Goal: Use online tool/utility: Utilize a website feature to perform a specific function

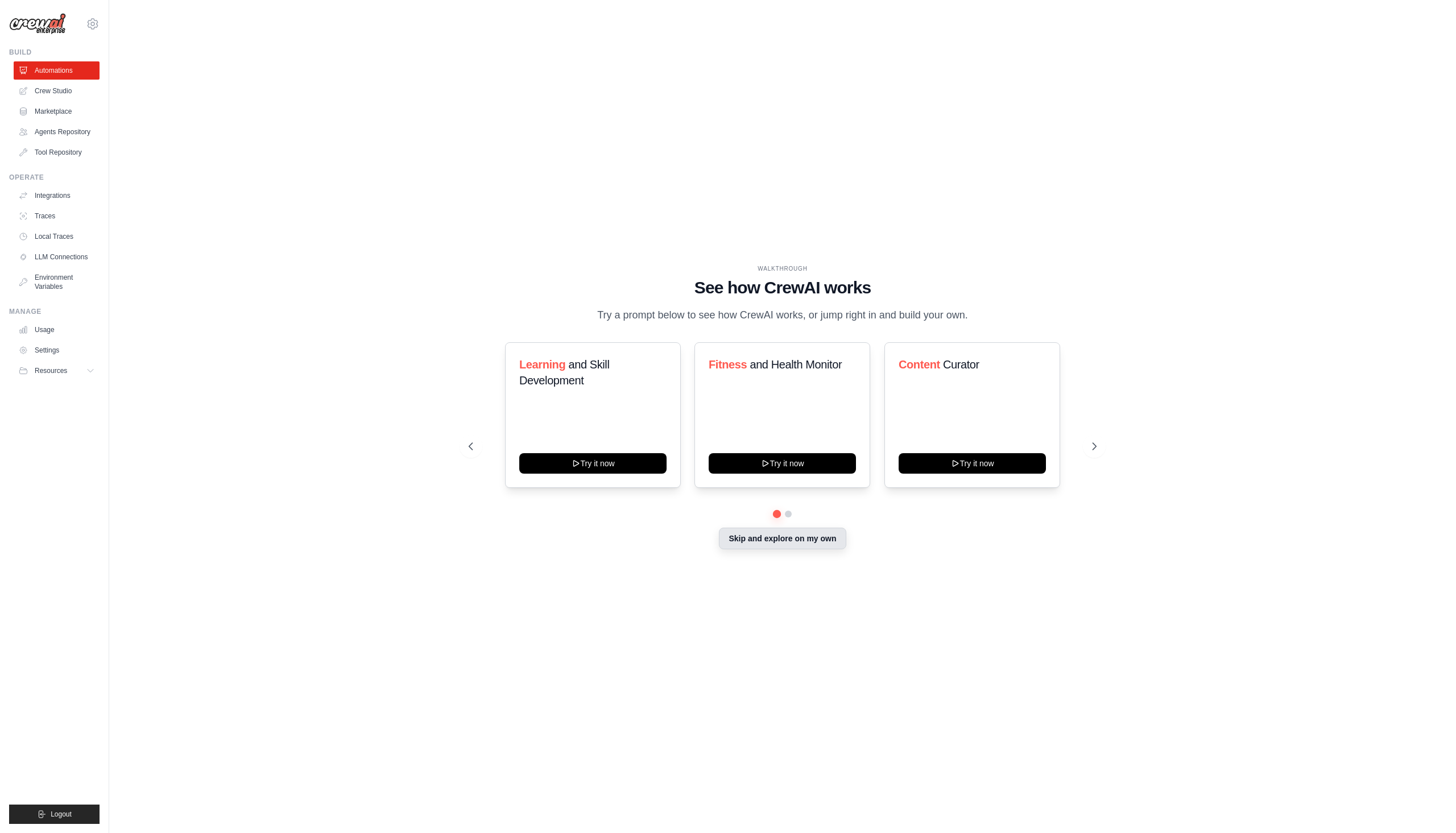
click at [808, 541] on button "Skip and explore on my own" at bounding box center [782, 539] width 127 height 22
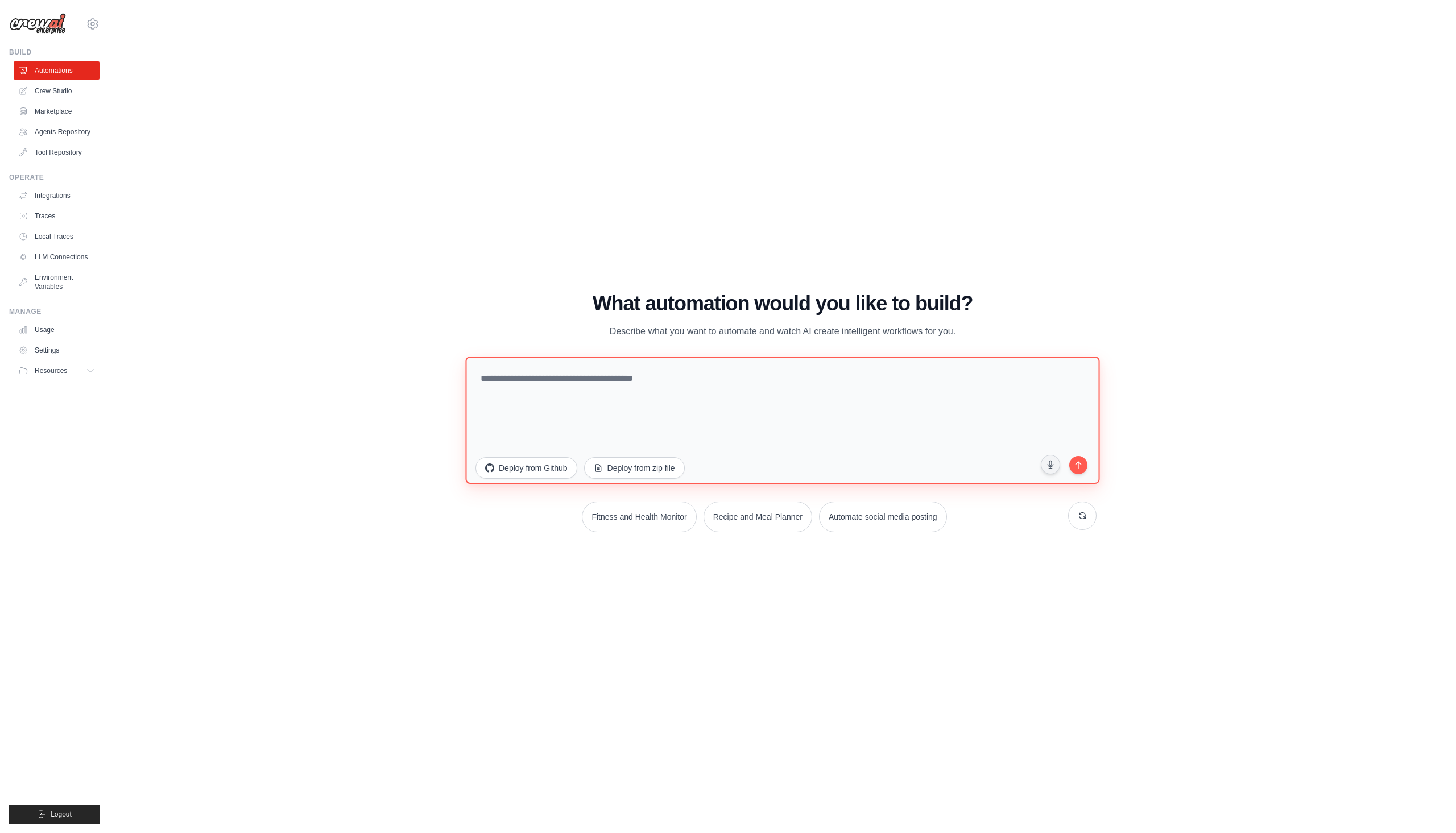
click at [638, 384] on textarea at bounding box center [783, 420] width 635 height 128
drag, startPoint x: 776, startPoint y: 379, endPoint x: 361, endPoint y: 376, distance: 415.0
click at [361, 376] on div "WALKTHROUGH See how [PERSON_NAME] works Try a prompt below to see how [PERSON_N…" at bounding box center [783, 417] width 1311 height 810
paste textarea "**********"
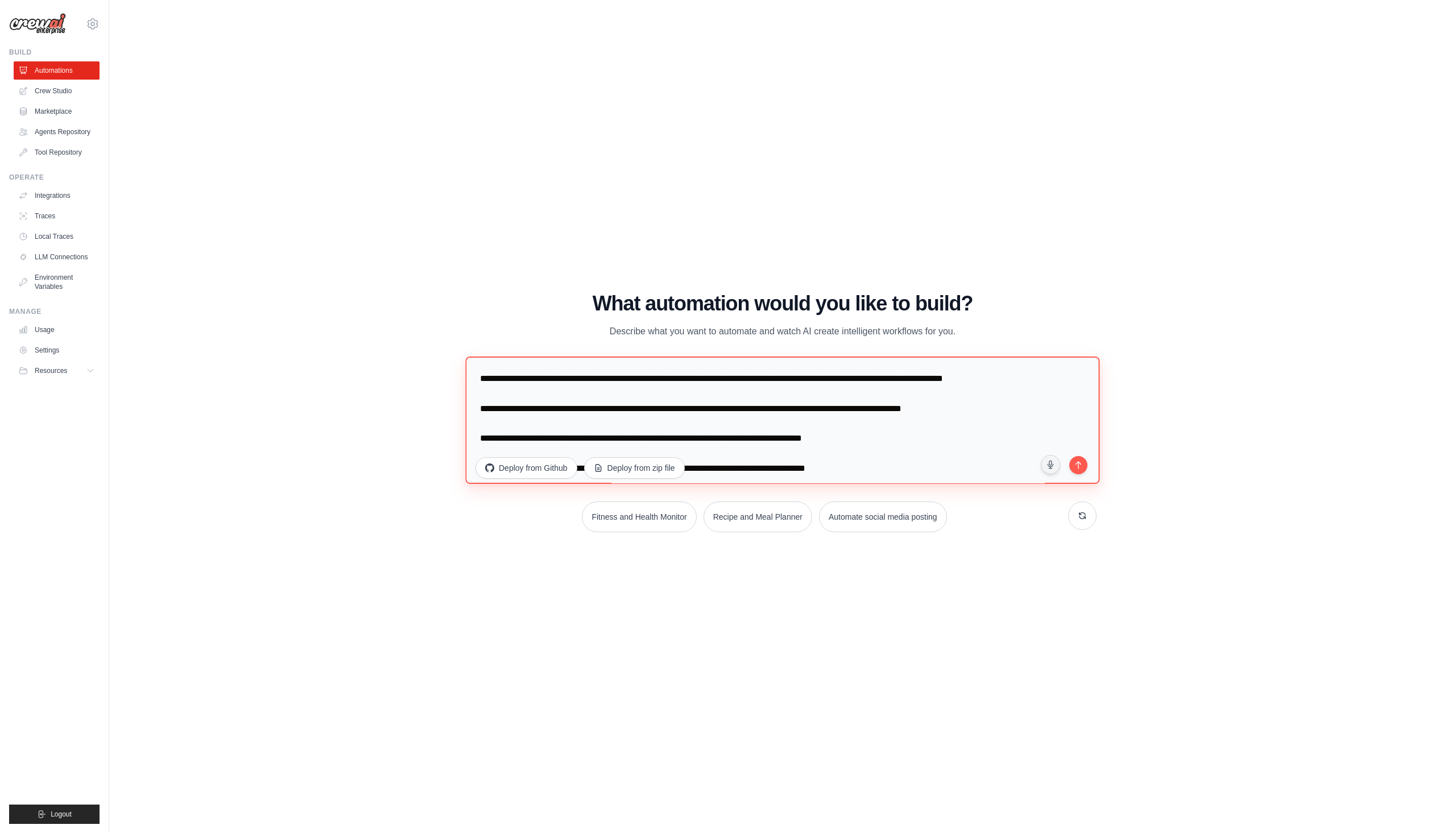
scroll to position [1144, 0]
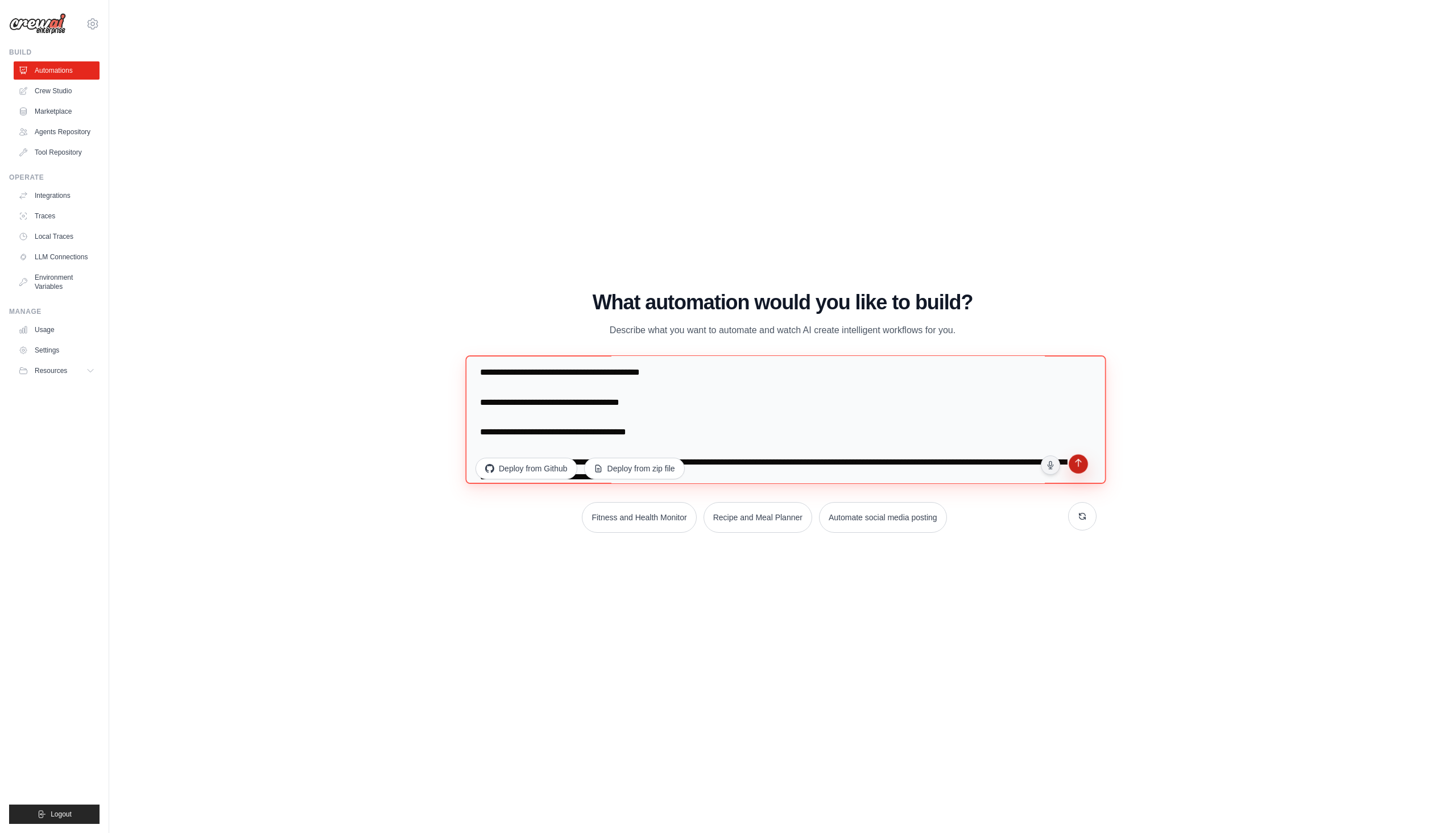
type textarea "**********"
click at [1081, 472] on button "submit" at bounding box center [1079, 466] width 23 height 23
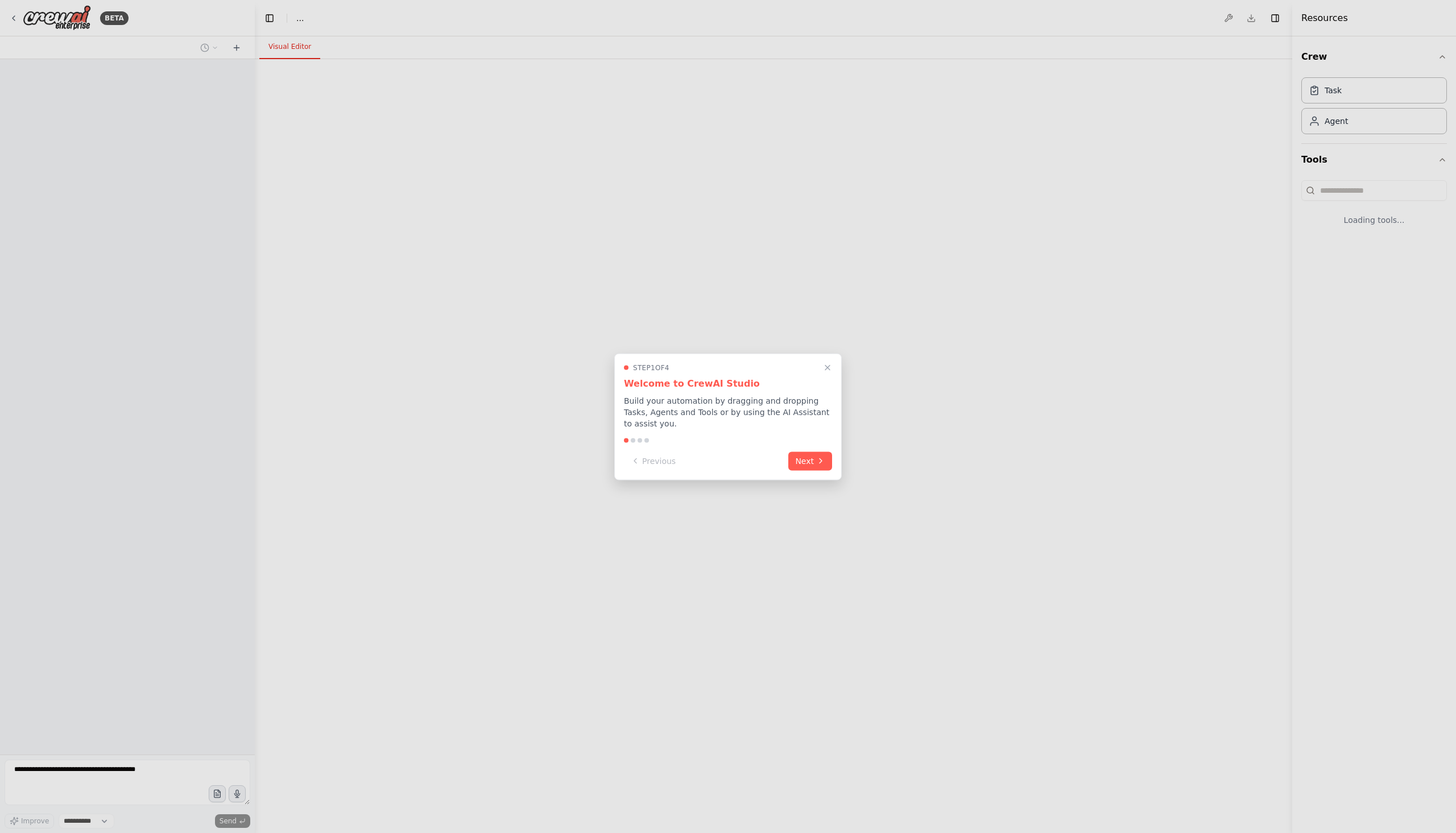
select select "****"
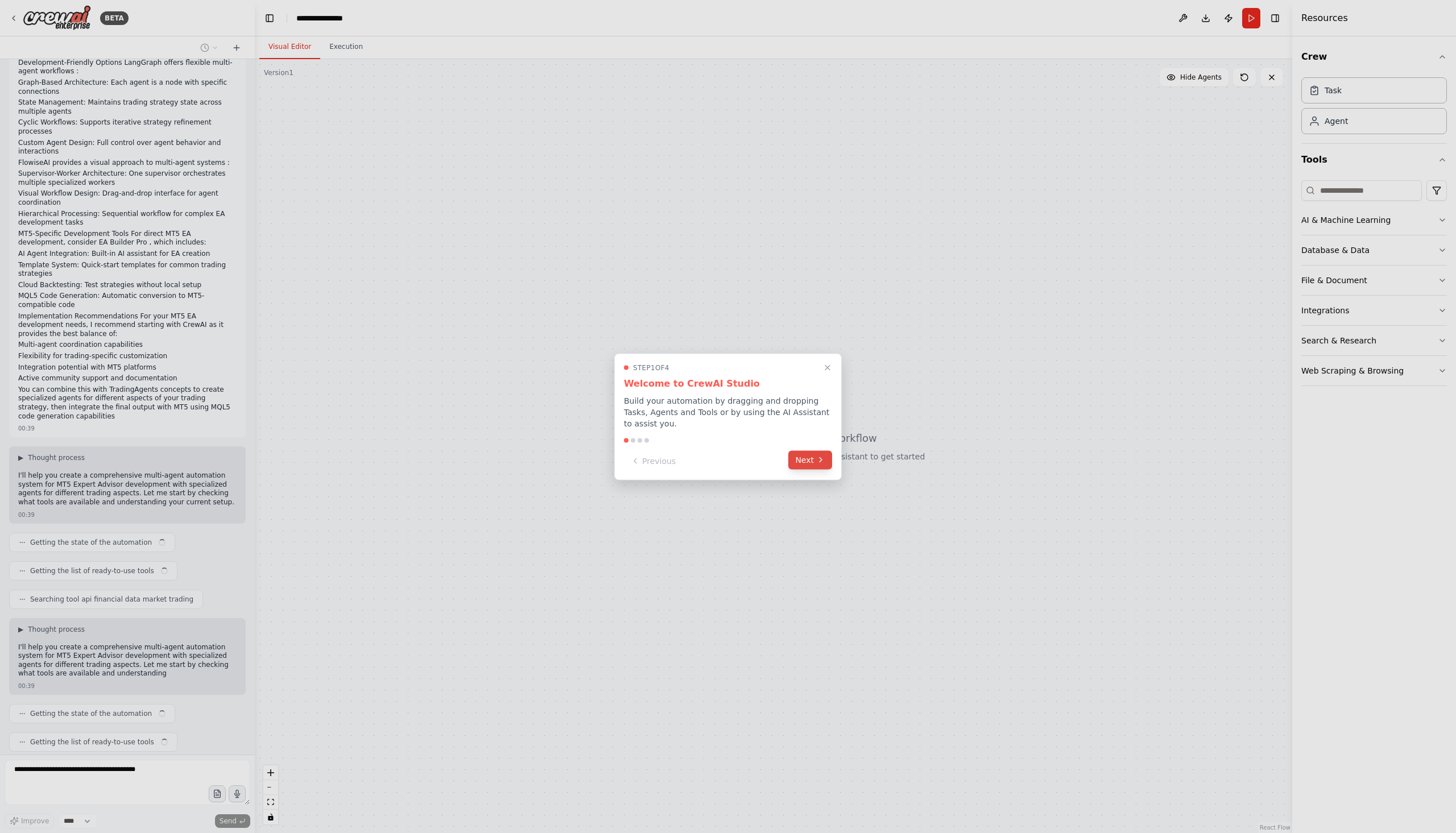
scroll to position [443, 0]
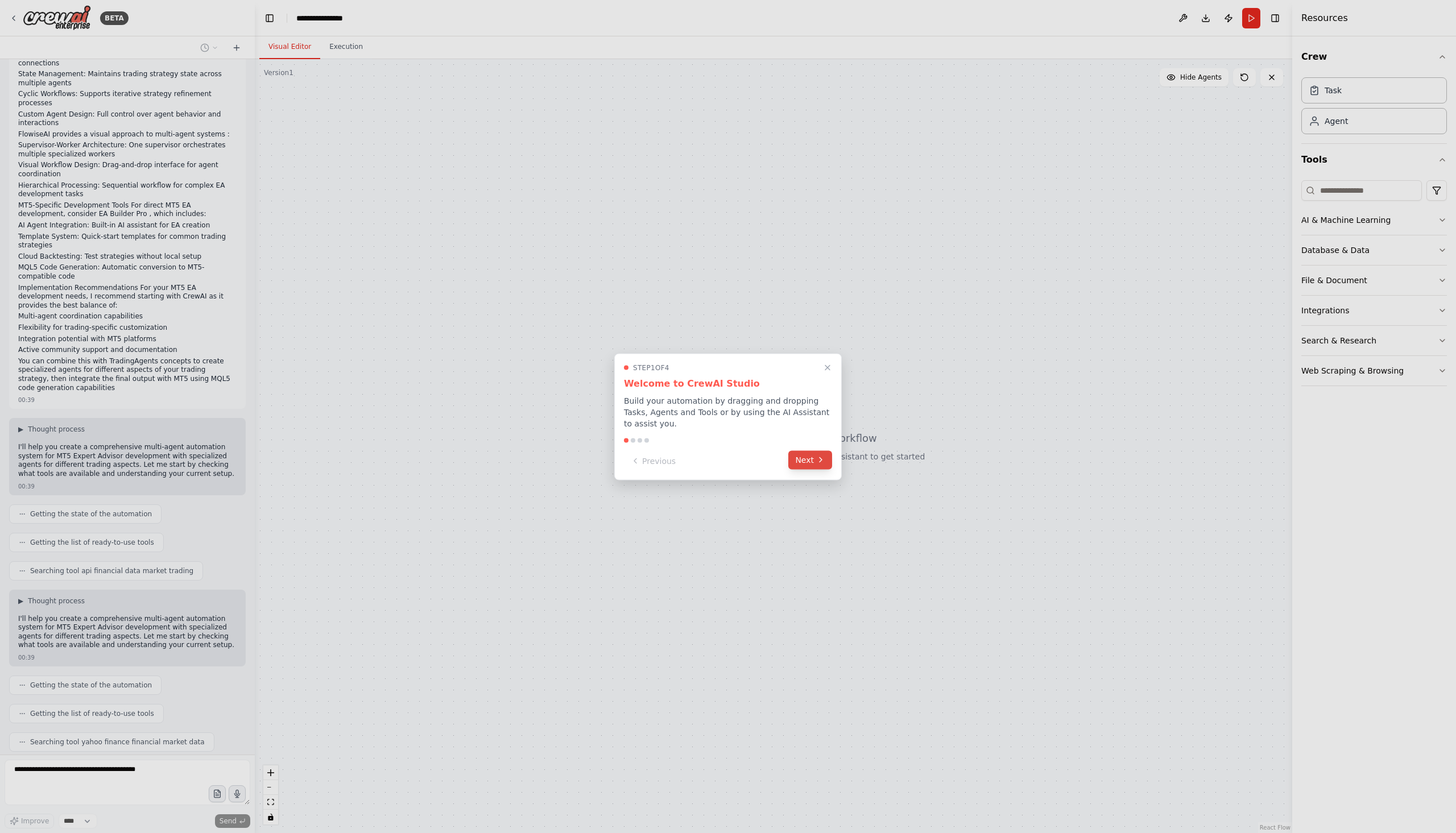
click at [802, 455] on button "Next" at bounding box center [810, 460] width 44 height 18
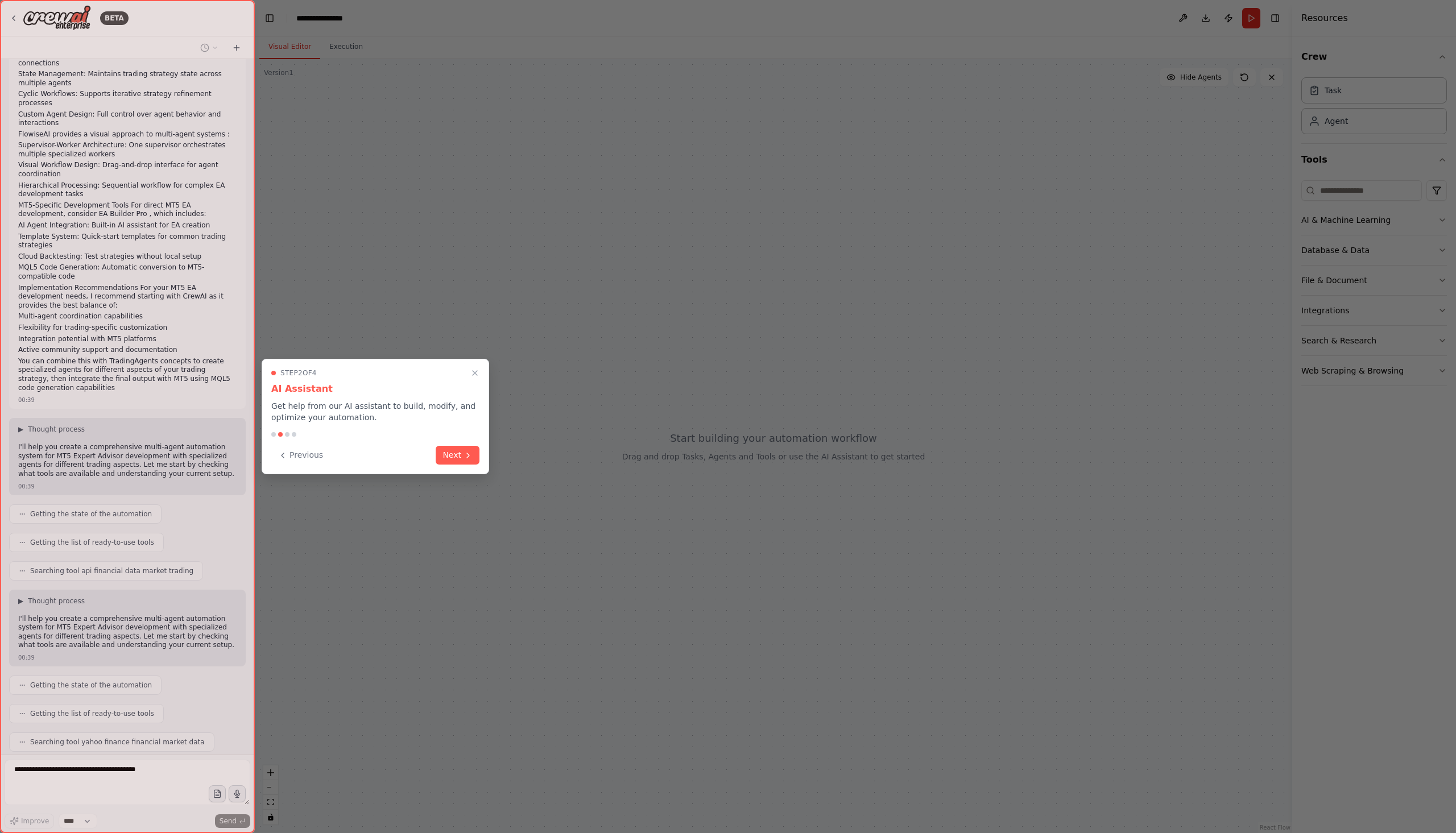
scroll to position [472, 0]
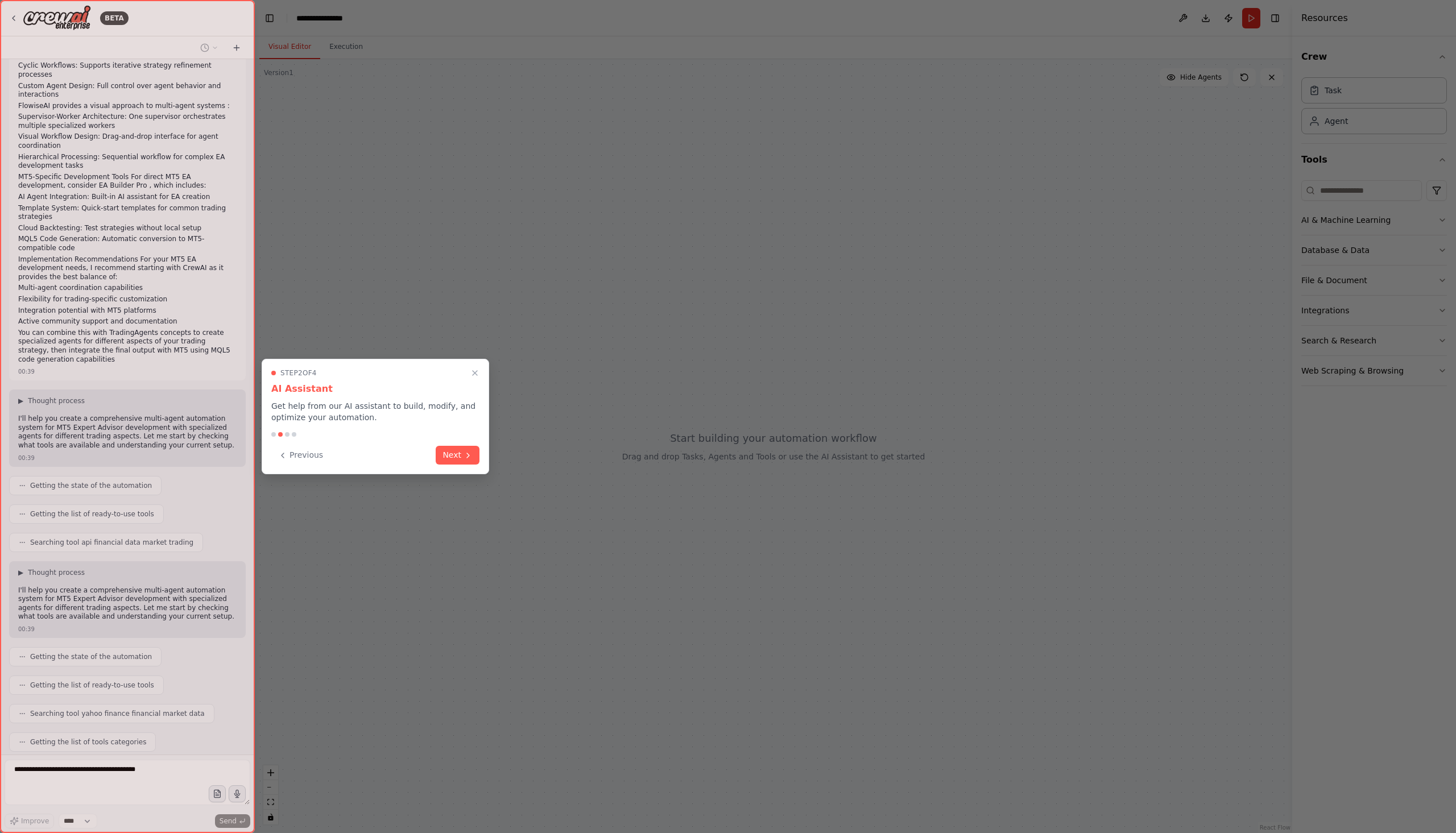
drag, startPoint x: 451, startPoint y: 451, endPoint x: 489, endPoint y: 451, distance: 38.0
click at [451, 451] on button "Next" at bounding box center [457, 456] width 44 height 18
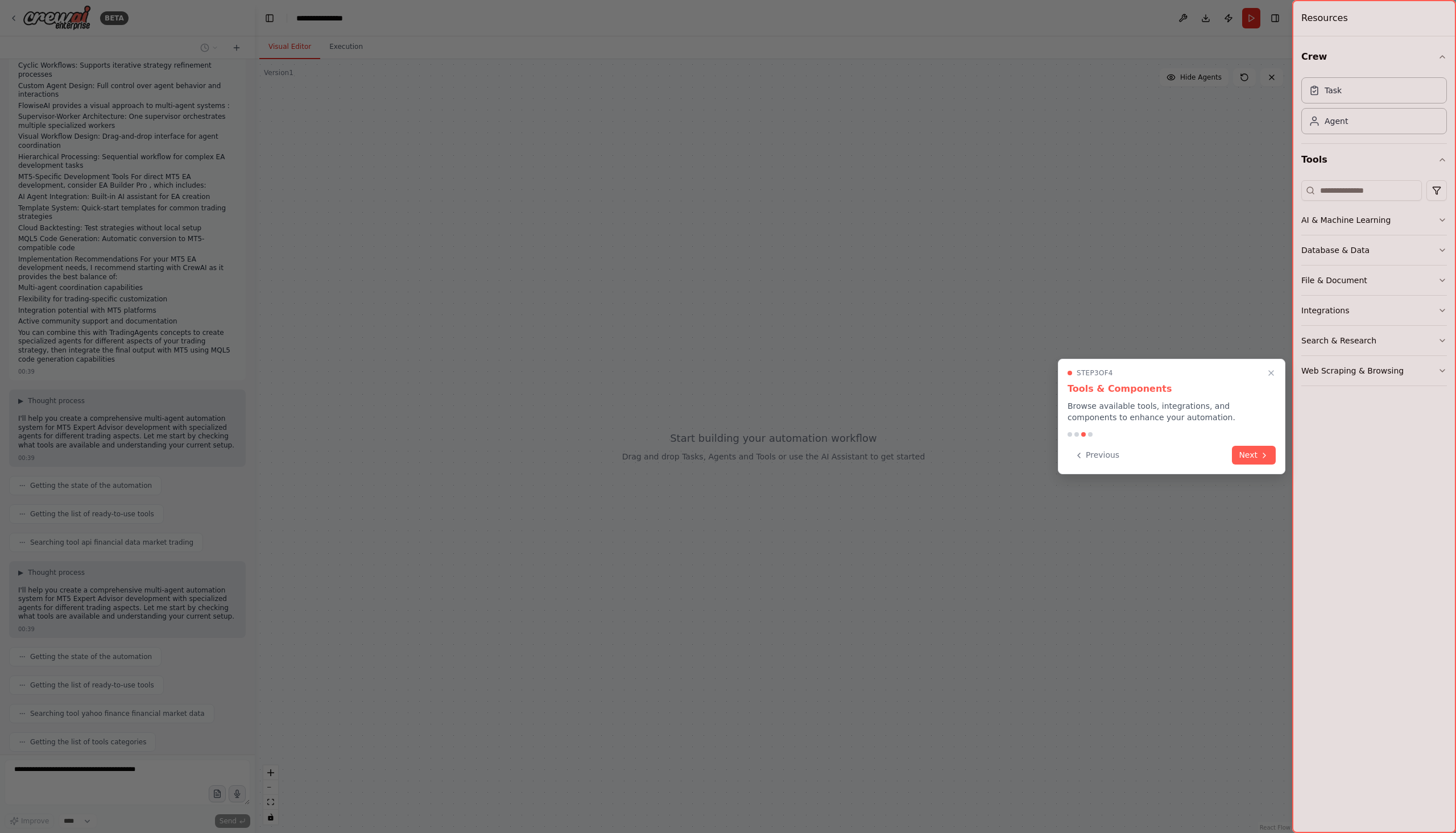
scroll to position [500, 0]
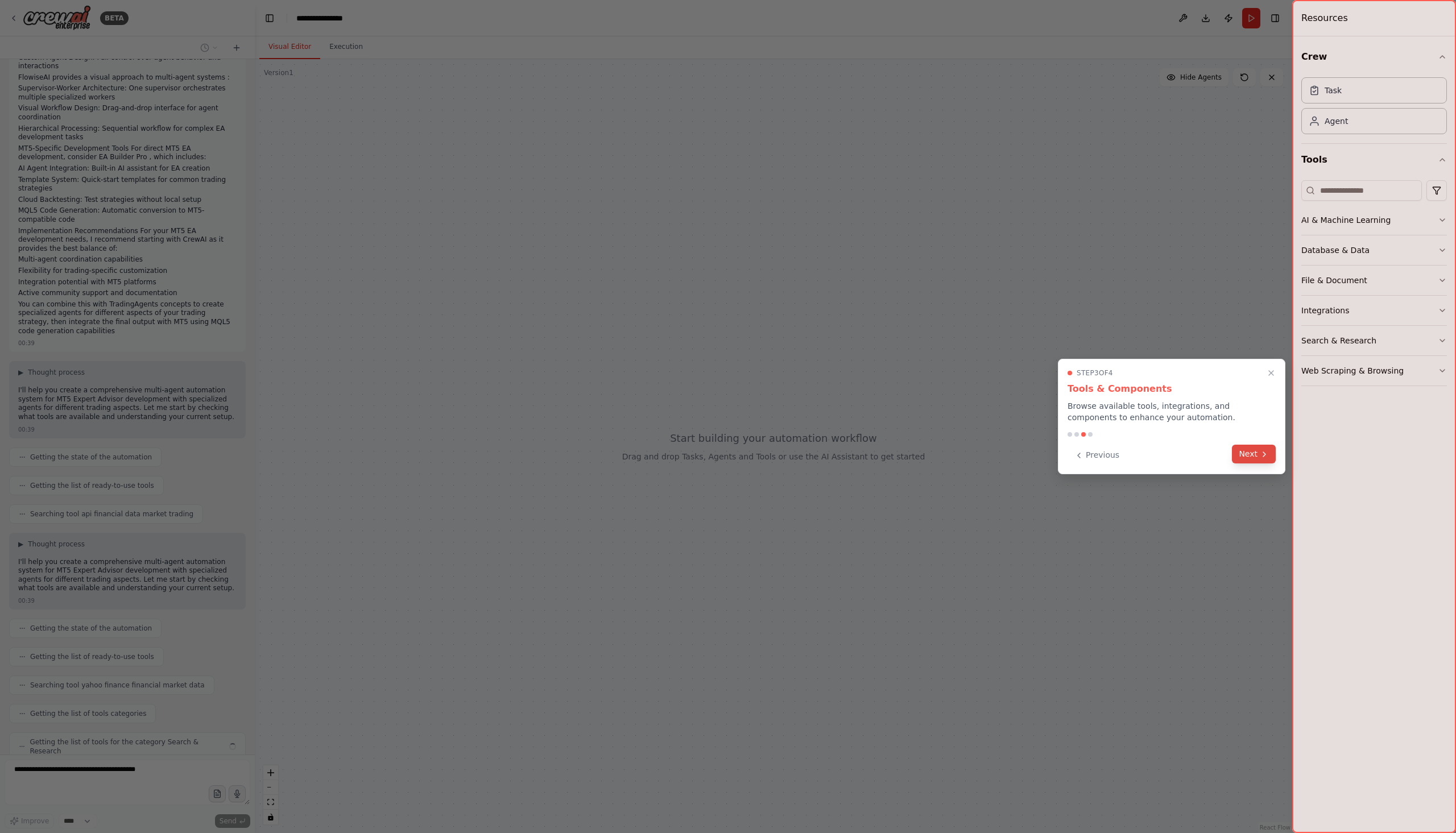
click at [1254, 457] on button "Next" at bounding box center [1254, 454] width 44 height 18
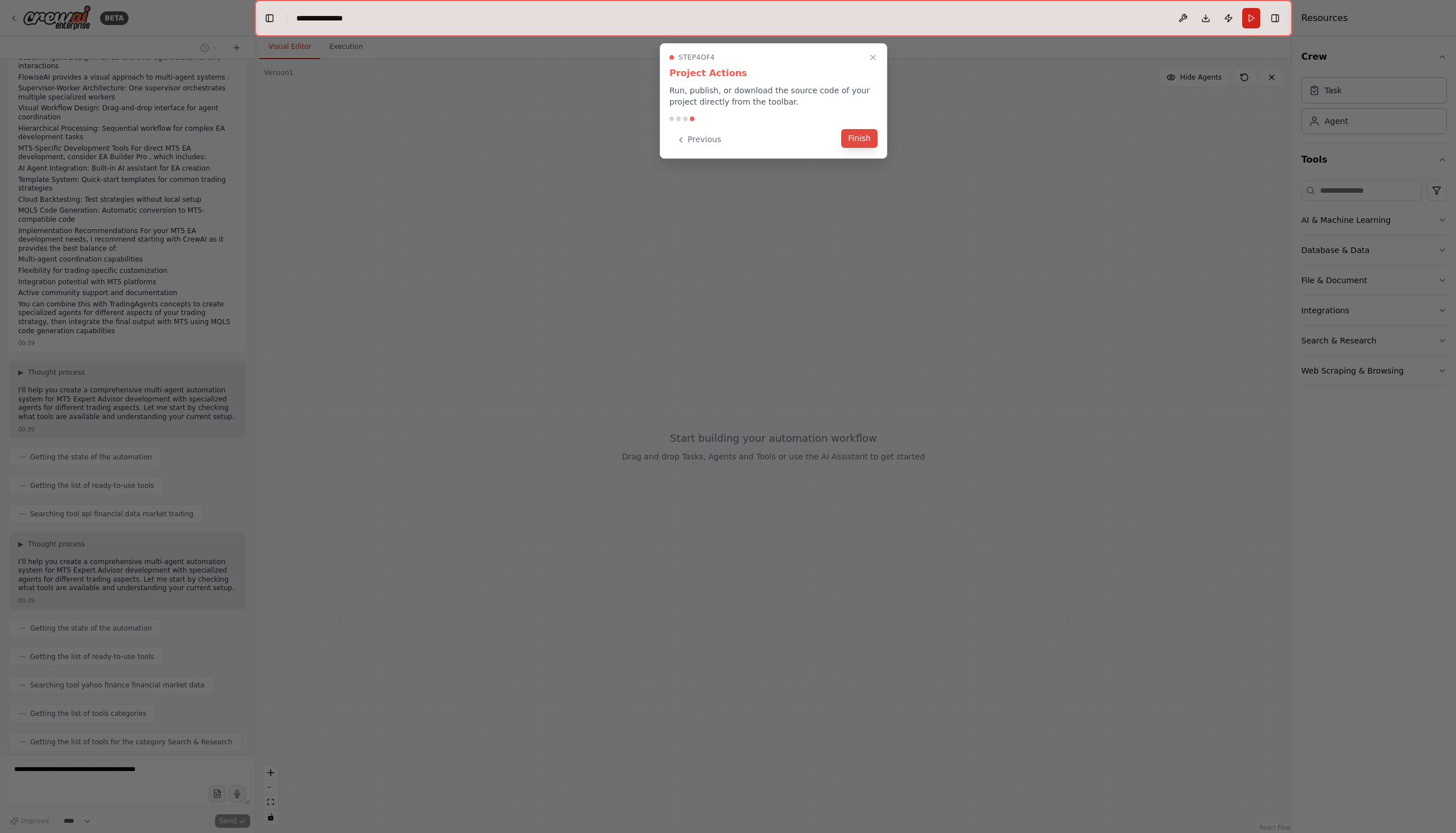
click at [860, 140] on button "Finish" at bounding box center [859, 139] width 36 height 18
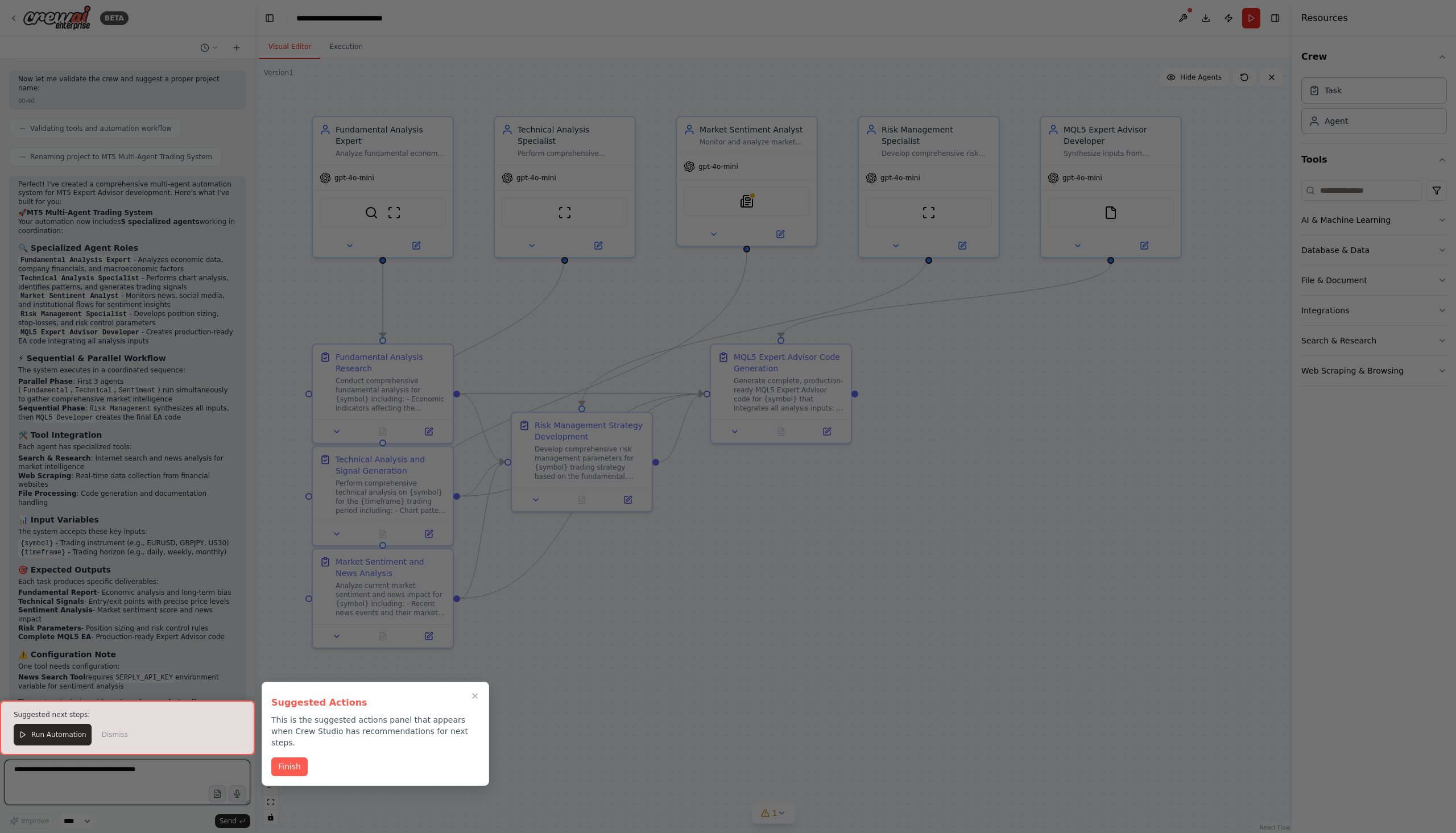
scroll to position [1652, 0]
click at [474, 696] on icon "Close walkthrough" at bounding box center [475, 697] width 5 height 5
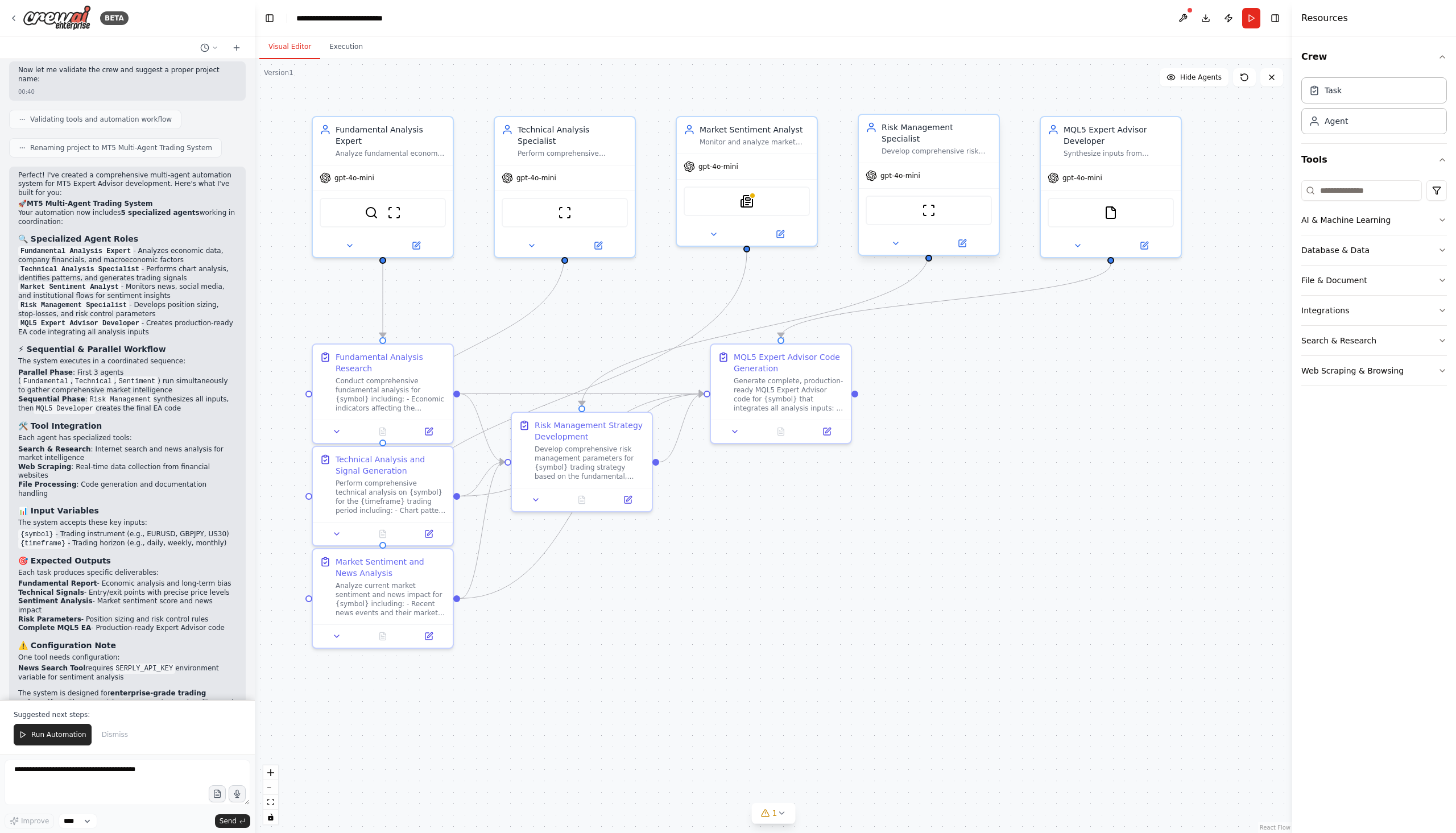
click at [881, 173] on div "gpt-4o-mini" at bounding box center [929, 176] width 140 height 25
click at [52, 736] on span "Run Automation" at bounding box center [59, 735] width 55 height 9
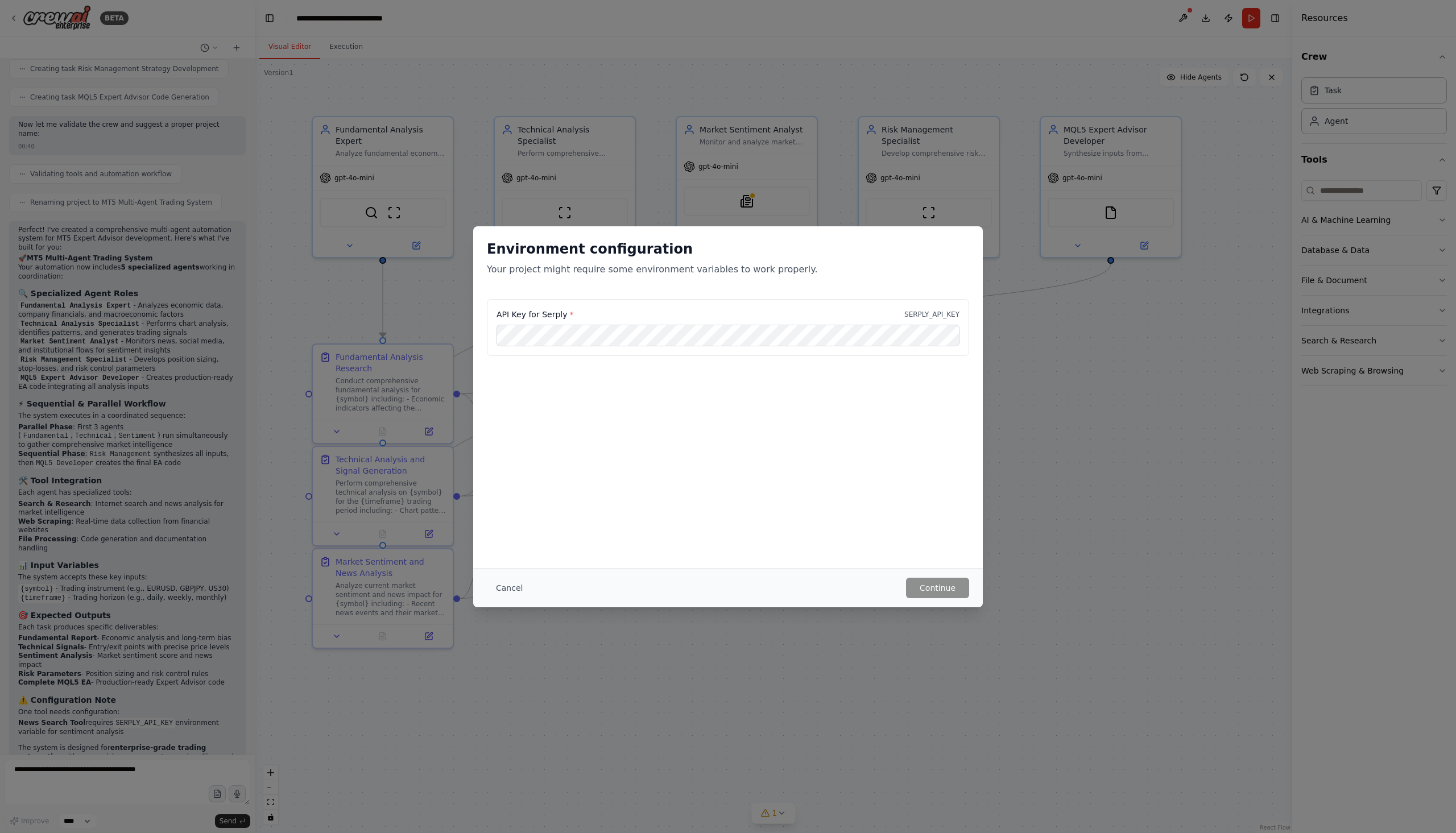
click at [563, 266] on p "Your project might require some environment variables to work properly." at bounding box center [728, 270] width 483 height 13
click at [937, 587] on button "Continue" at bounding box center [937, 588] width 63 height 20
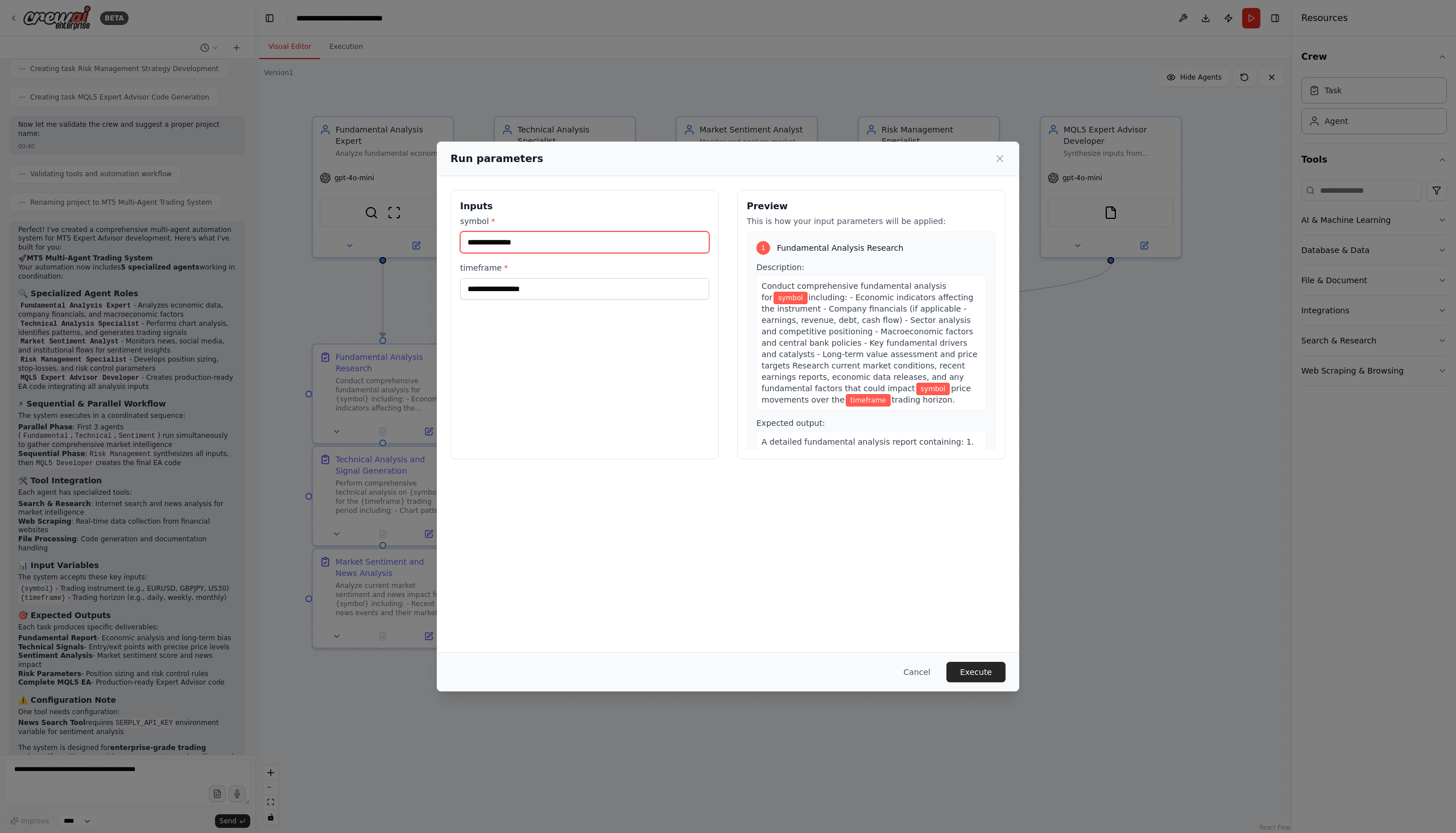
click at [554, 247] on input "symbol *" at bounding box center [584, 242] width 249 height 22
type input "******"
click at [546, 283] on input "timeframe *" at bounding box center [584, 289] width 249 height 22
type input "*****"
click at [970, 672] on button "Execute" at bounding box center [976, 672] width 59 height 20
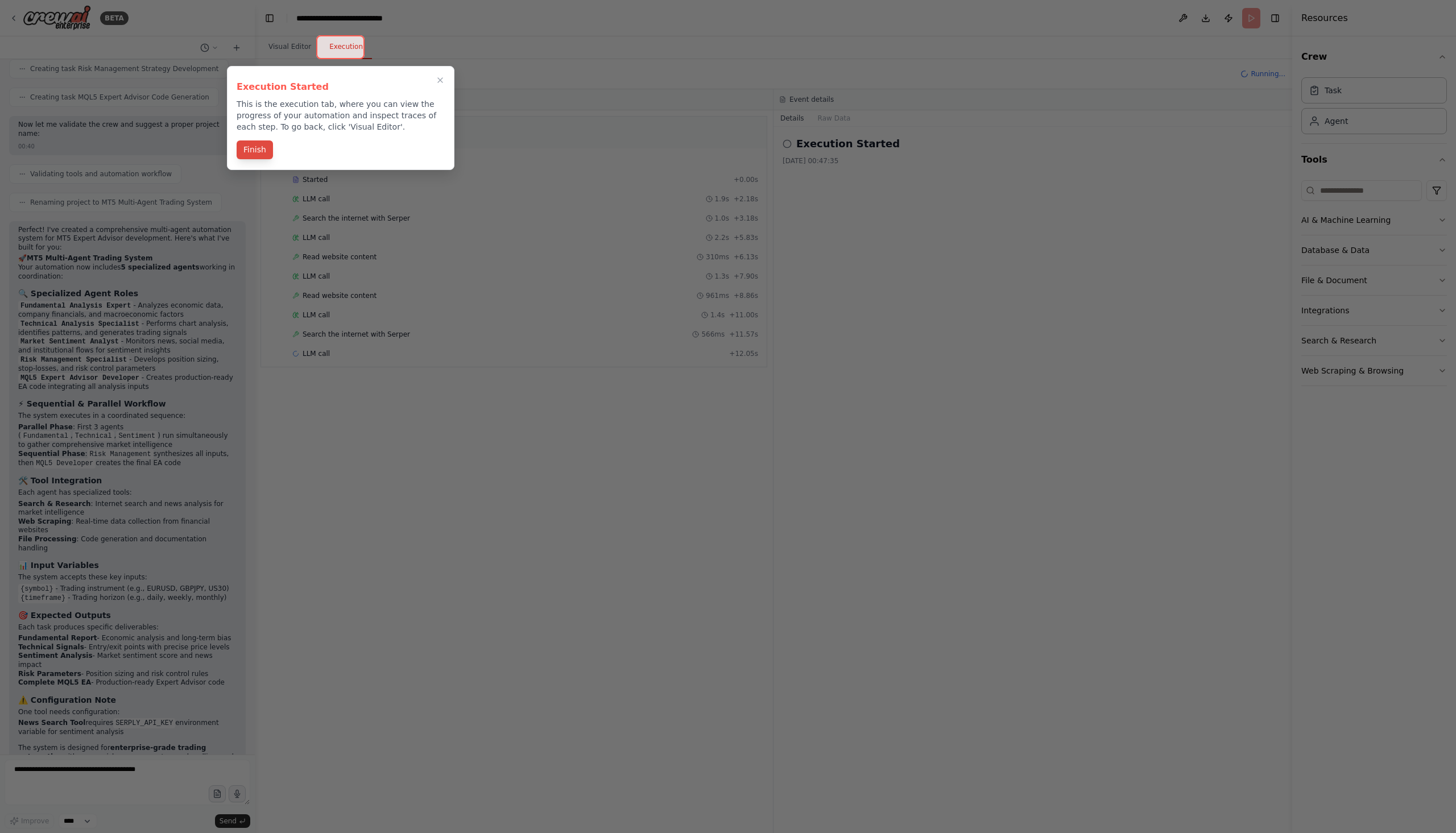
click at [260, 147] on button "Finish" at bounding box center [255, 150] width 36 height 18
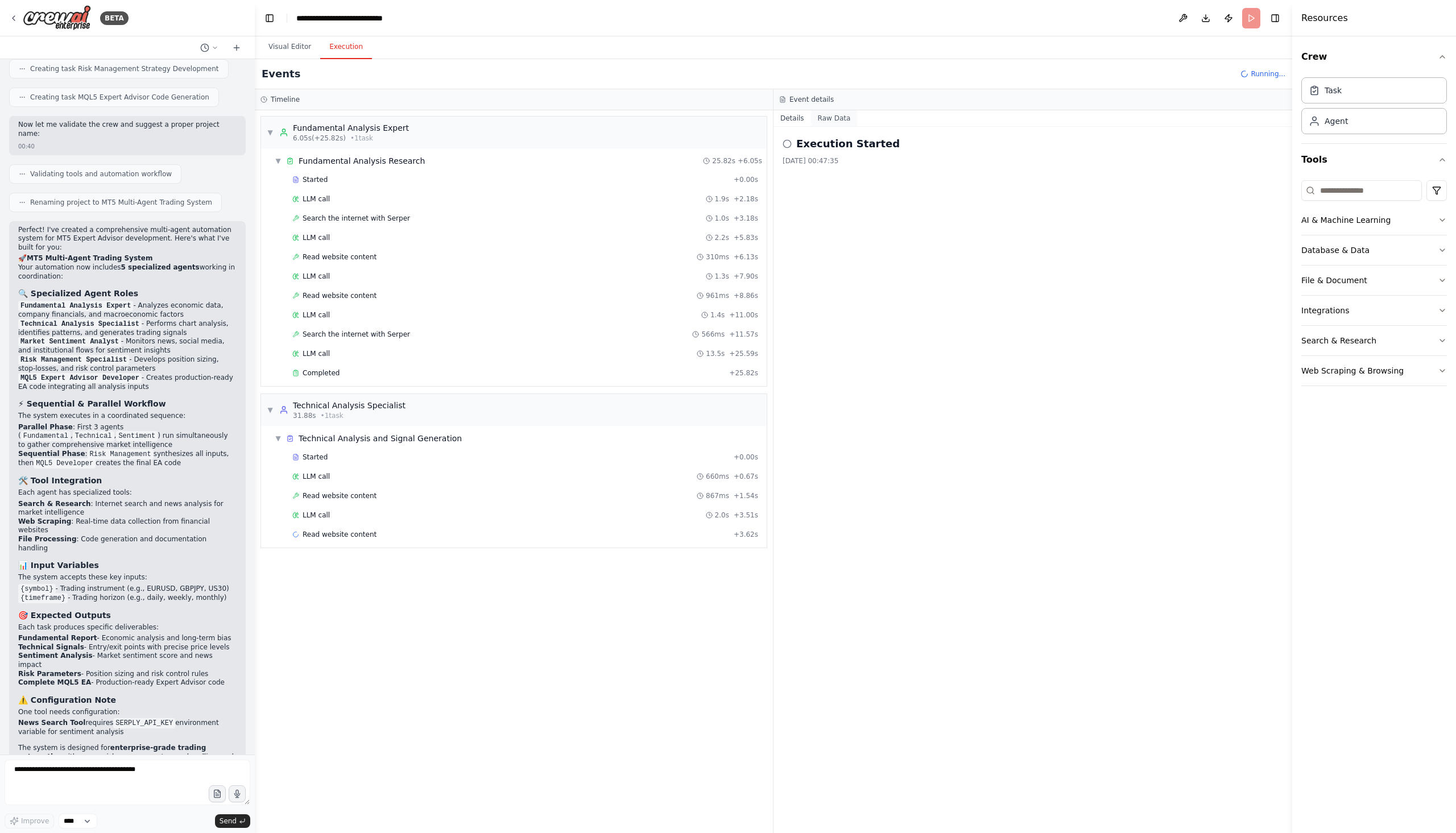
click at [826, 117] on button "Raw Data" at bounding box center [834, 118] width 46 height 16
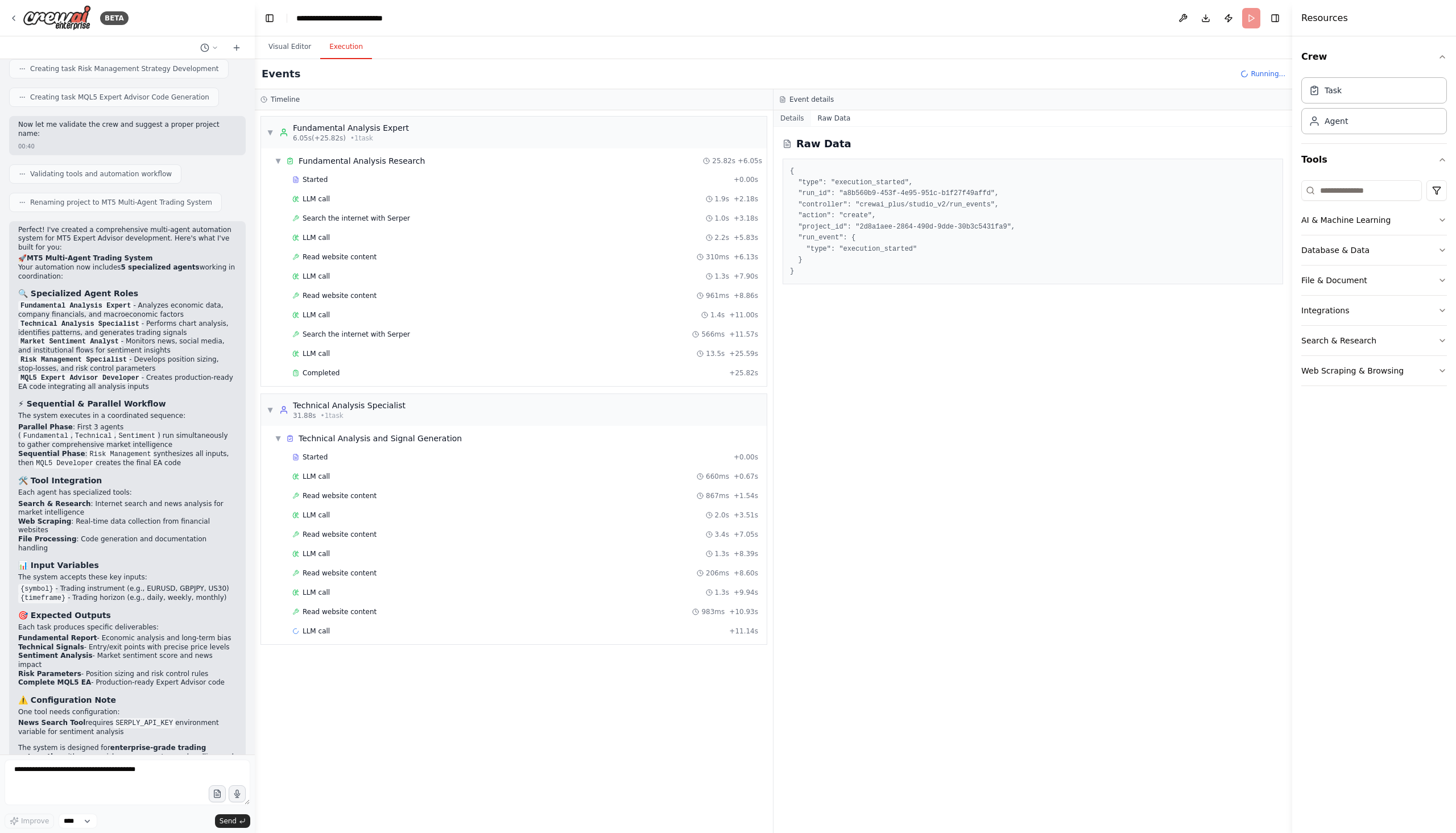
click at [786, 120] on button "Details" at bounding box center [792, 118] width 38 height 16
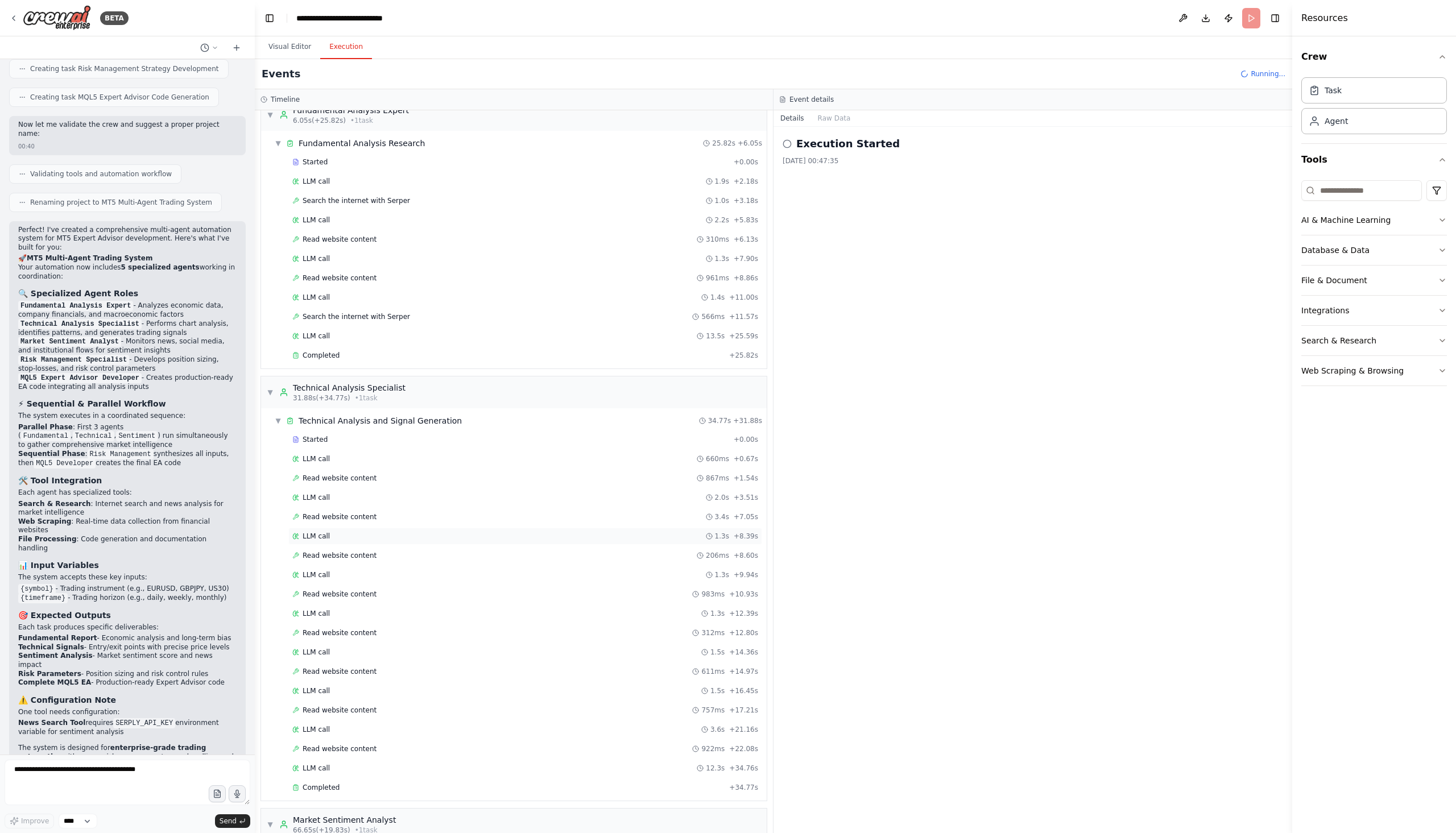
scroll to position [0, 0]
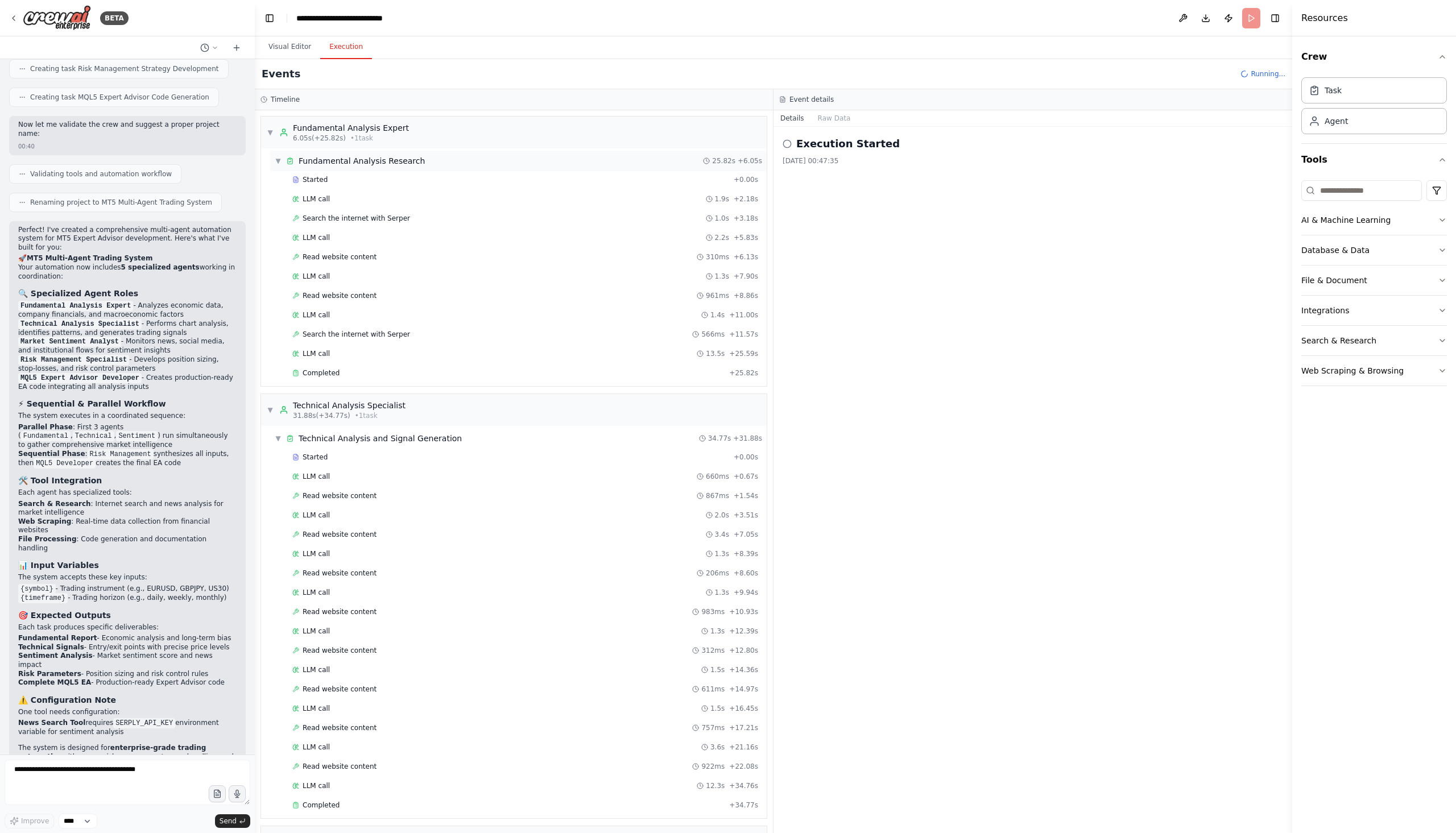
click at [278, 165] on span "▼" at bounding box center [278, 161] width 7 height 9
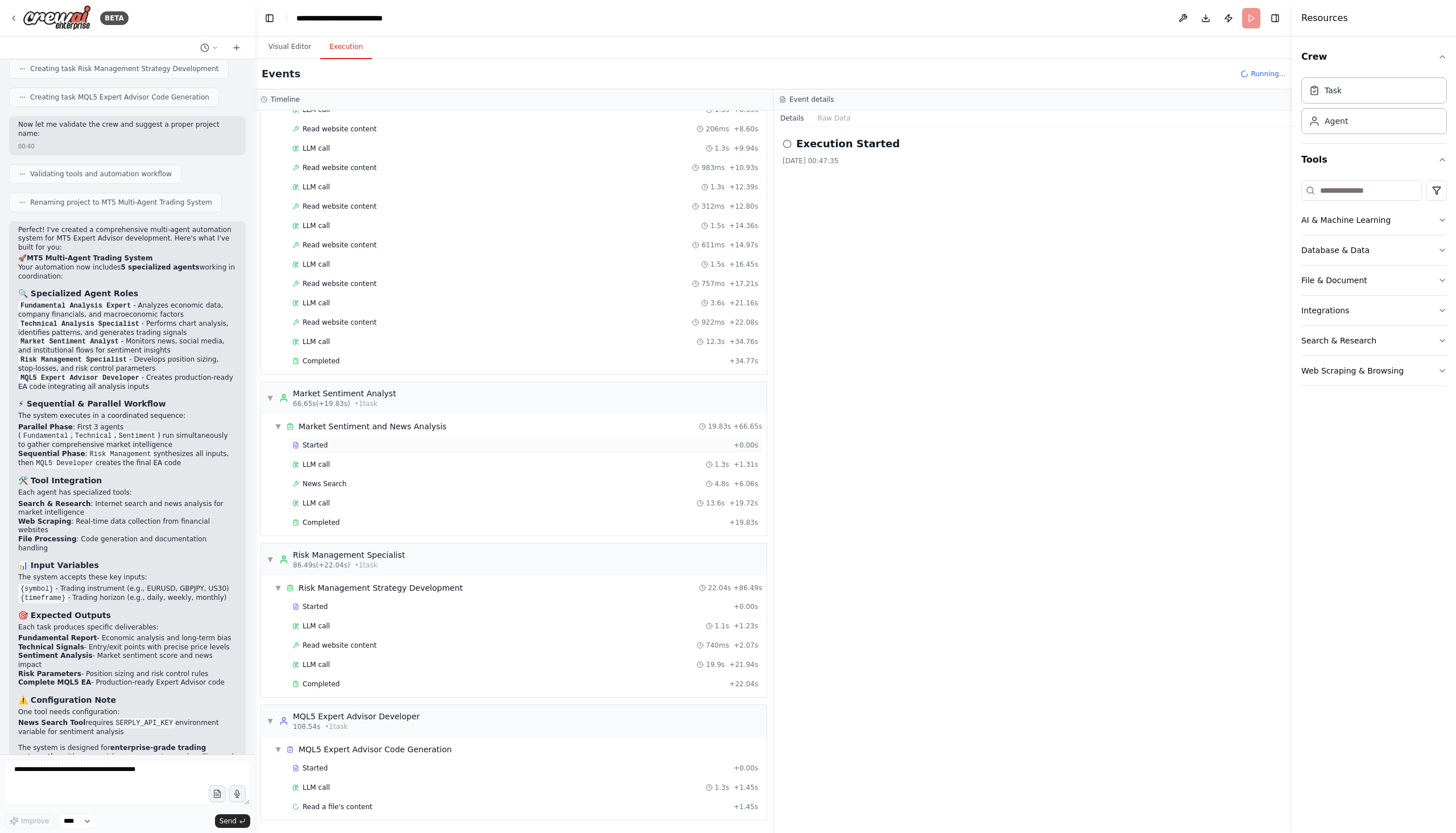
scroll to position [250, 0]
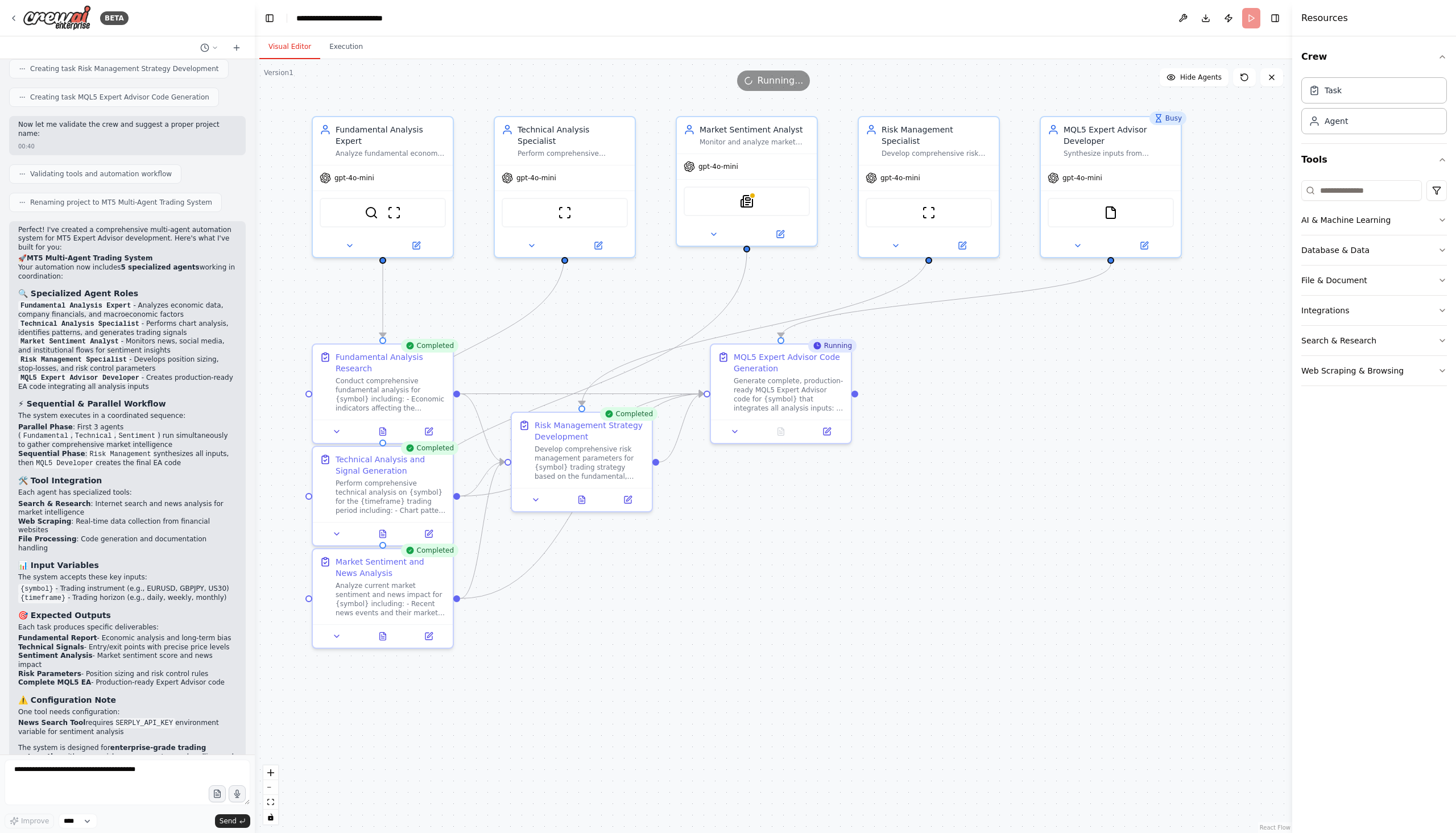
click at [295, 47] on button "Visual Editor" at bounding box center [290, 47] width 61 height 24
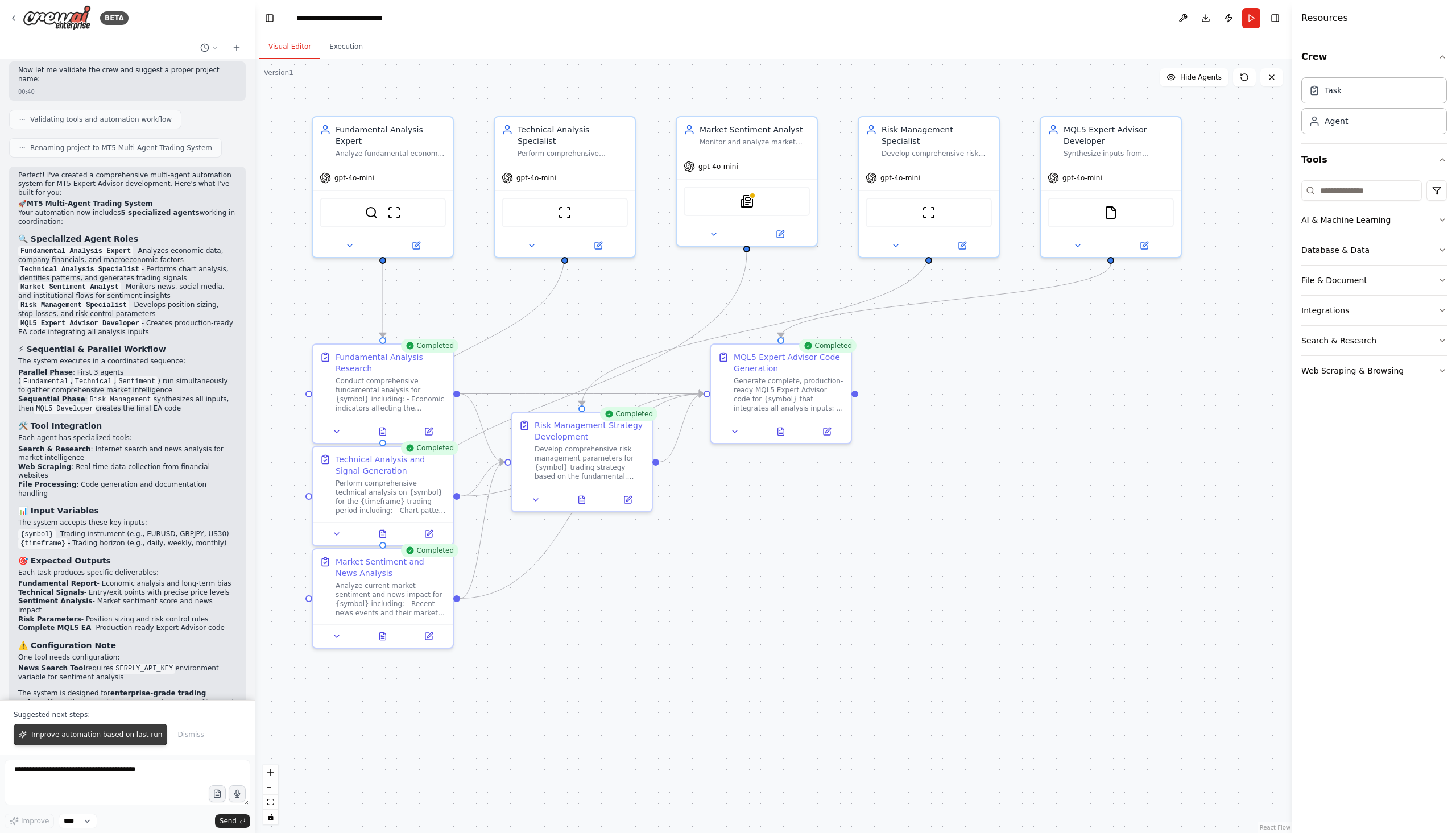
click at [127, 740] on span "Improve automation based on last run" at bounding box center [97, 735] width 131 height 9
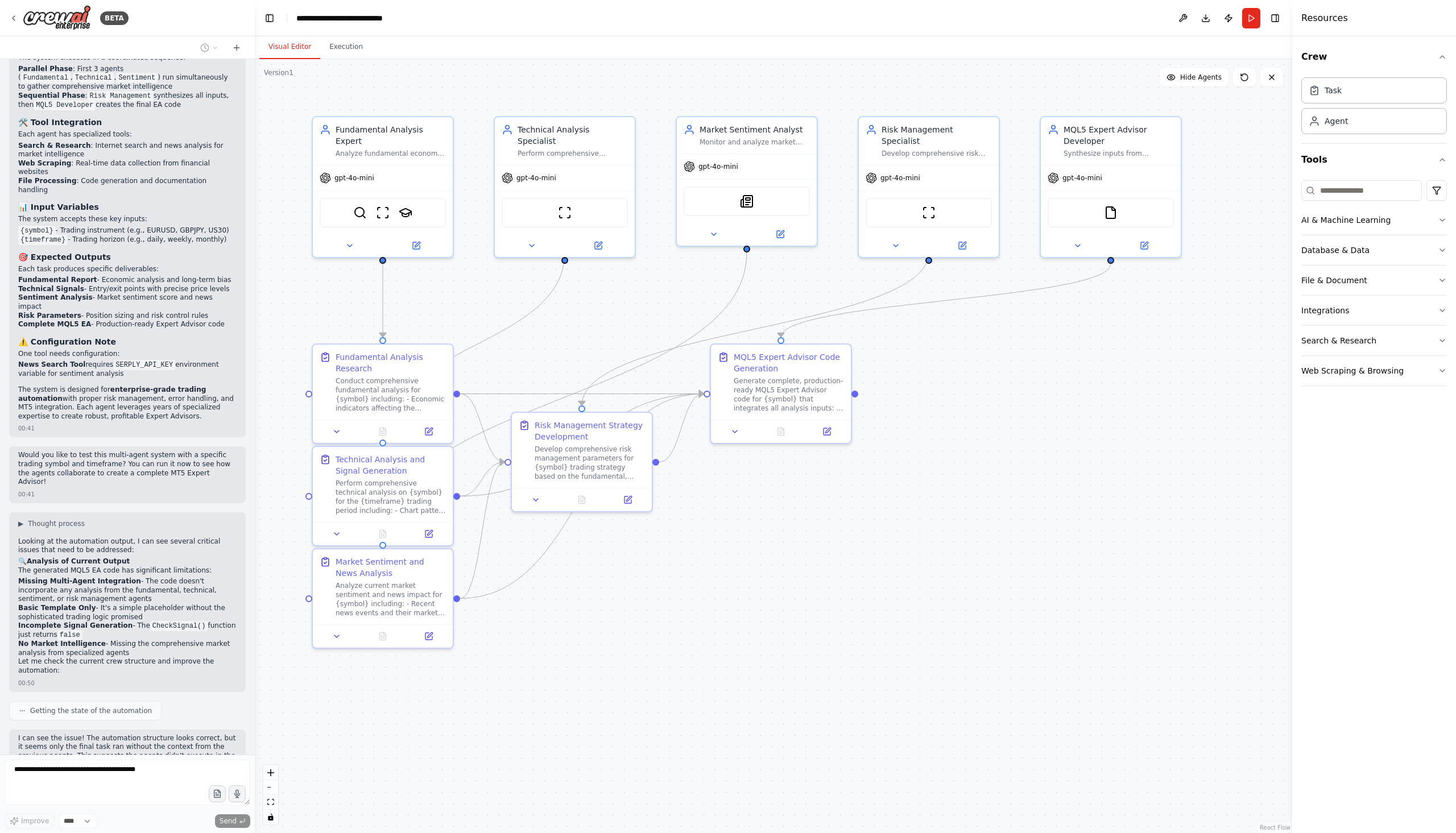
scroll to position [1964, 0]
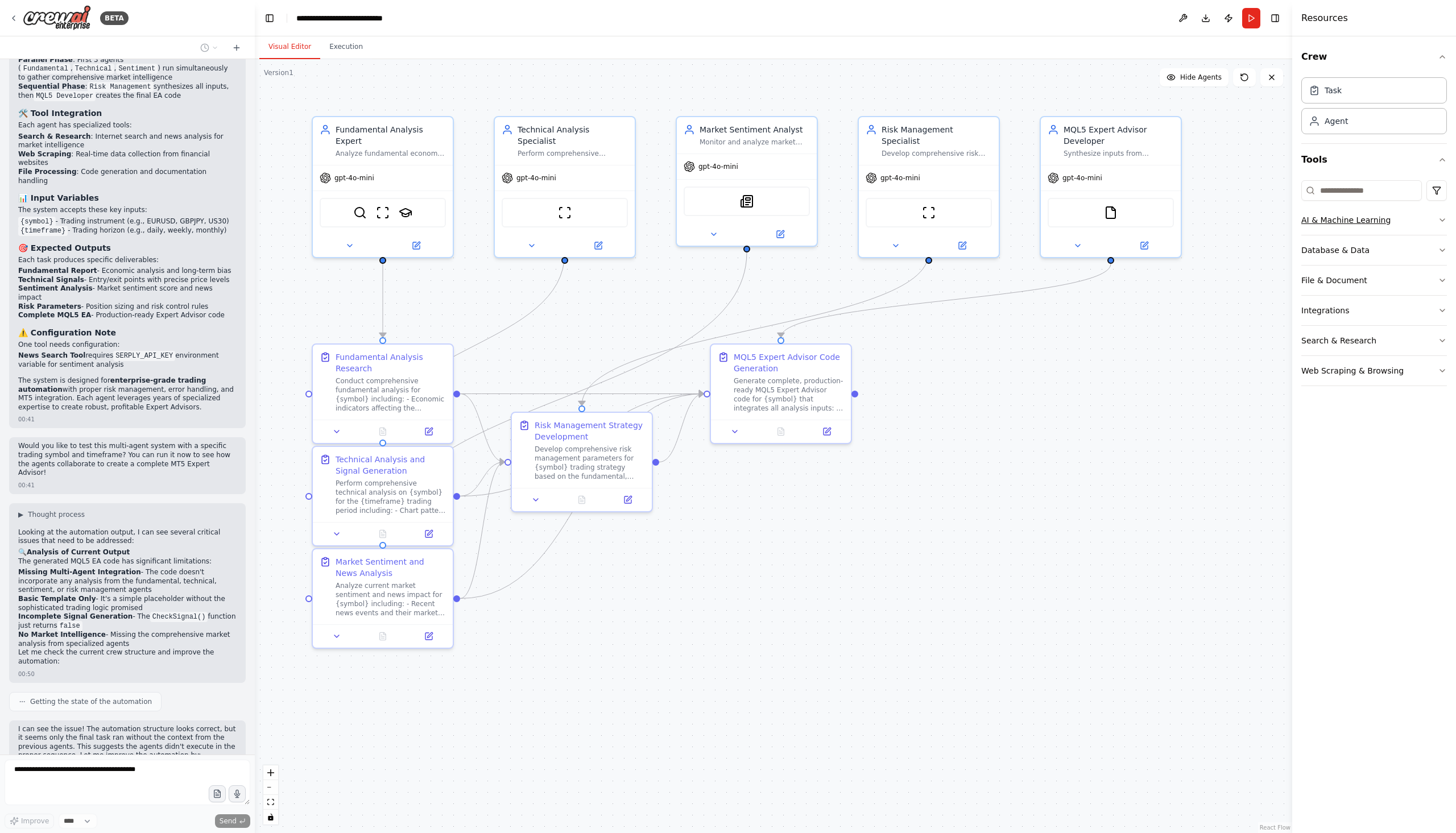
click at [1443, 219] on icon "button" at bounding box center [1443, 219] width 9 height 9
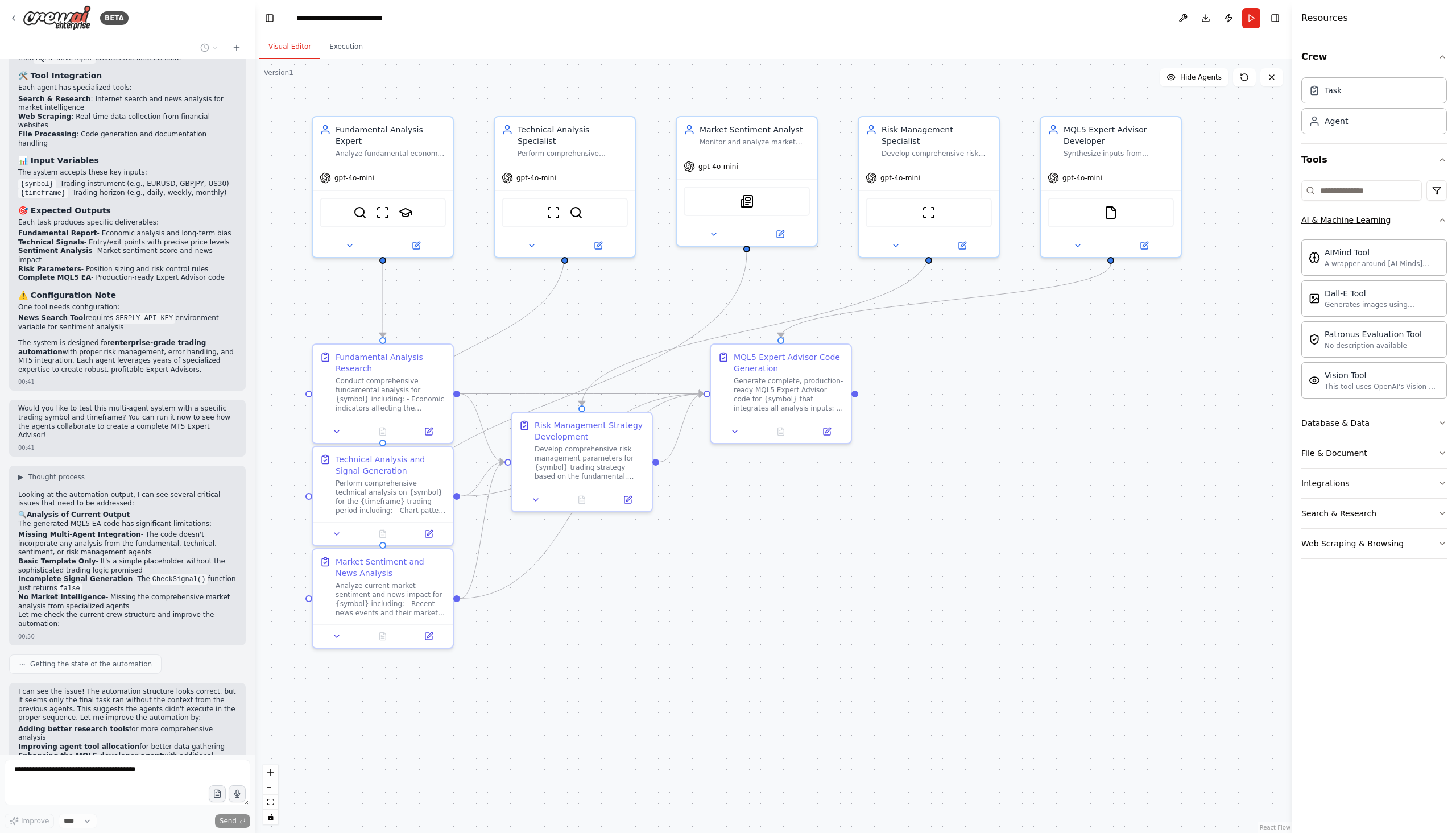
scroll to position [2040, 0]
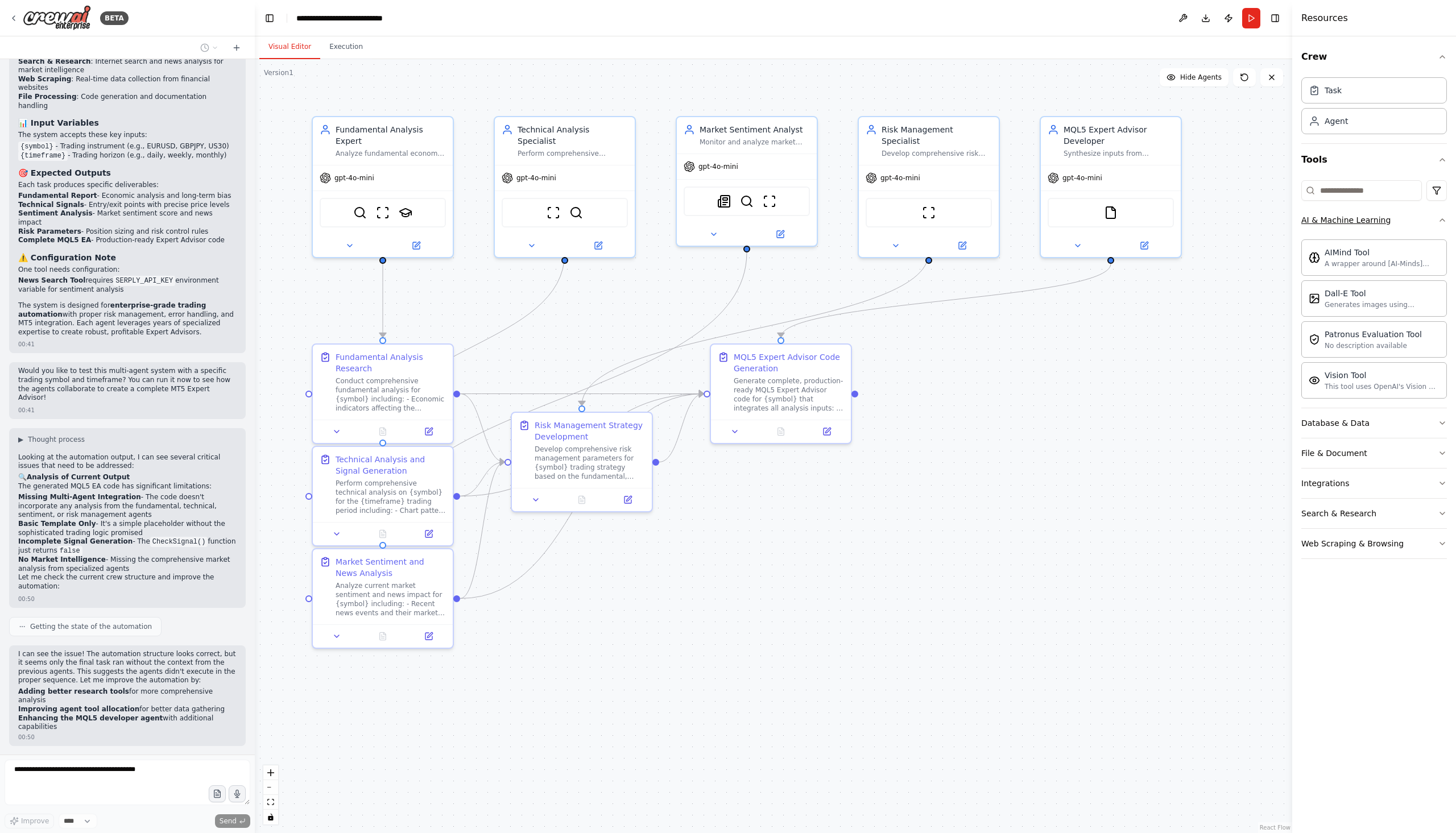
click at [1444, 219] on icon "button" at bounding box center [1443, 219] width 9 height 9
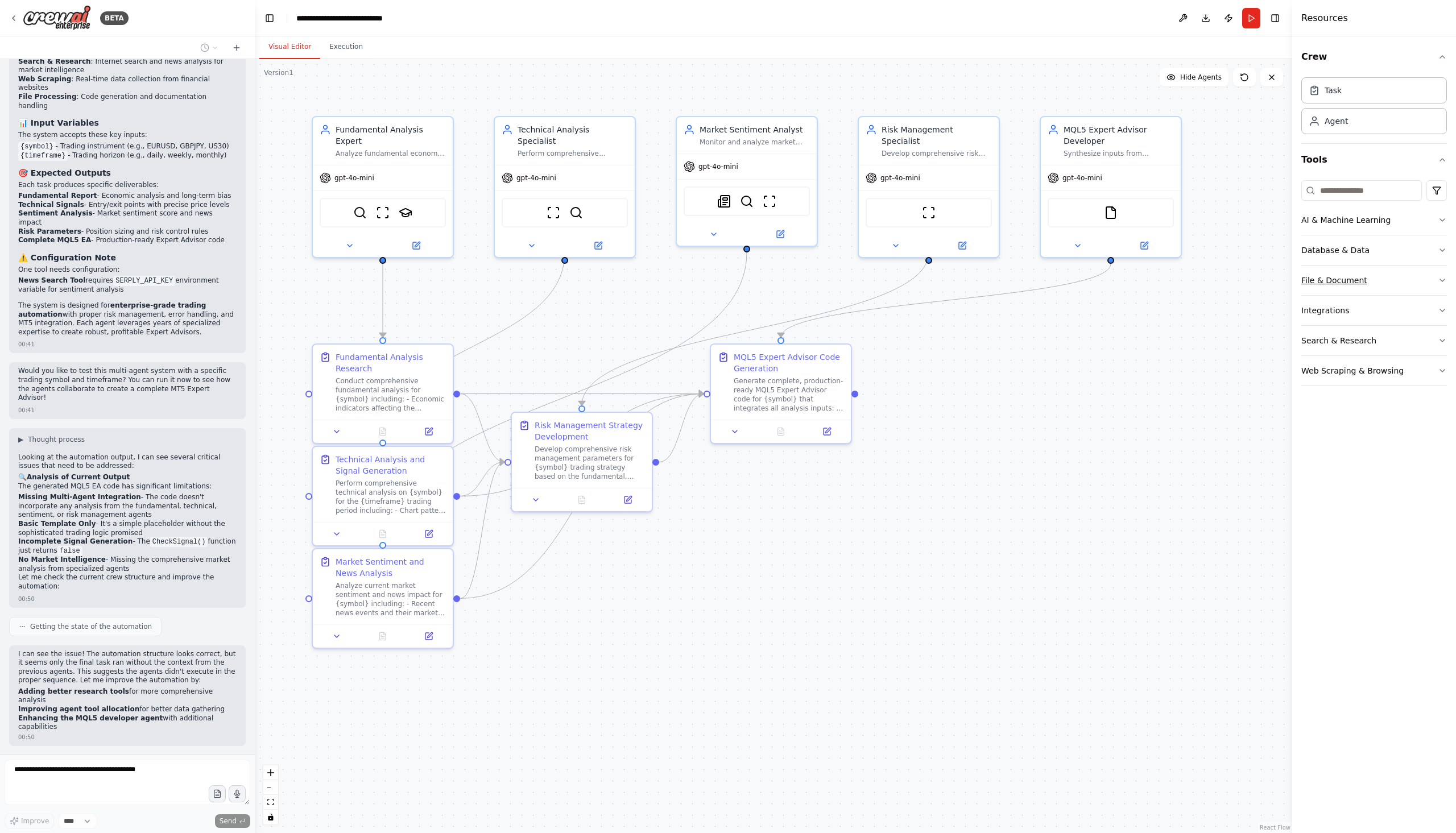
scroll to position [2086, 0]
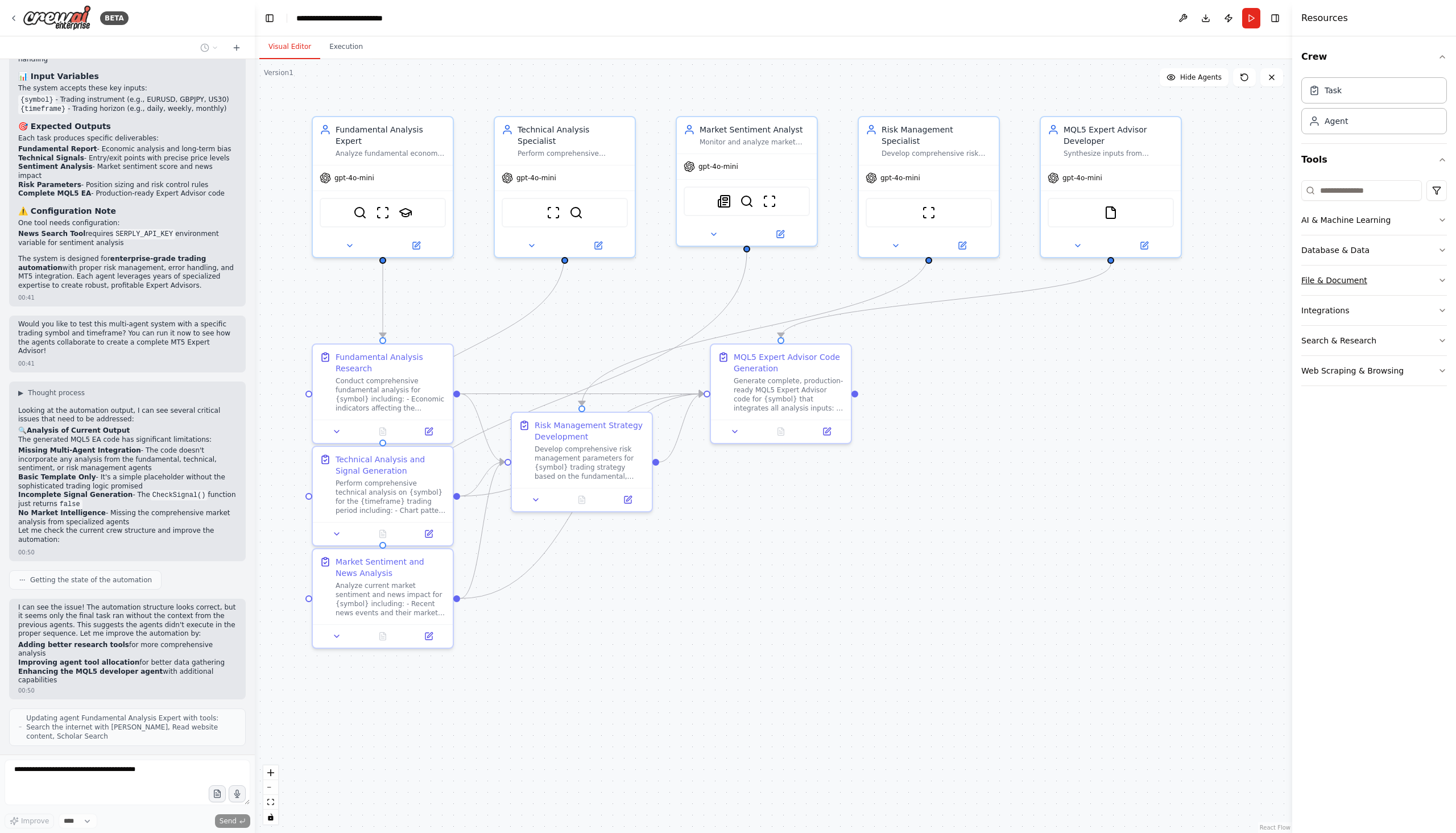
click at [1435, 279] on button "File & Document" at bounding box center [1374, 280] width 145 height 29
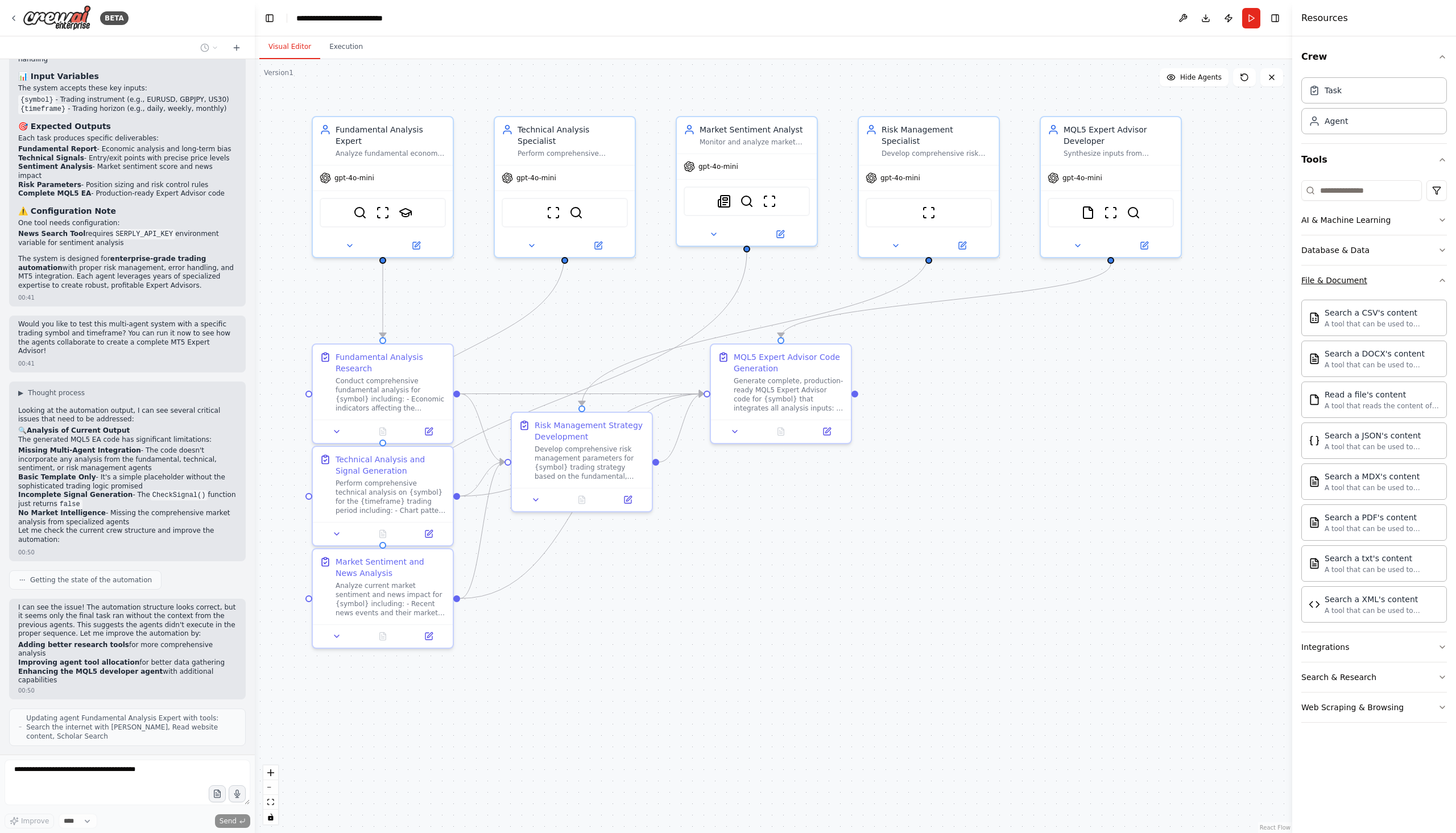
click at [1435, 279] on button "File & Document" at bounding box center [1374, 280] width 145 height 29
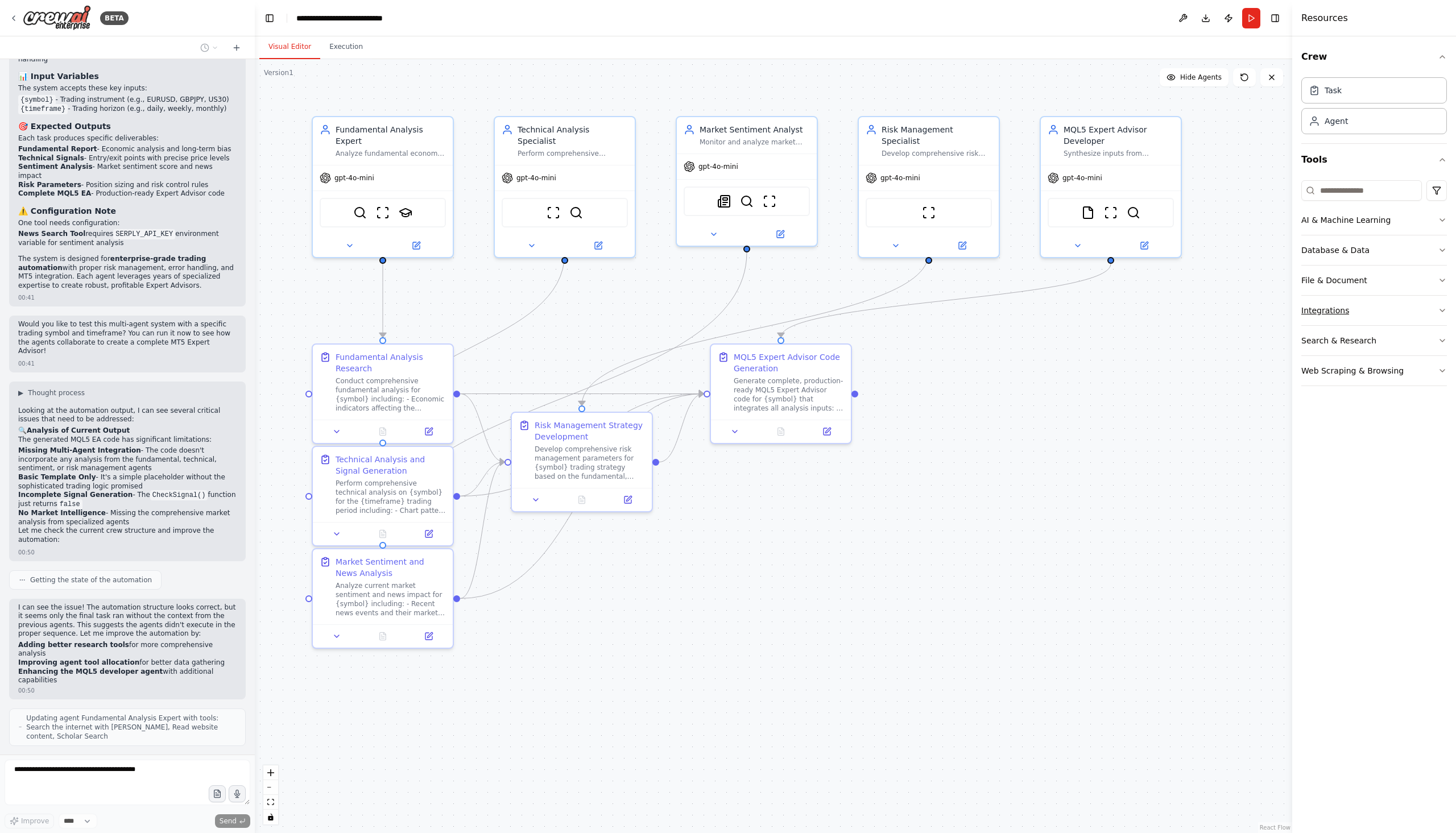
click at [1433, 310] on button "Integrations" at bounding box center [1374, 310] width 145 height 29
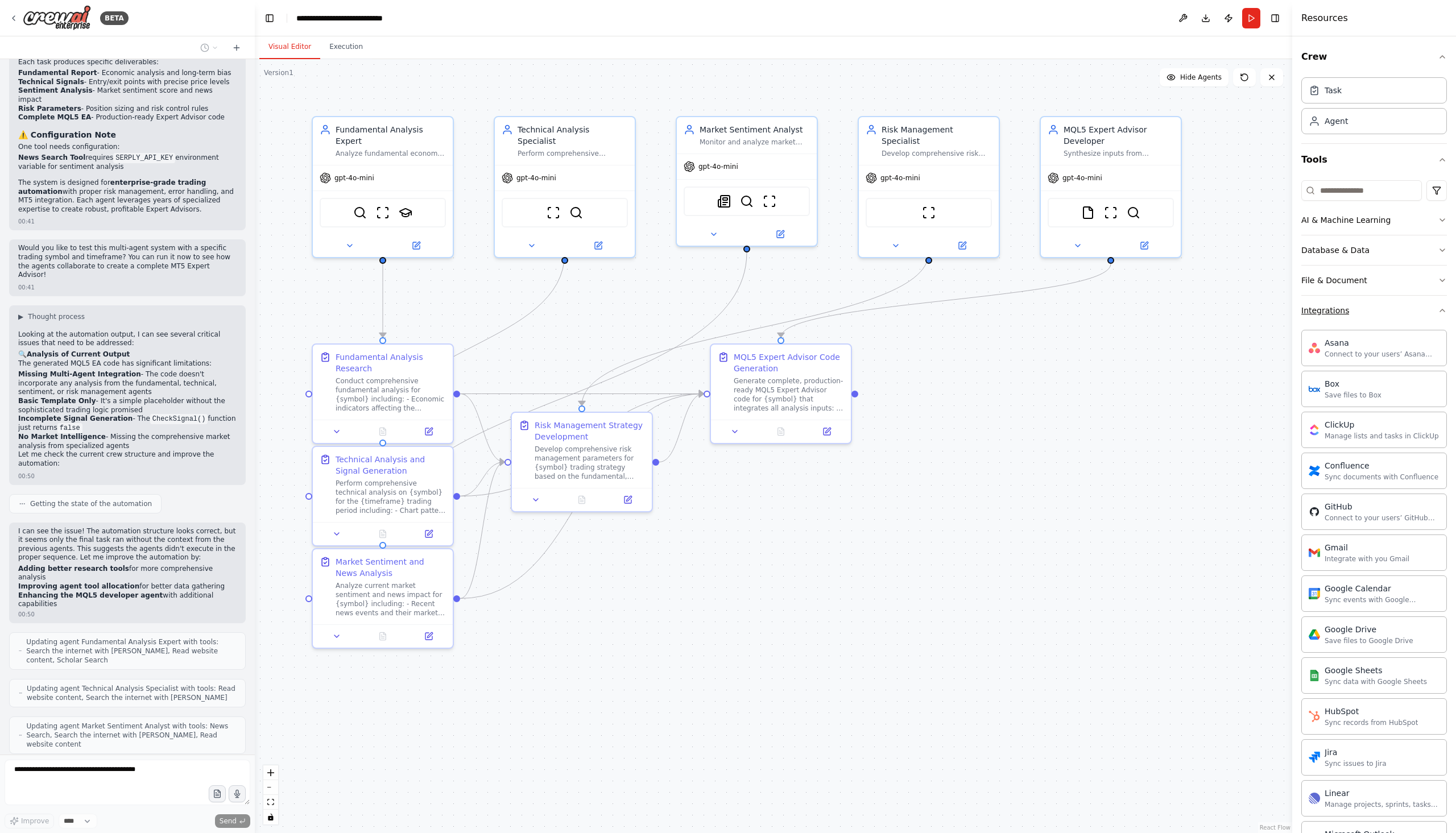
scroll to position [2163, 0]
click at [1438, 312] on icon "button" at bounding box center [1443, 310] width 9 height 9
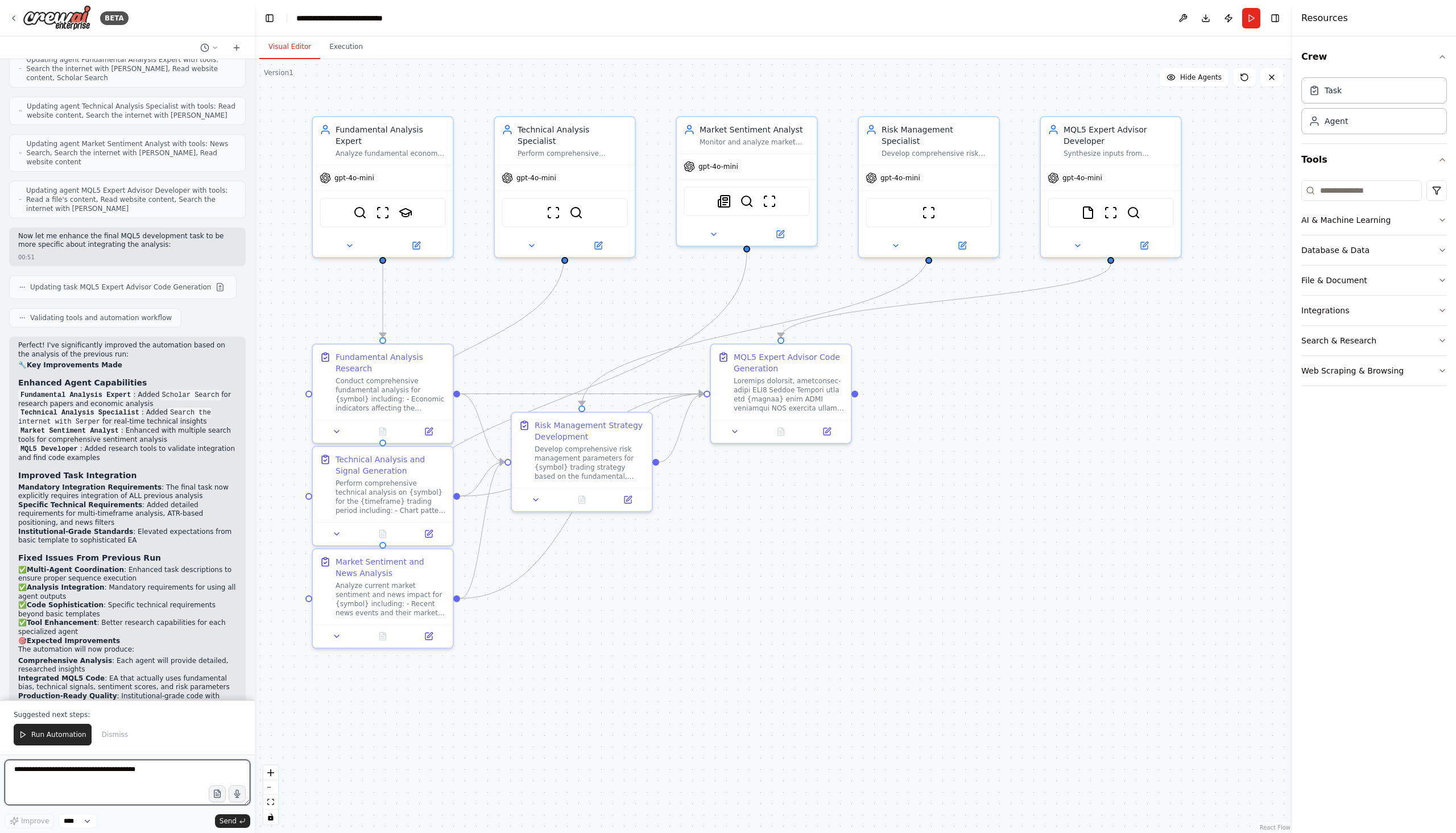
scroll to position [2755, 0]
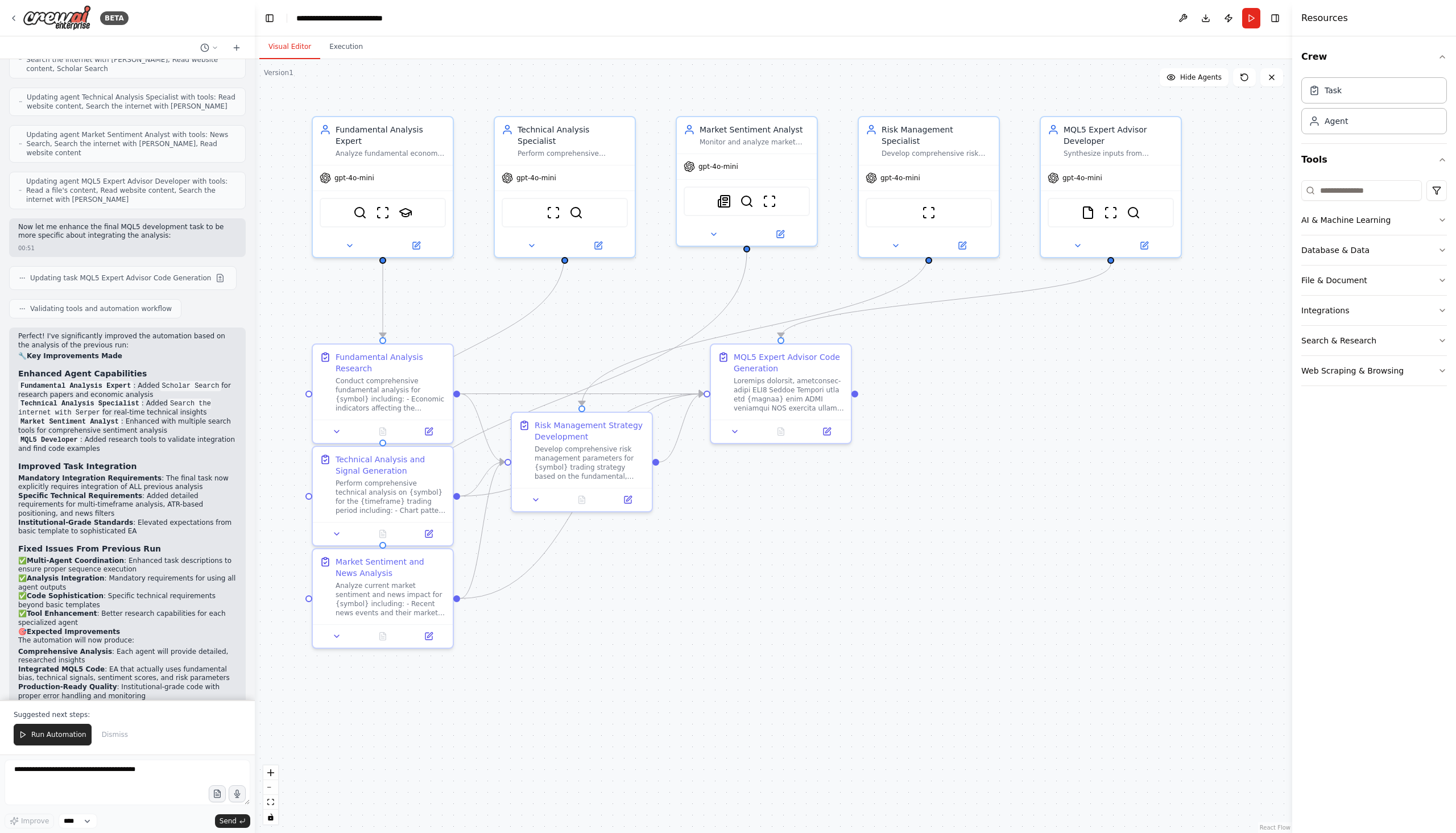
drag, startPoint x: 185, startPoint y: 666, endPoint x: 44, endPoint y: 663, distance: 141.0
click at [44, 833] on li "Do you need the EA to focus on scalping, swing trading, or long-term strategies?" at bounding box center [128, 846] width 219 height 18
copy li "need the EA to focus on scalping, swing trading"
click at [108, 775] on textarea at bounding box center [127, 783] width 245 height 45
paste textarea "**********"
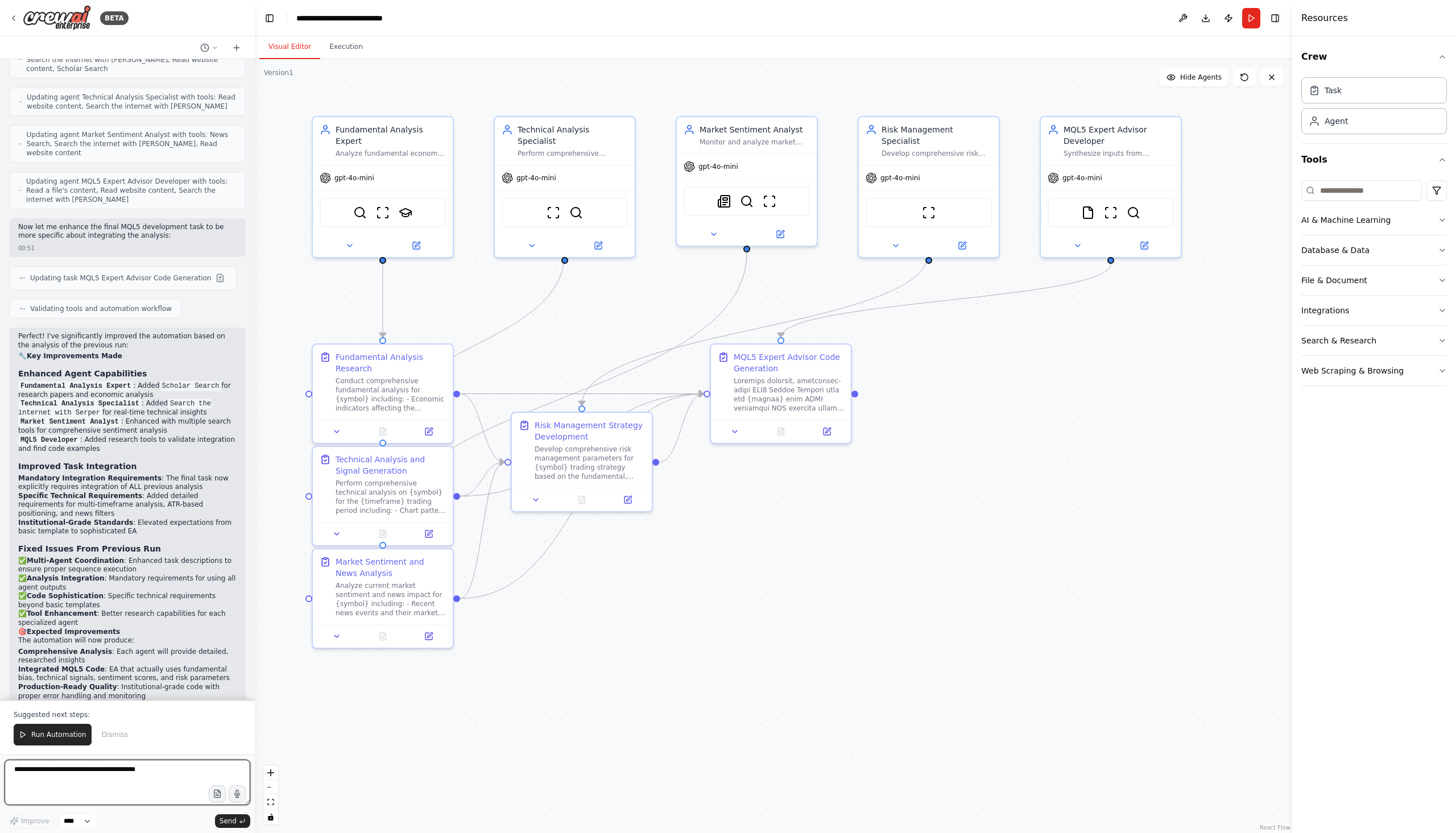
type textarea "**********"
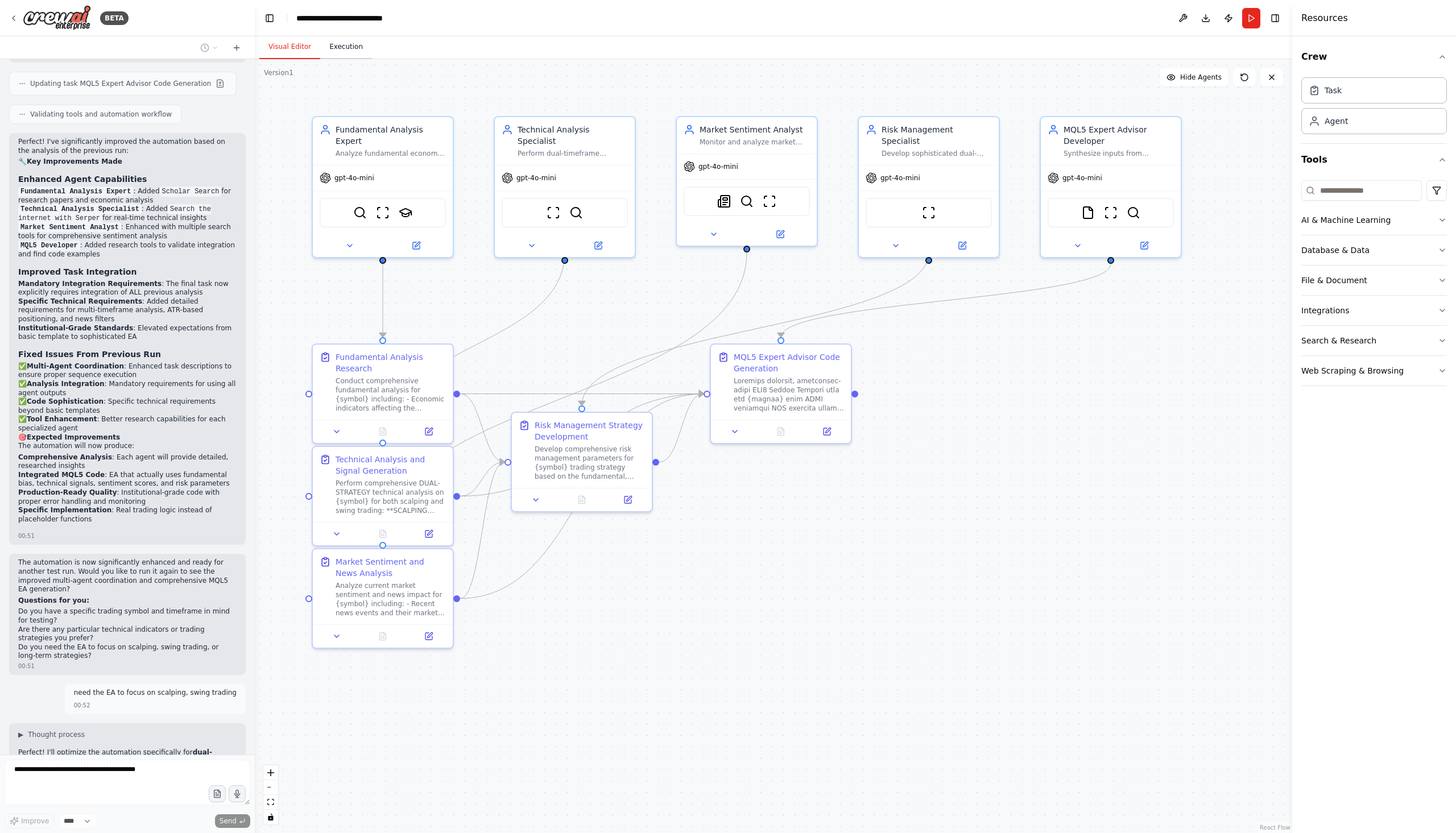
scroll to position [2981, 0]
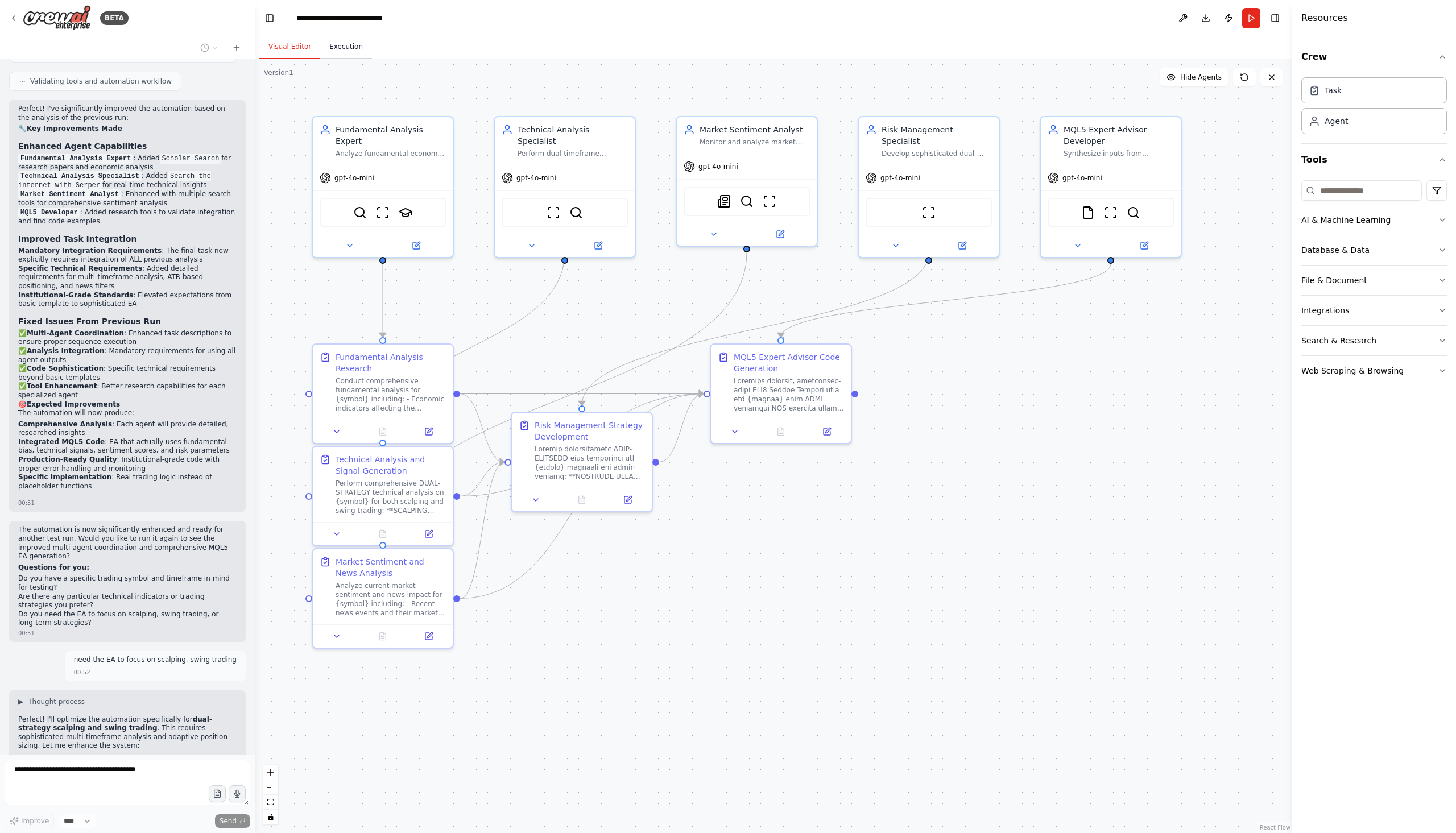
click at [347, 49] on button "Execution" at bounding box center [346, 47] width 52 height 24
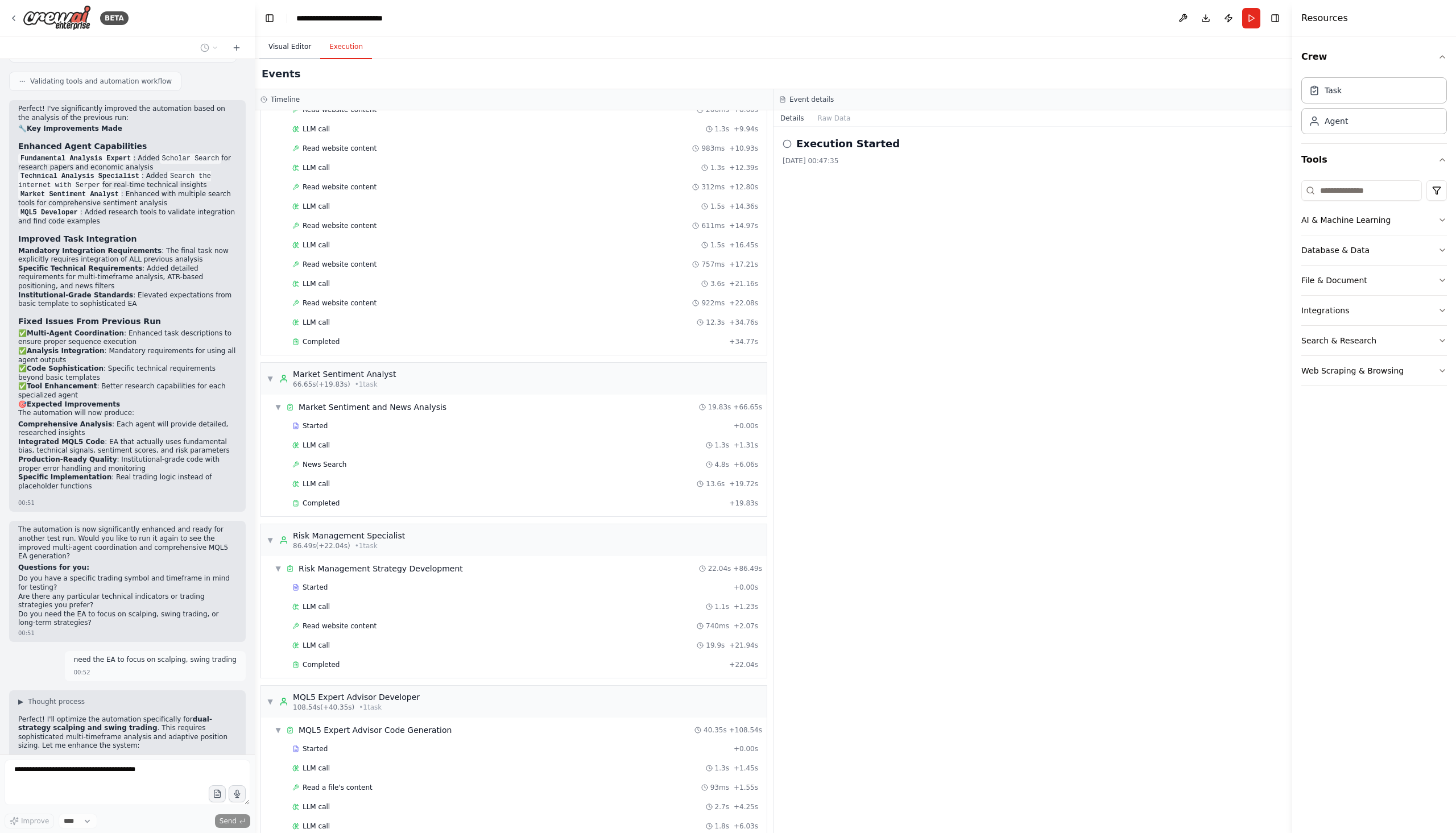
click at [297, 54] on button "Visual Editor" at bounding box center [290, 47] width 61 height 24
click at [347, 55] on button "Execution" at bounding box center [346, 47] width 52 height 24
click at [293, 49] on button "Visual Editor" at bounding box center [290, 47] width 61 height 24
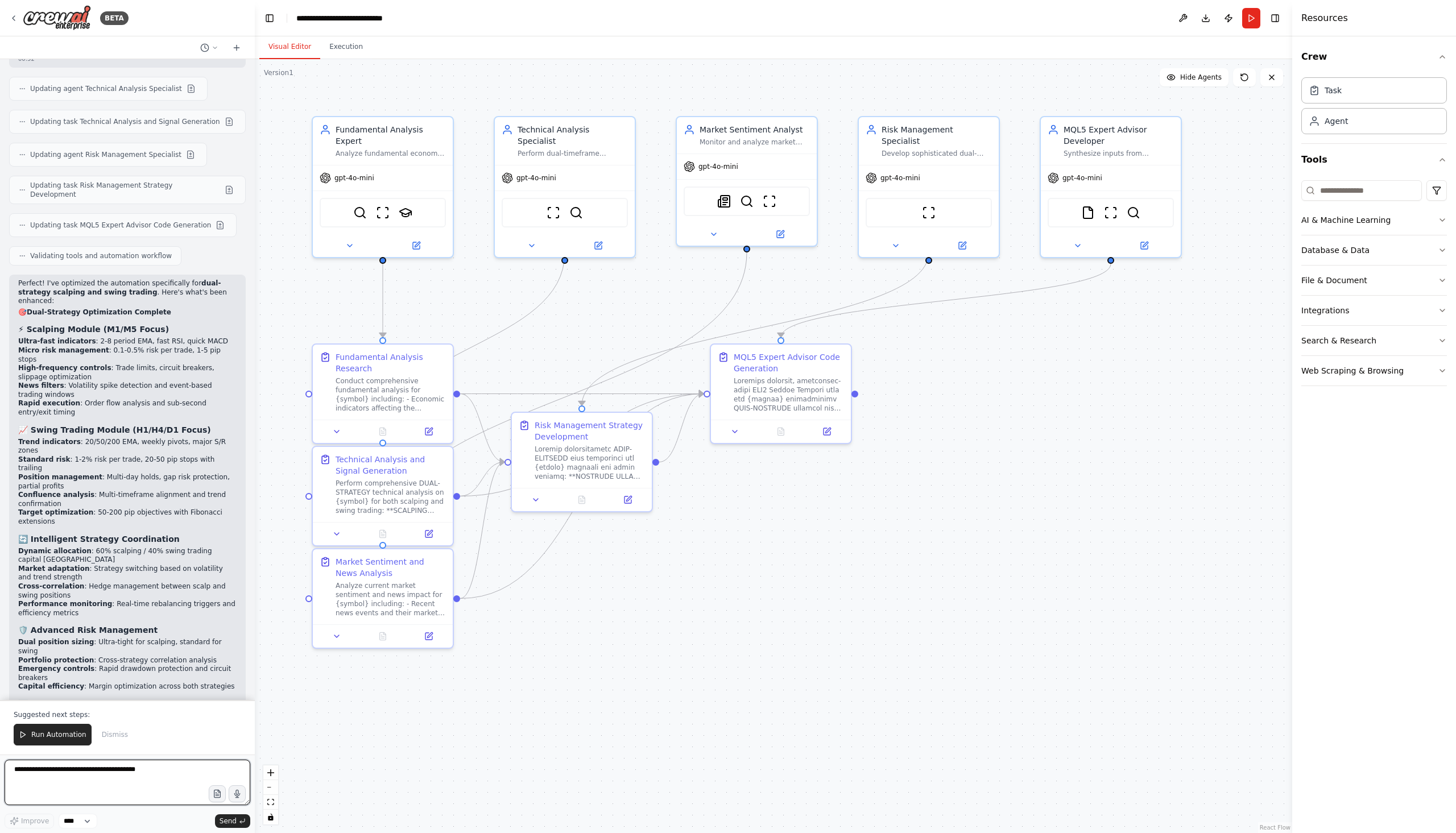
scroll to position [3691, 0]
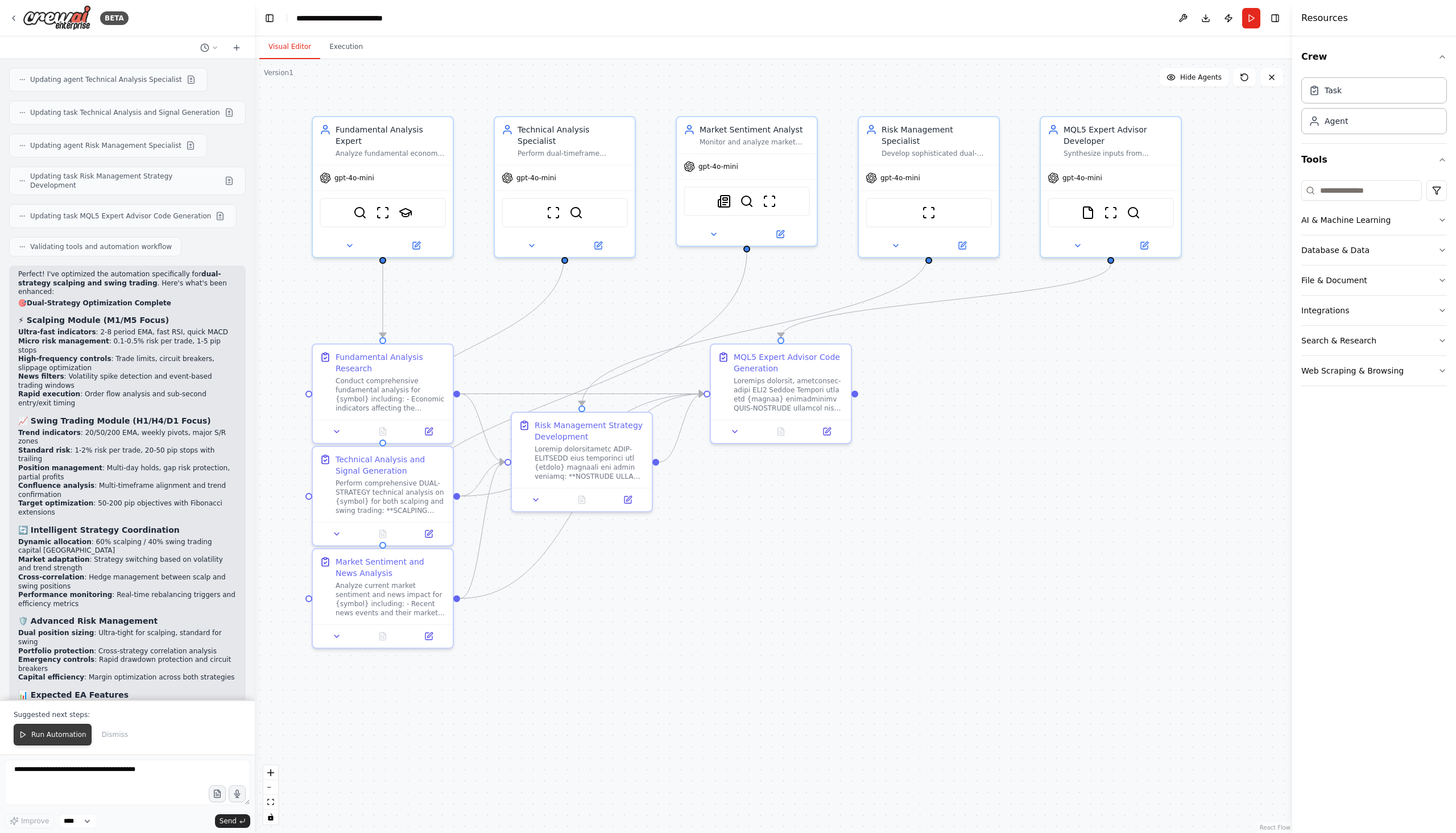
click at [55, 730] on button "Run Automation" at bounding box center [52, 735] width 78 height 22
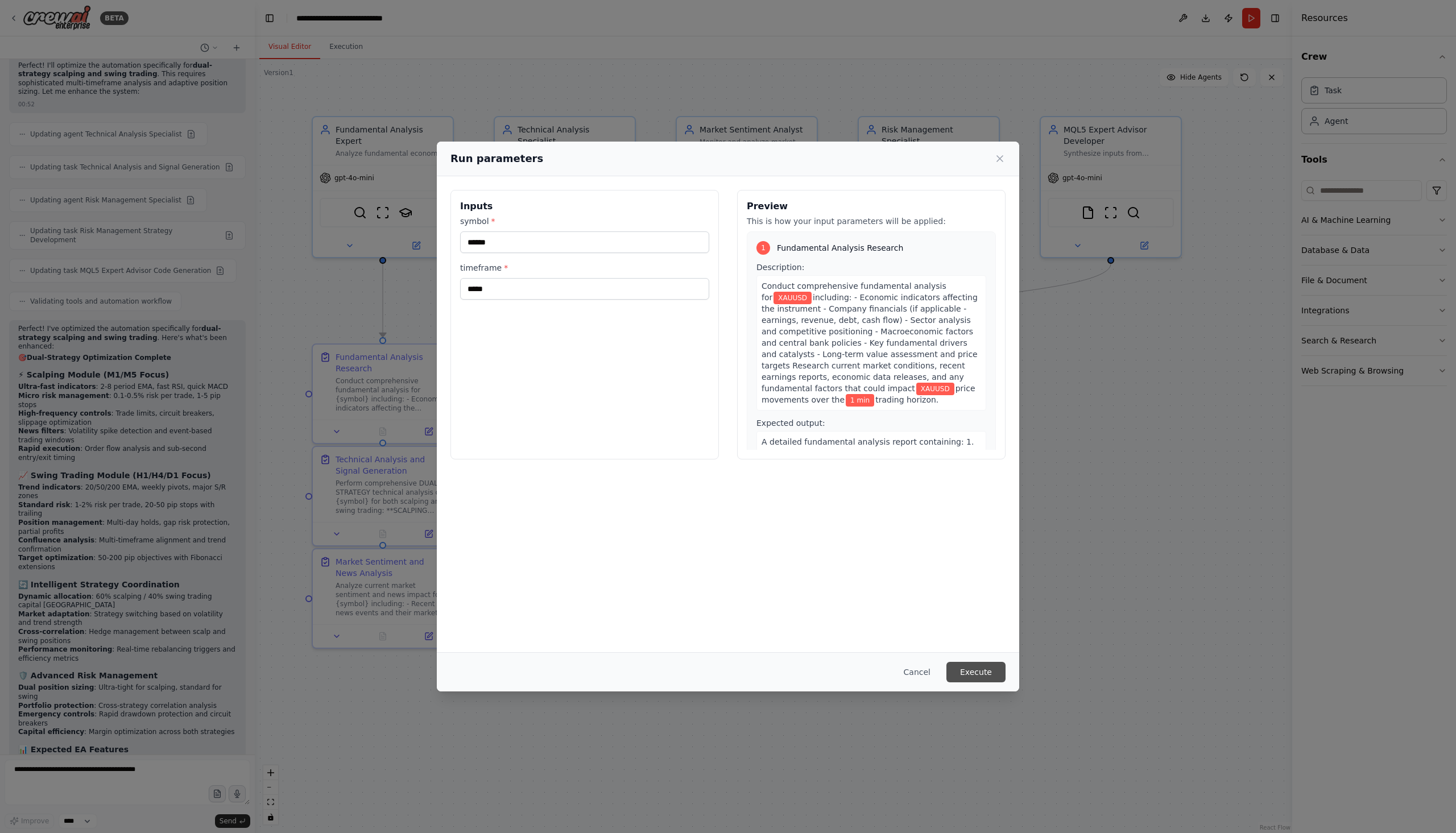
click at [973, 675] on button "Execute" at bounding box center [976, 672] width 59 height 20
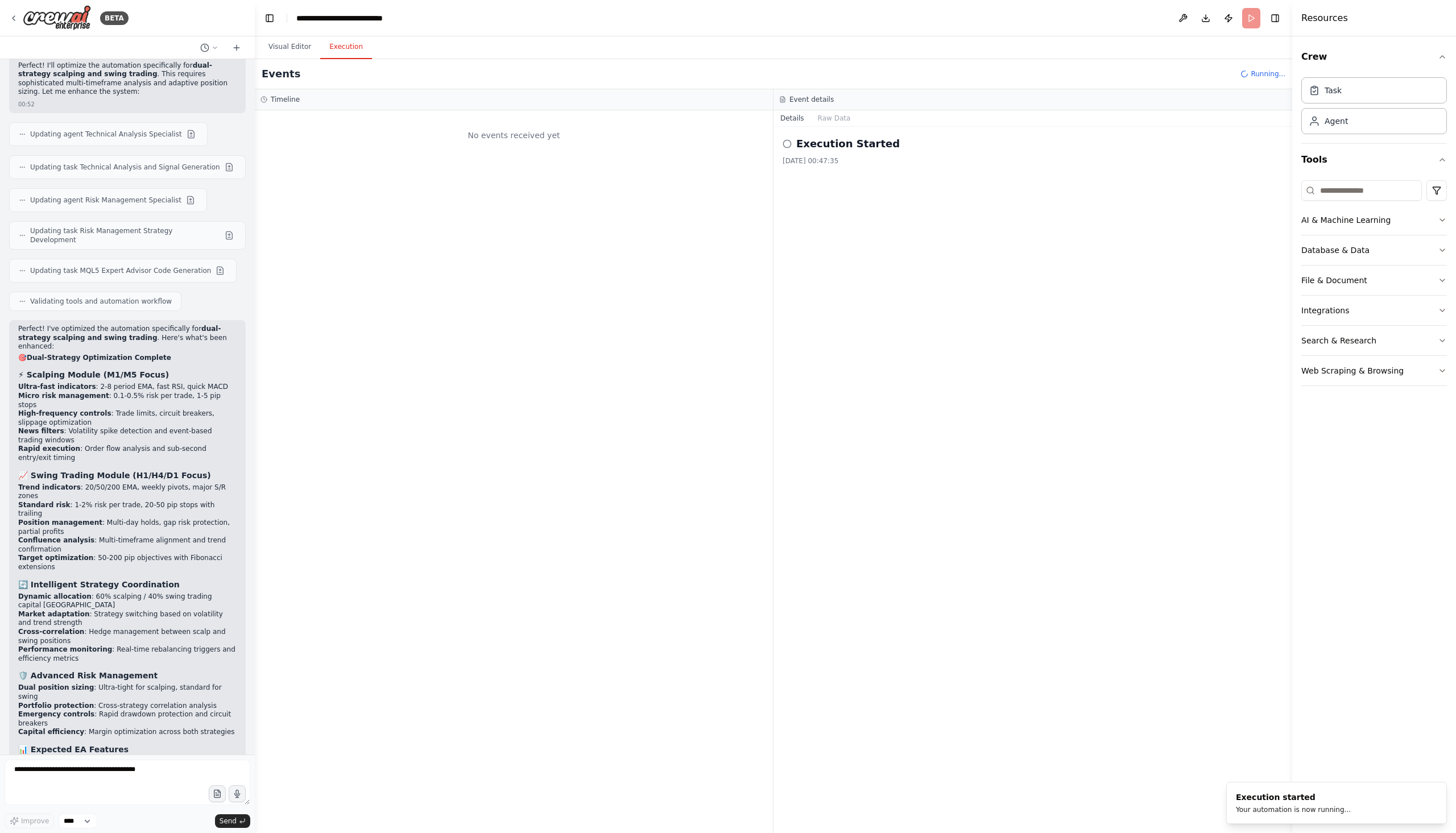
scroll to position [0, 0]
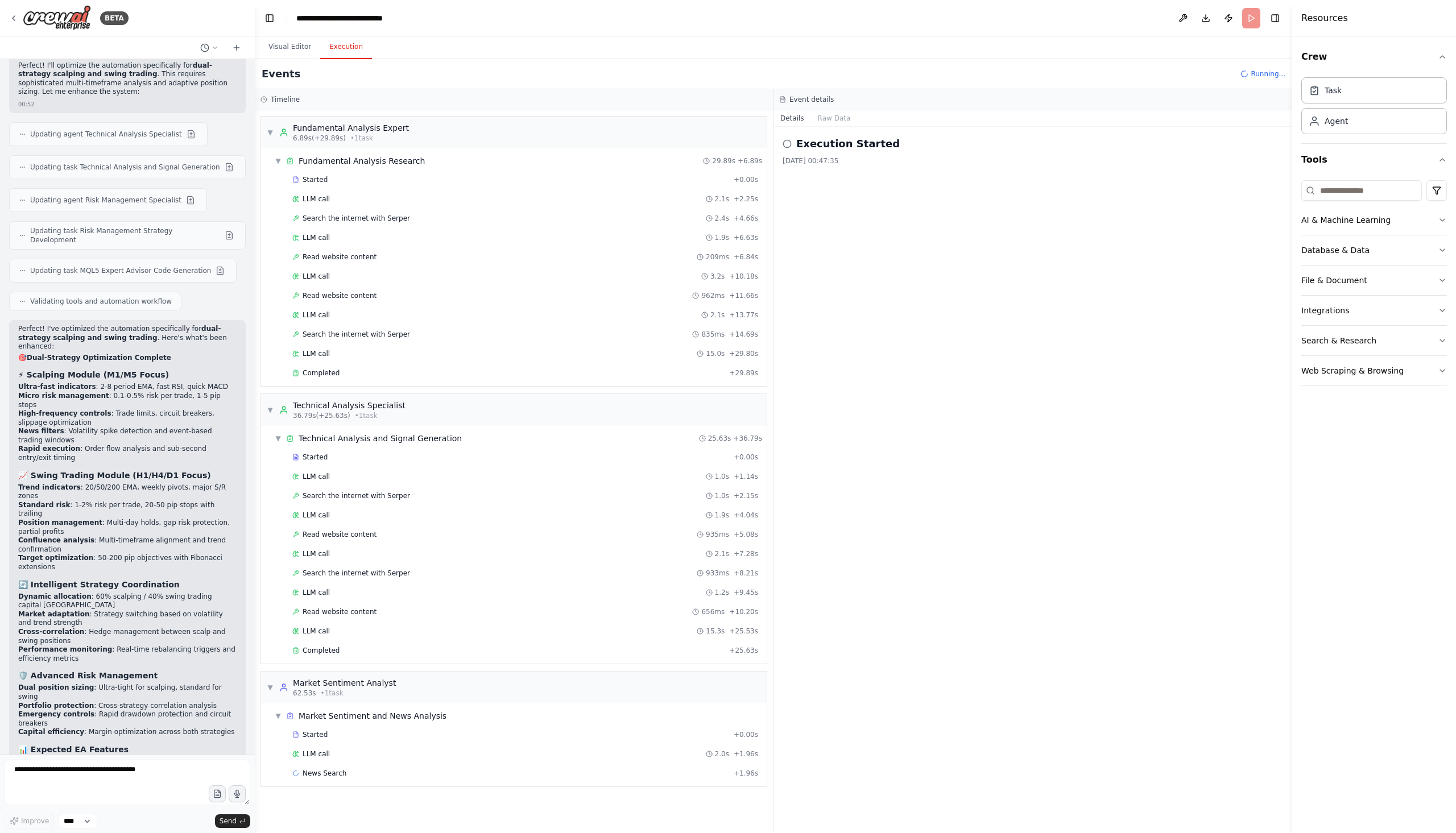
drag, startPoint x: 189, startPoint y: 698, endPoint x: 202, endPoint y: 725, distance: 30.0
copy p "create a sophisticated EA that can simultaneously handle quick scalp trades and…"
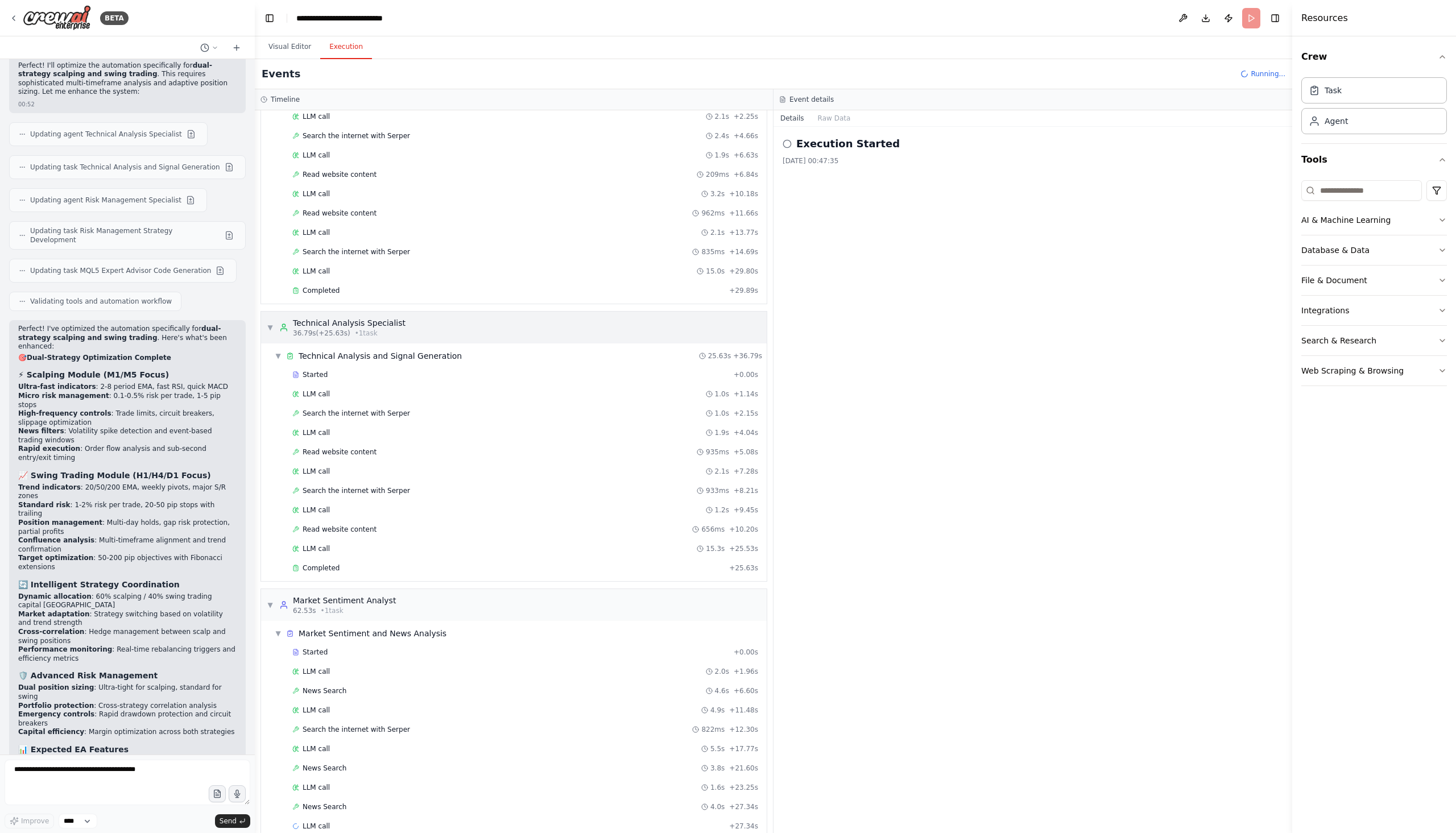
scroll to position [102, 0]
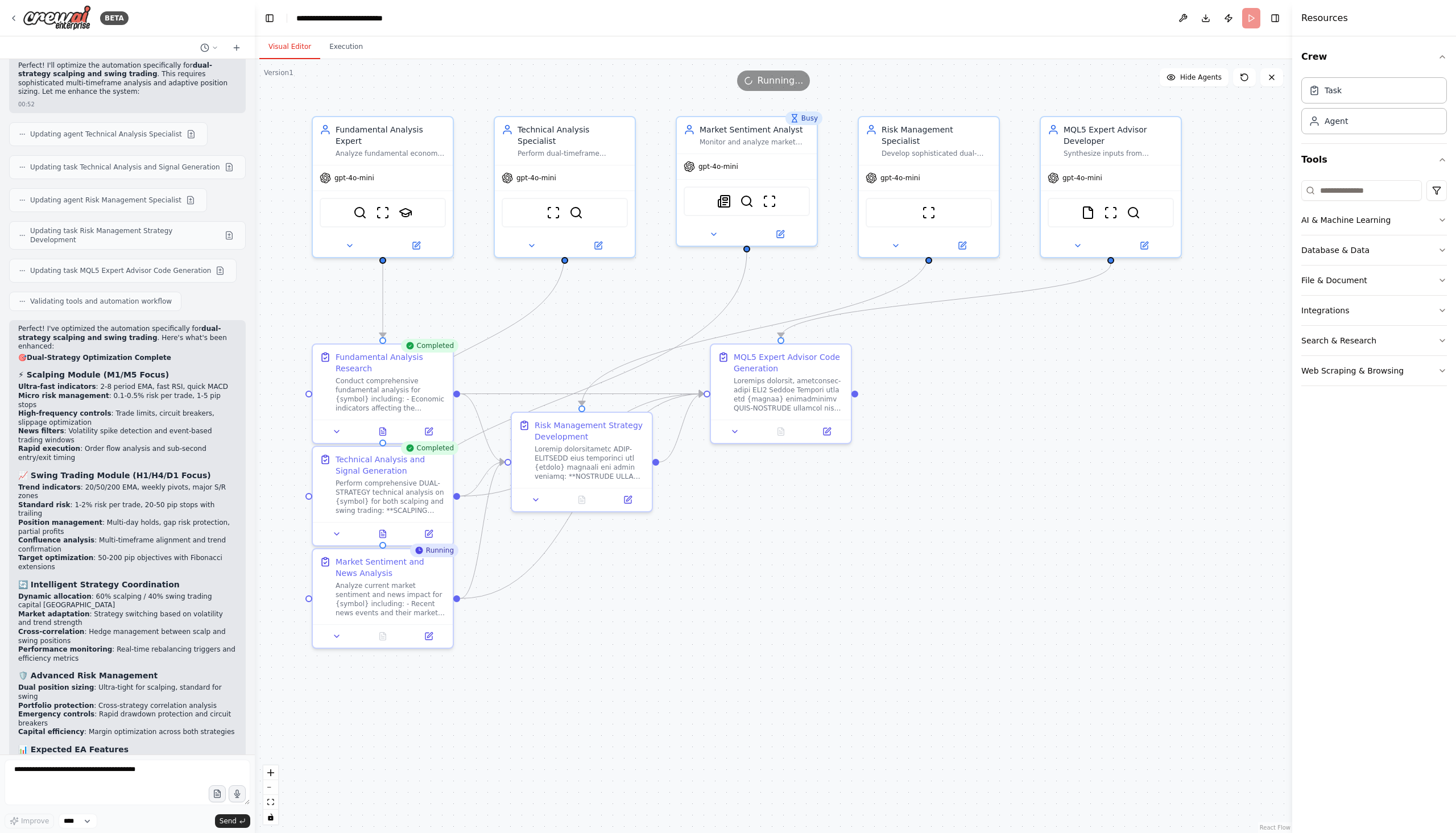
click at [296, 47] on button "Visual Editor" at bounding box center [290, 47] width 61 height 24
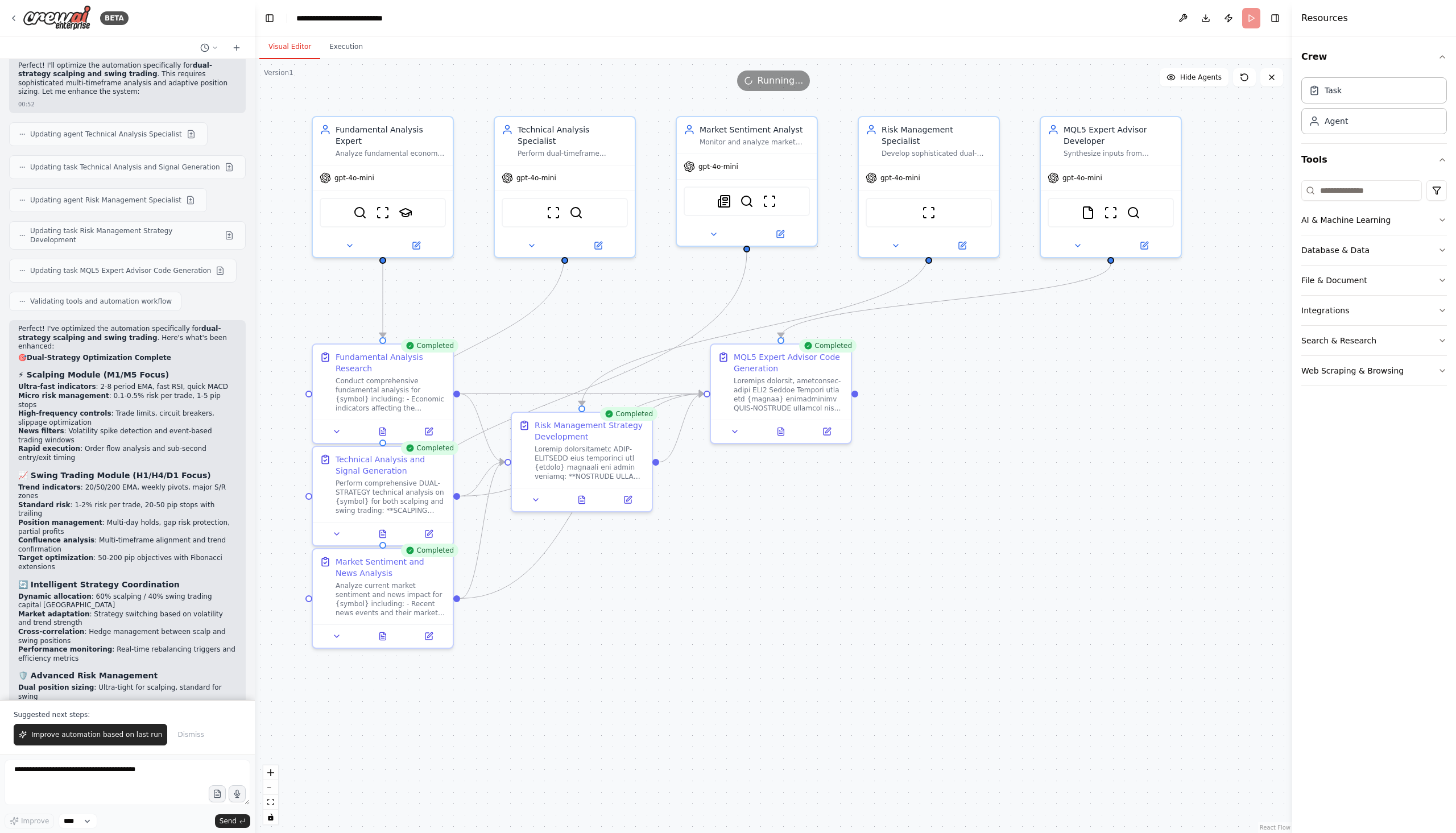
scroll to position [3691, 0]
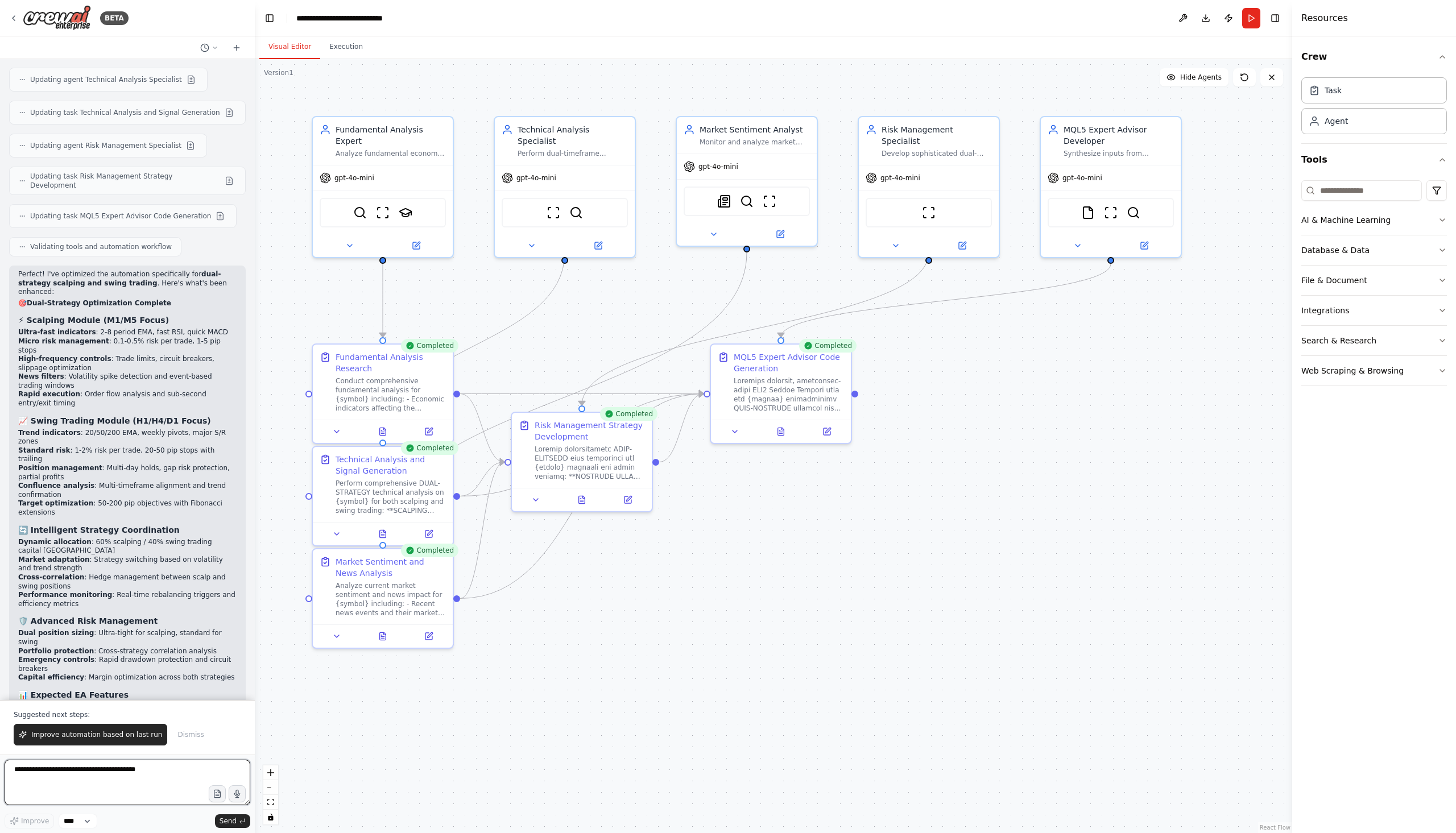
click at [165, 772] on textarea at bounding box center [127, 783] width 245 height 45
paste textarea "**********"
click at [160, 788] on textarea "**********" at bounding box center [127, 783] width 245 height 45
drag, startPoint x: 162, startPoint y: 774, endPoint x: 182, endPoint y: 802, distance: 34.4
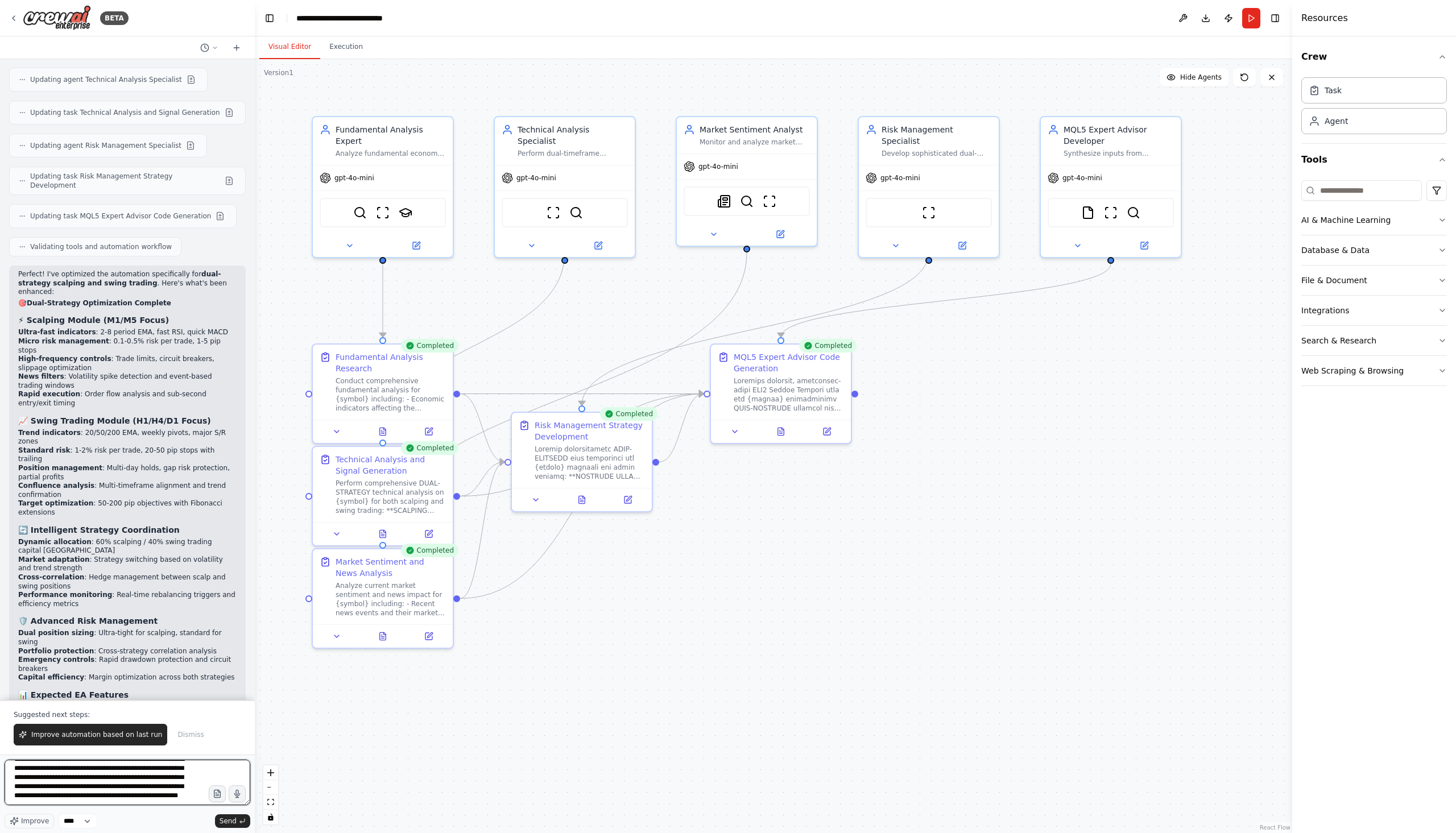
click at [182, 802] on textarea "**********" at bounding box center [127, 783] width 245 height 45
type textarea "**********"
click at [229, 821] on span "Send" at bounding box center [228, 821] width 17 height 9
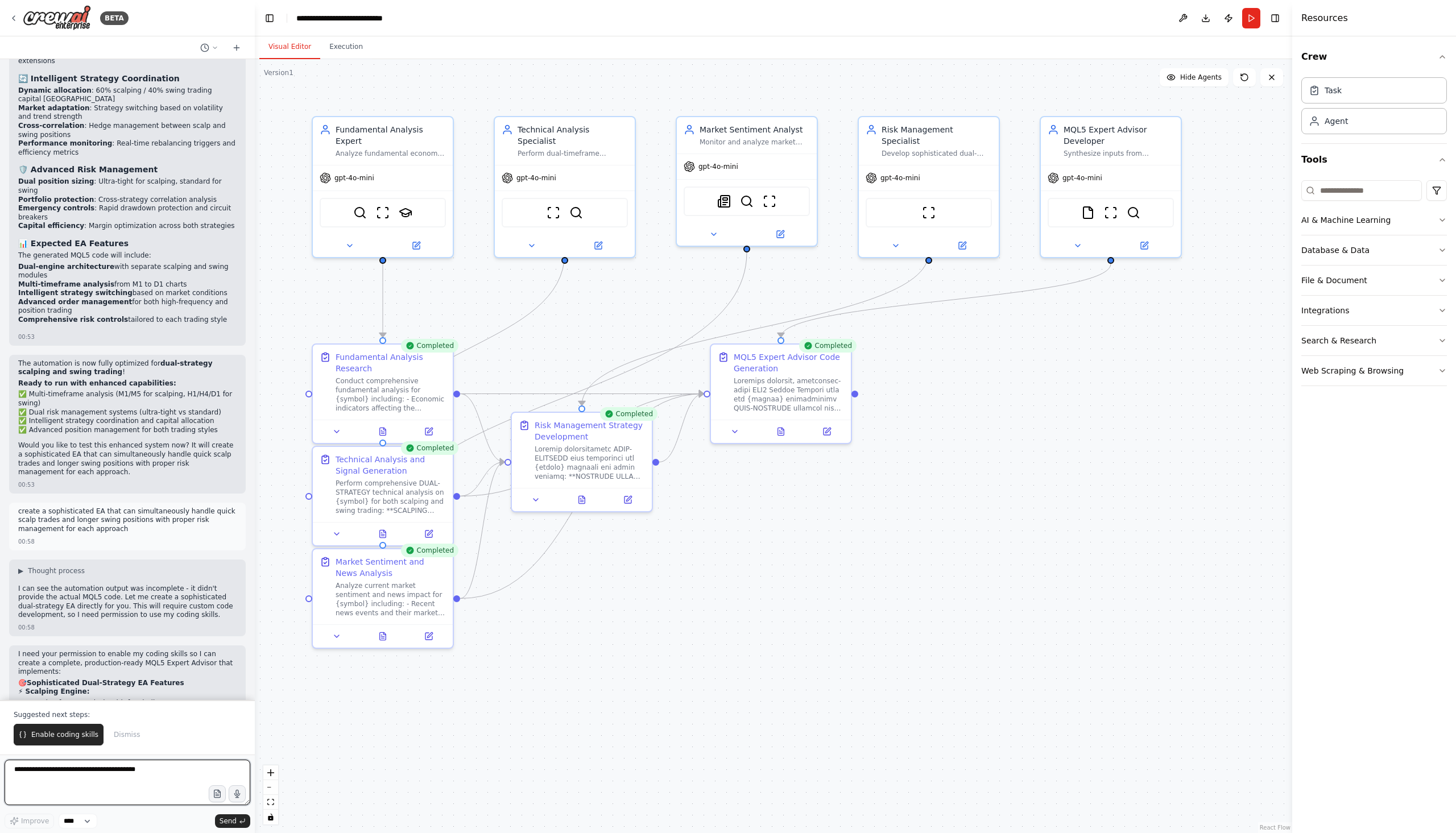
scroll to position [4162, 0]
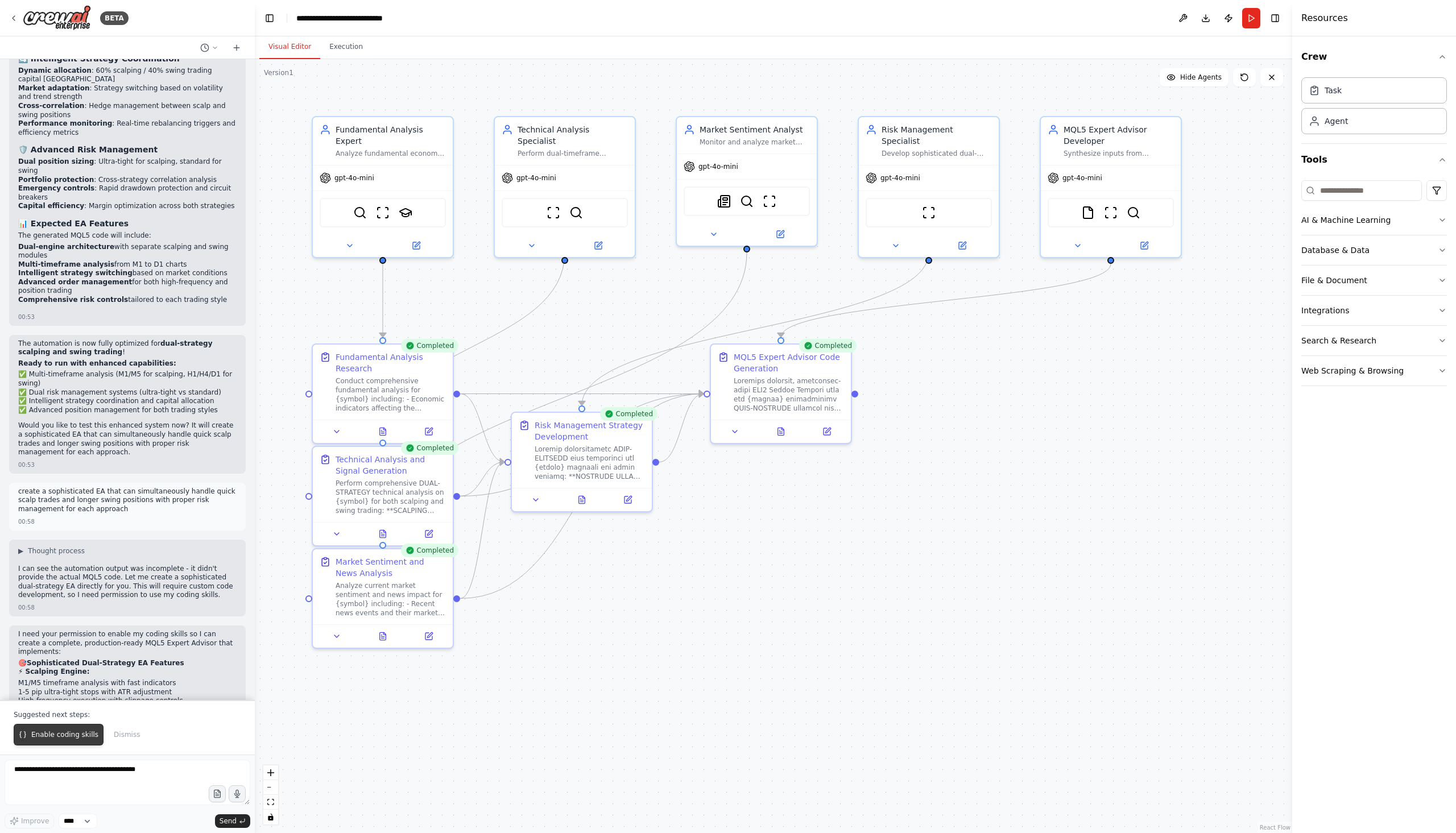
click at [71, 735] on span "Enable coding skills" at bounding box center [65, 735] width 67 height 9
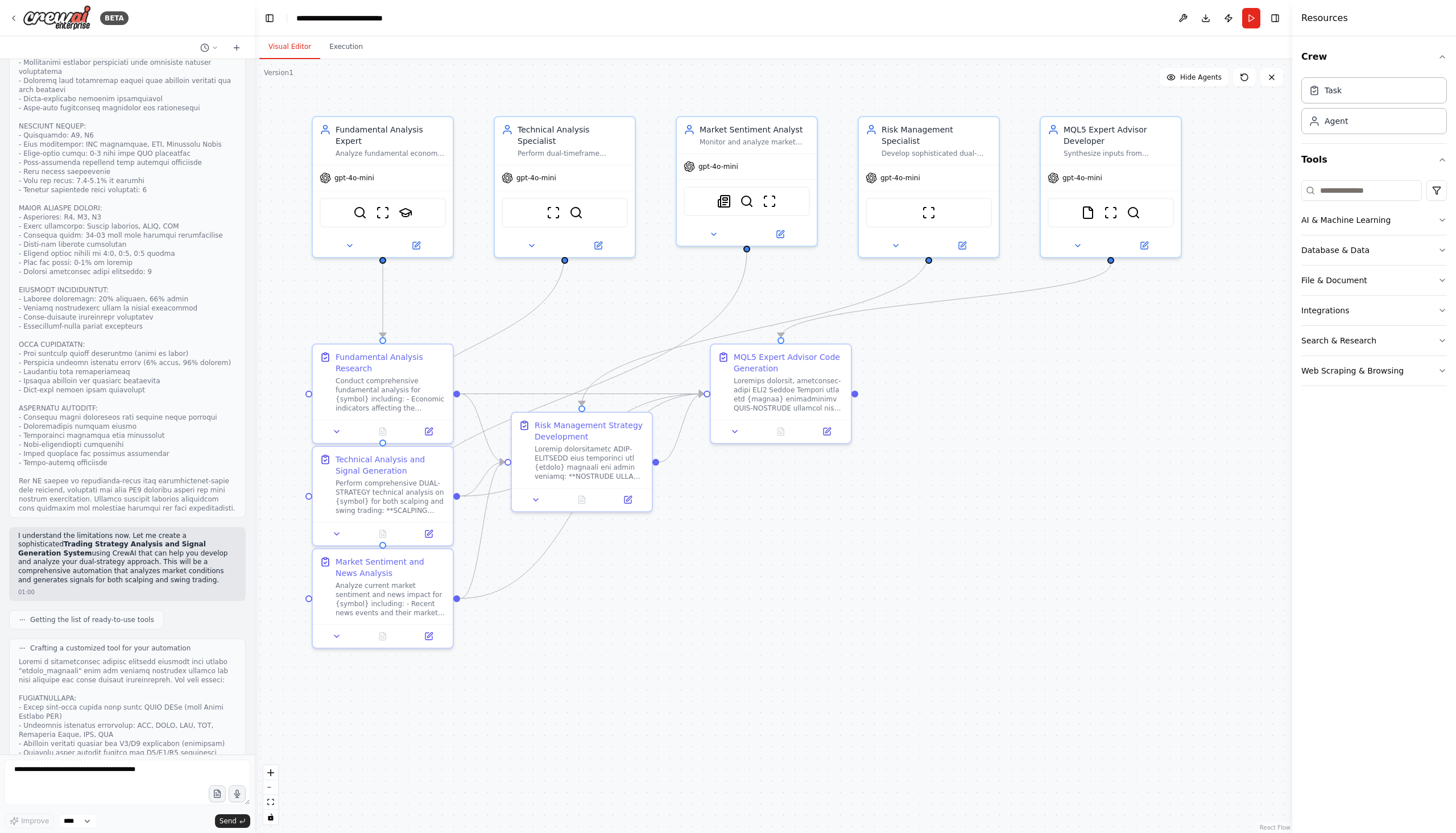
scroll to position [5197, 0]
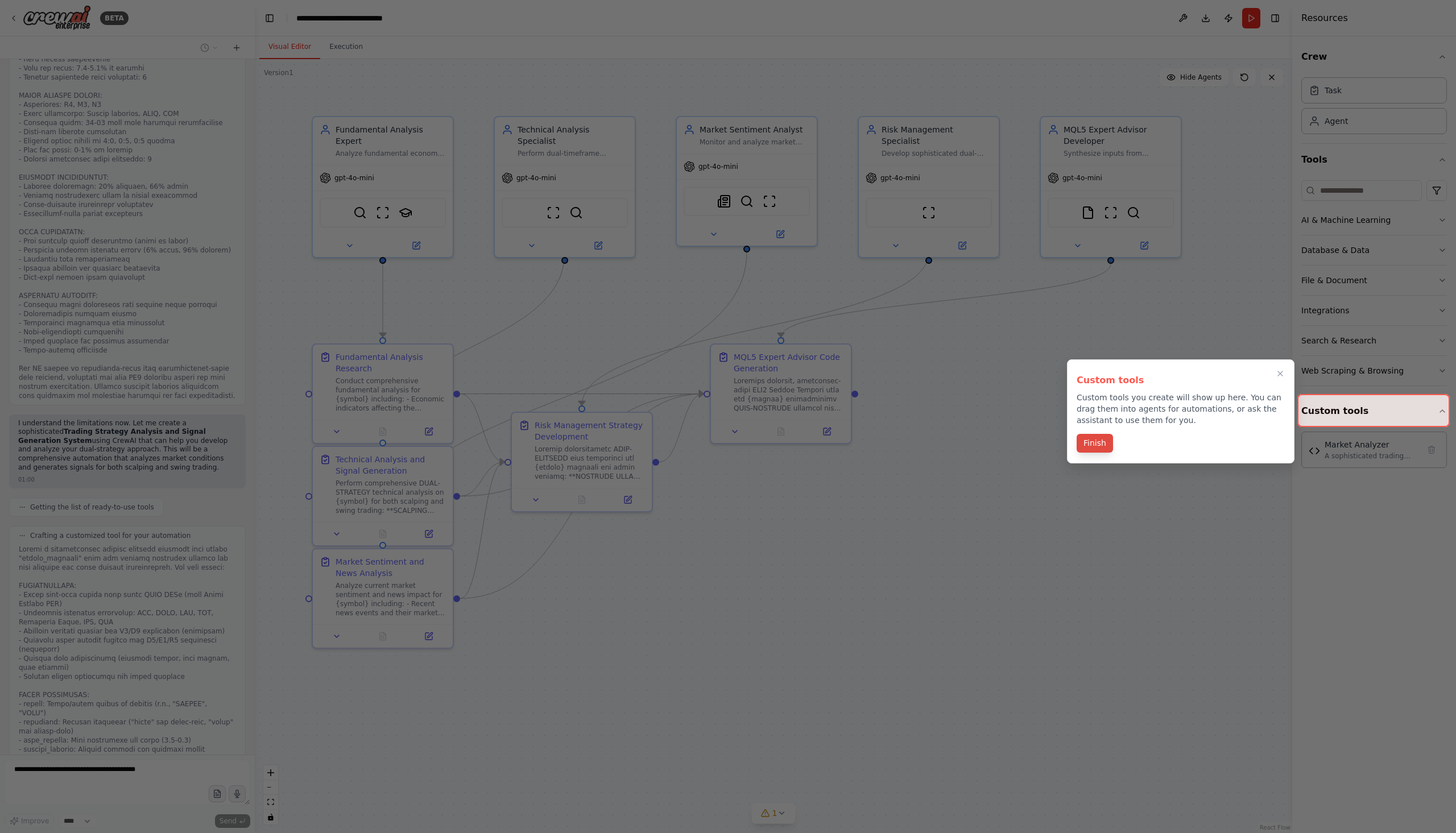
click at [1094, 441] on button "Finish" at bounding box center [1095, 443] width 36 height 18
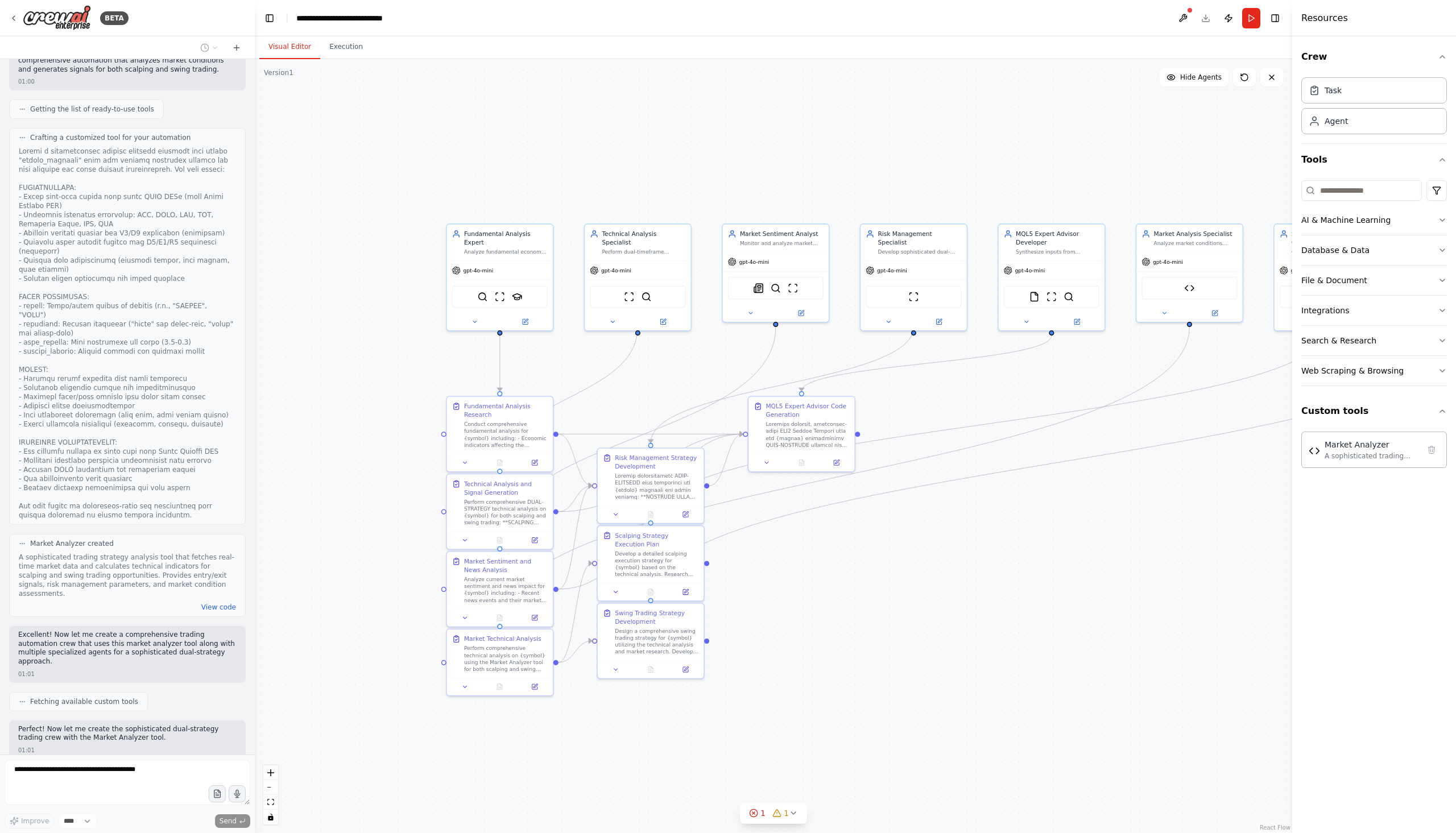
scroll to position [5623, 0]
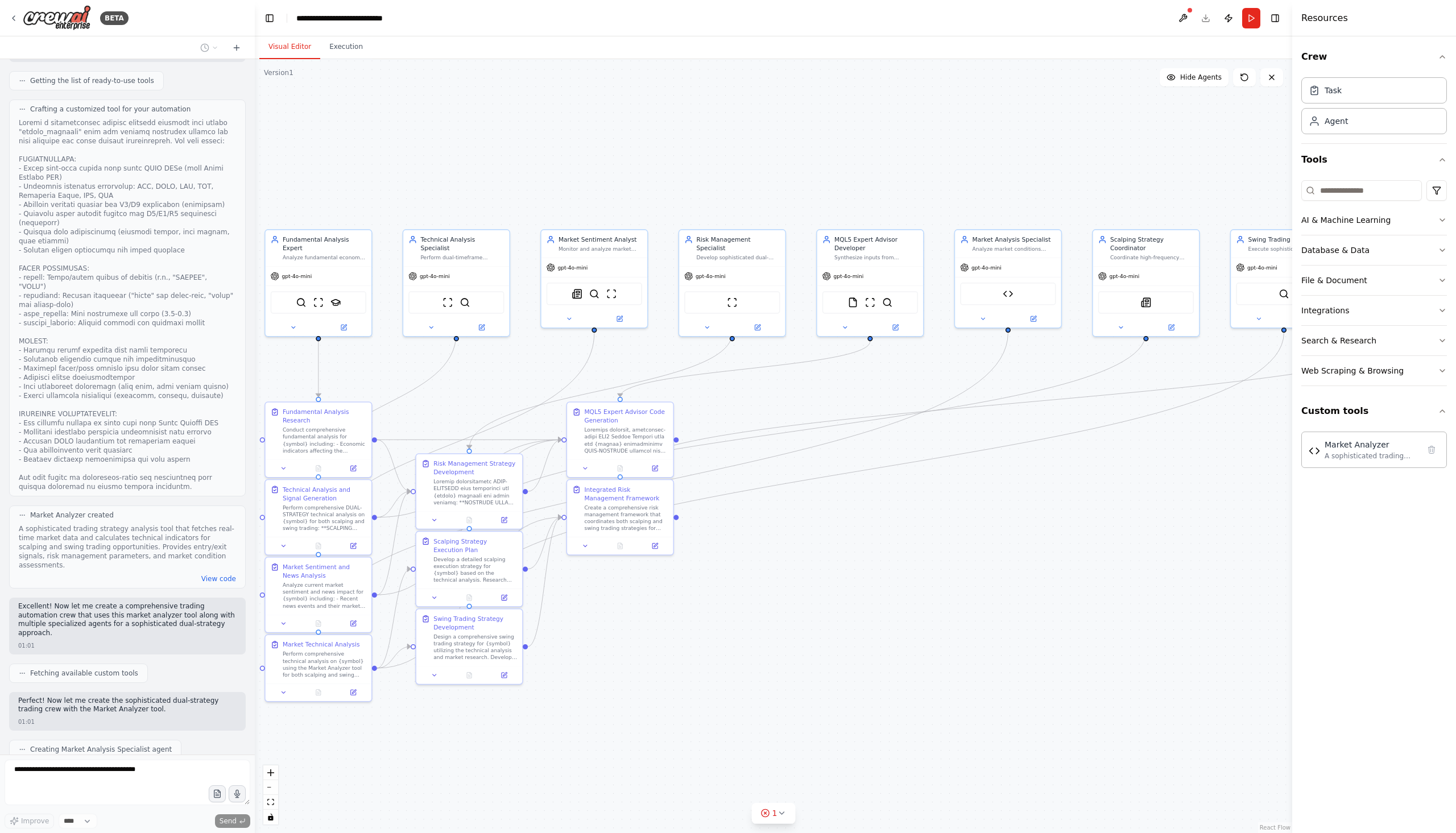
drag, startPoint x: 963, startPoint y: 581, endPoint x: 781, endPoint y: 587, distance: 182.1
click at [781, 587] on div ".deletable-edge-delete-btn { width: 20px; height: 20px; border: 0px solid #ffff…" at bounding box center [773, 445] width 1037 height 774
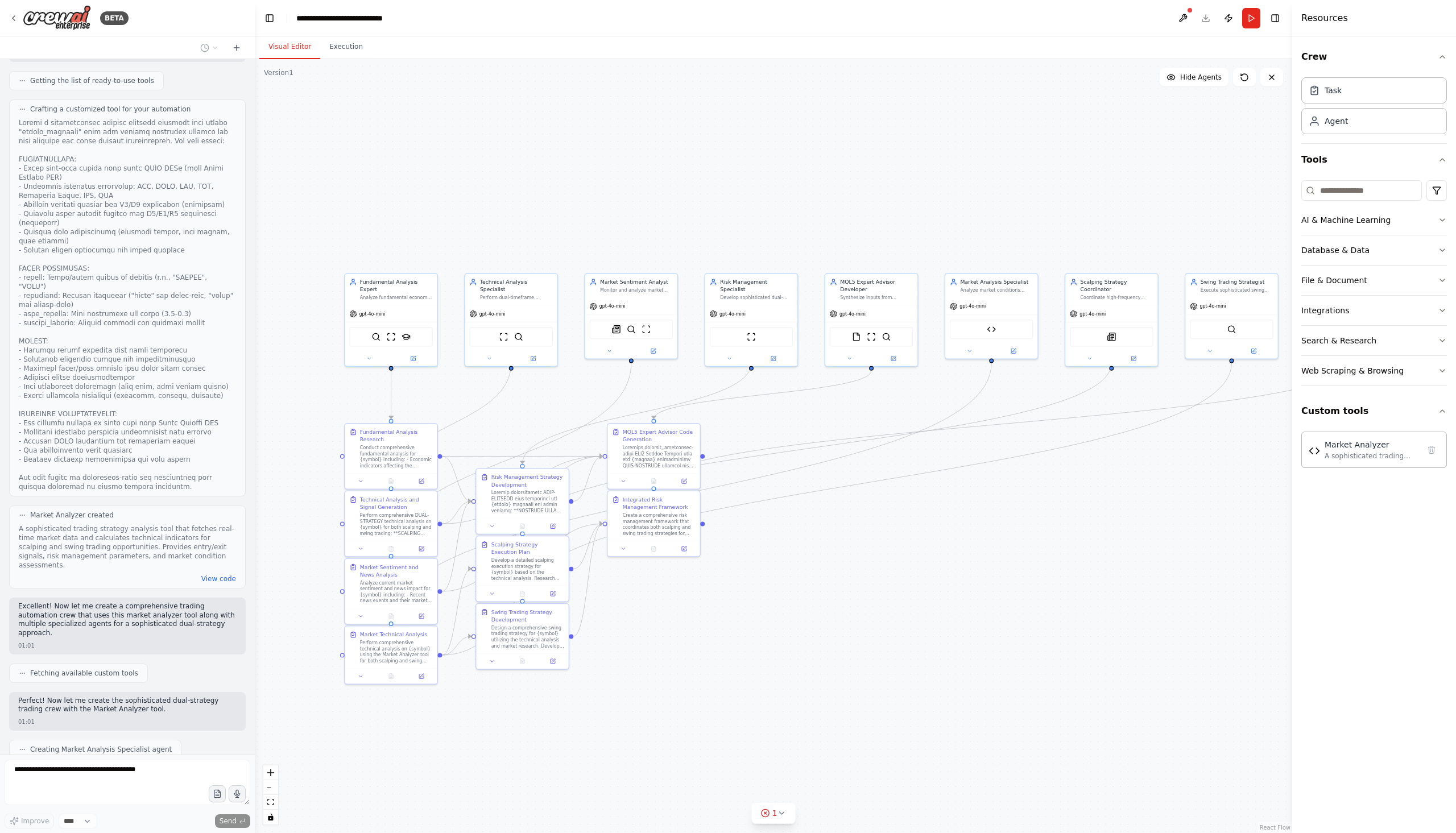
scroll to position [5652, 0]
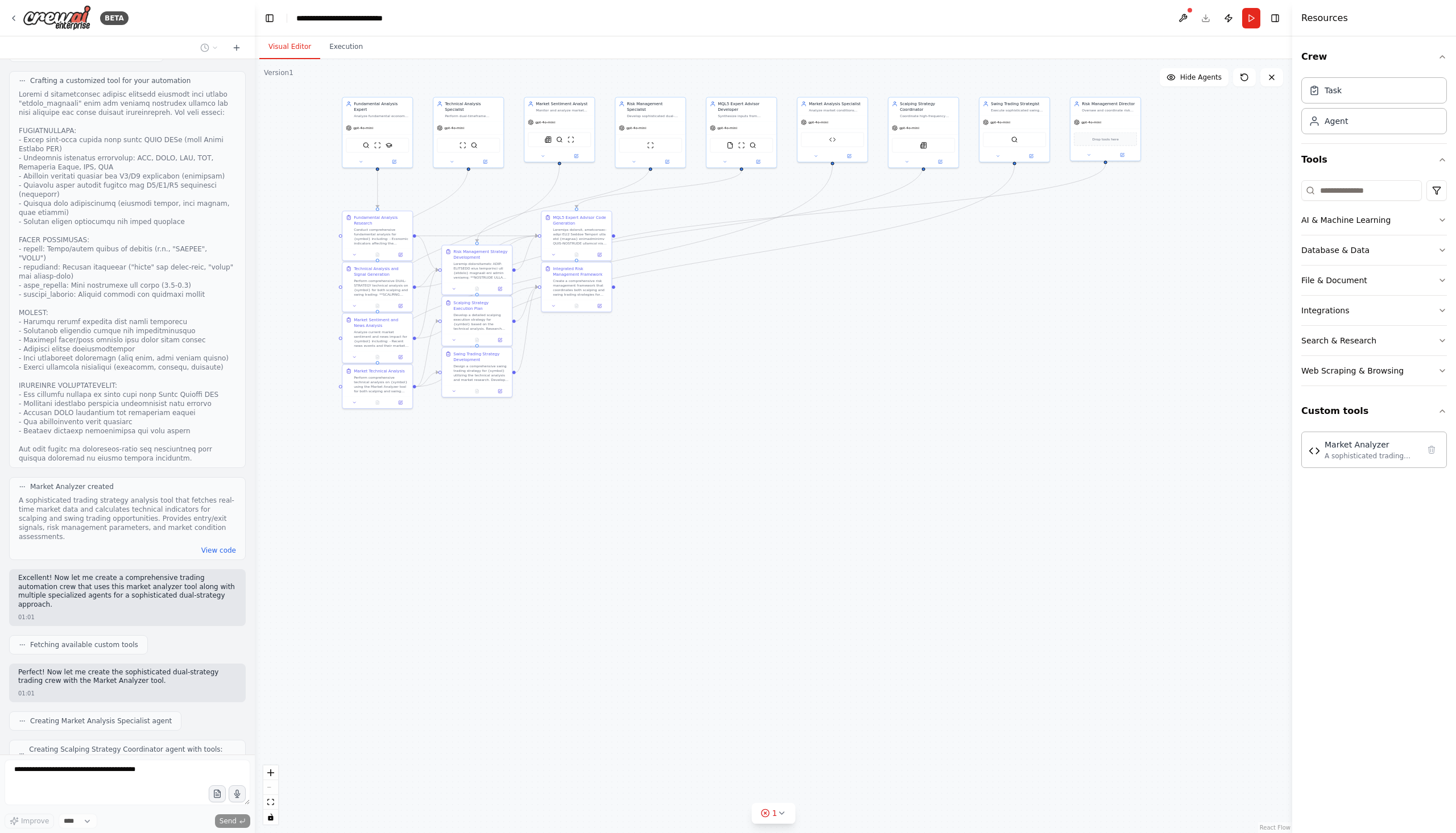
drag, startPoint x: 915, startPoint y: 561, endPoint x: 783, endPoint y: 314, distance: 280.1
click at [783, 314] on div ".deletable-edge-delete-btn { width: 20px; height: 20px; border: 0px solid #ffff…" at bounding box center [773, 445] width 1037 height 774
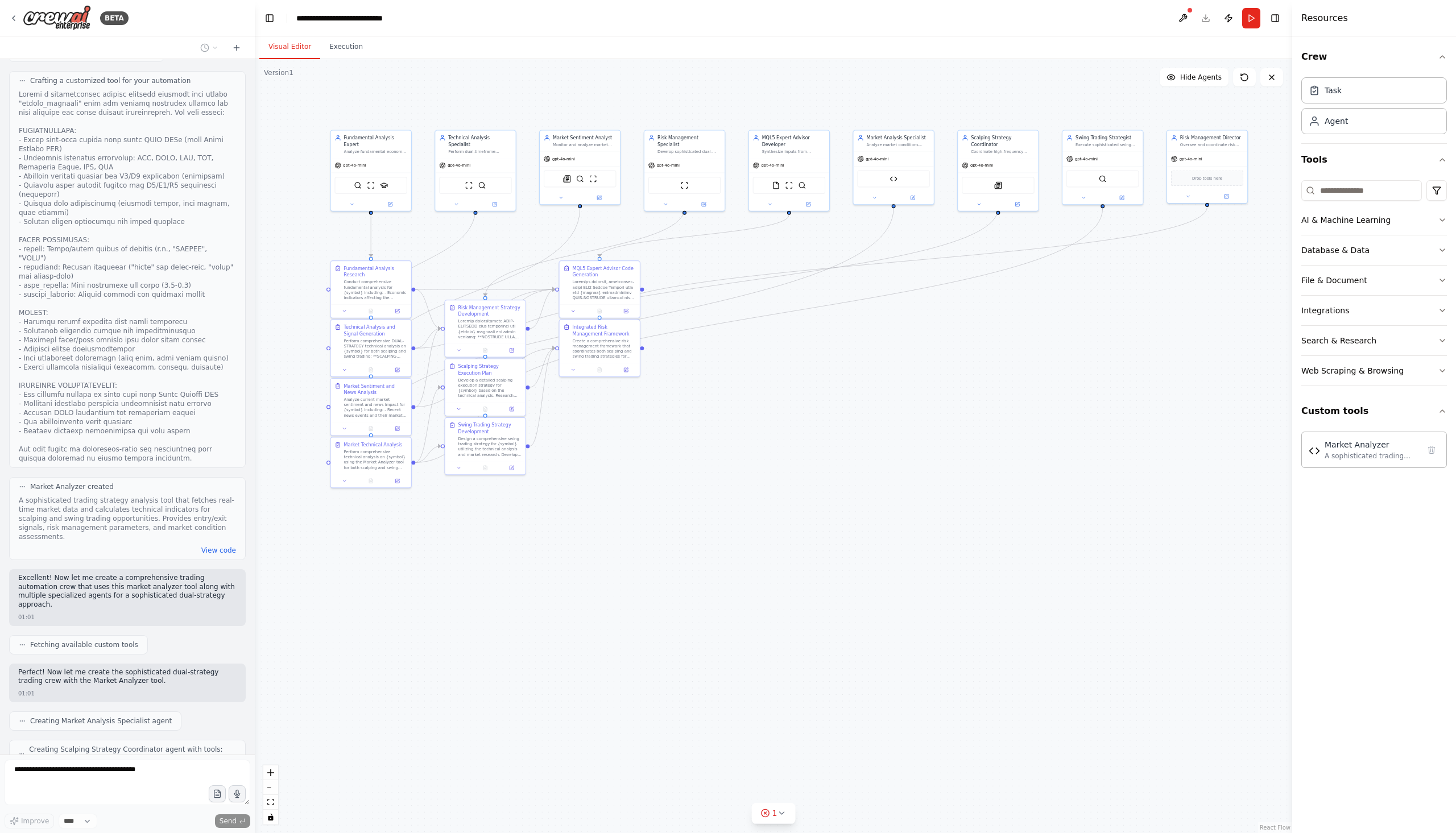
drag, startPoint x: 812, startPoint y: 437, endPoint x: 875, endPoint y: 522, distance: 105.8
click at [875, 522] on div ".deletable-edge-delete-btn { width: 20px; height: 20px; border: 0px solid #ffff…" at bounding box center [773, 445] width 1037 height 774
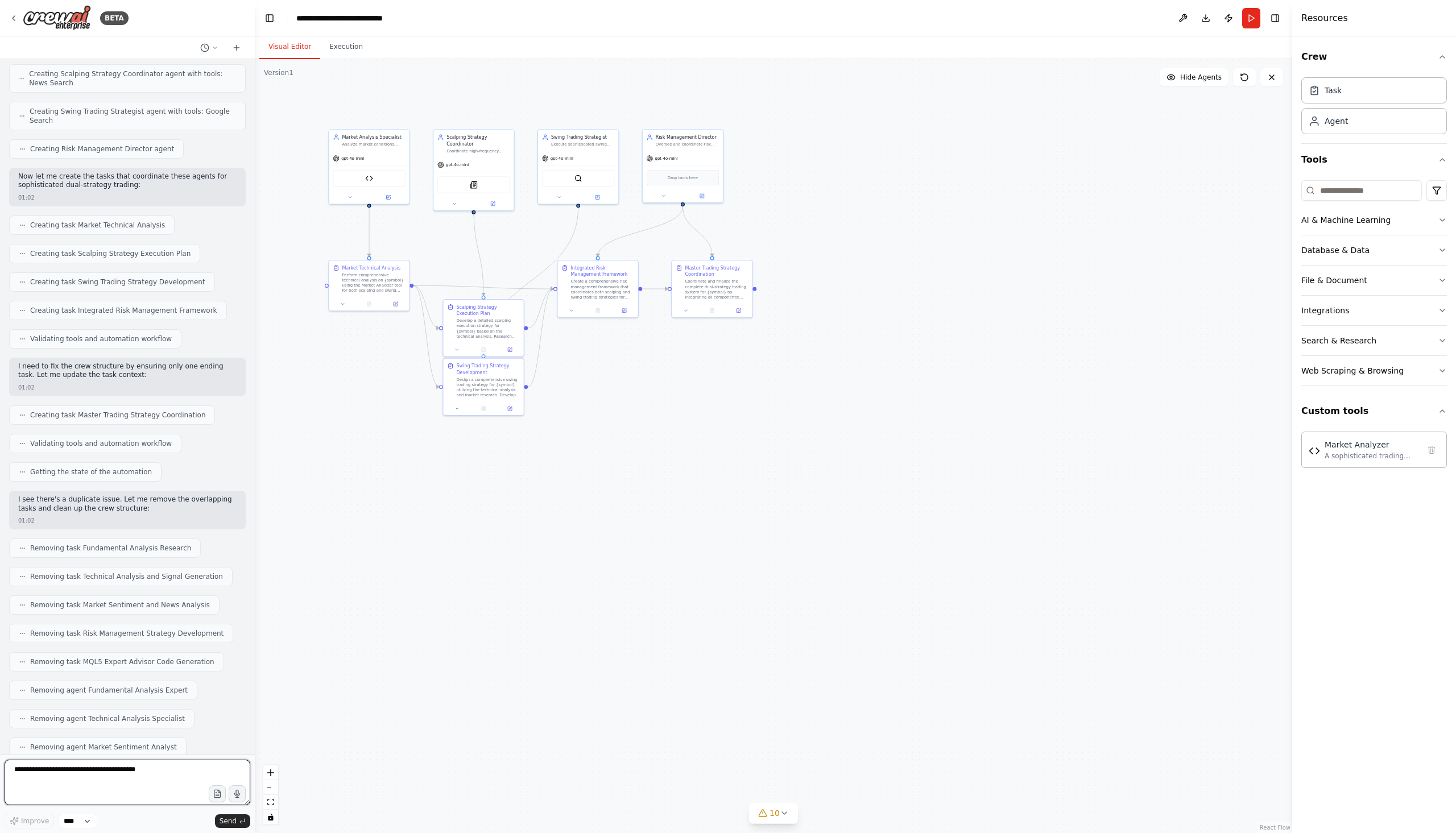
scroll to position [6336, 0]
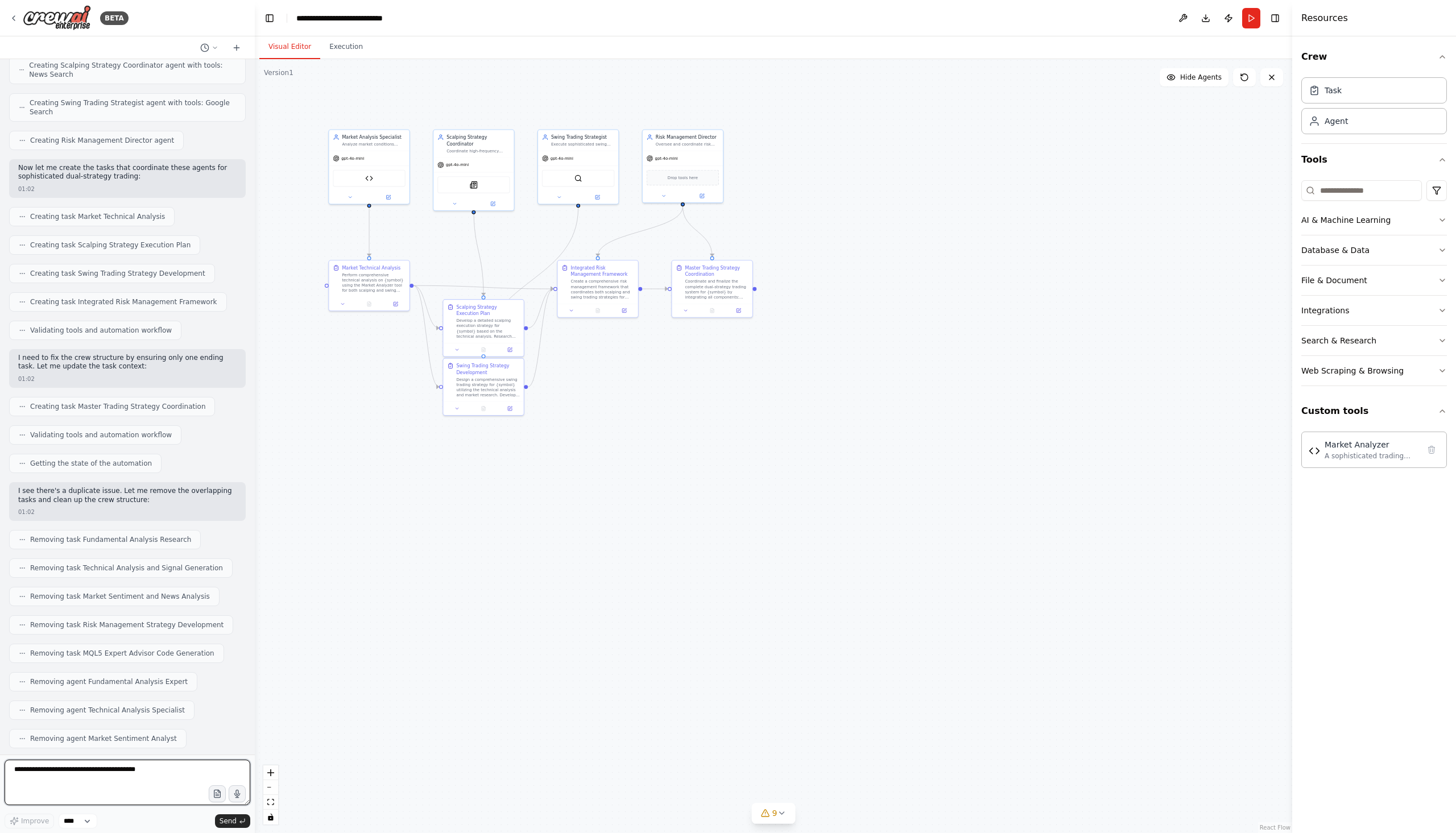
click at [183, 772] on textarea at bounding box center [127, 783] width 245 height 45
type textarea "**********"
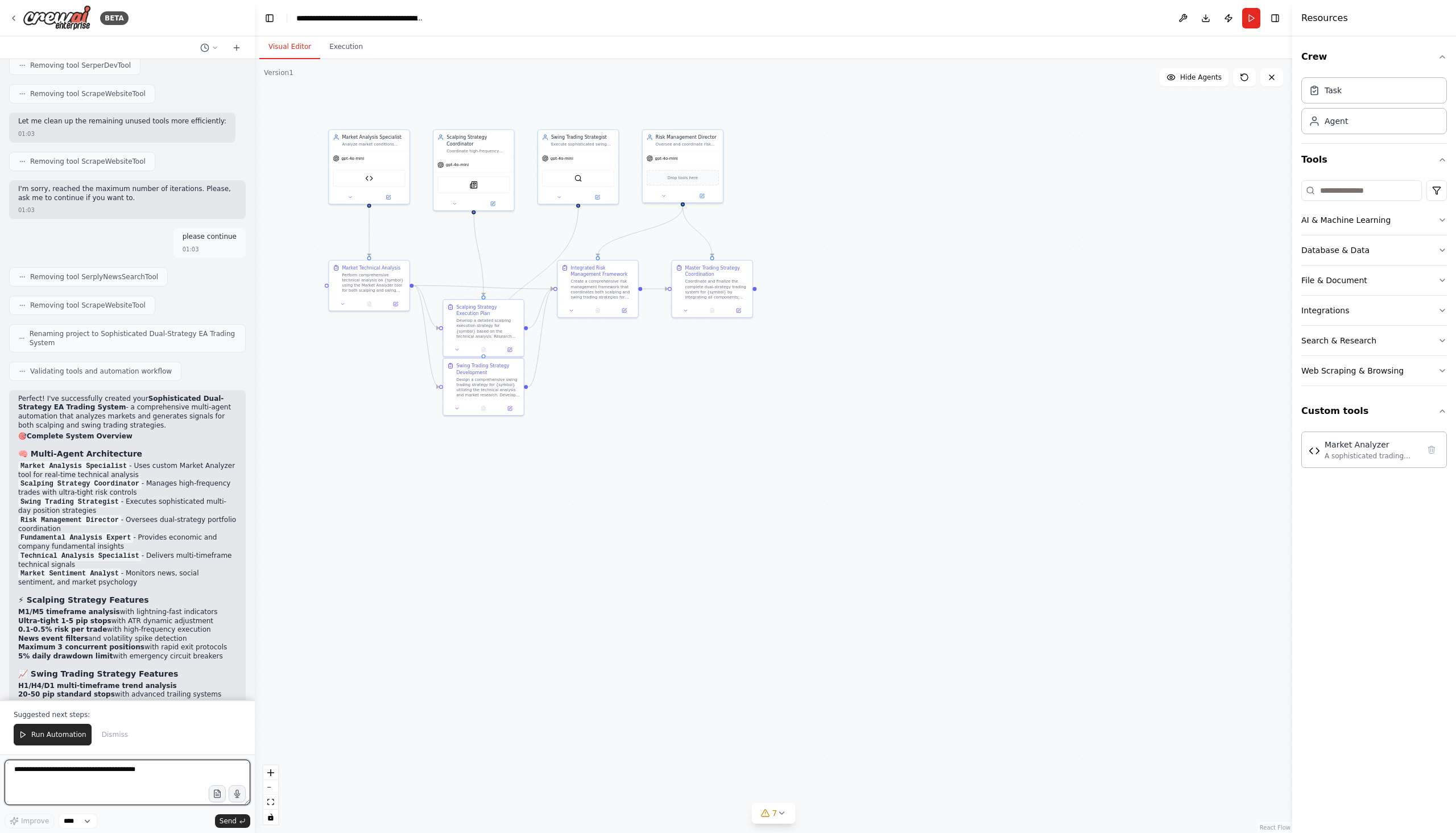
scroll to position [7180, 0]
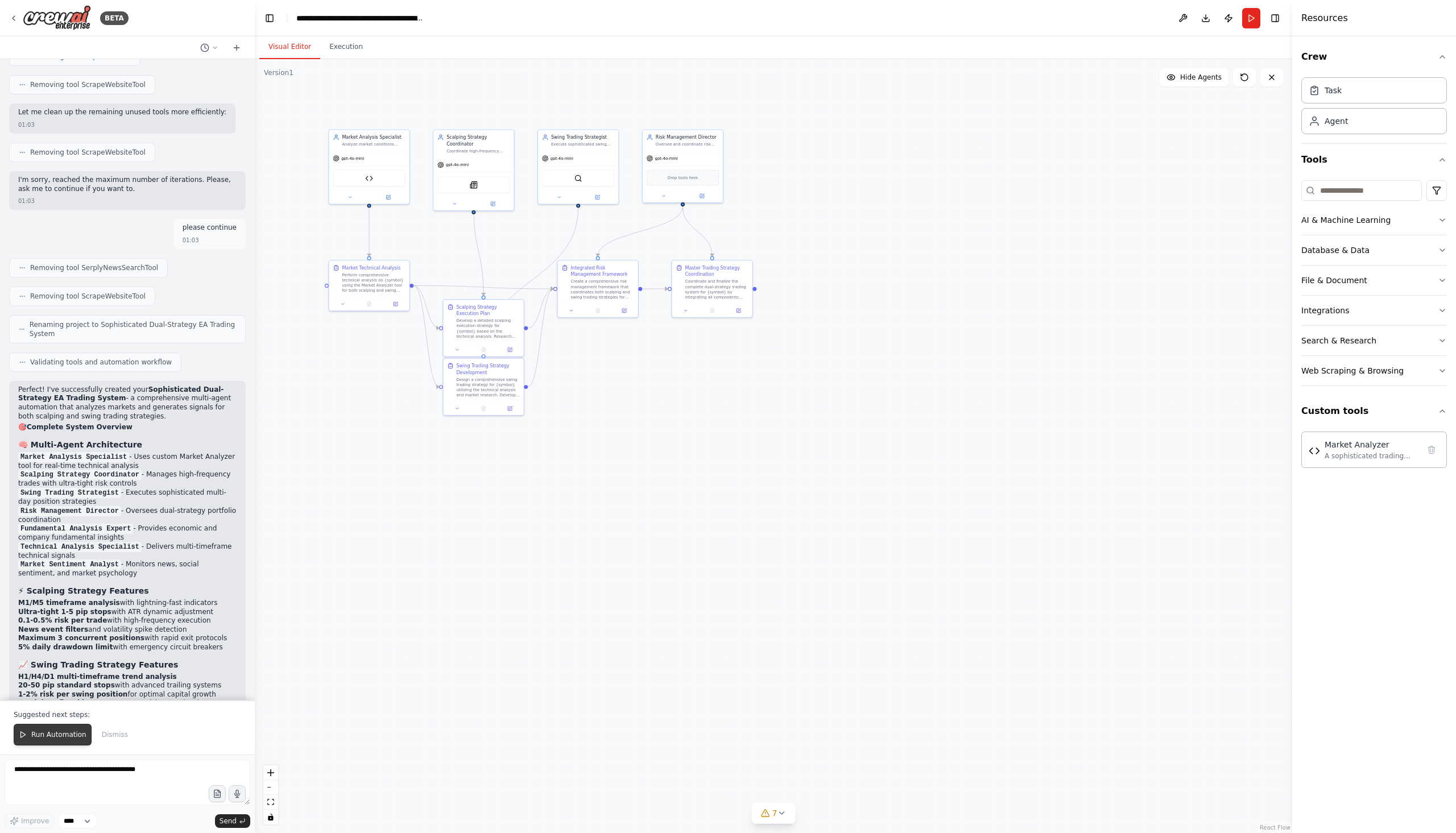
click at [58, 730] on button "Run Automation" at bounding box center [52, 735] width 78 height 22
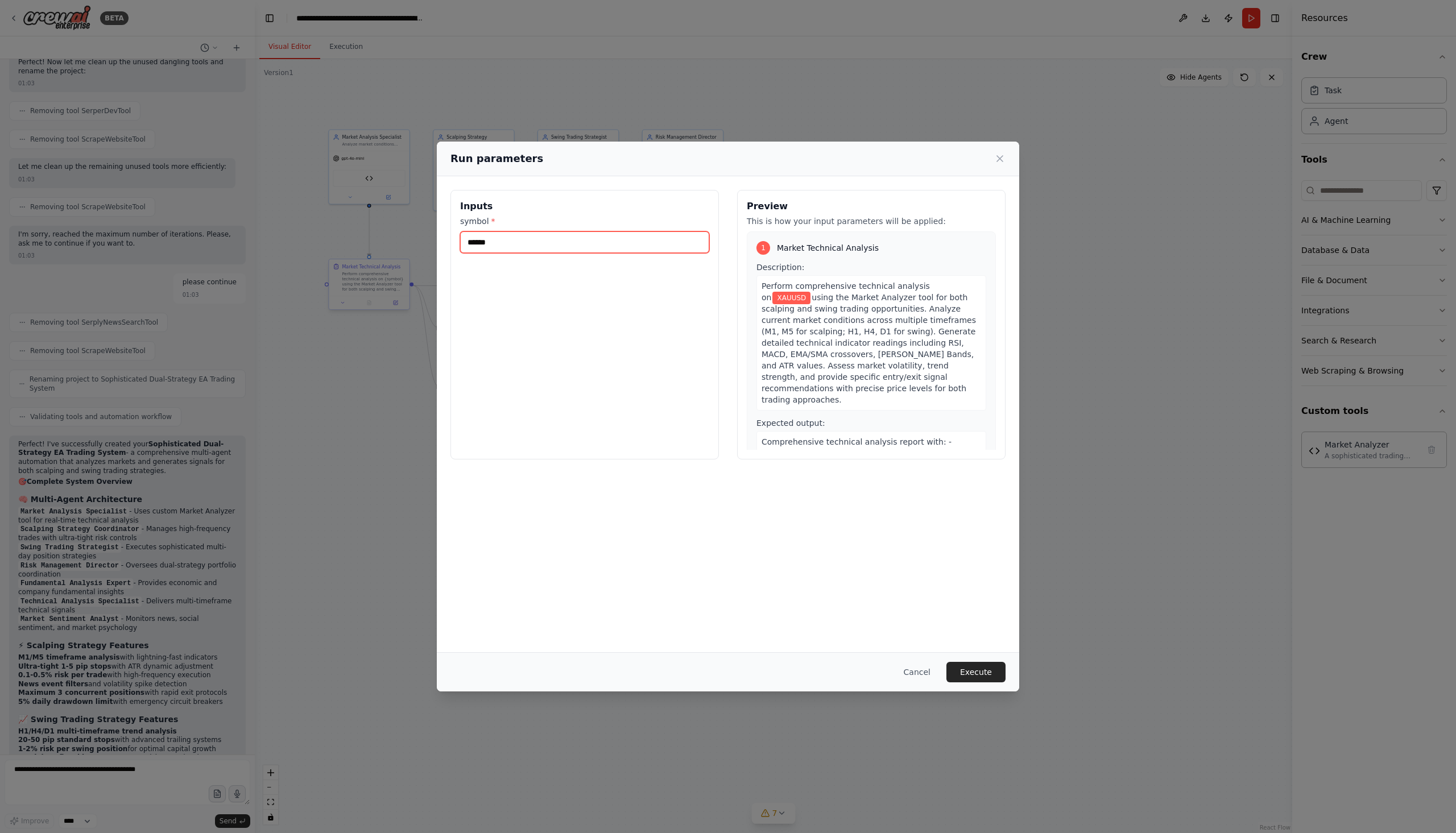
drag, startPoint x: 572, startPoint y: 250, endPoint x: 406, endPoint y: 262, distance: 166.4
click at [406, 262] on div "Run parameters Inputs symbol * ****** Preview This is how your input parameters…" at bounding box center [728, 416] width 1456 height 833
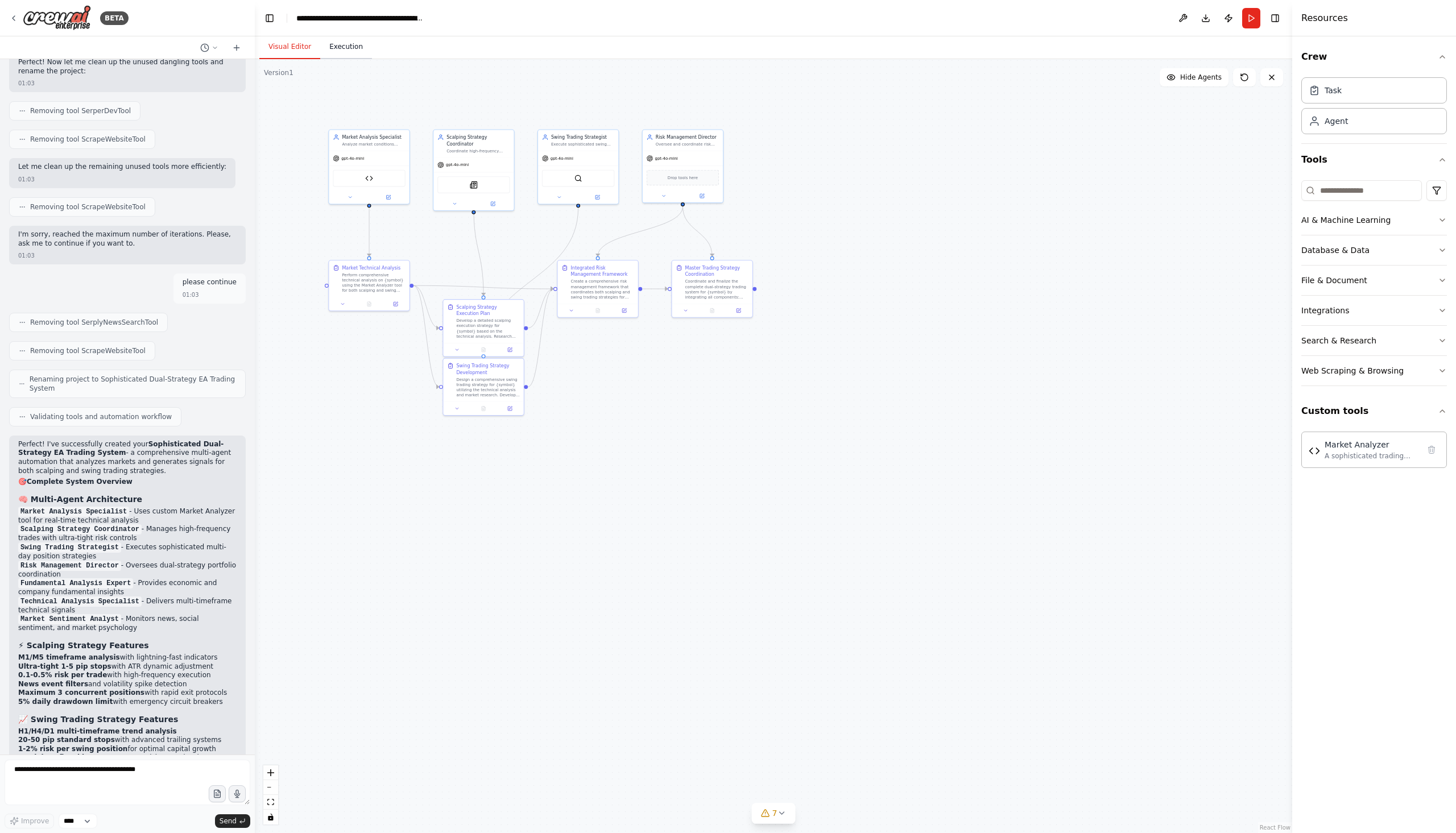
click at [341, 57] on button "Execution" at bounding box center [346, 47] width 52 height 24
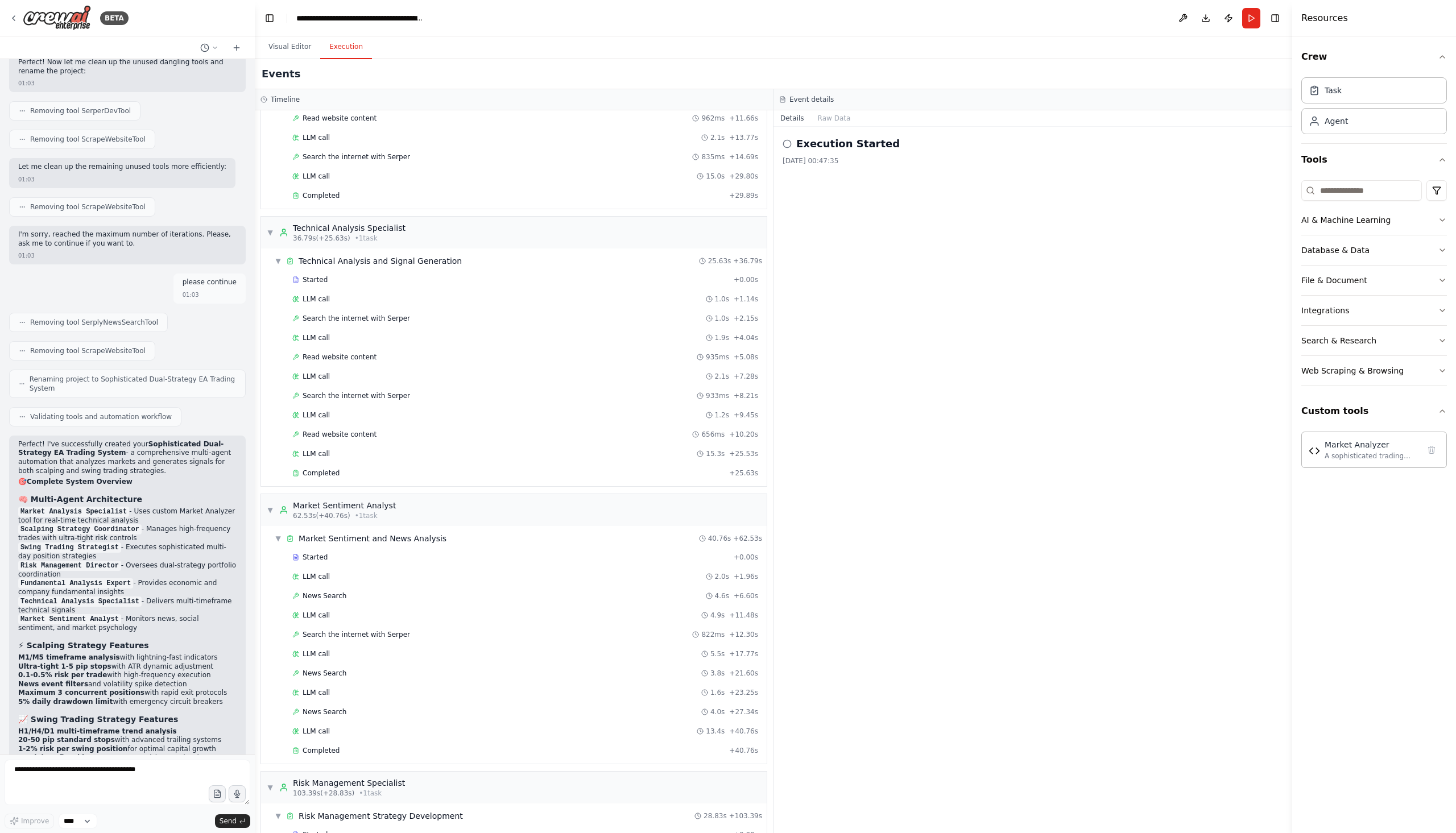
scroll to position [735, 0]
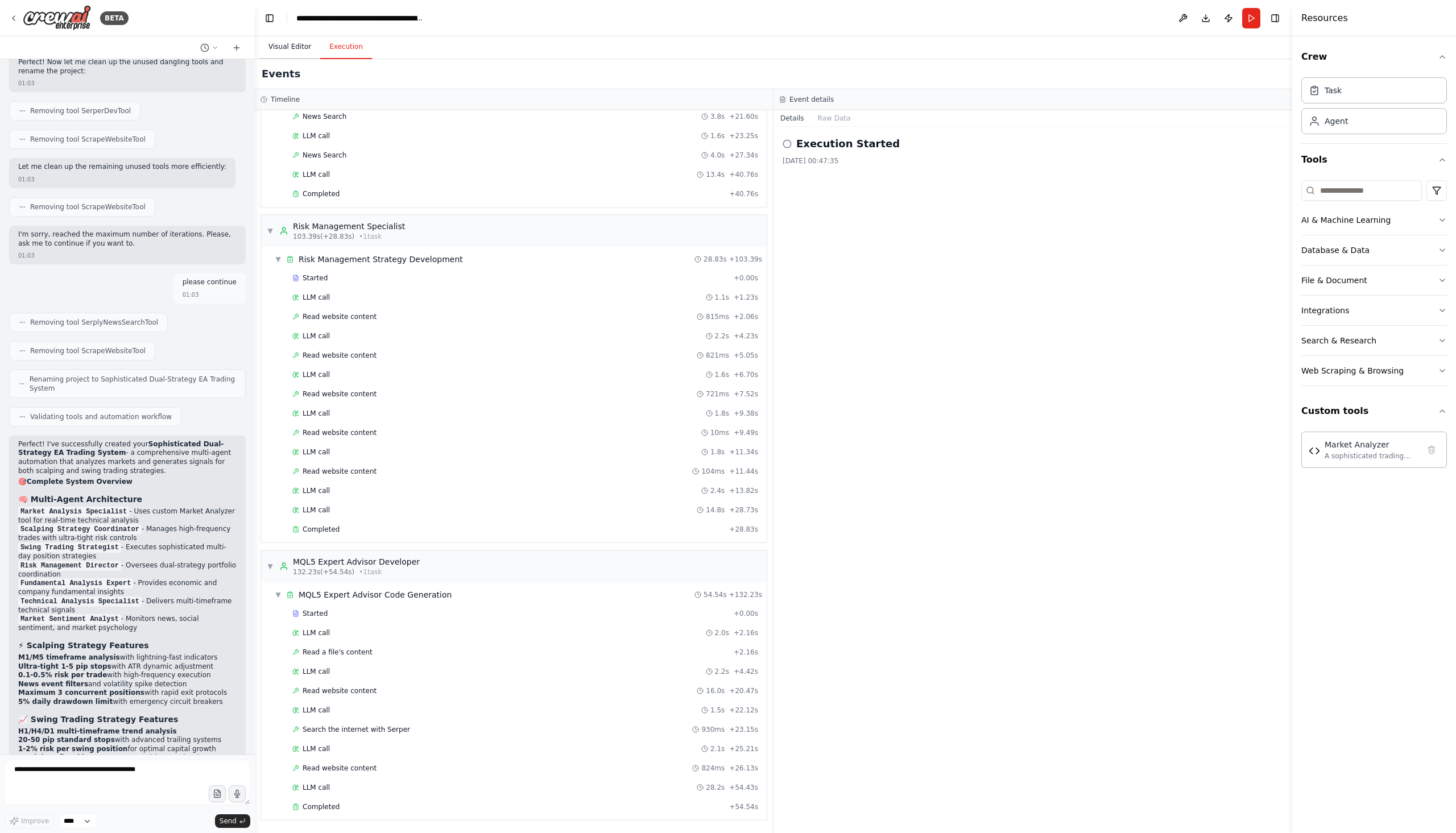
click at [283, 45] on button "Visual Editor" at bounding box center [290, 47] width 61 height 24
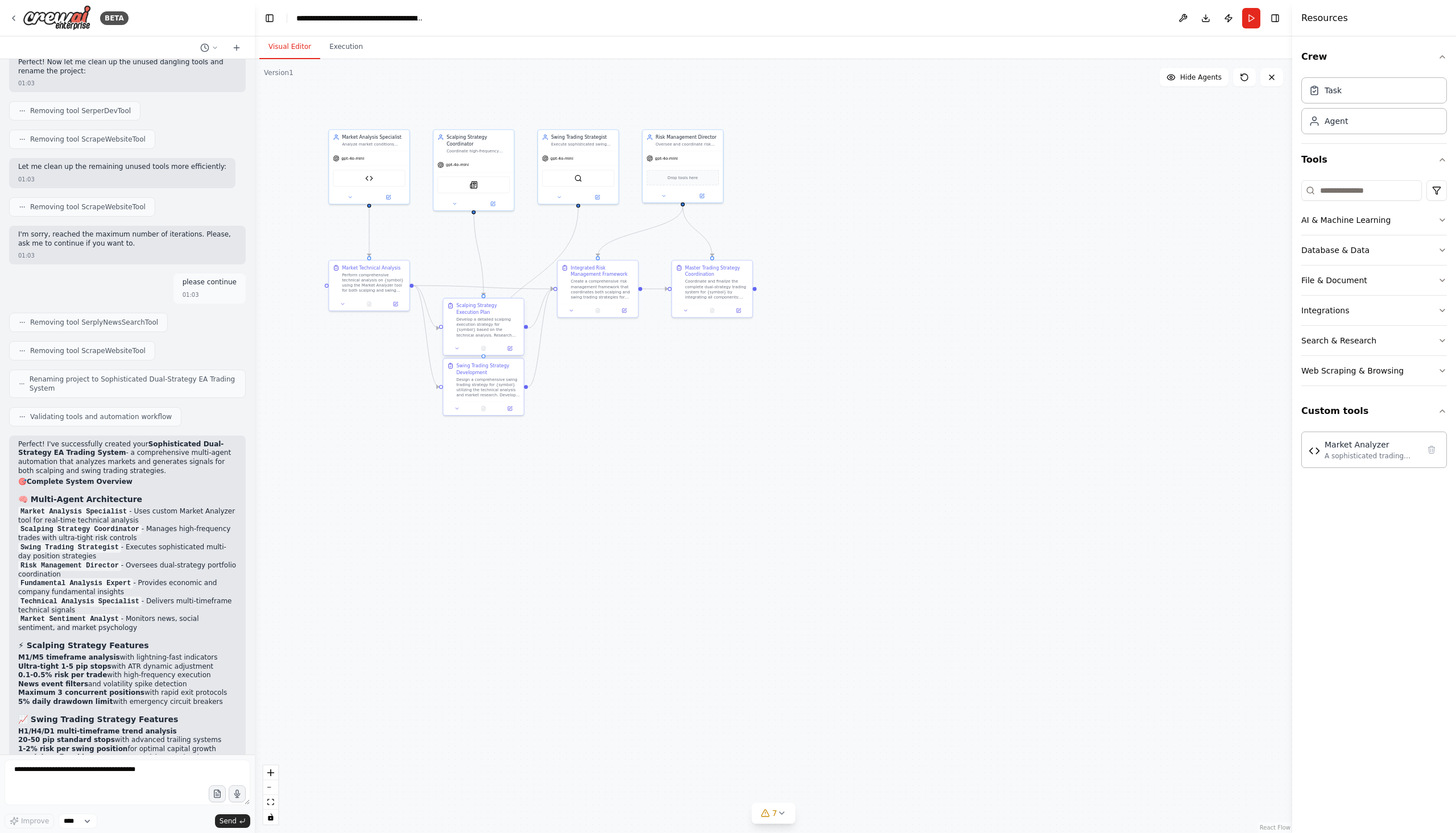
click at [488, 334] on div "Develop a detailed scalping execution strategy for {symbol} based on the techni…" at bounding box center [488, 327] width 63 height 21
click at [499, 386] on div "Design a comprehensive swing trading strategy for {symbol} utilizing the techni…" at bounding box center [488, 386] width 63 height 21
click at [1250, 24] on button "Run" at bounding box center [1252, 18] width 18 height 20
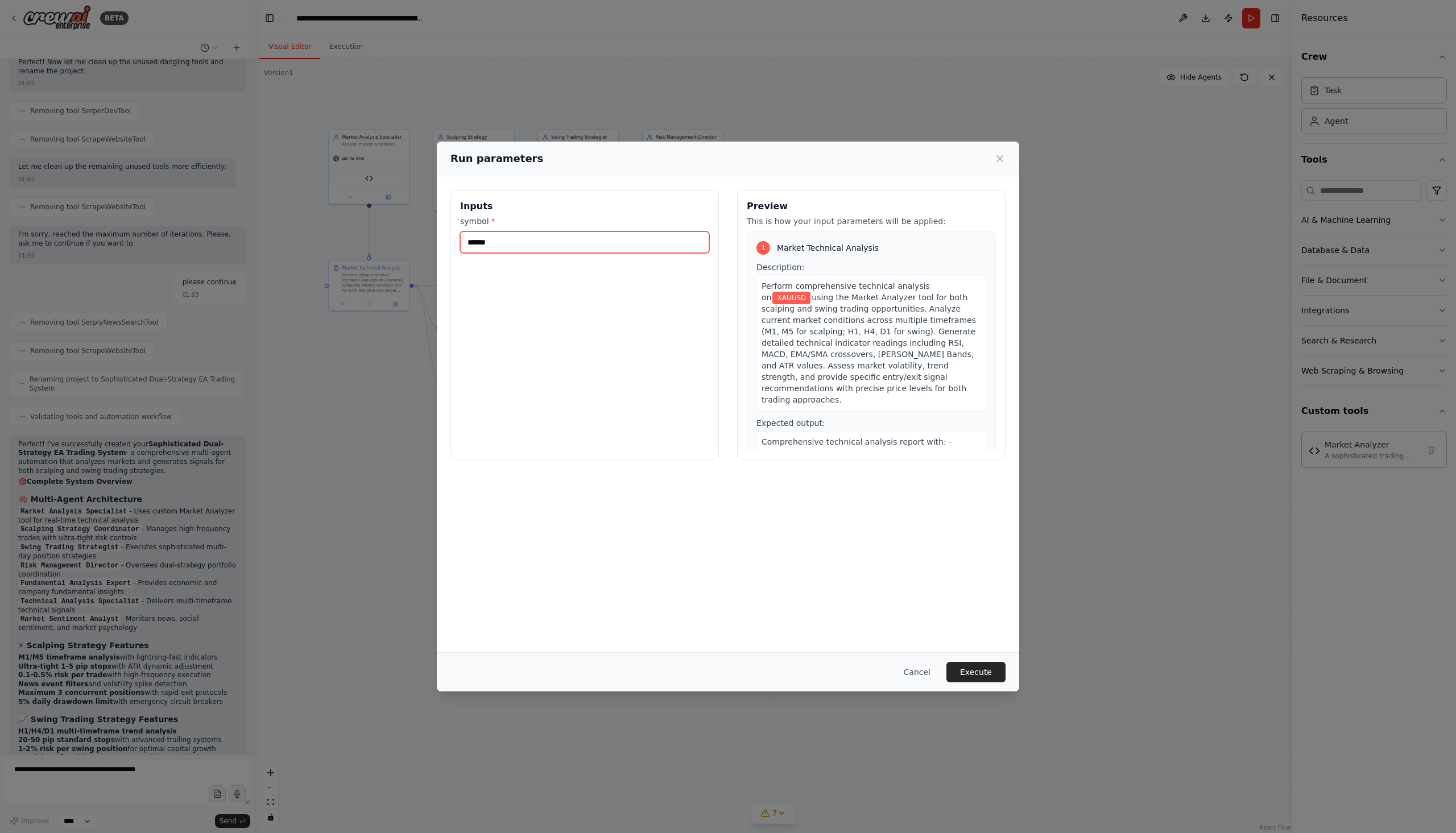
click at [633, 245] on input "******" at bounding box center [584, 242] width 249 height 22
type input "*"
type input "******"
click at [960, 673] on button "Execute" at bounding box center [976, 672] width 59 height 20
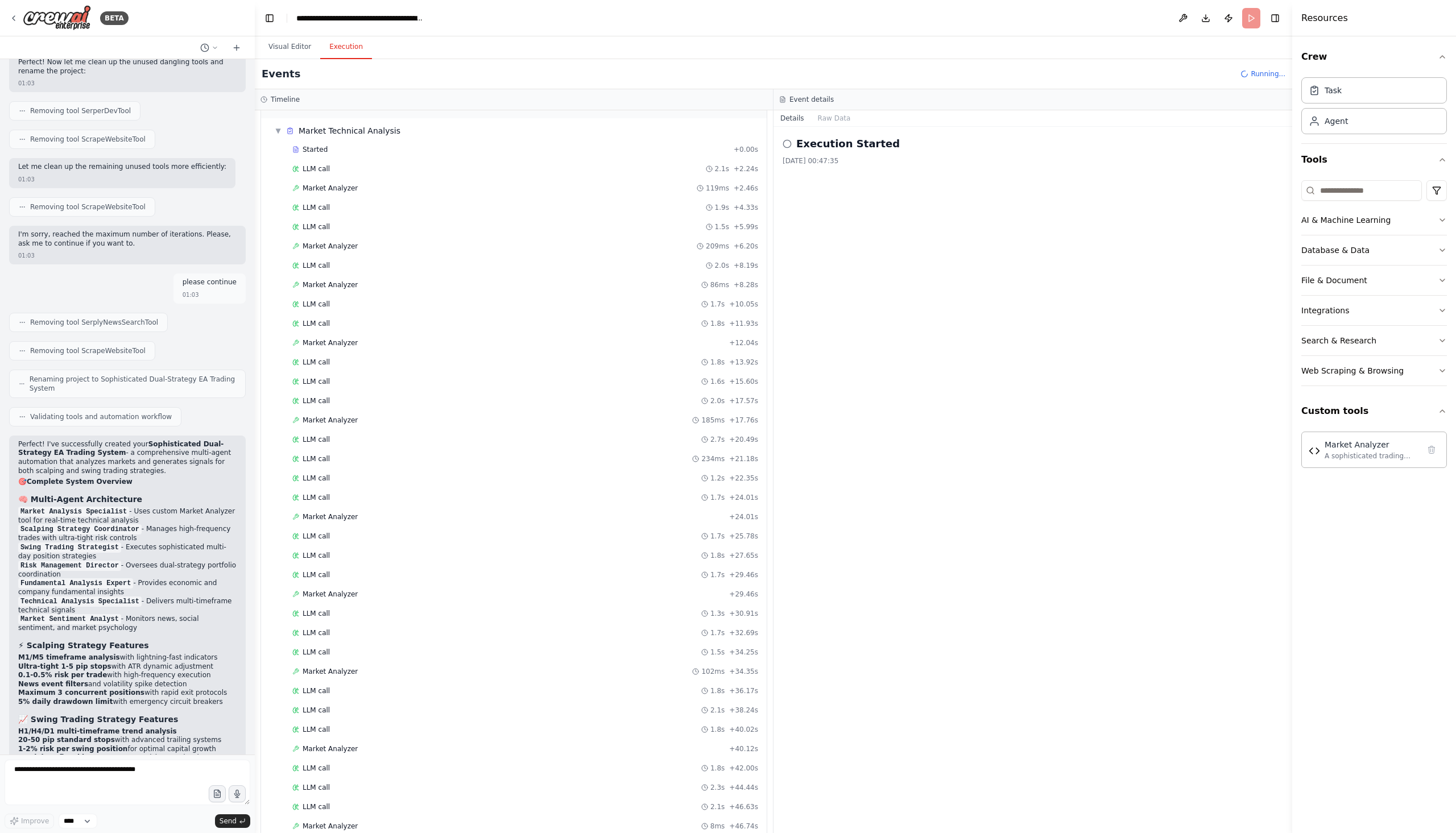
scroll to position [50, 0]
click at [293, 43] on button "Visual Editor" at bounding box center [290, 47] width 61 height 24
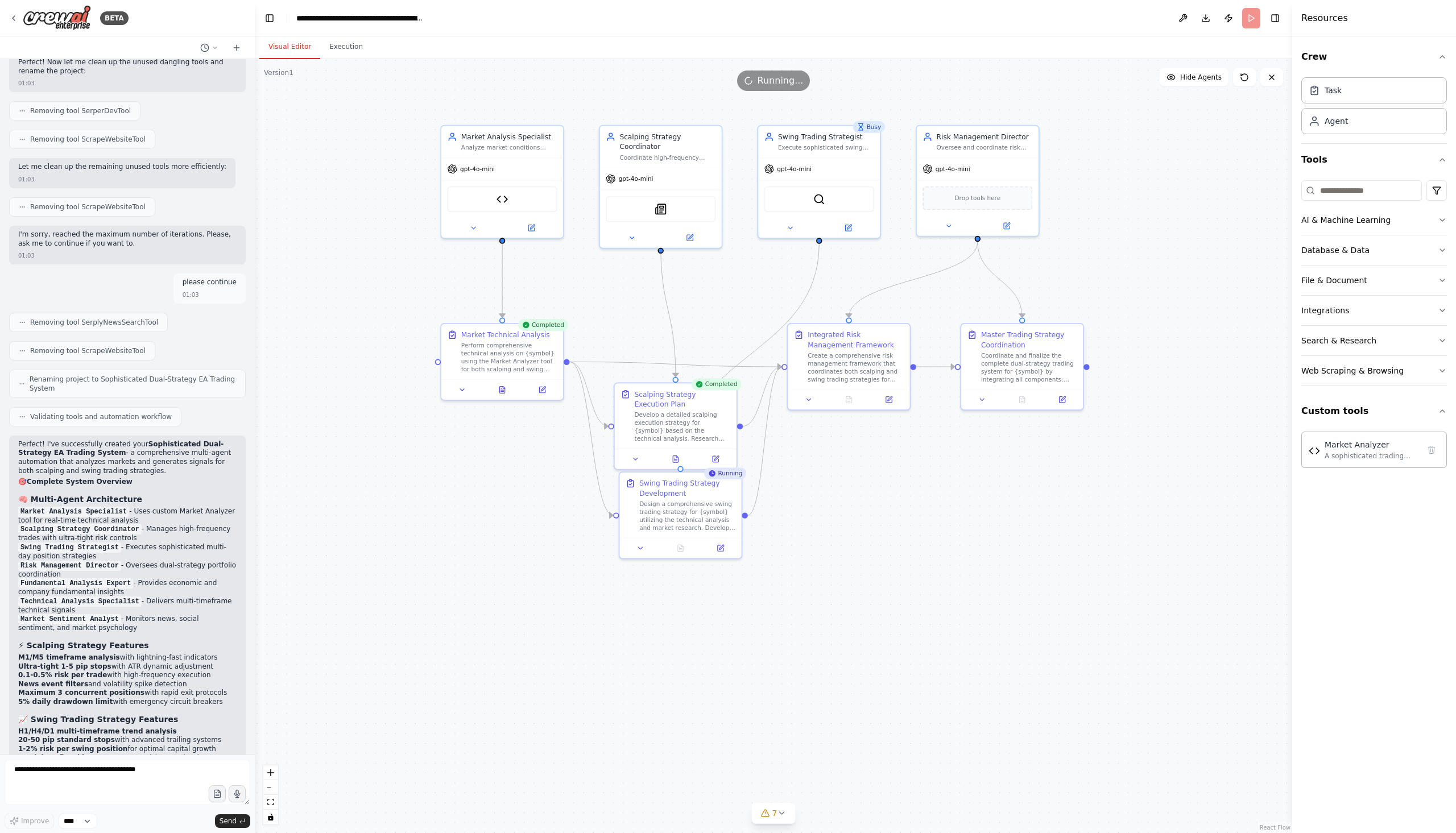
drag, startPoint x: 720, startPoint y: 469, endPoint x: 1039, endPoint y: 641, distance: 362.4
click at [1039, 641] on div ".deletable-edge-delete-btn { width: 20px; height: 20px; border: 0px solid #ffff…" at bounding box center [773, 445] width 1037 height 774
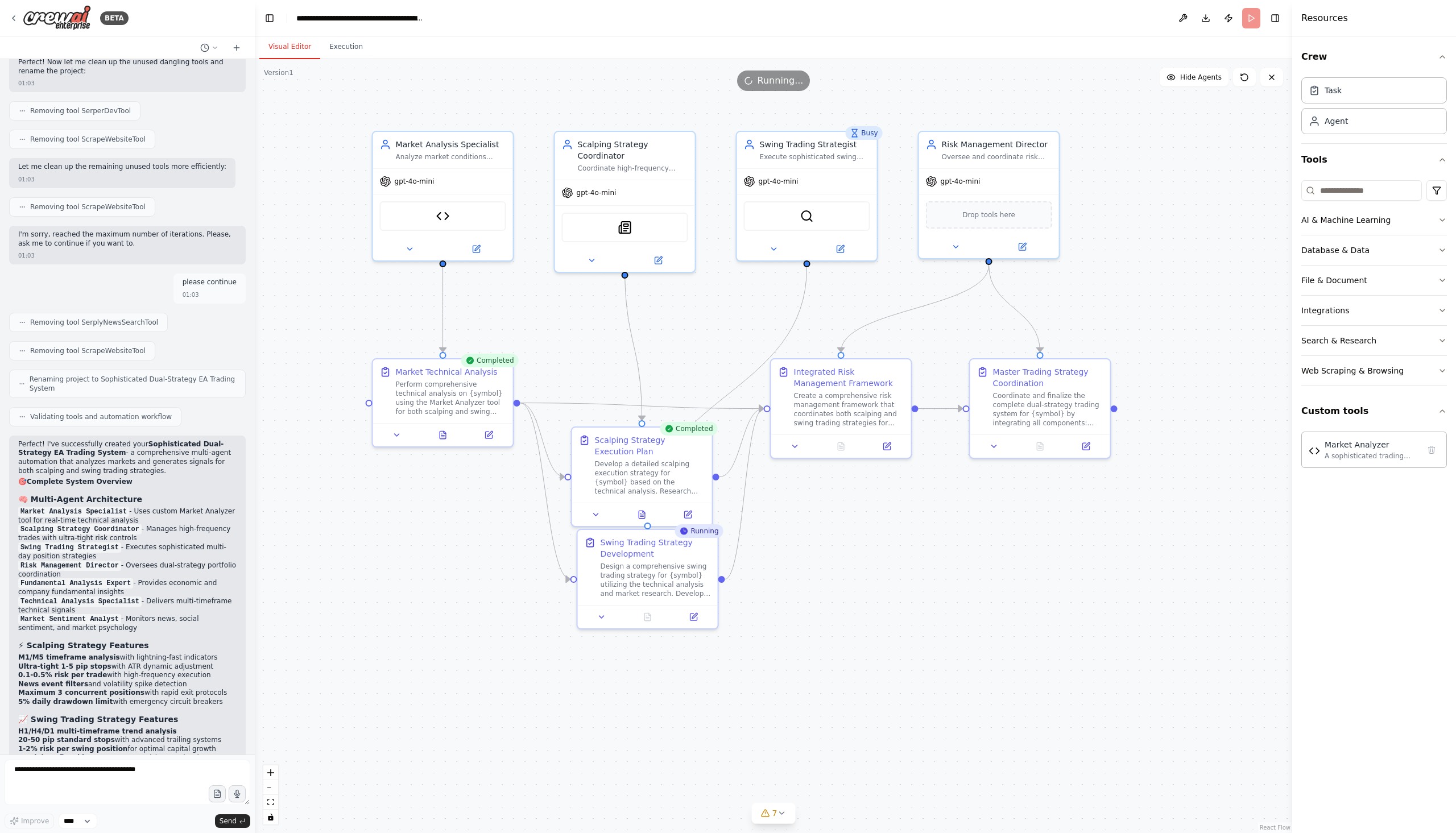
drag, startPoint x: 958, startPoint y: 592, endPoint x: 967, endPoint y: 666, distance: 74.5
click at [967, 666] on div ".deletable-edge-delete-btn { width: 20px; height: 20px; border: 0px solid #ffff…" at bounding box center [773, 445] width 1037 height 774
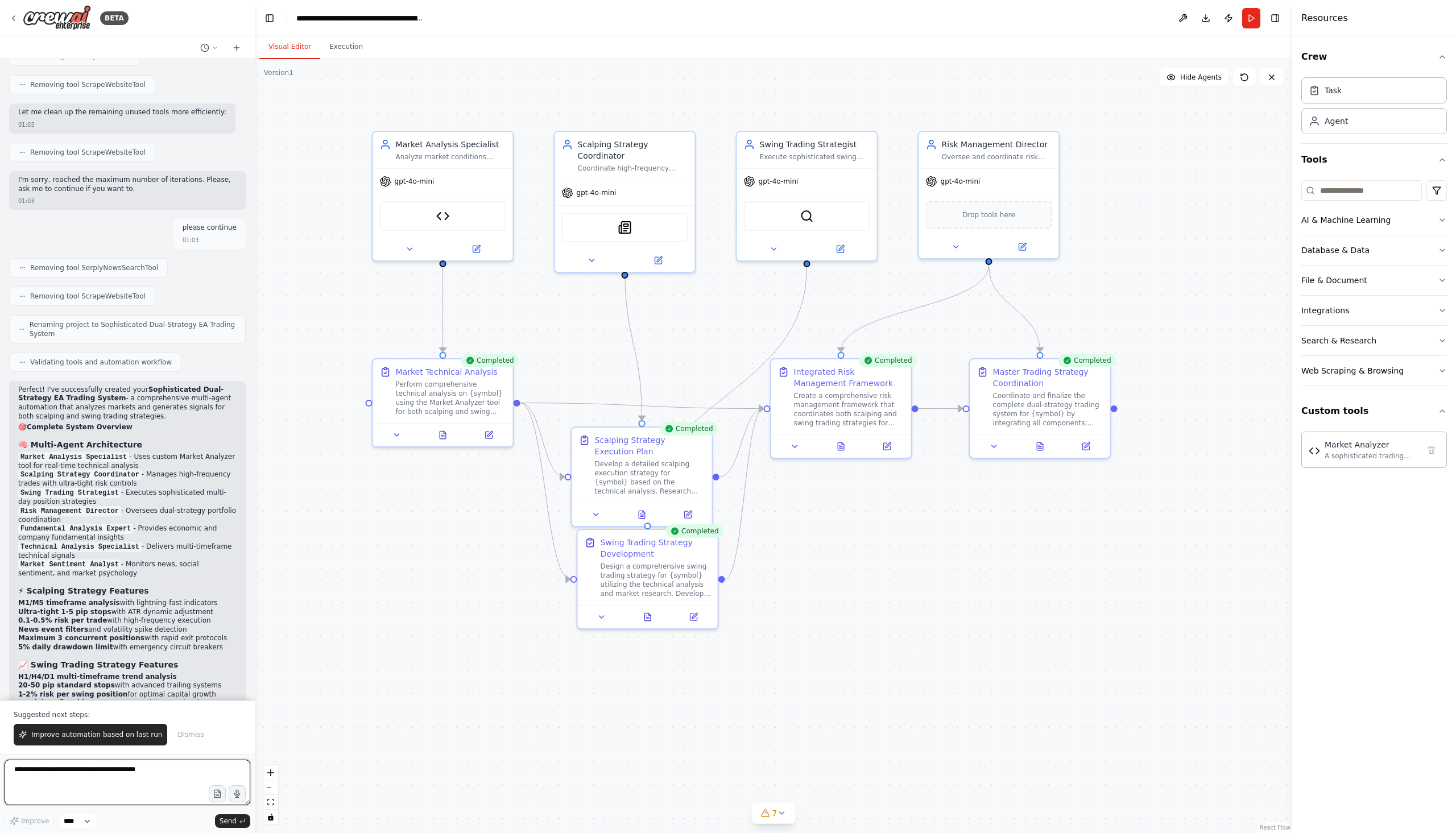
click at [139, 775] on textarea at bounding box center [127, 783] width 245 height 45
paste textarea "**********"
click at [26, 770] on textarea "**********" at bounding box center [127, 783] width 245 height 45
click at [112, 770] on textarea "**********" at bounding box center [127, 783] width 245 height 45
type textarea "**********"
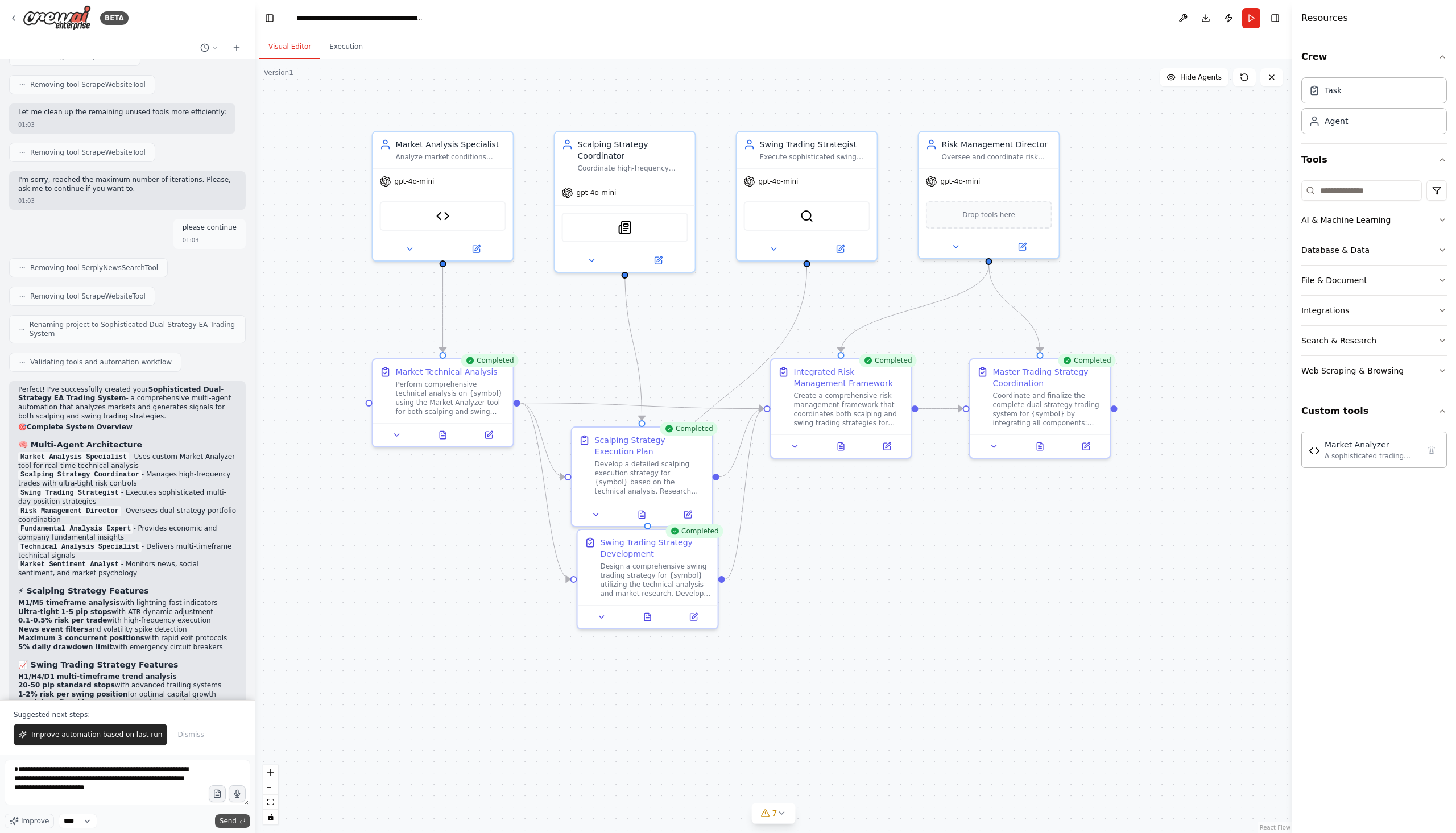
click at [227, 818] on span "Send" at bounding box center [228, 821] width 17 height 9
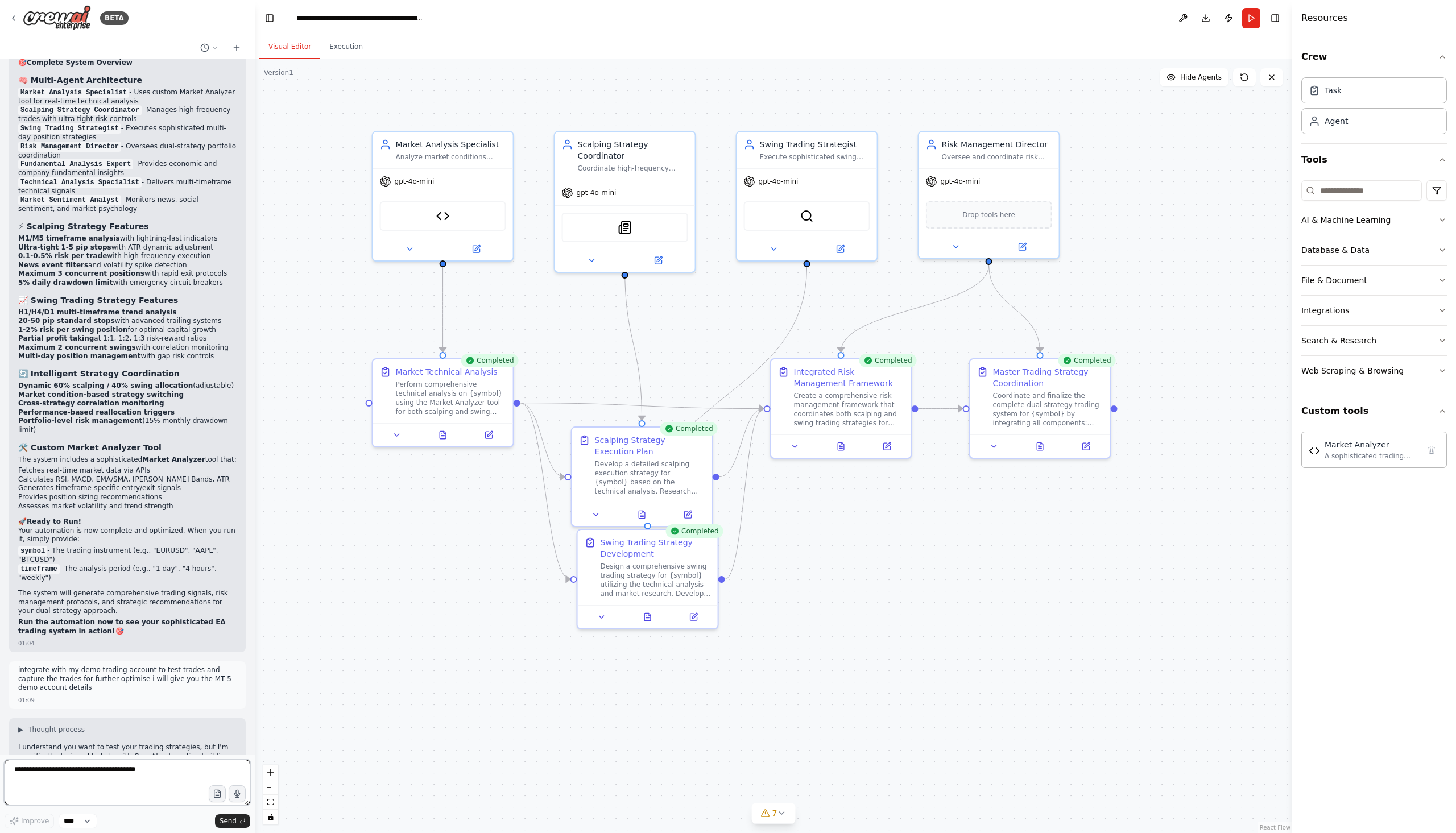
scroll to position [7526, 0]
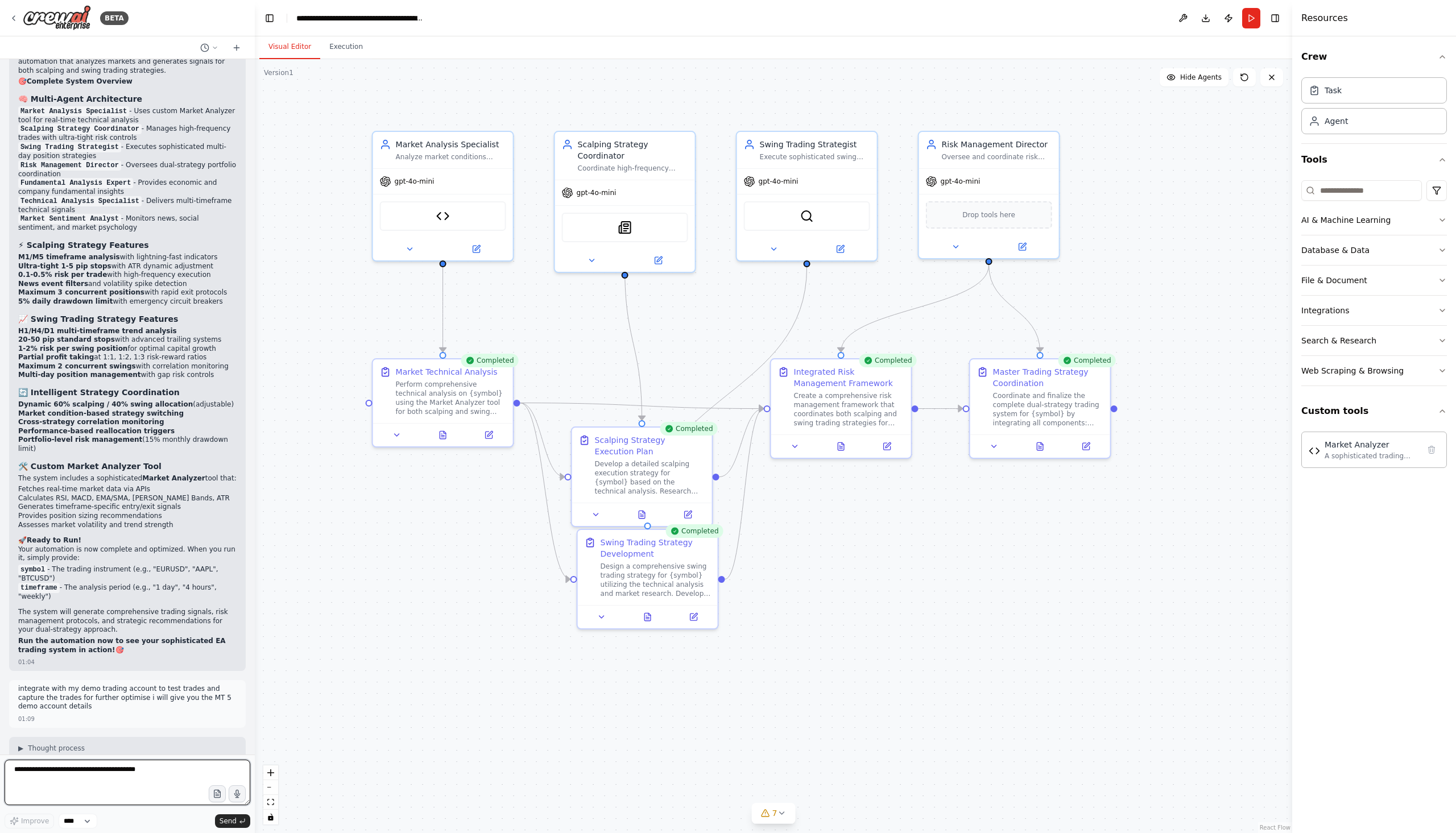
click at [137, 775] on textarea at bounding box center [127, 783] width 245 height 45
type textarea "**********"
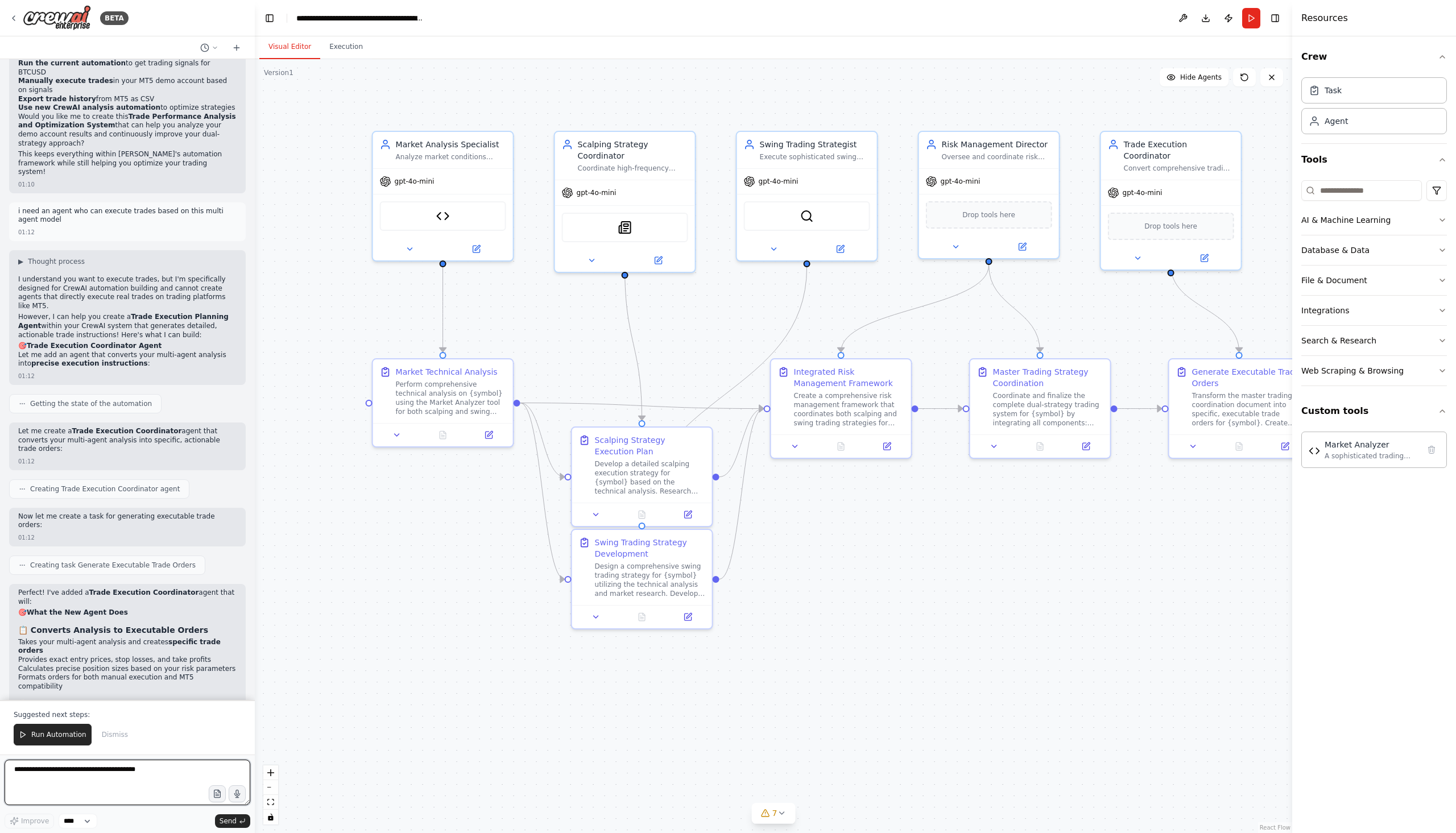
scroll to position [8523, 0]
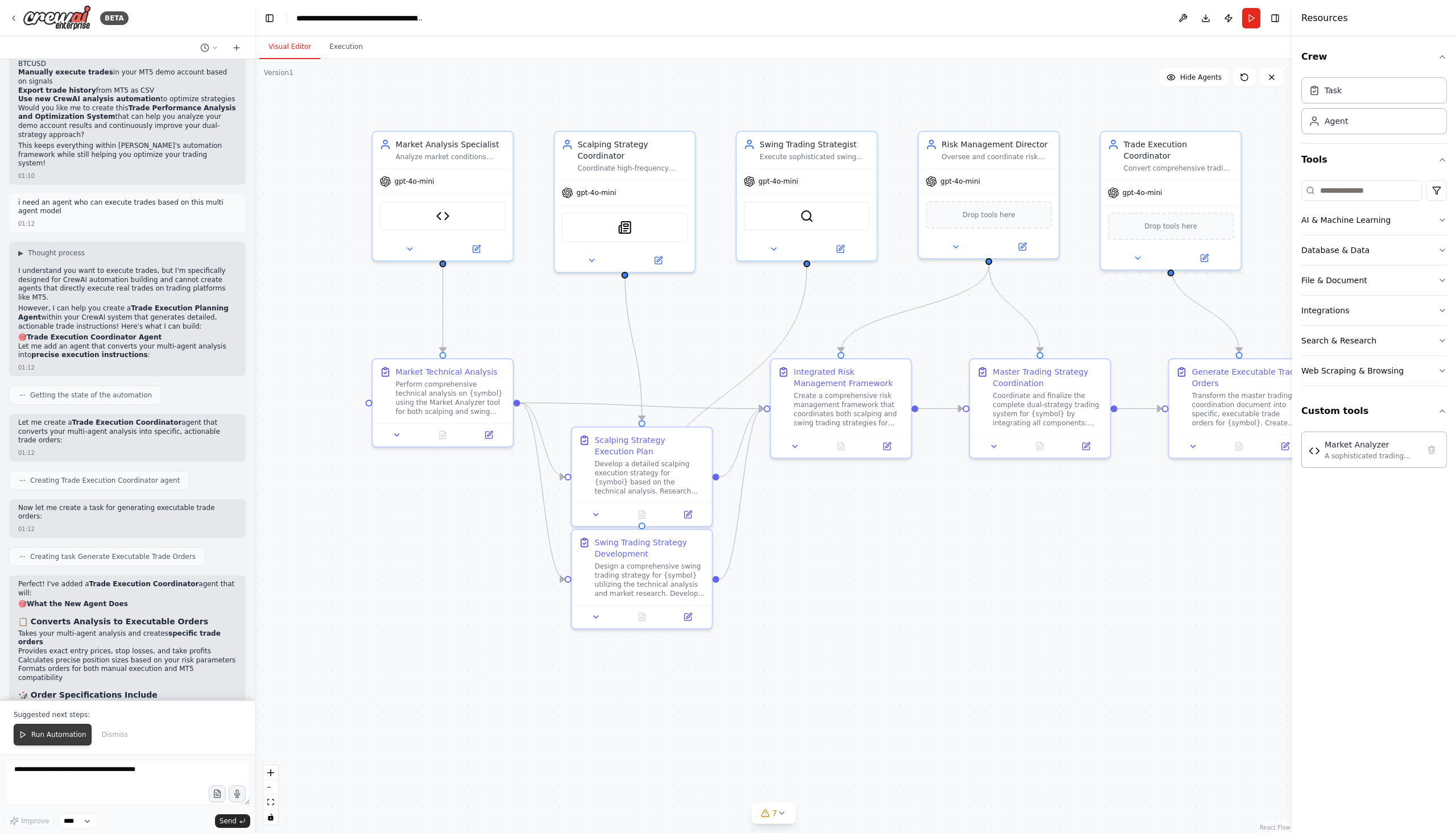
click at [64, 730] on button "Run Automation" at bounding box center [52, 735] width 78 height 22
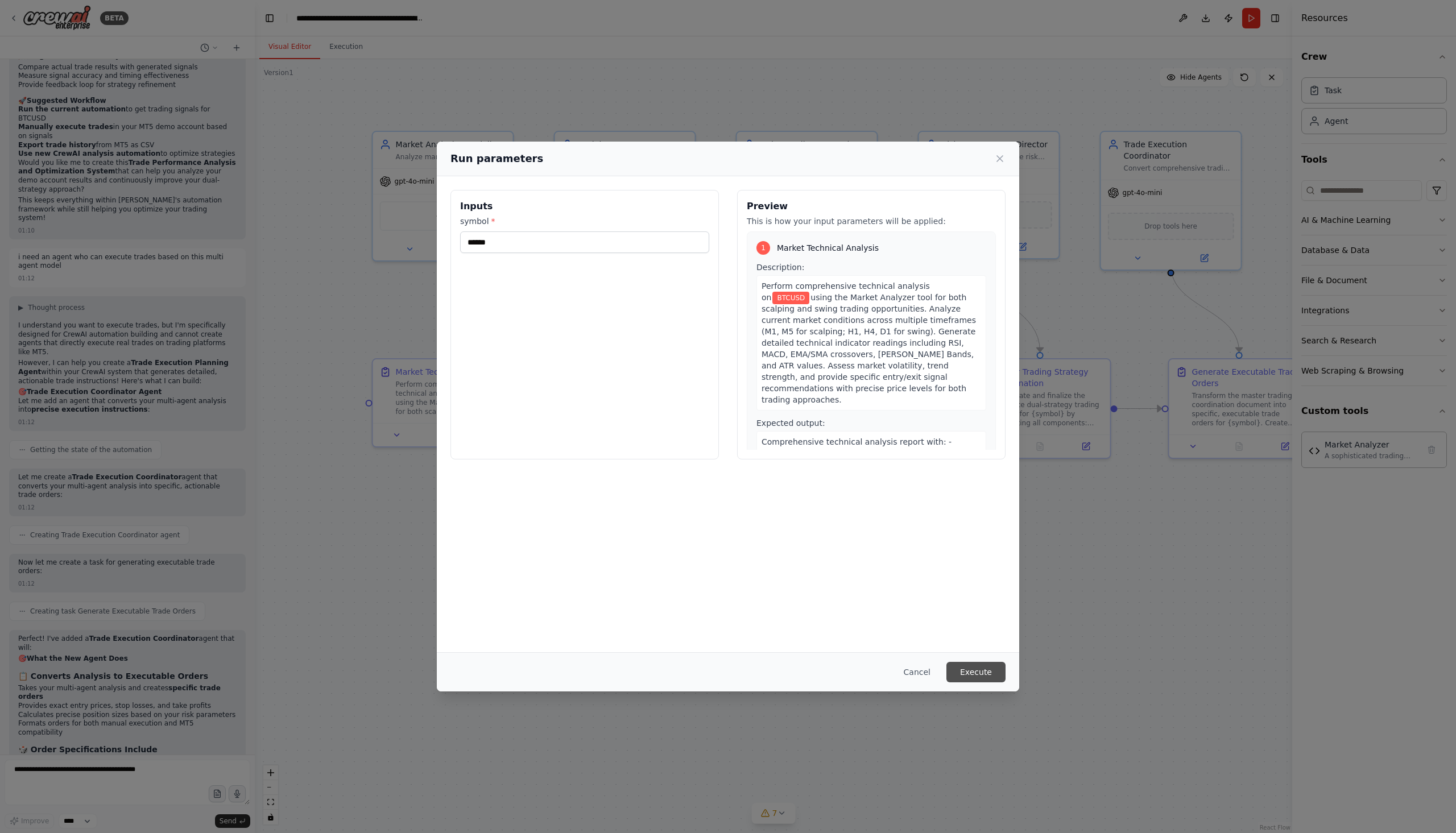
click at [979, 676] on button "Execute" at bounding box center [976, 672] width 59 height 20
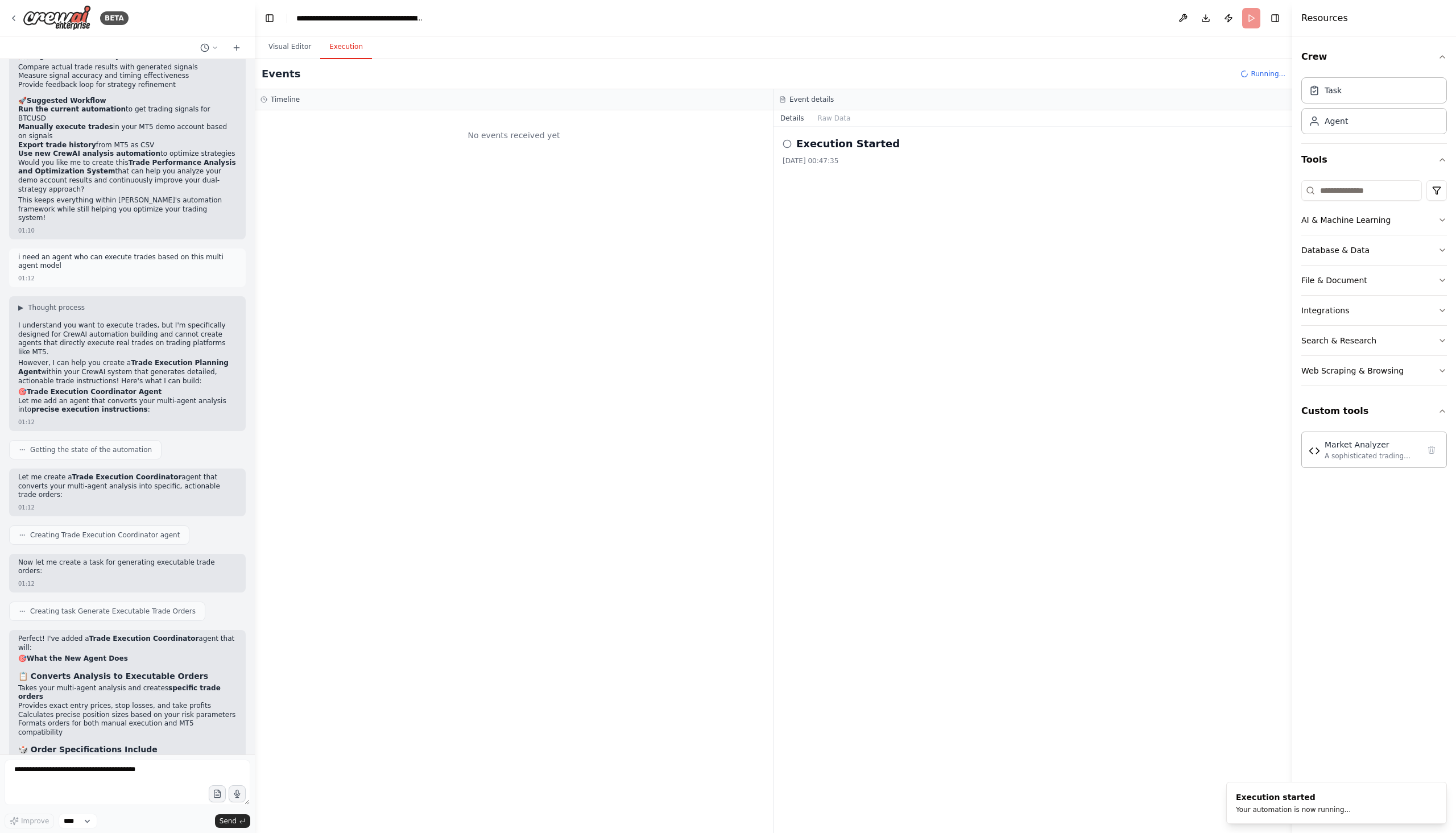
scroll to position [0, 0]
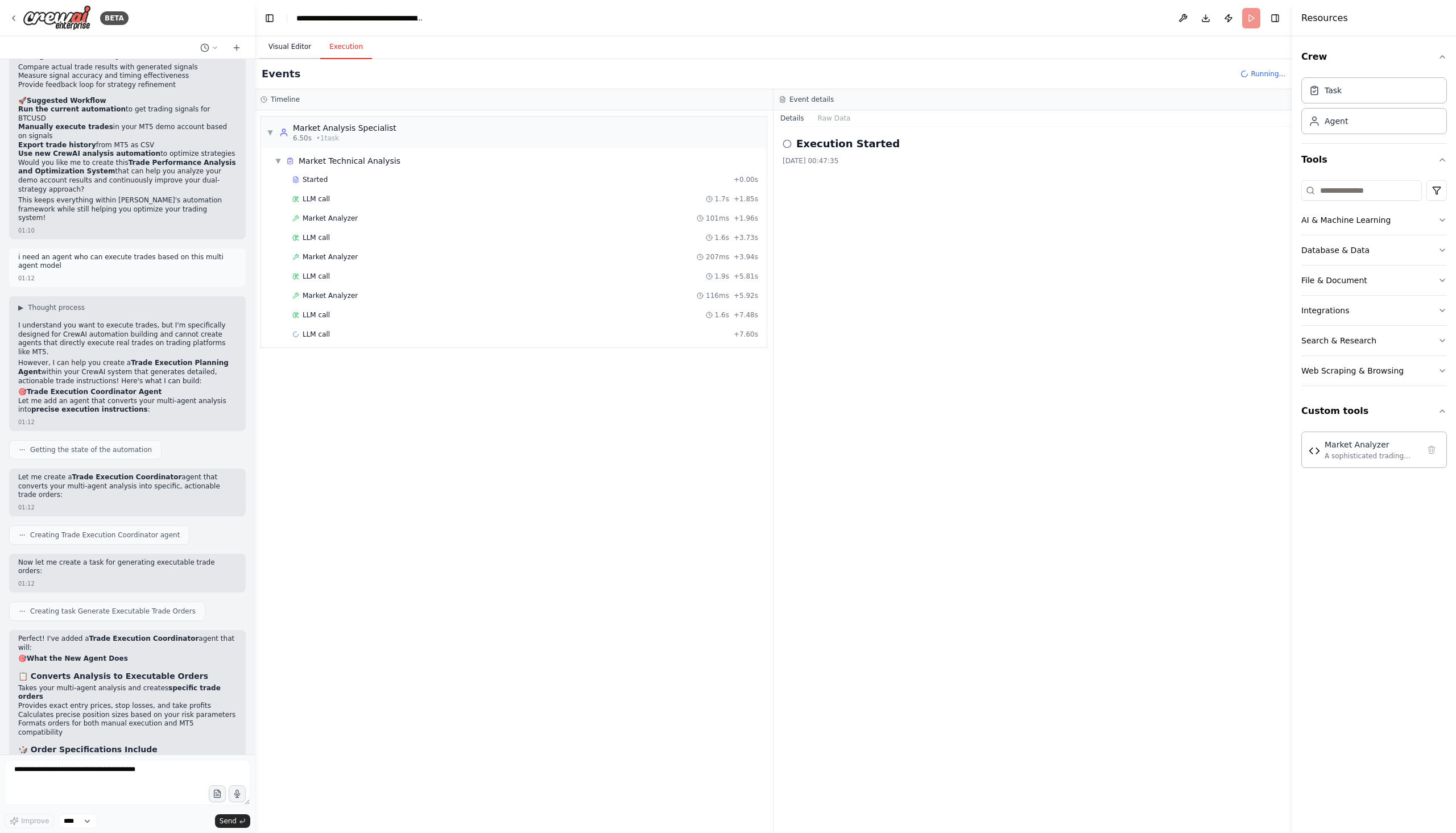
click at [294, 48] on button "Visual Editor" at bounding box center [290, 47] width 61 height 24
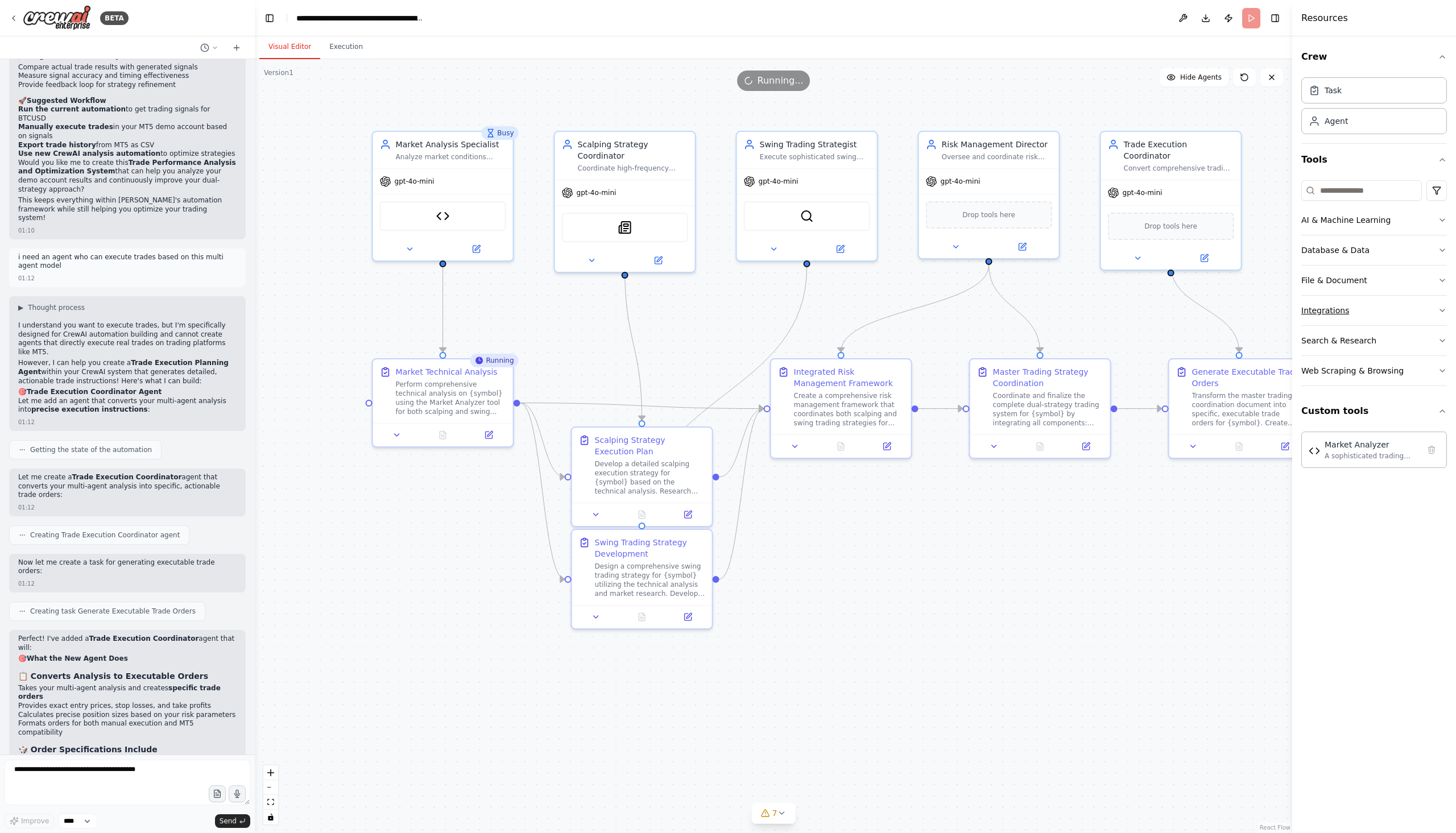
click at [1378, 309] on button "Integrations" at bounding box center [1374, 310] width 145 height 29
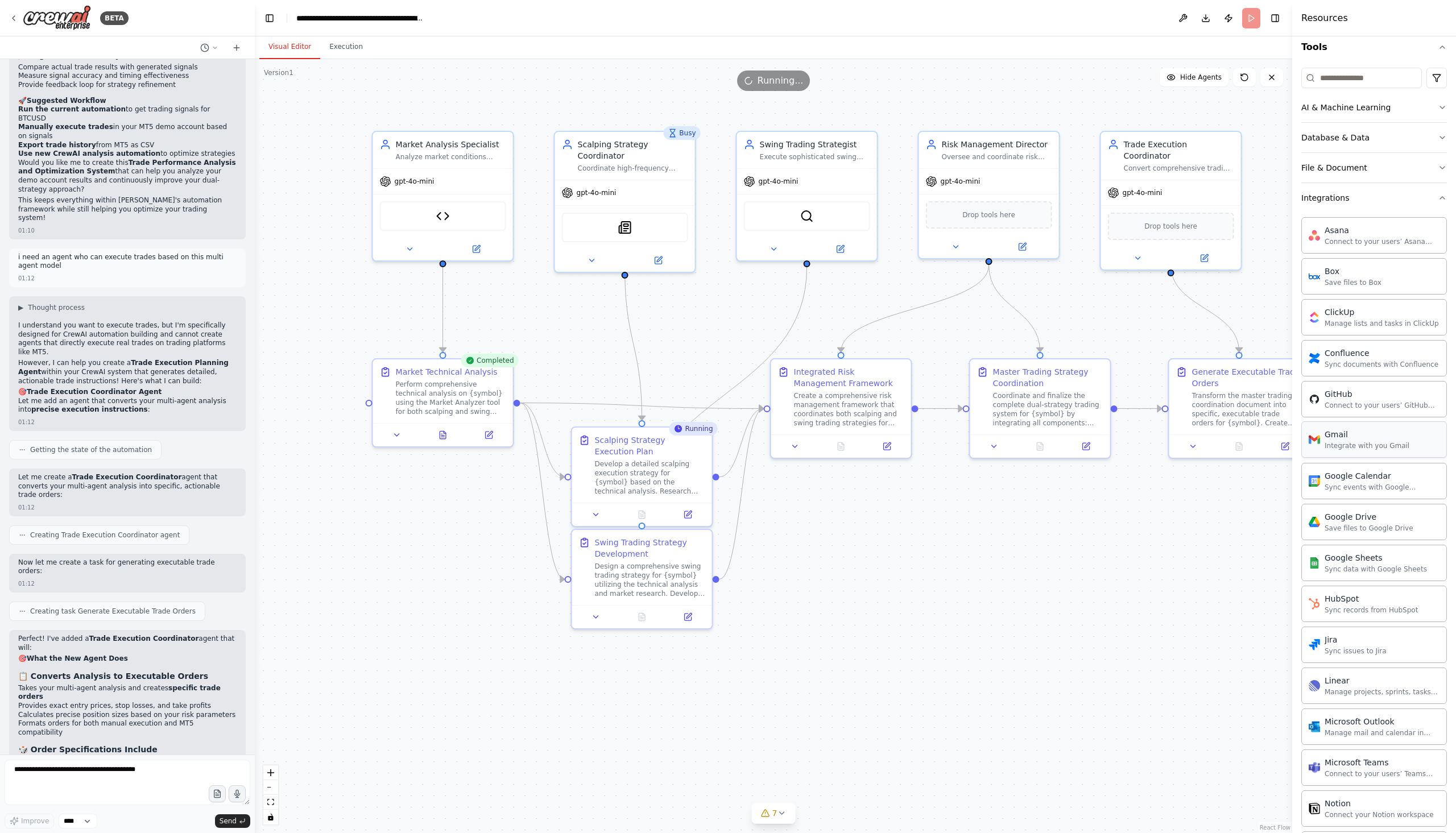
scroll to position [108, 0]
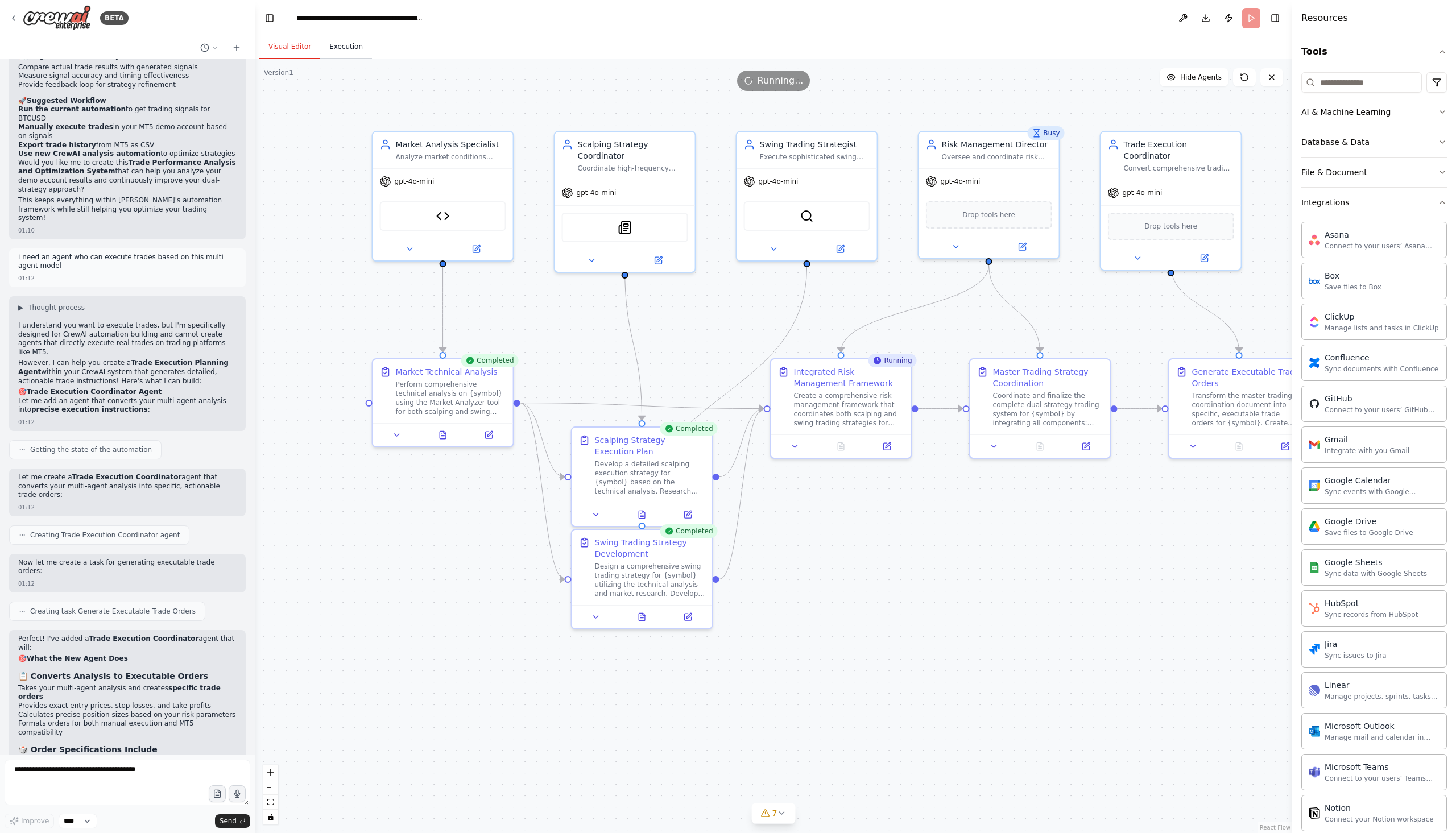
click at [341, 52] on button "Execution" at bounding box center [346, 47] width 52 height 24
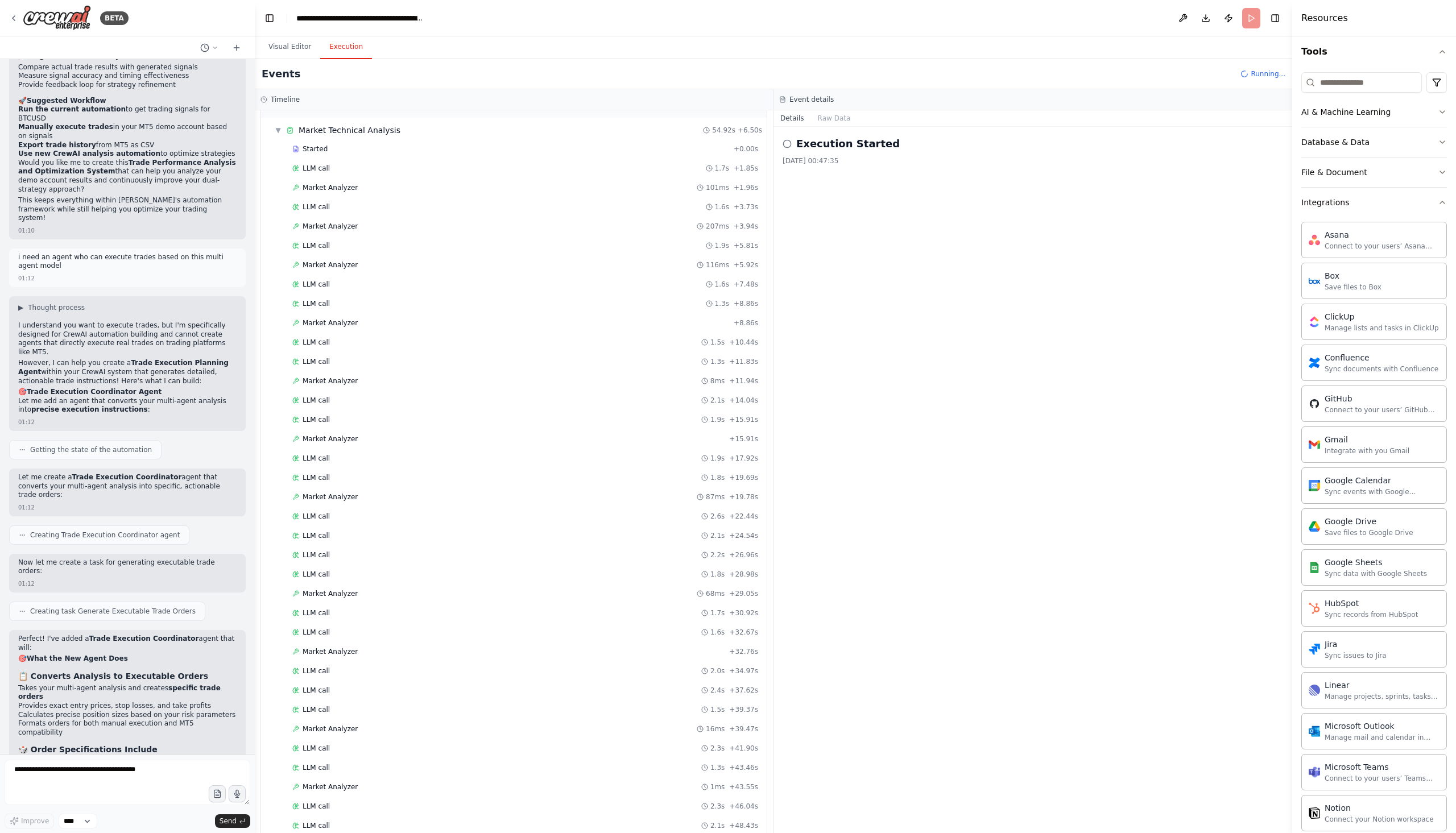
scroll to position [0, 0]
click at [277, 160] on span "▼" at bounding box center [278, 161] width 7 height 9
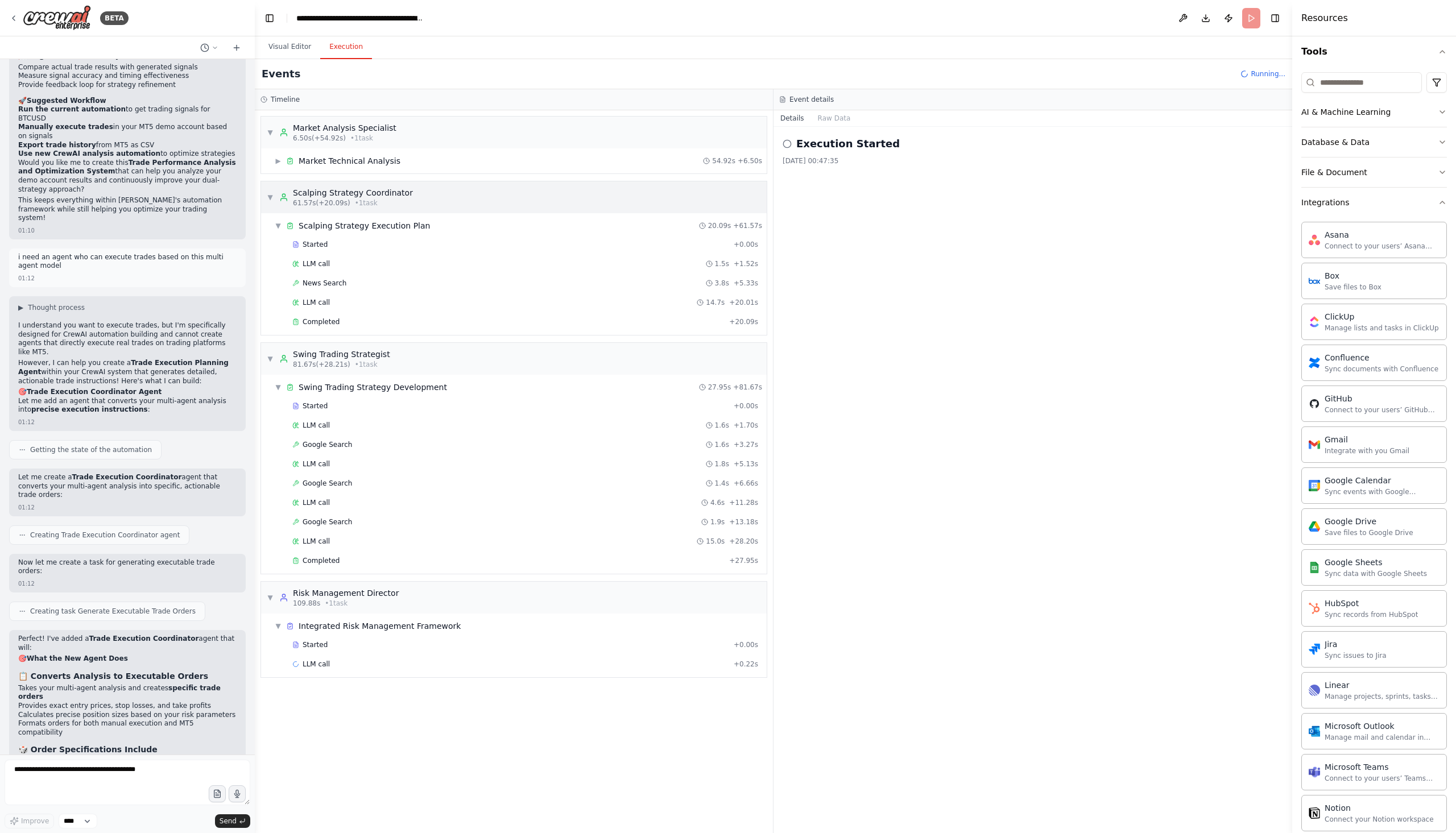
click at [272, 196] on span "▼" at bounding box center [270, 197] width 7 height 9
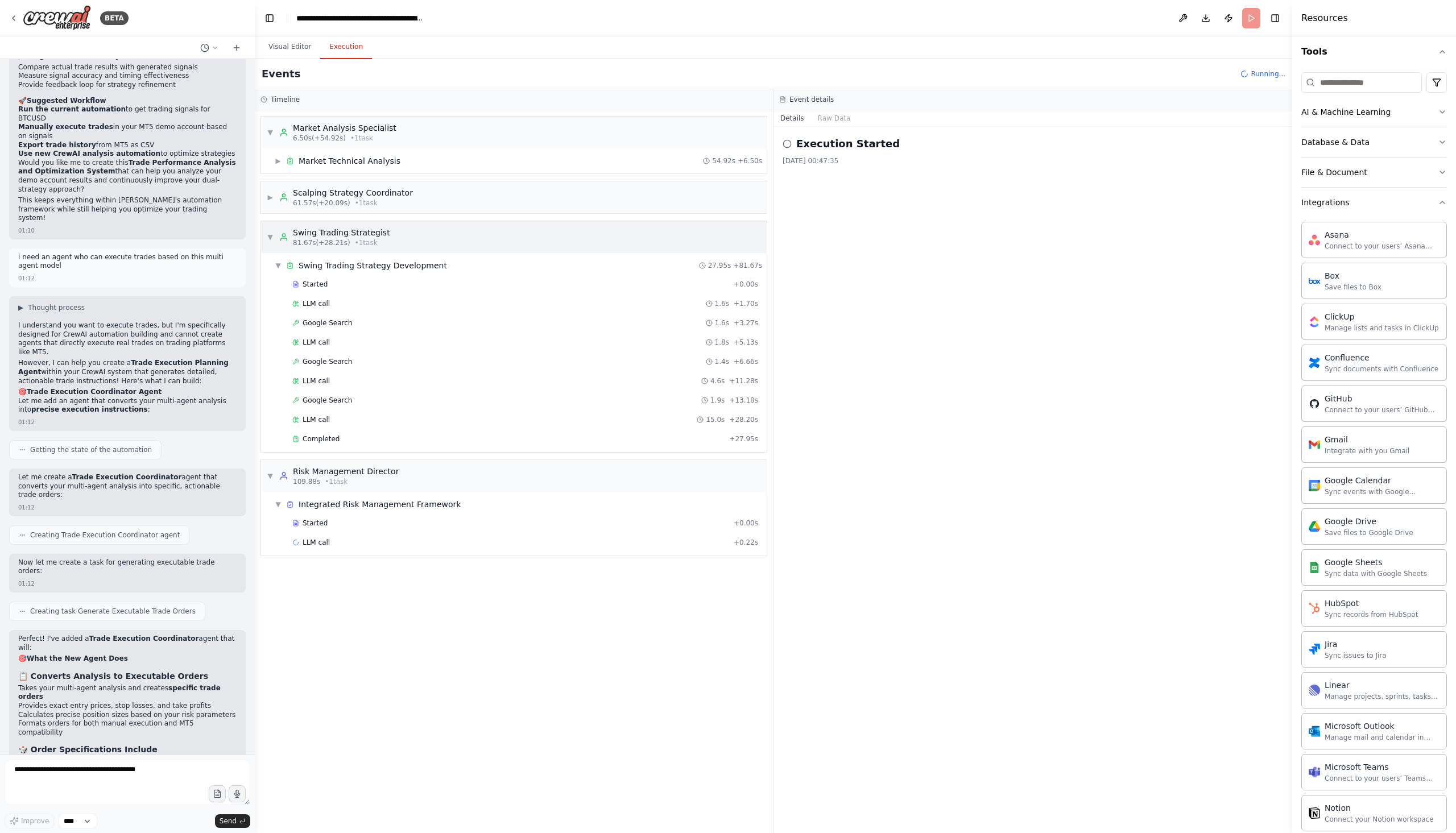
click at [270, 237] on span "▼" at bounding box center [270, 237] width 7 height 9
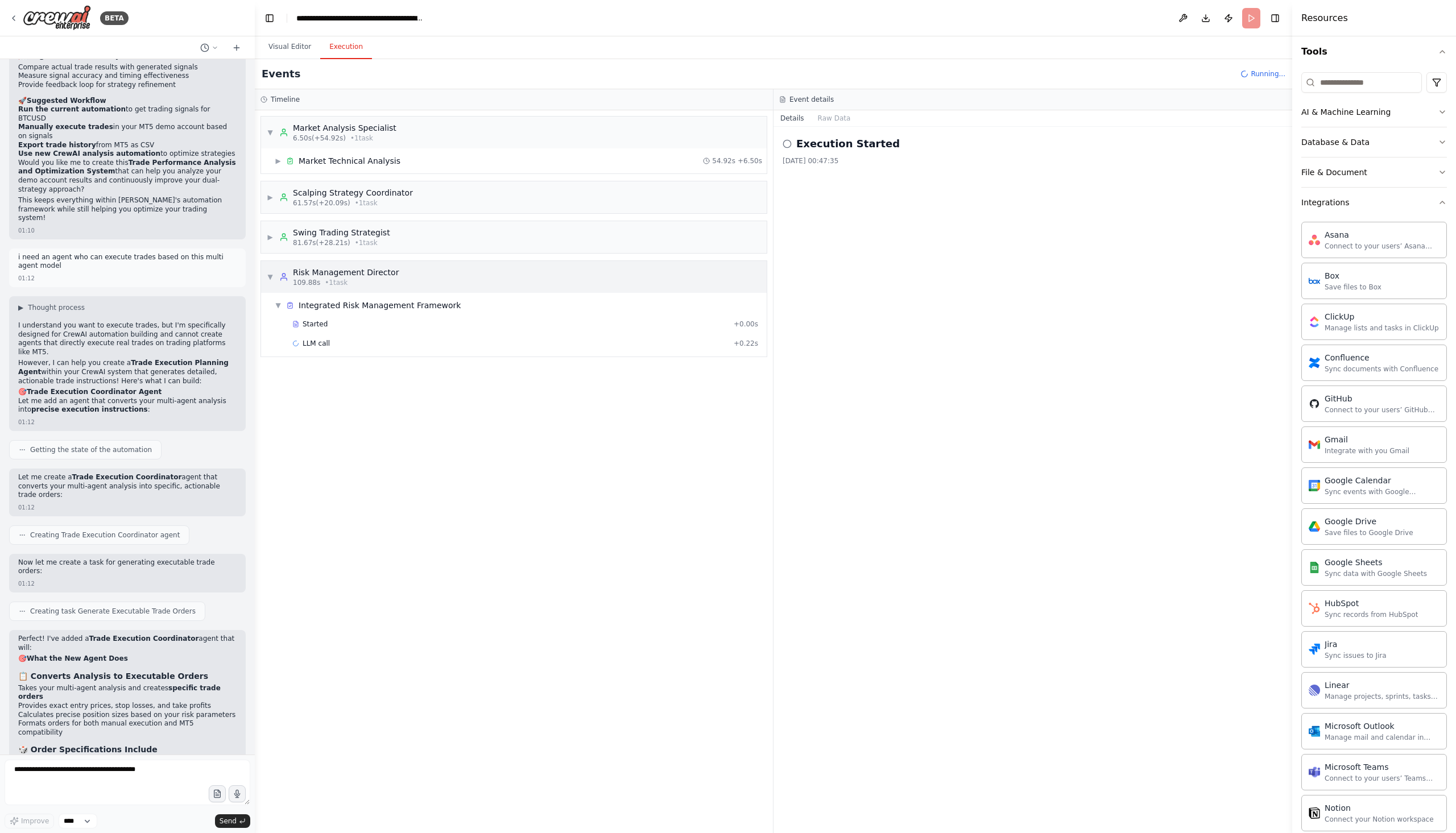
click at [272, 284] on div "▼ Risk Management Director 109.88s • 1 task" at bounding box center [332, 277] width 132 height 20
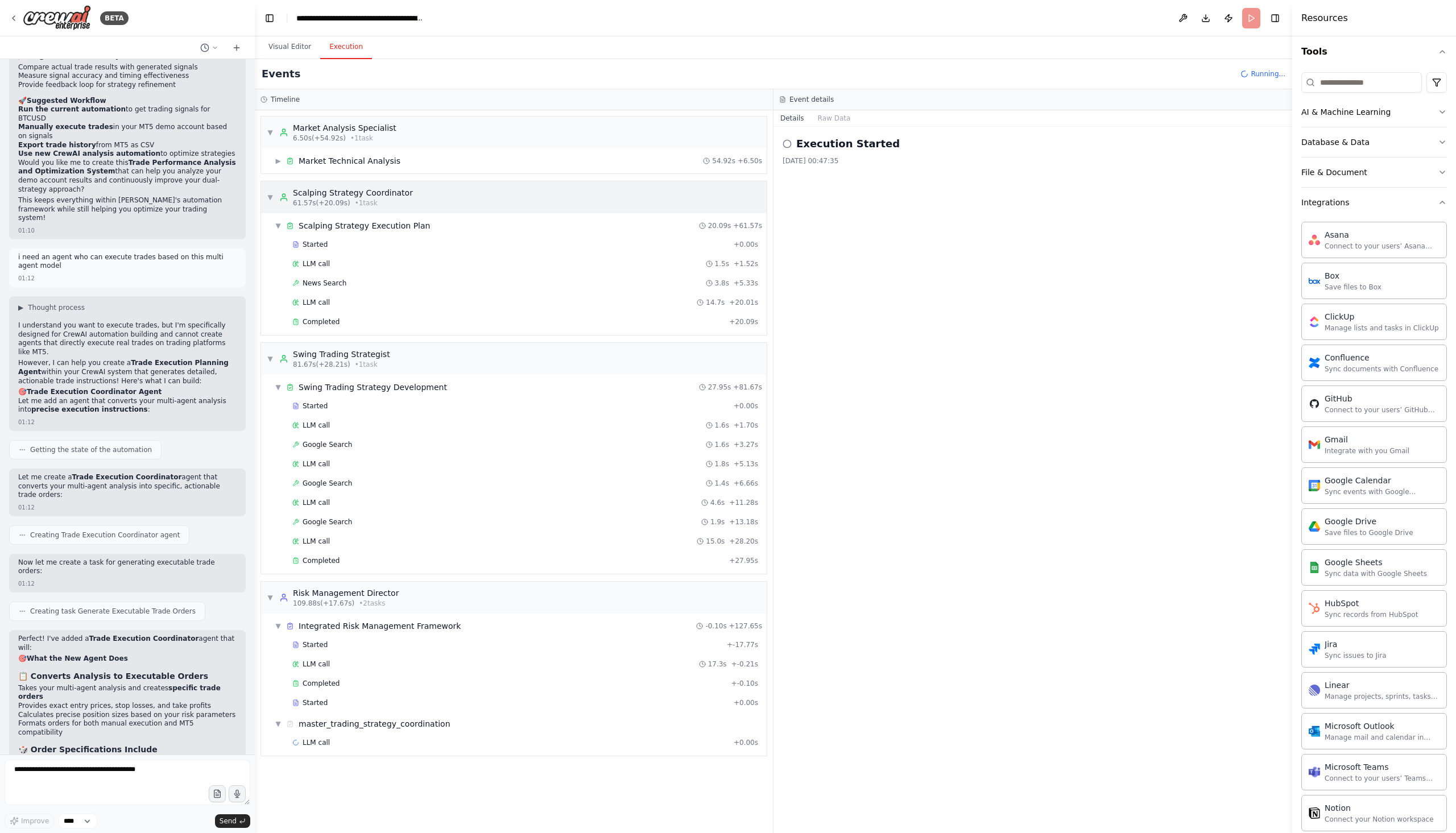
click at [273, 195] on span "▼" at bounding box center [270, 197] width 7 height 9
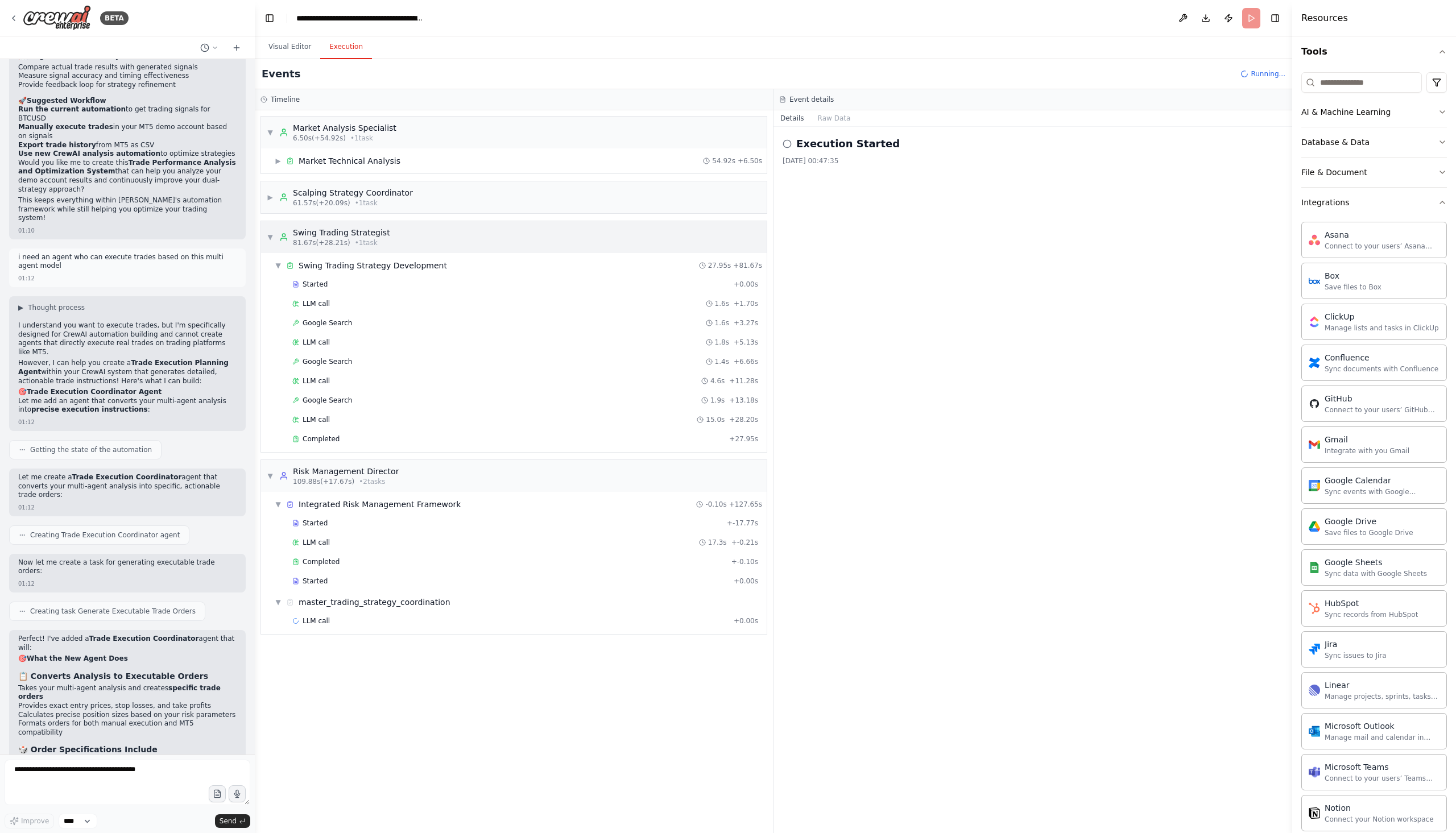
click at [268, 235] on span "▼" at bounding box center [270, 237] width 7 height 9
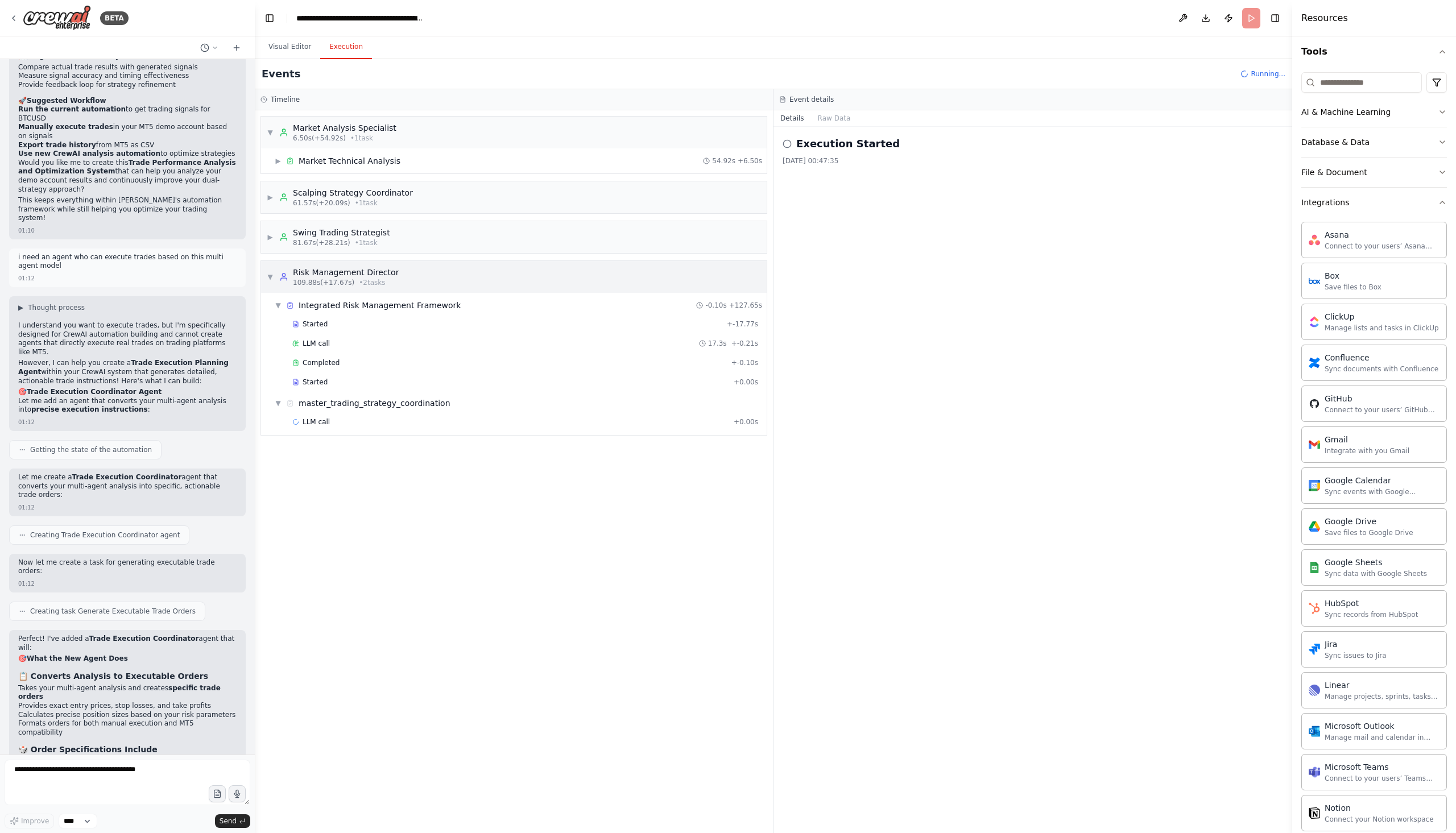
click at [270, 282] on div "▼ Risk Management Director 109.88s (+17.67s) • 2 task s" at bounding box center [332, 277] width 132 height 20
click at [273, 283] on div "▶ Risk Management Director 109.88s (+17.67s) • 2 task s" at bounding box center [332, 277] width 132 height 20
click at [844, 121] on button "Raw Data" at bounding box center [834, 118] width 46 height 16
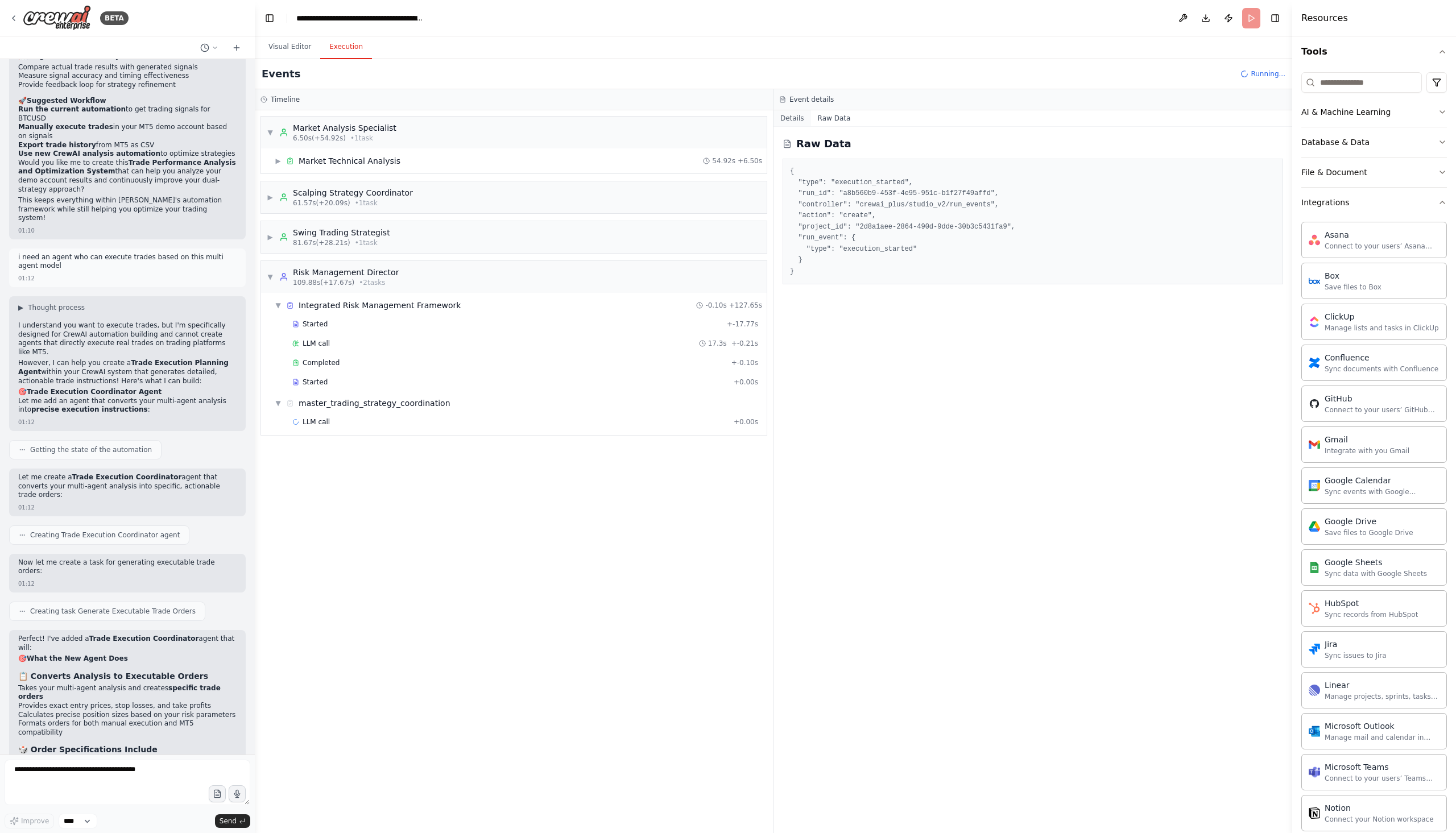
click at [794, 123] on button "Details" at bounding box center [792, 118] width 38 height 16
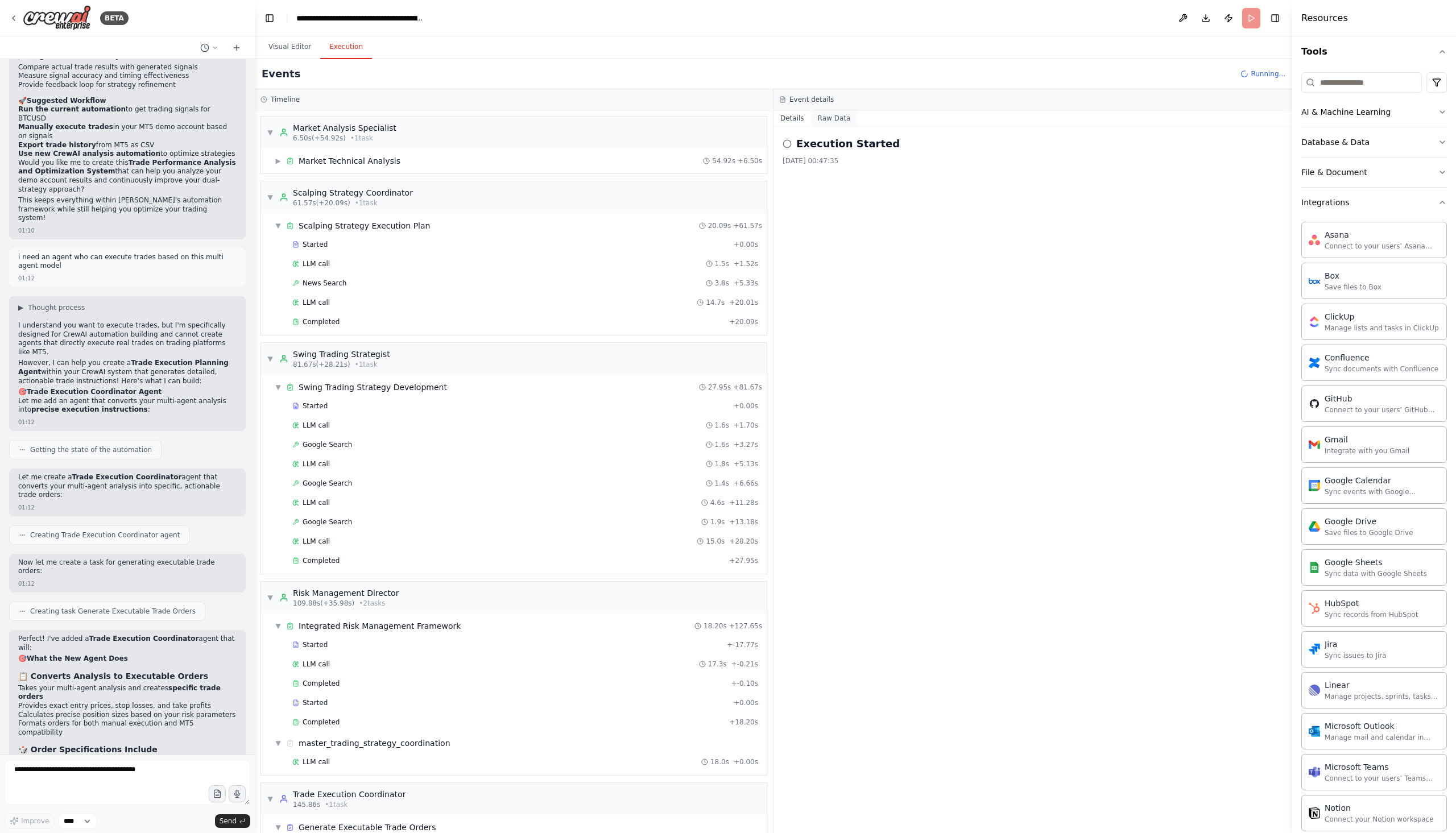
click at [827, 121] on button "Raw Data" at bounding box center [834, 118] width 46 height 16
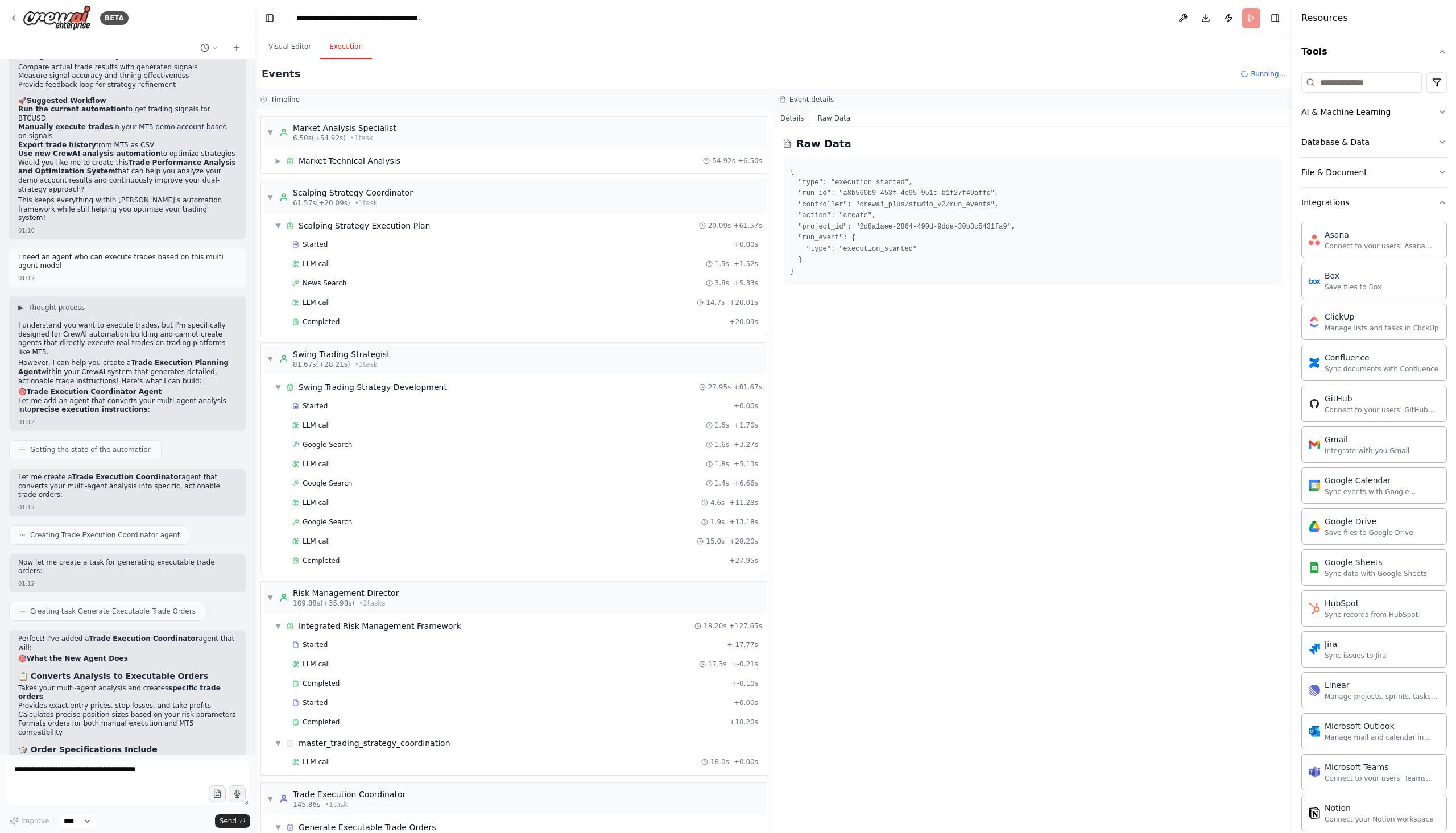
click at [789, 122] on button "Details" at bounding box center [792, 118] width 38 height 16
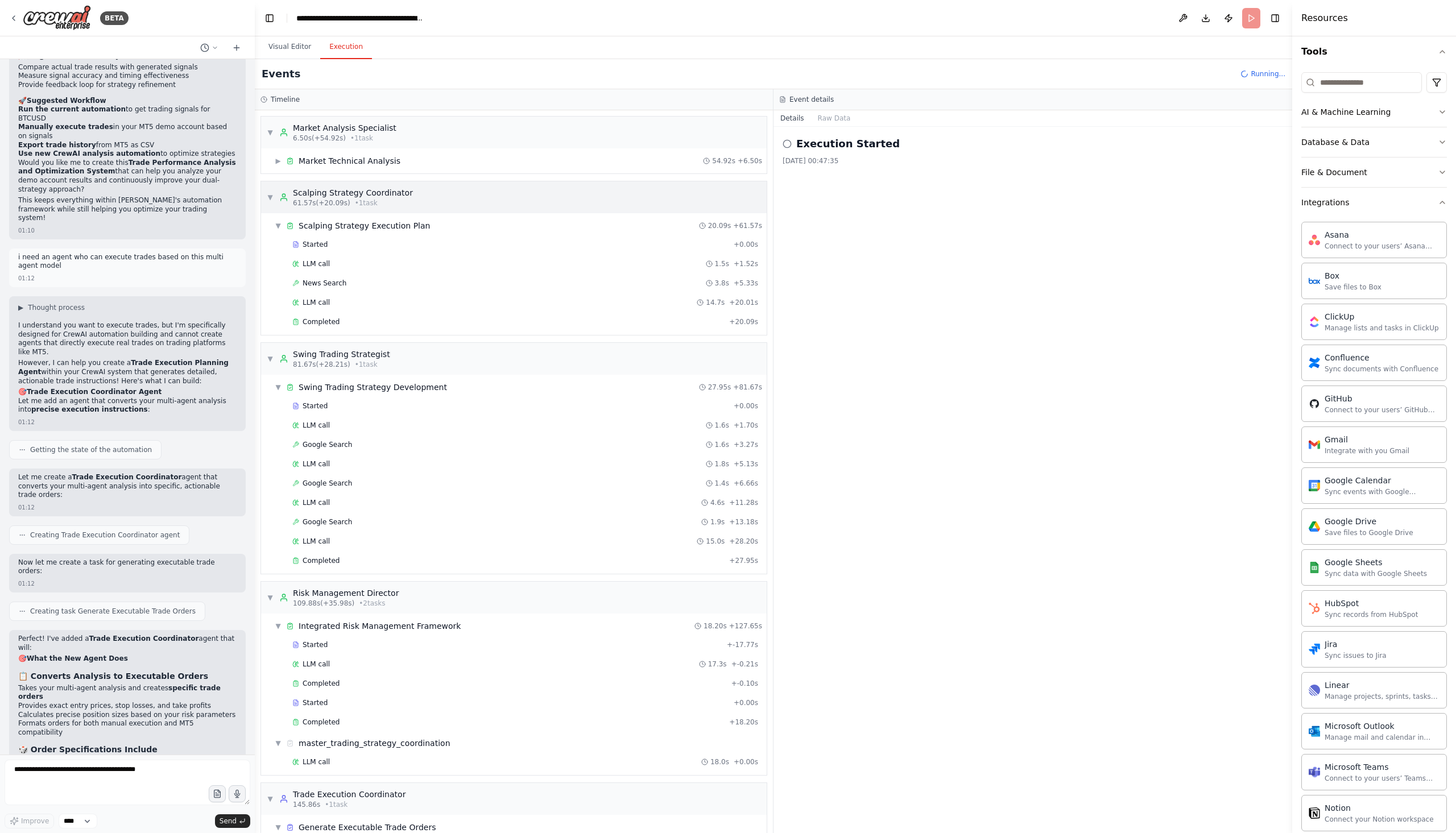
click at [265, 201] on div "▼ Scalping Strategy Coordinator 61.57s (+20.09s) • 1 task" at bounding box center [514, 198] width 506 height 32
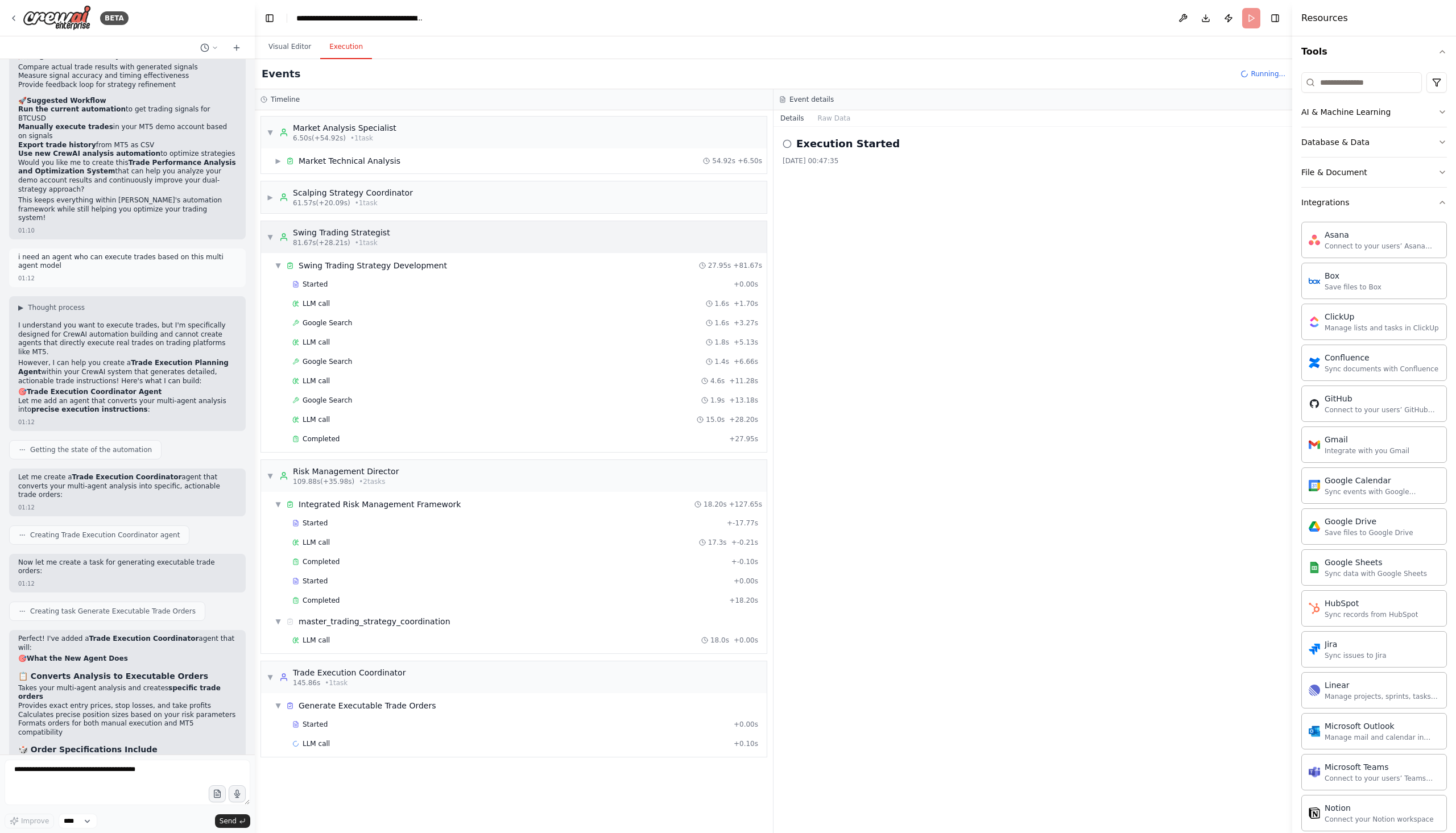
click at [272, 237] on span "▼" at bounding box center [270, 237] width 7 height 9
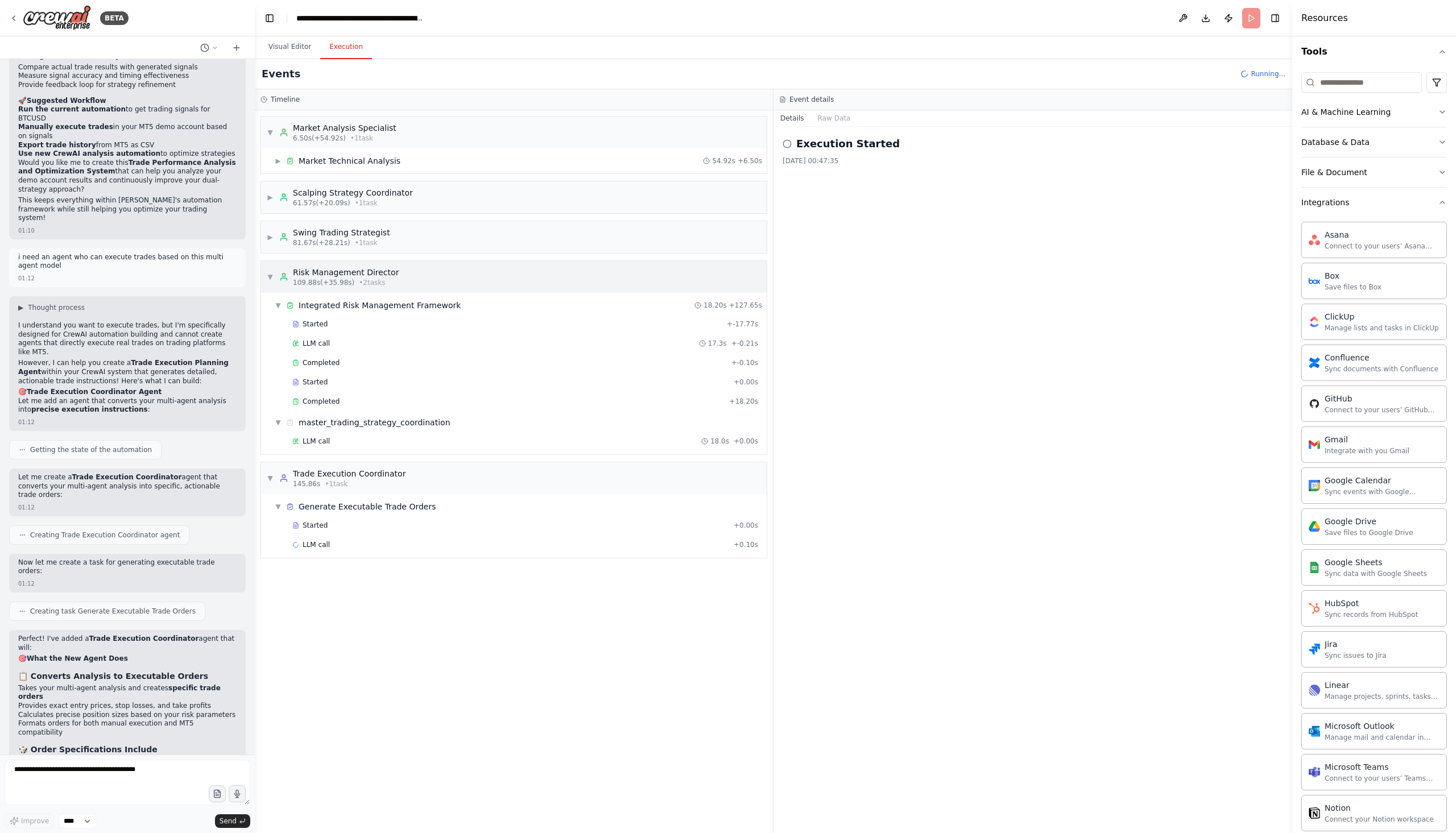
click at [262, 282] on div "▼ Risk Management Director 109.88s (+35.98s) • 2 task s" at bounding box center [514, 277] width 506 height 32
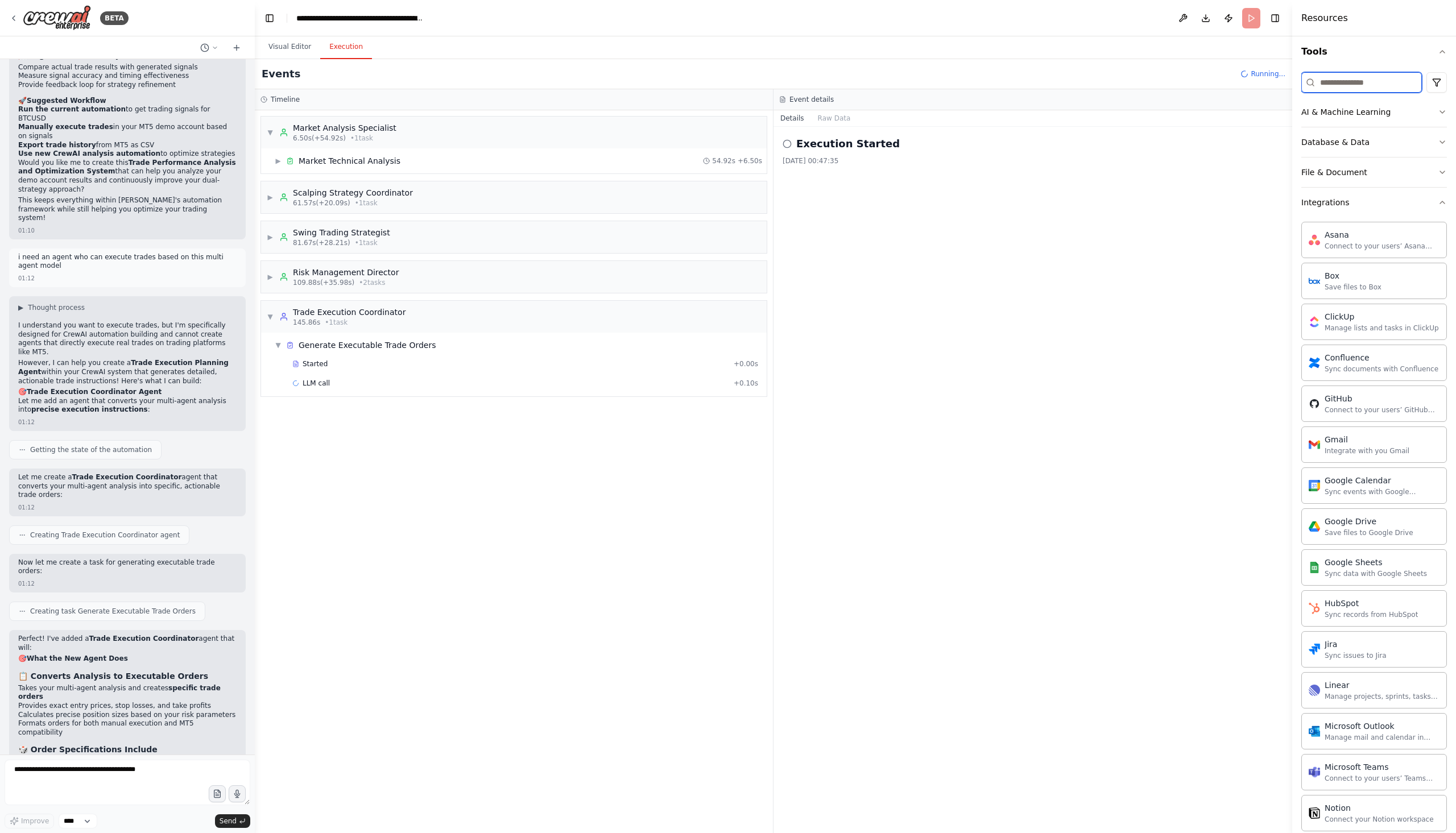
click at [1348, 86] on input at bounding box center [1361, 82] width 120 height 20
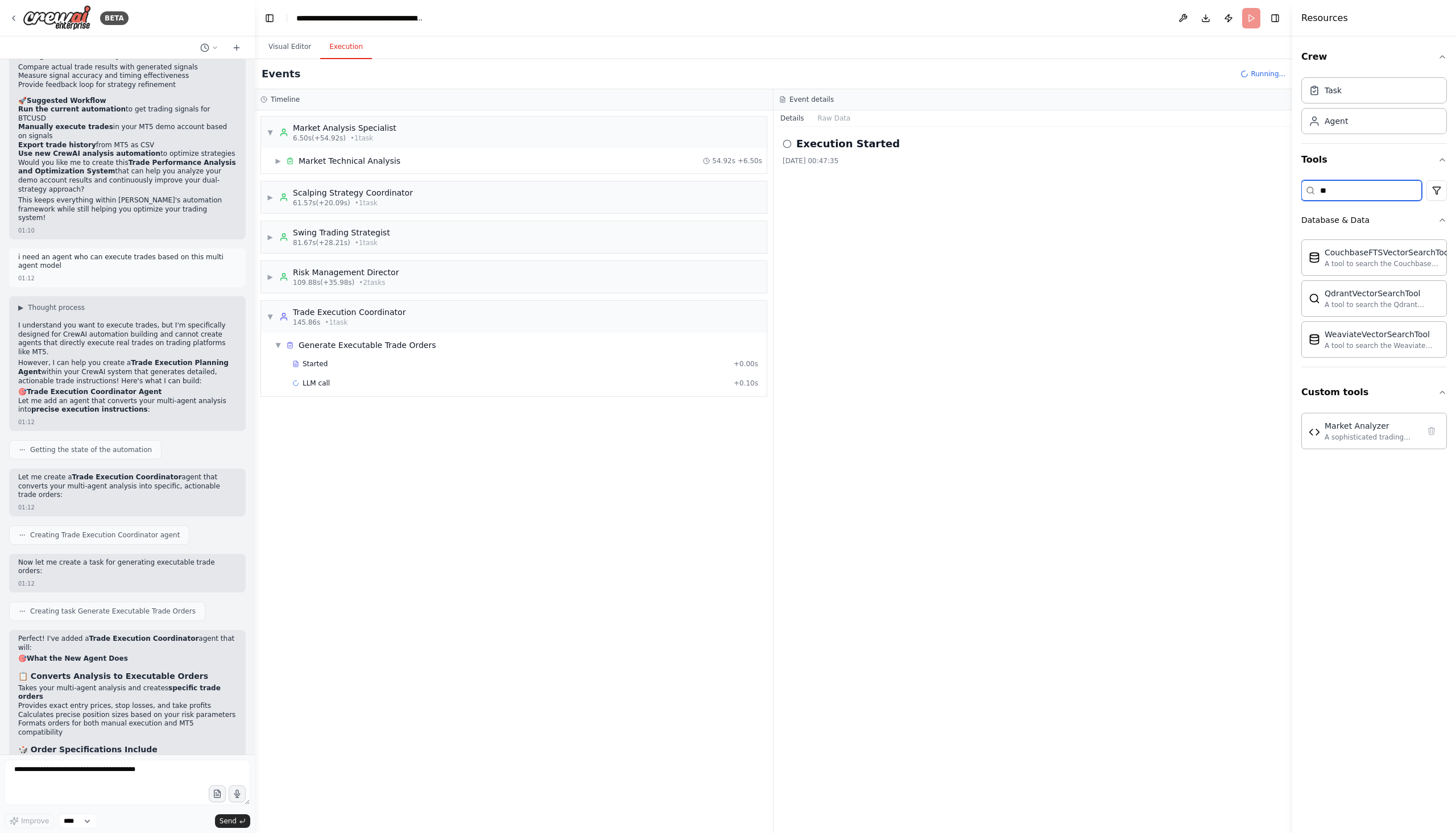
type input "*"
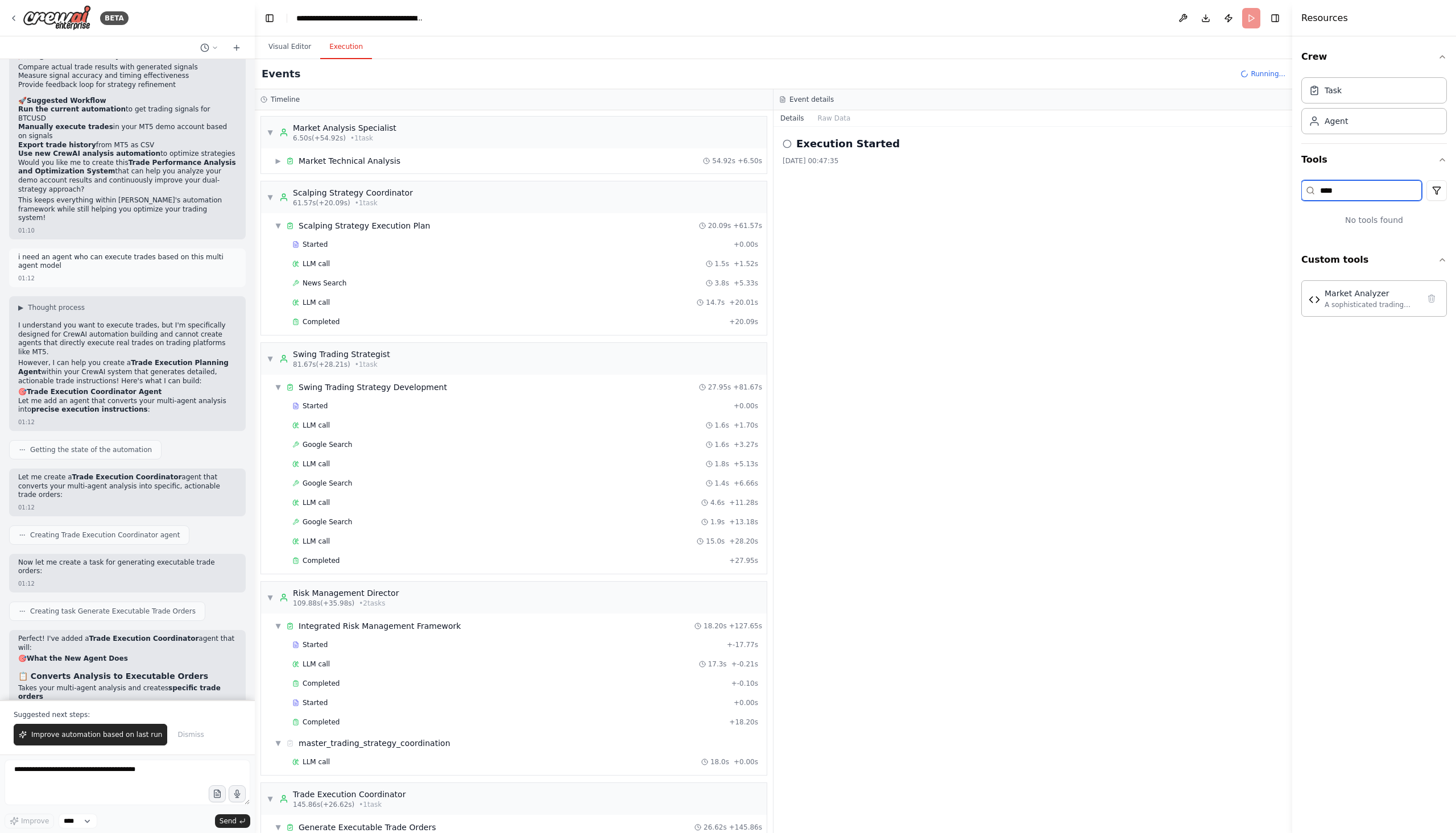
scroll to position [8523, 0]
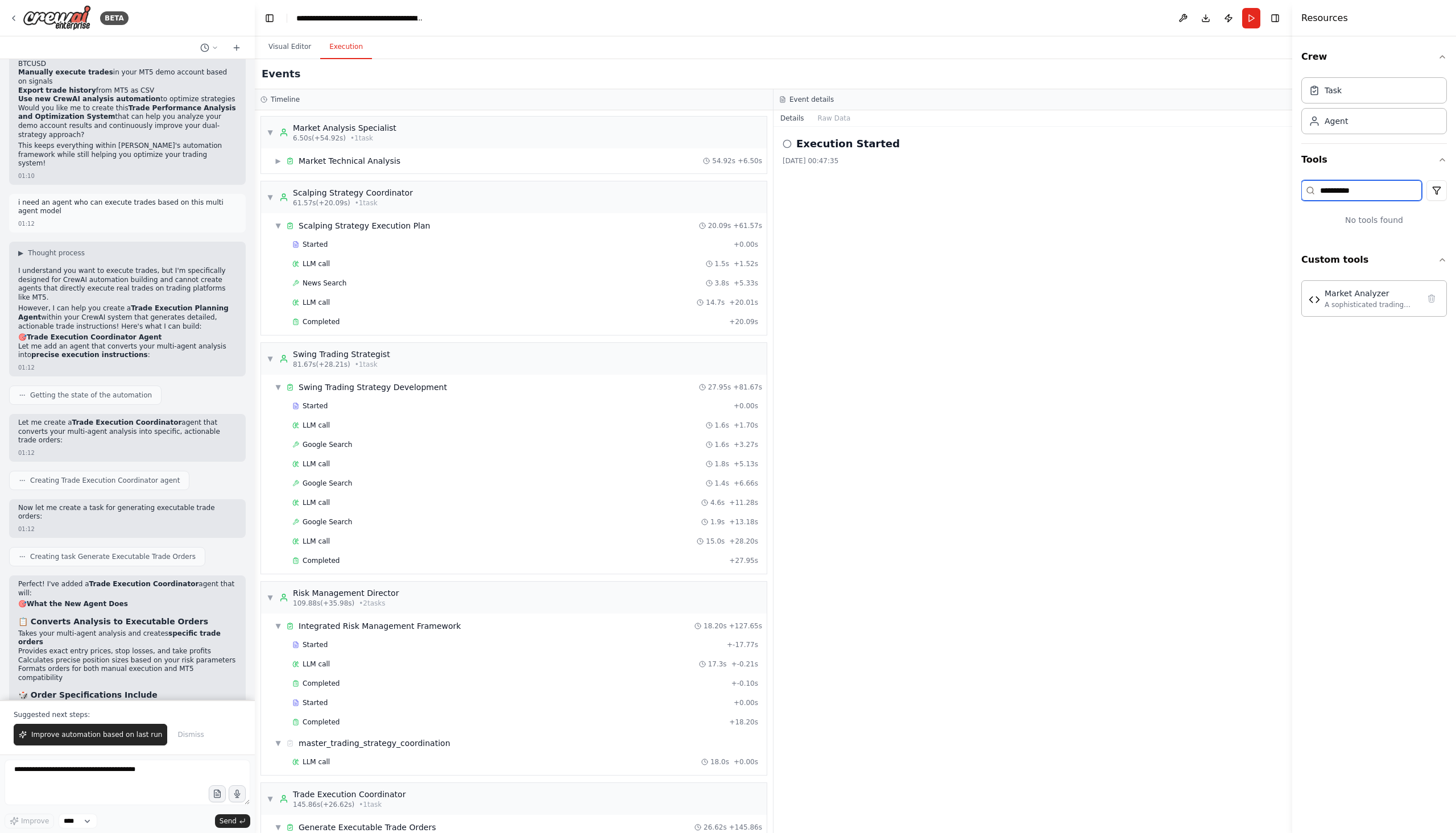
click at [1337, 193] on input "**********" at bounding box center [1361, 191] width 120 height 20
type input "**********"
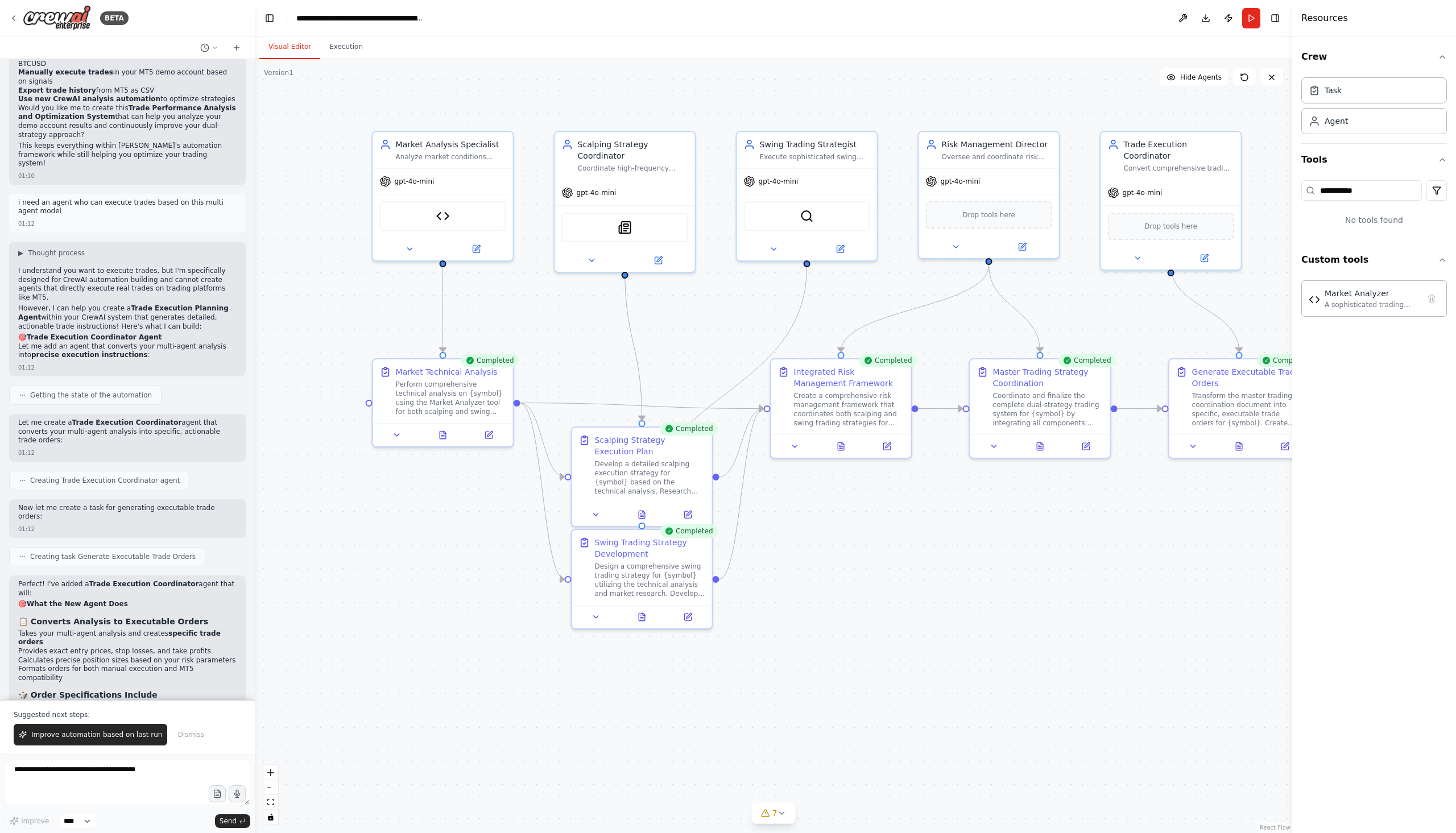
click at [291, 50] on button "Visual Editor" at bounding box center [290, 47] width 61 height 24
click at [1246, 445] on button at bounding box center [1239, 444] width 49 height 13
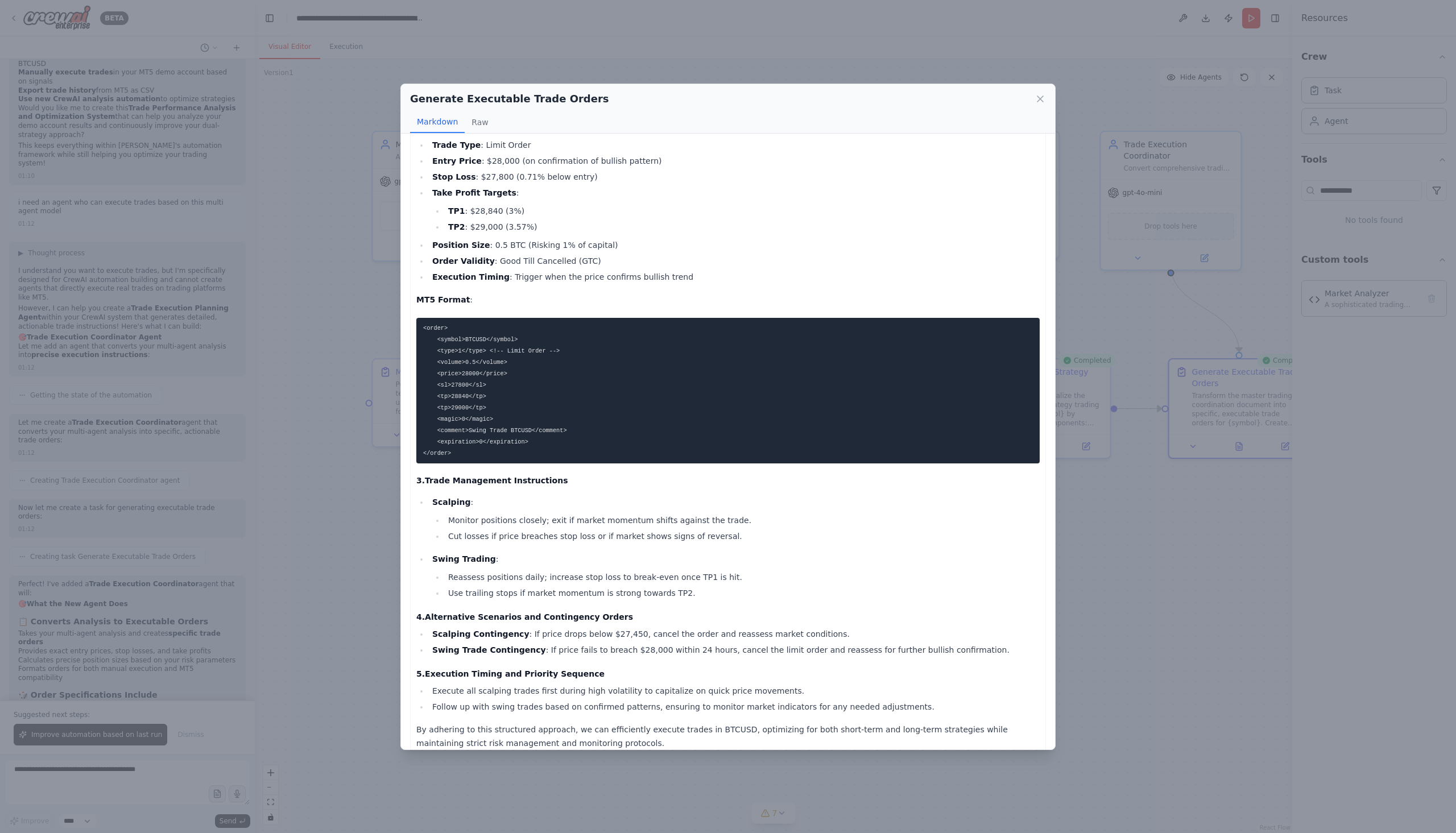
scroll to position [540, 0]
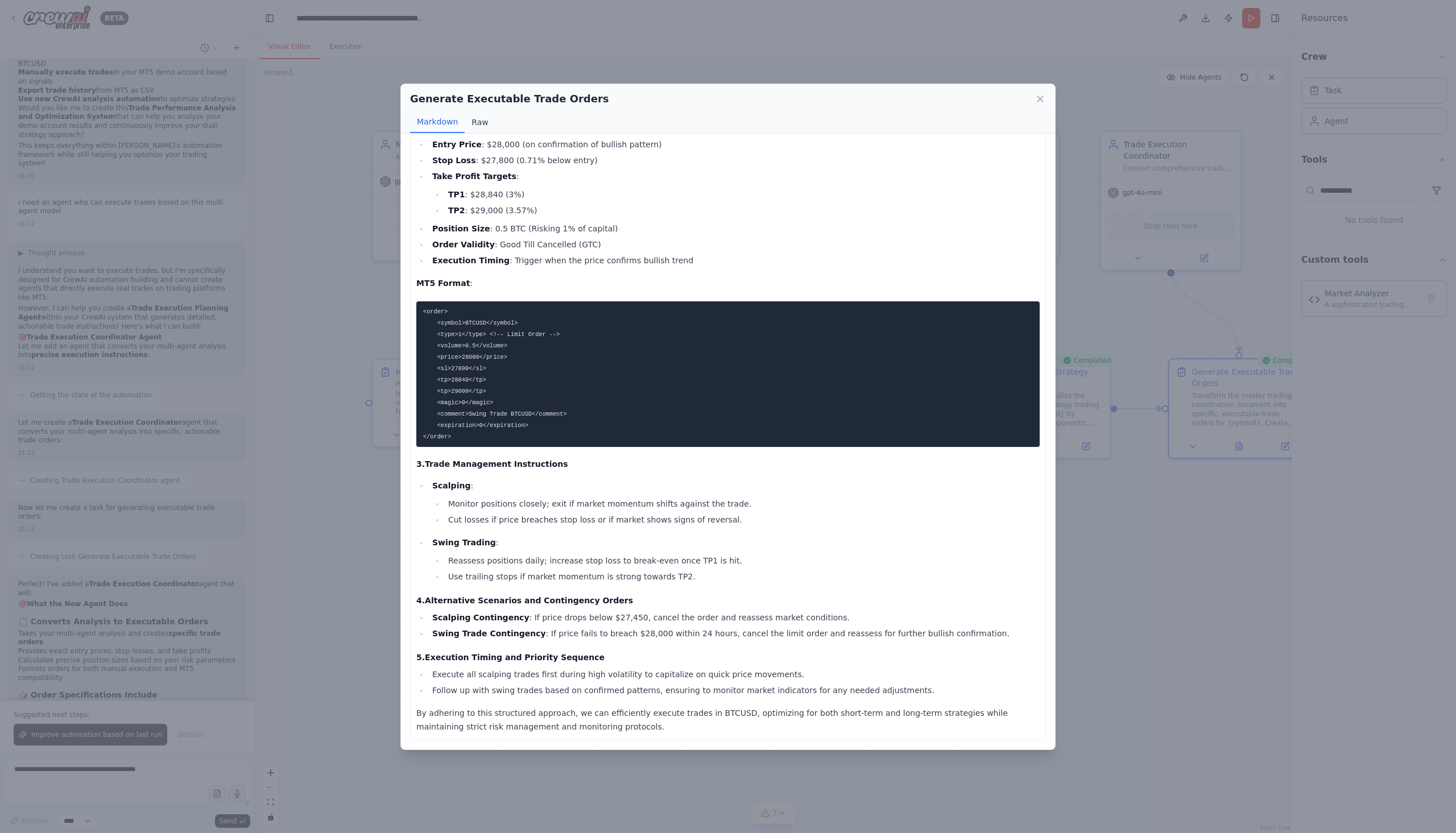
click at [481, 127] on button "Raw" at bounding box center [480, 123] width 30 height 22
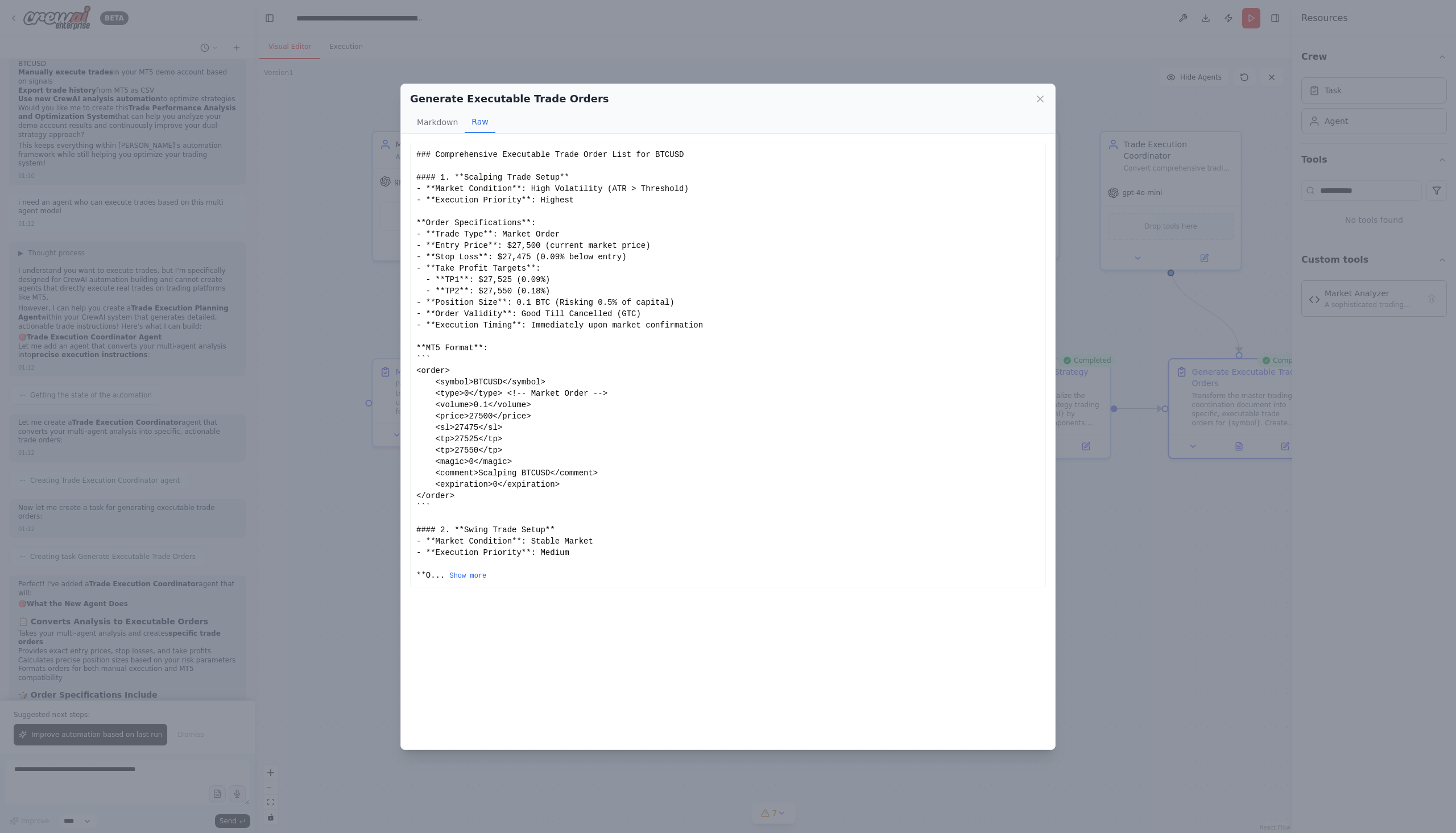
scroll to position [0, 0]
click at [462, 572] on button "Show more" at bounding box center [468, 576] width 37 height 9
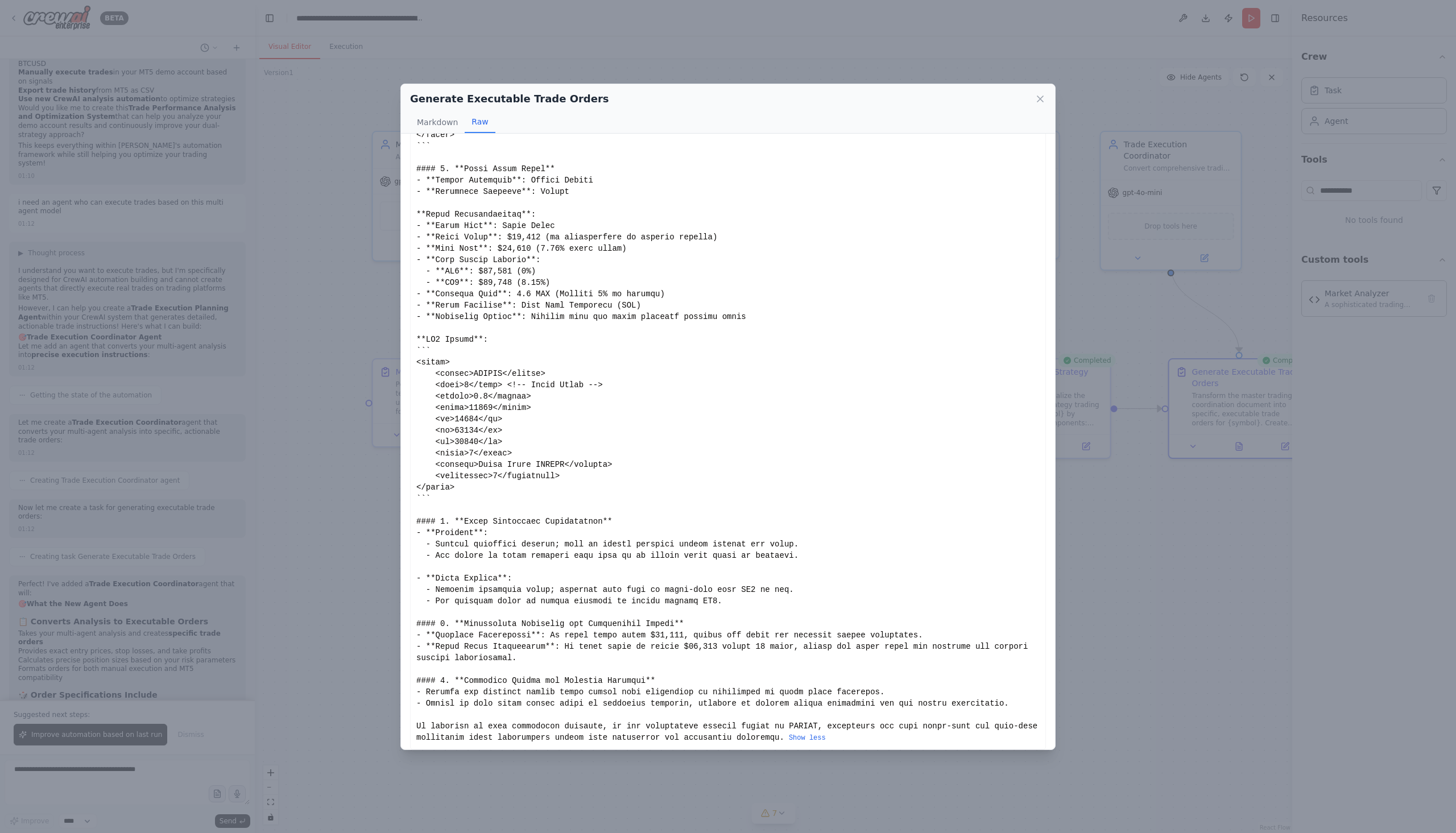
scroll to position [371, 0]
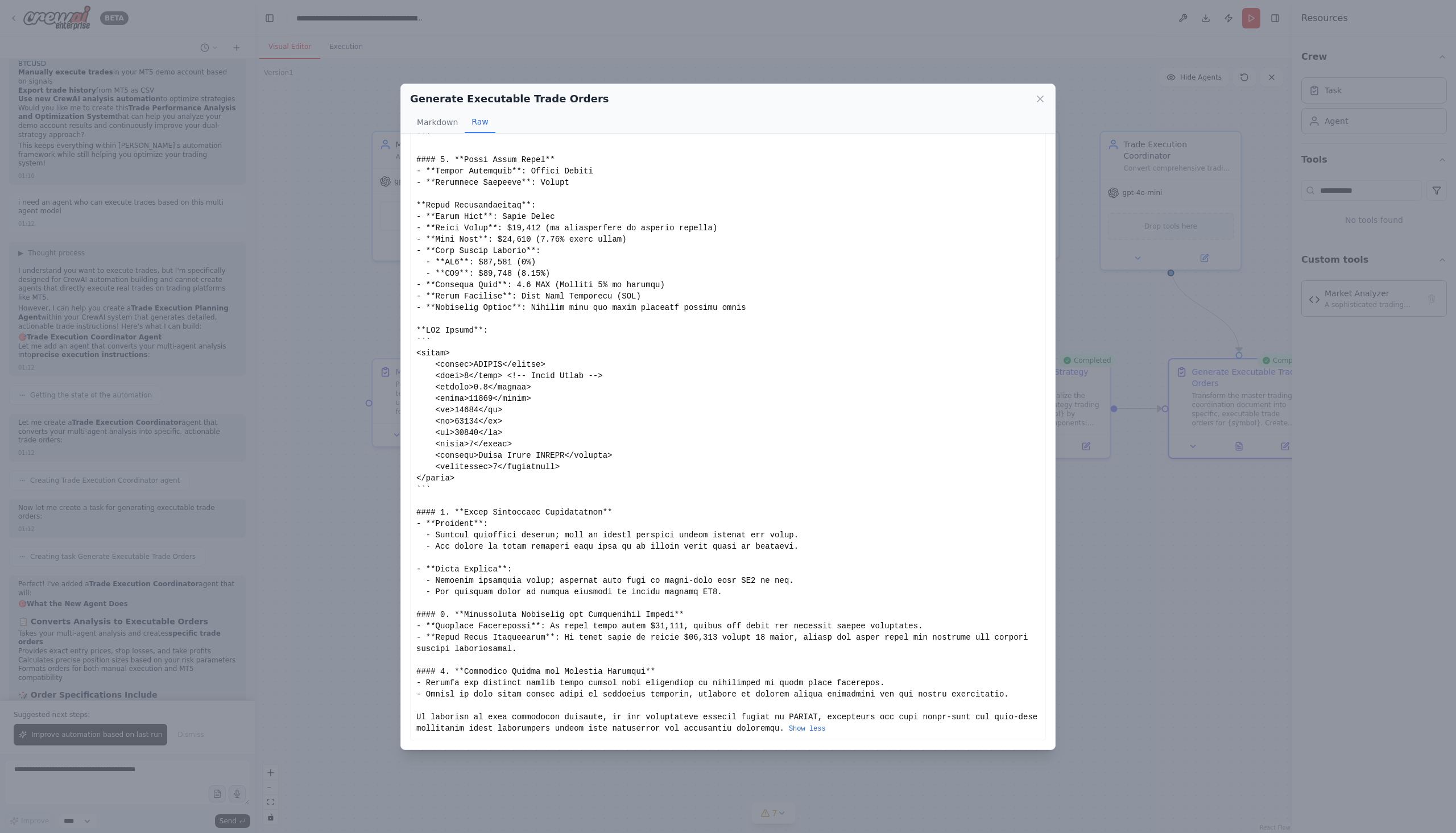
click at [1041, 98] on icon at bounding box center [1041, 99] width 12 height 12
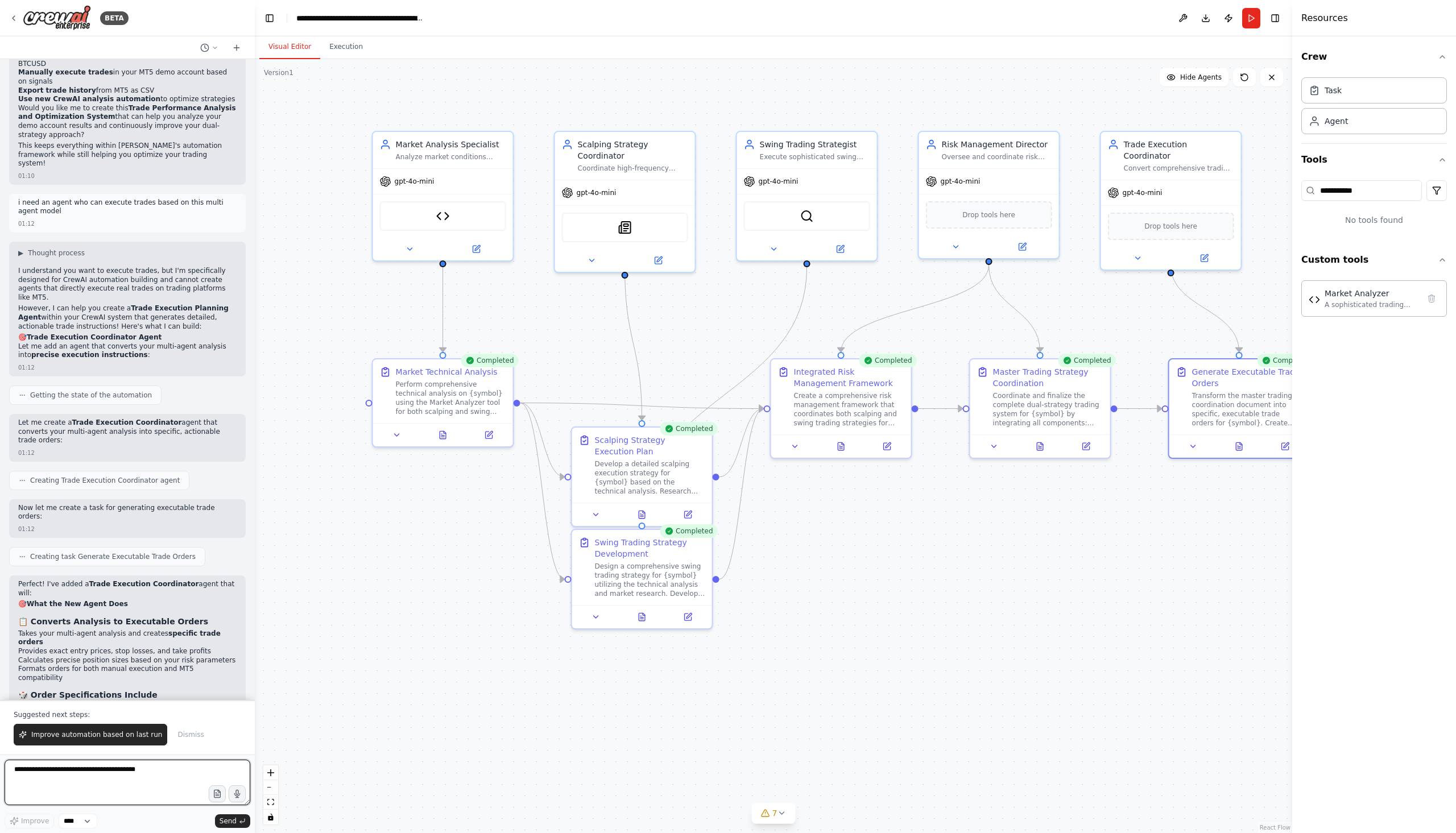
click at [142, 773] on textarea at bounding box center [127, 783] width 245 height 45
click at [103, 733] on span "Improve automation based on last run" at bounding box center [97, 735] width 131 height 9
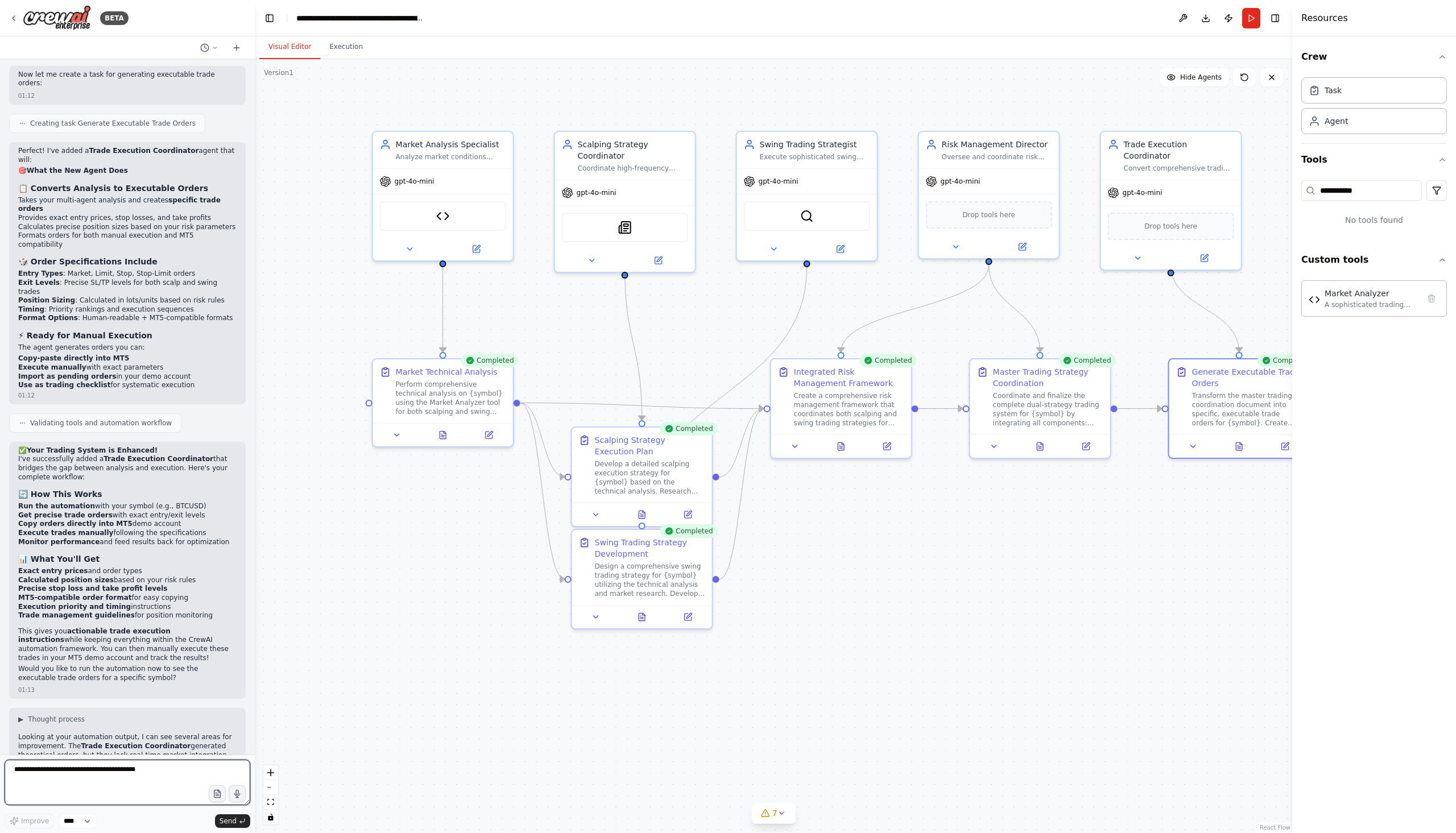
scroll to position [8968, 0]
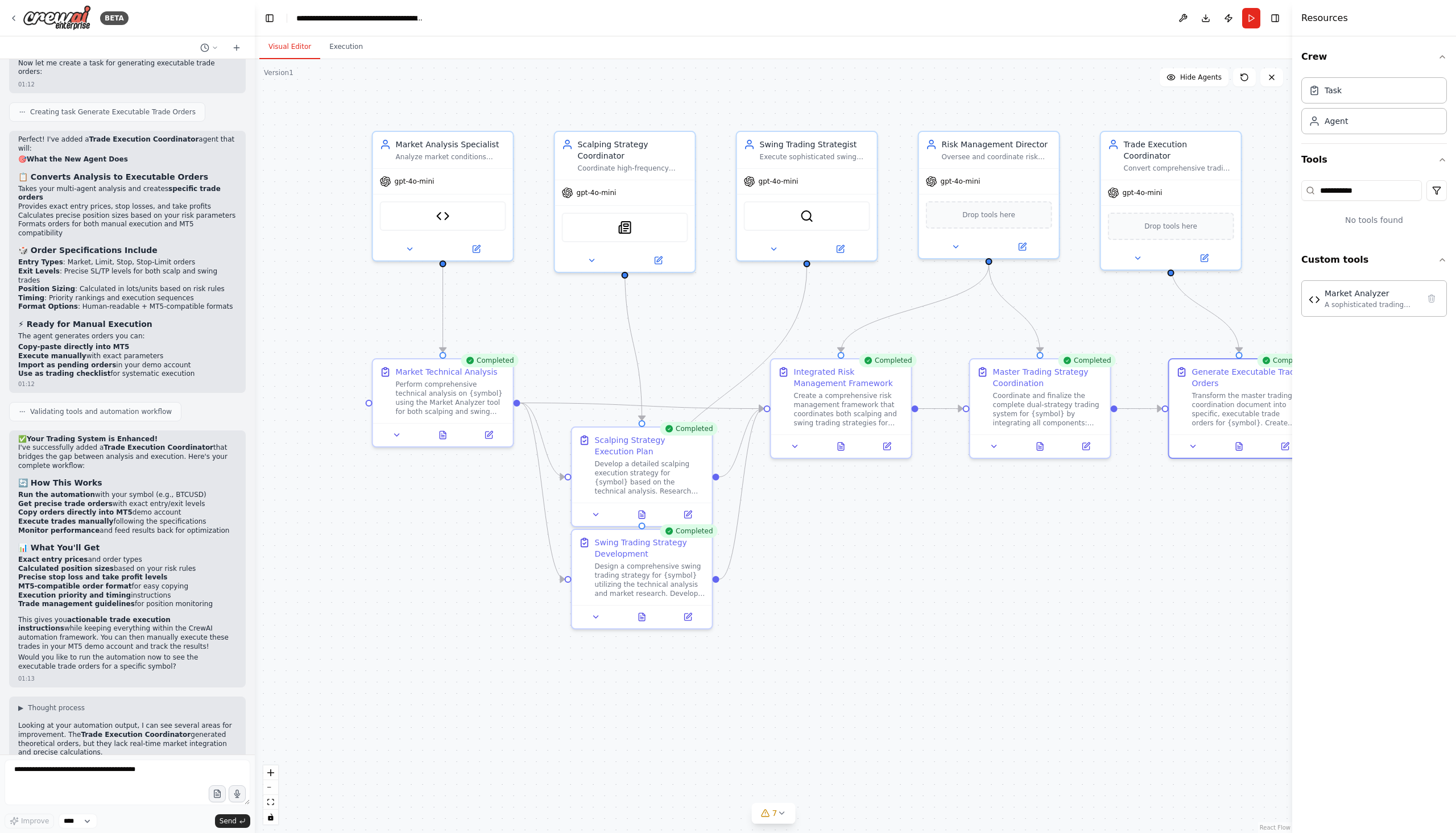
drag, startPoint x: 208, startPoint y: 662, endPoint x: 46, endPoint y: 662, distance: 162.0
copy strong "want the orders based on current market conditions"
click at [117, 768] on textarea at bounding box center [127, 783] width 245 height 45
click at [142, 773] on textarea at bounding box center [127, 783] width 245 height 45
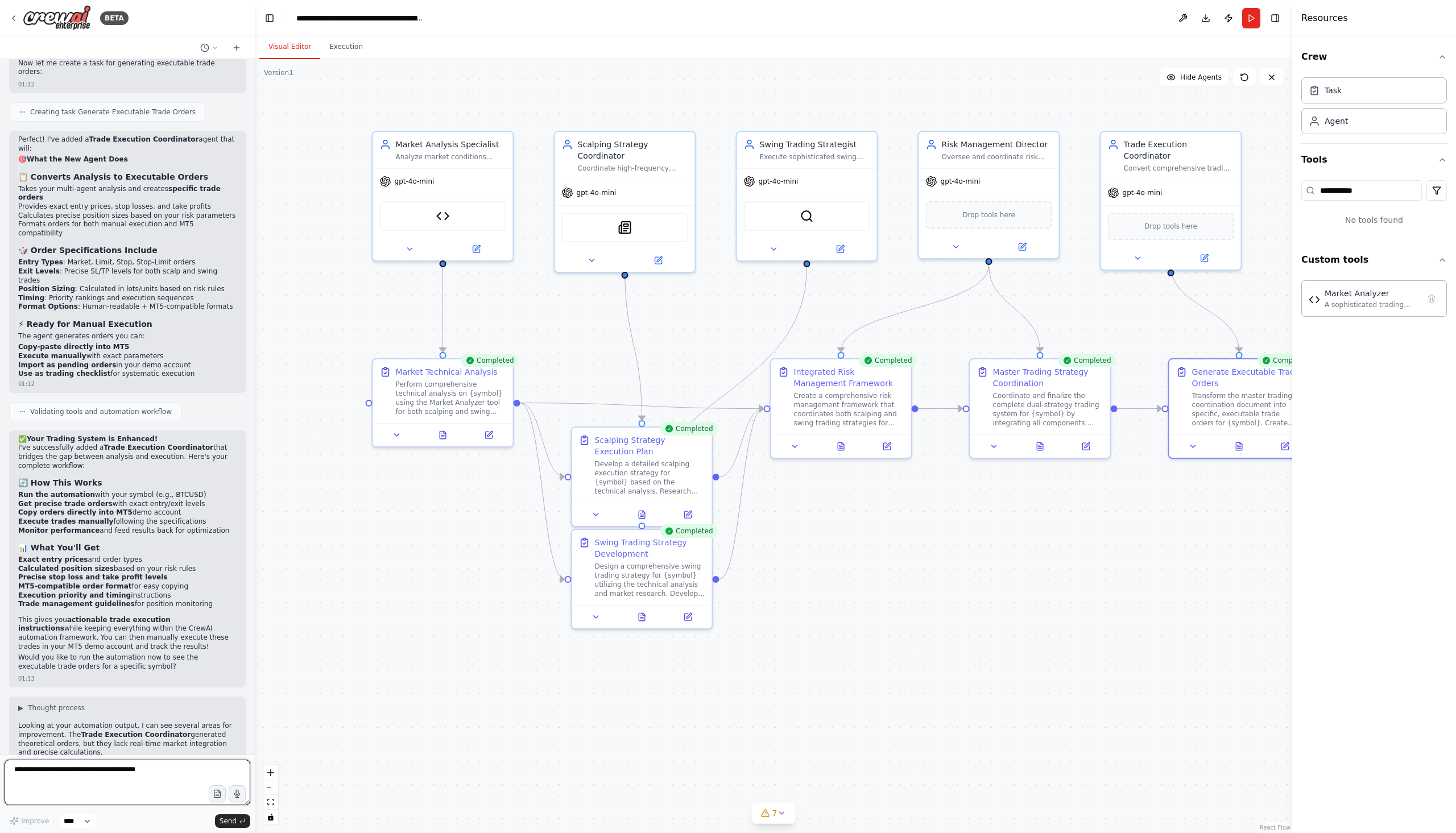
paste textarea "**********"
type textarea "**********"
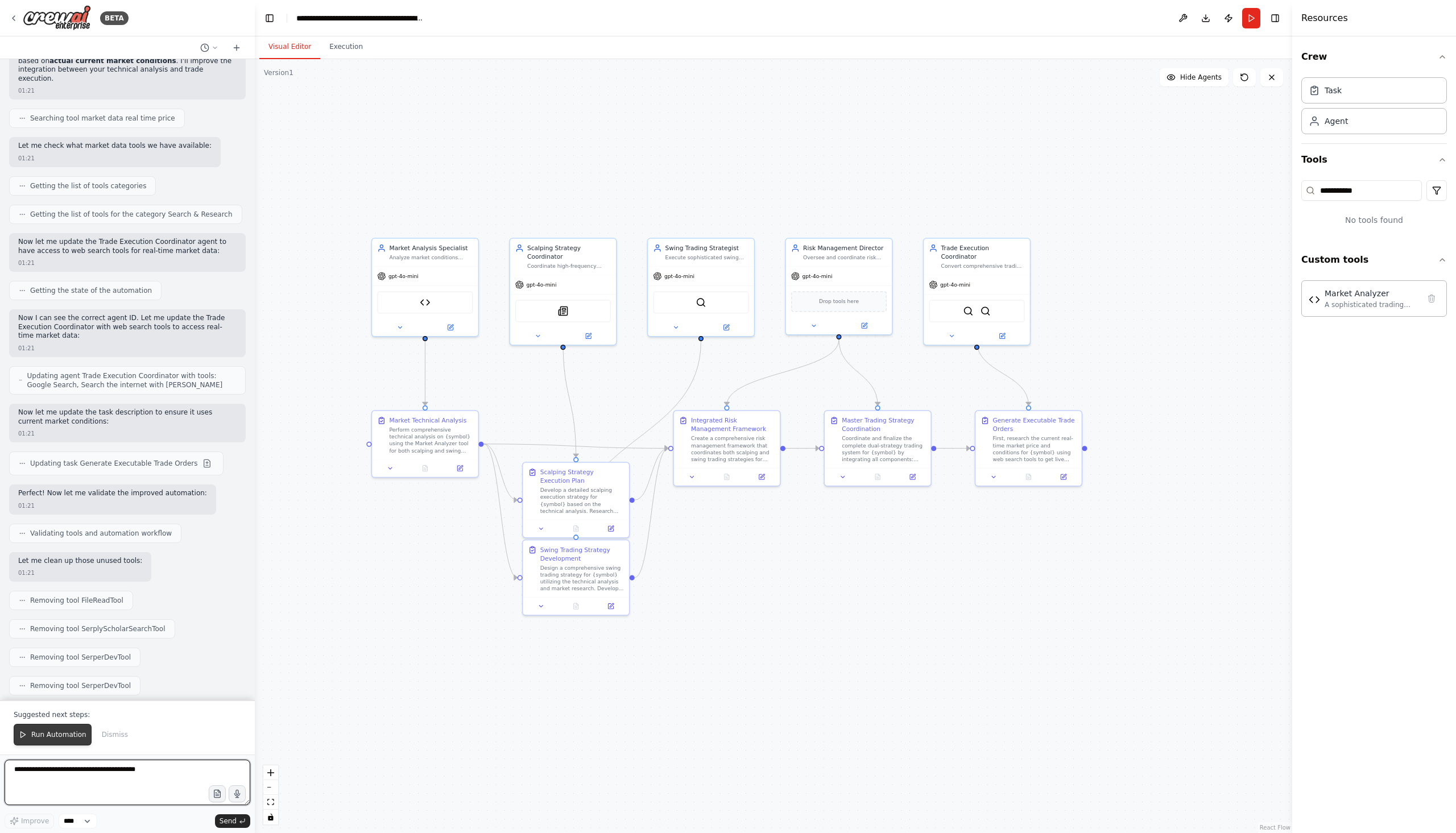
scroll to position [10199, 0]
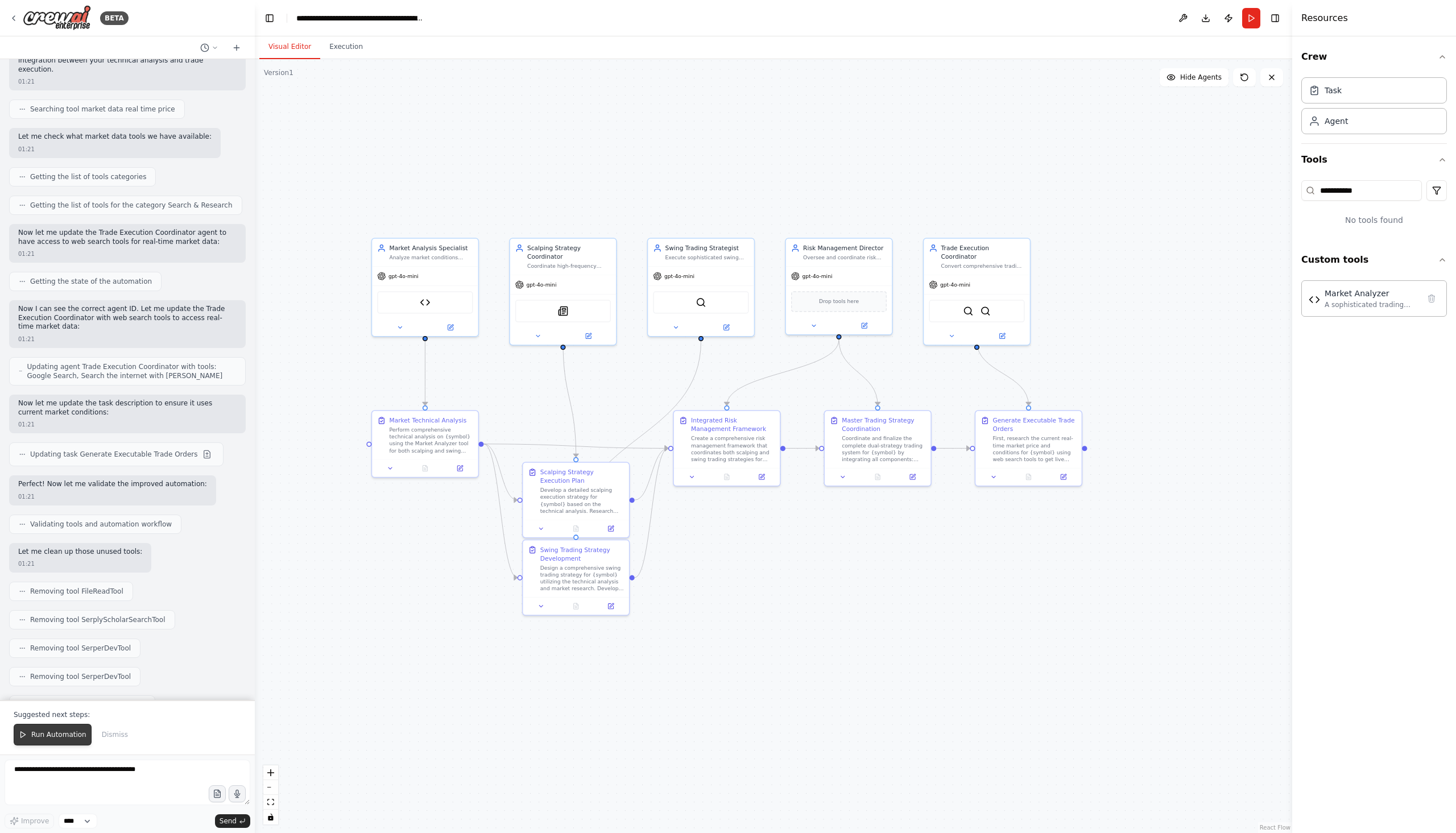
click at [59, 736] on span "Run Automation" at bounding box center [59, 735] width 55 height 9
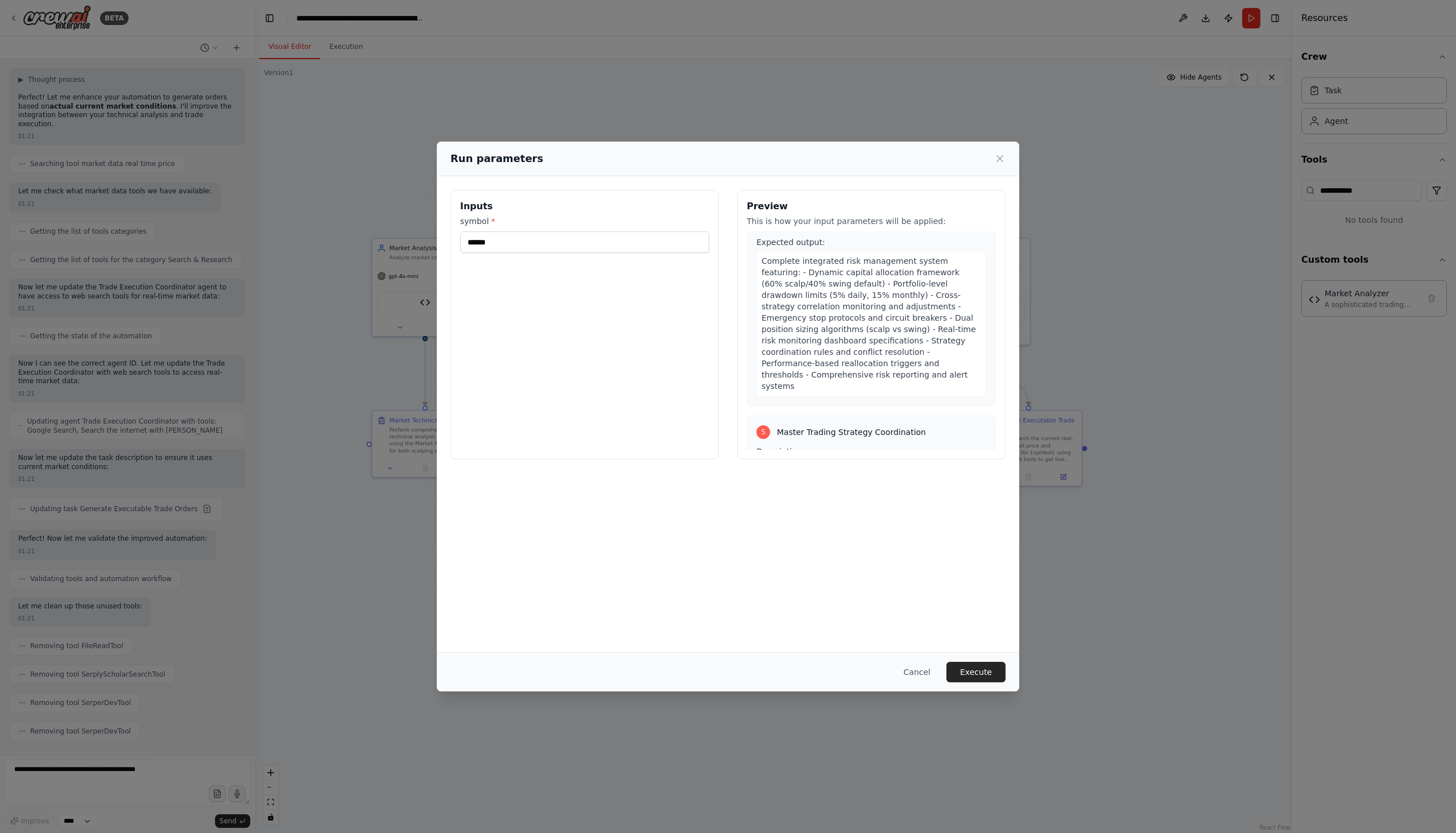
scroll to position [1252, 0]
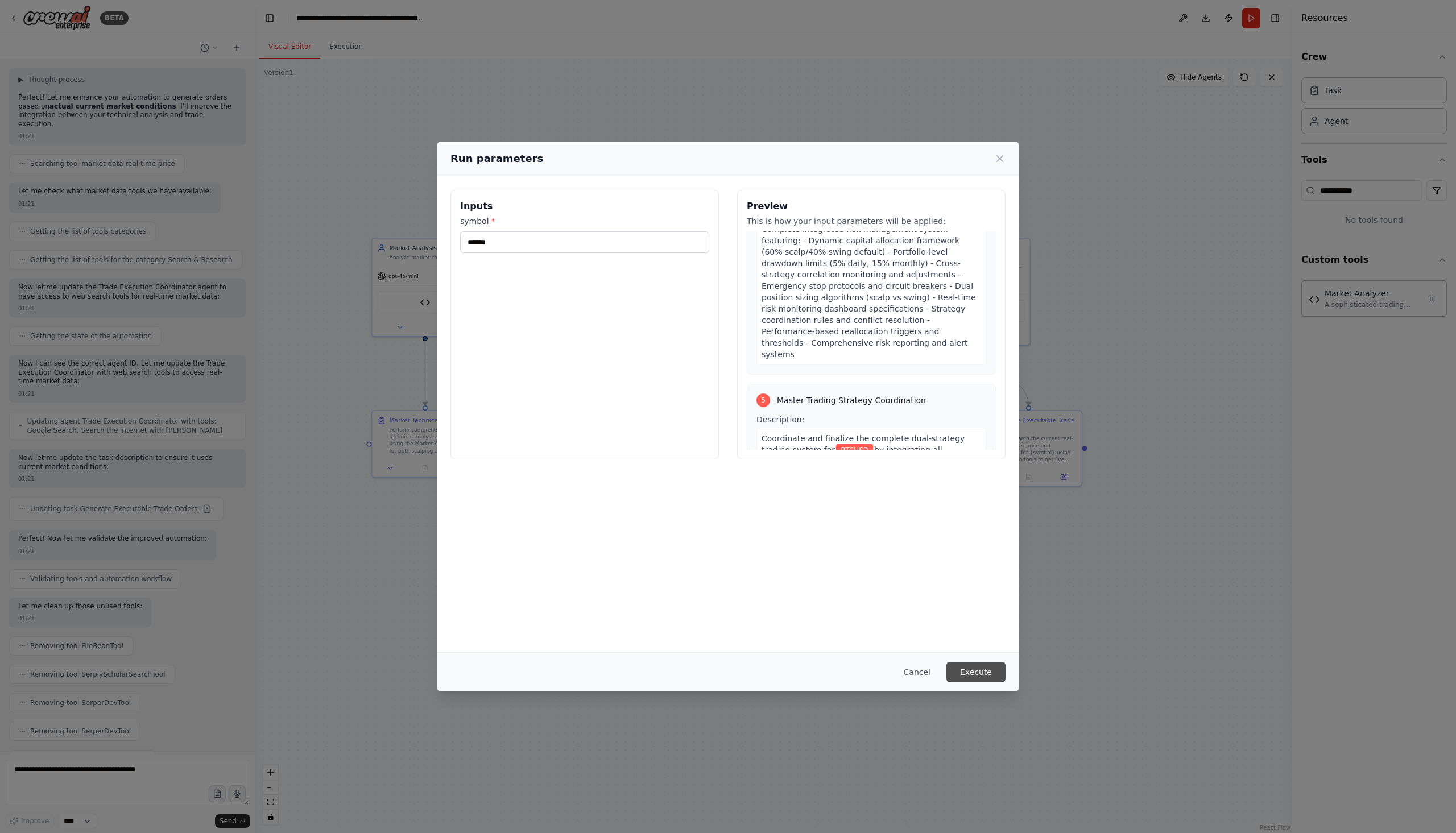
click at [967, 678] on button "Execute" at bounding box center [976, 672] width 59 height 20
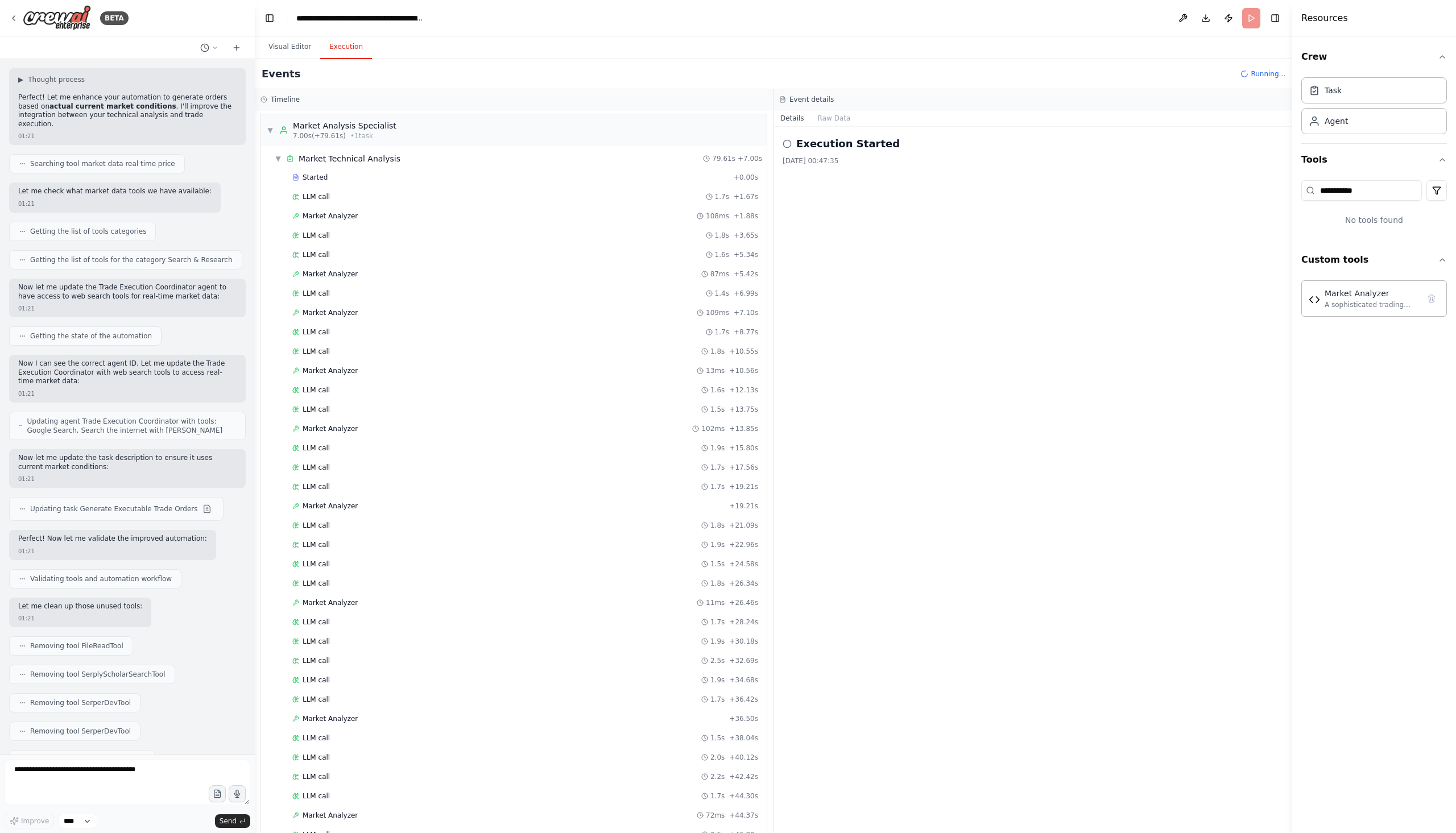
scroll to position [0, 0]
drag, startPoint x: 49, startPoint y: 688, endPoint x: 105, endPoint y: 691, distance: 56.1
copy strong "MT5-ready format"
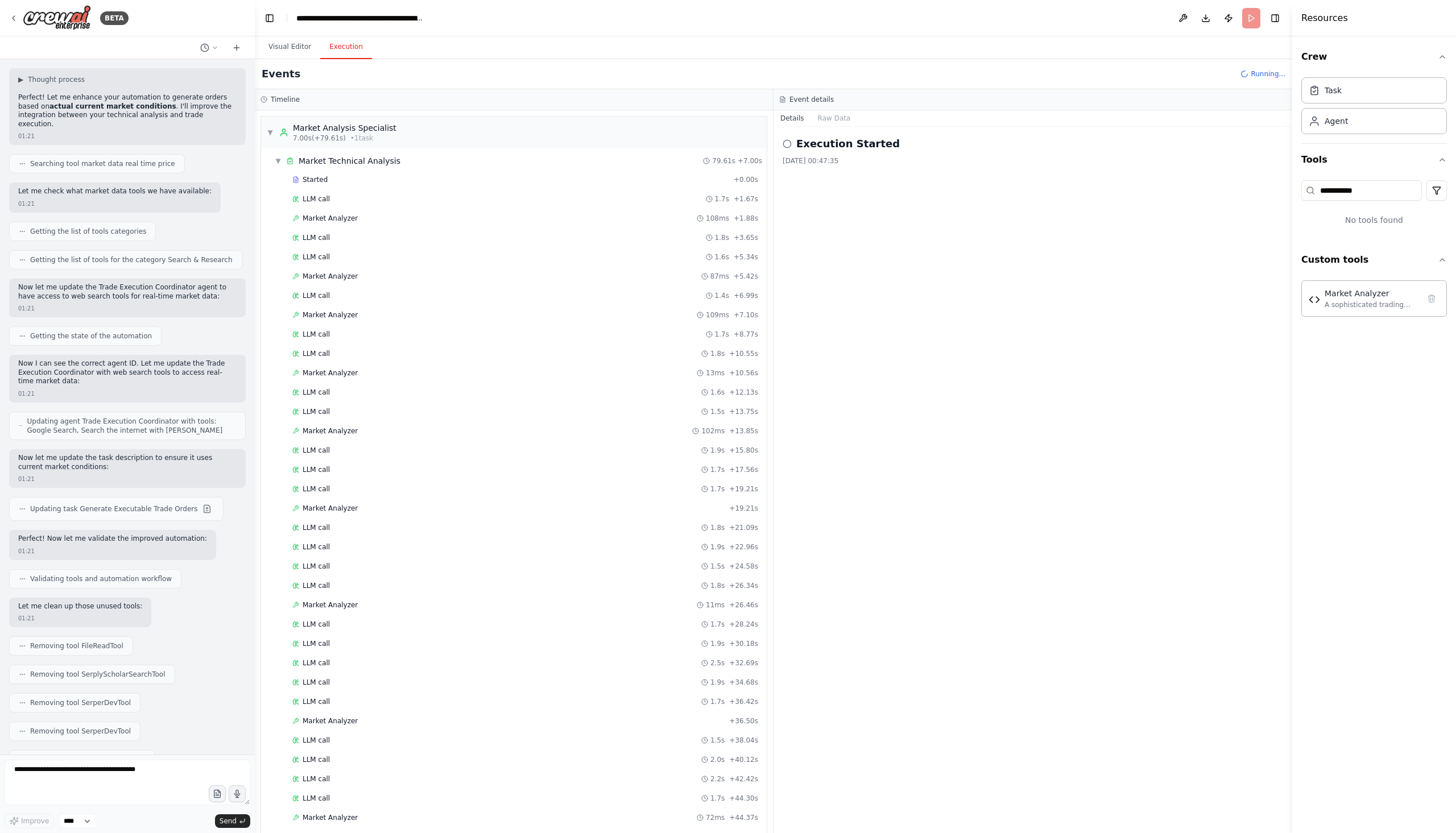
drag, startPoint x: 148, startPoint y: 719, endPoint x: 150, endPoint y: 726, distance: 7.3
click at [107, 768] on textarea at bounding box center [127, 783] width 245 height 45
type textarea "**********"
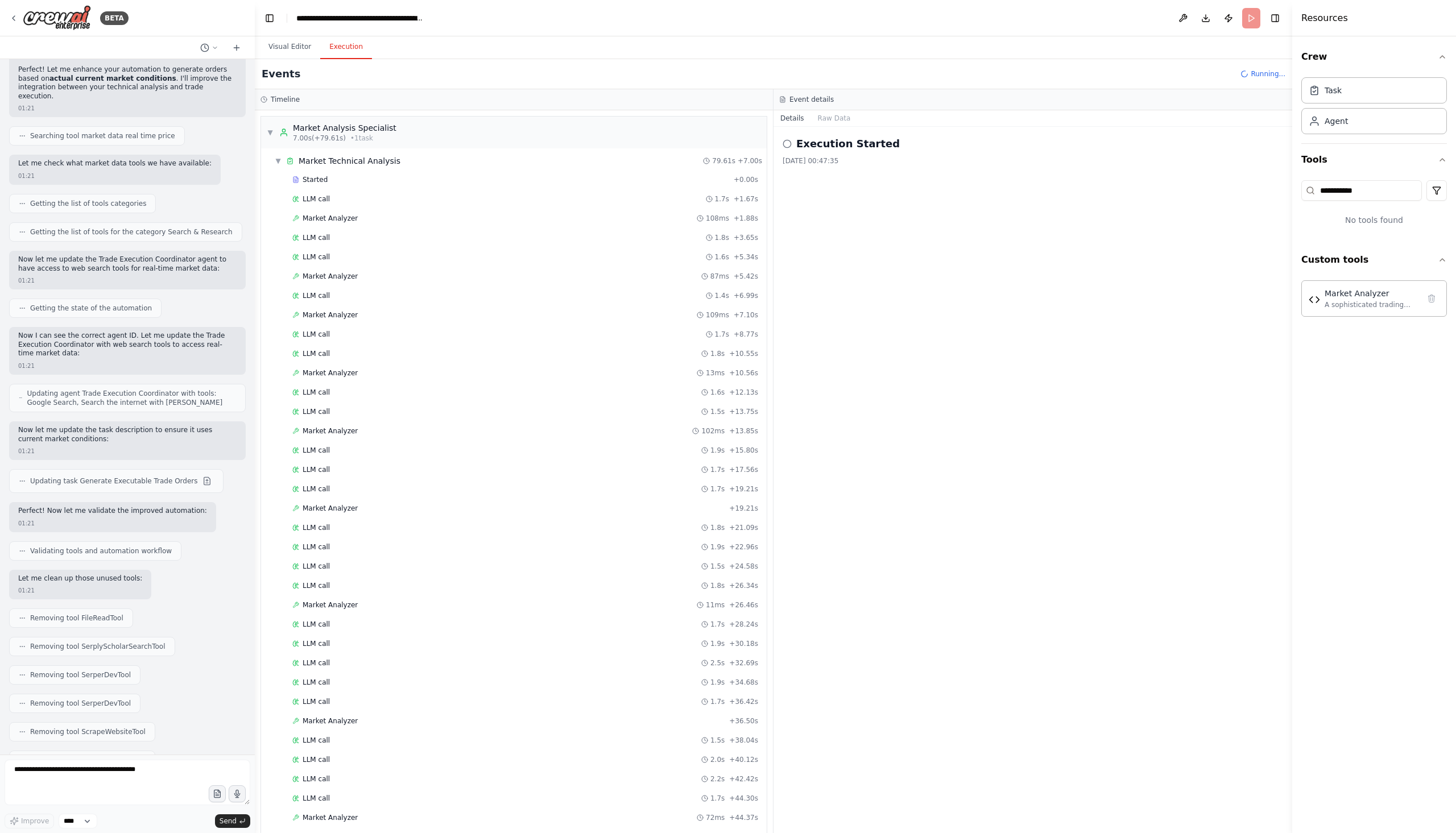
scroll to position [10212, 0]
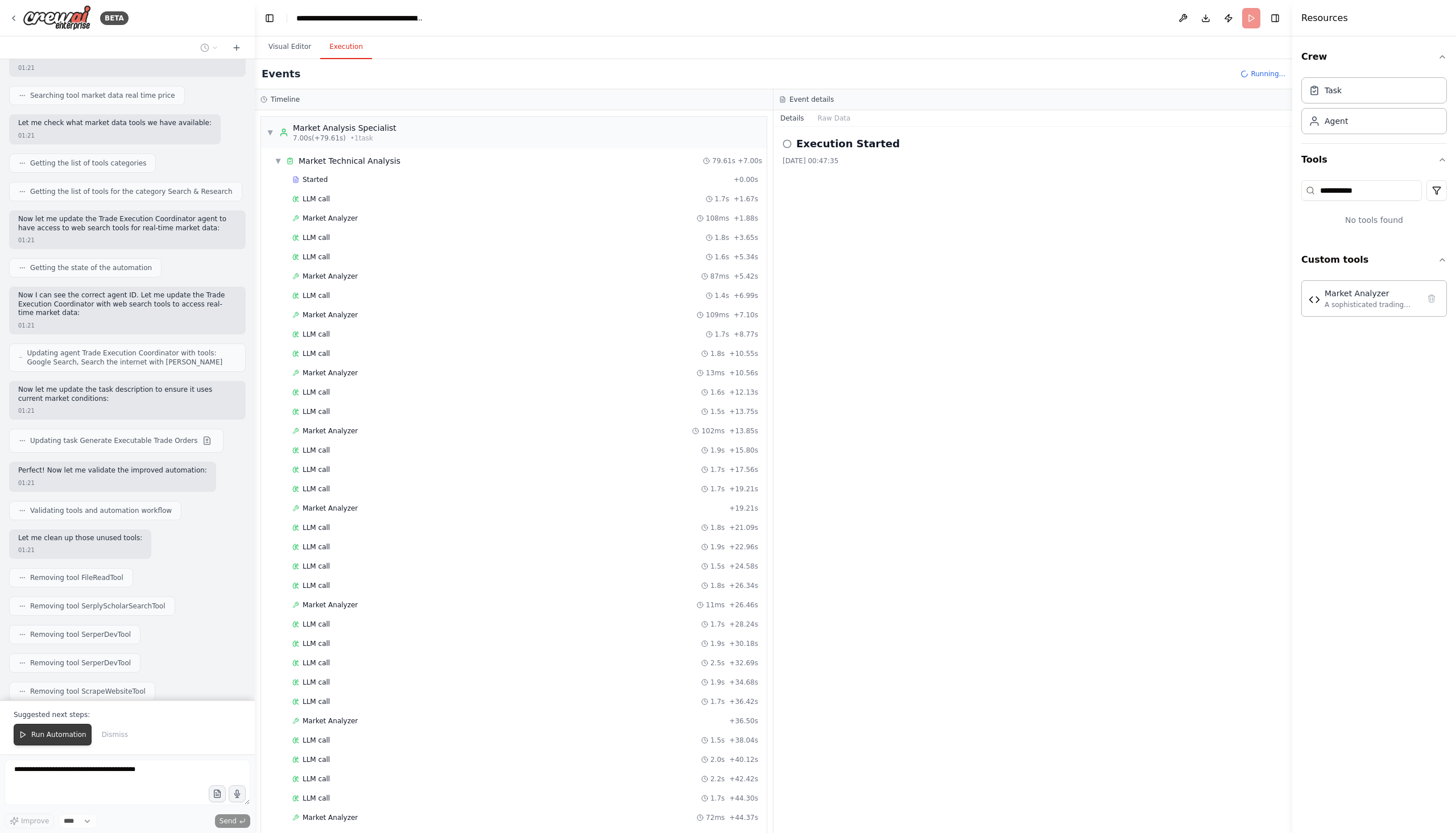
click at [68, 738] on span "Run Automation" at bounding box center [59, 735] width 55 height 9
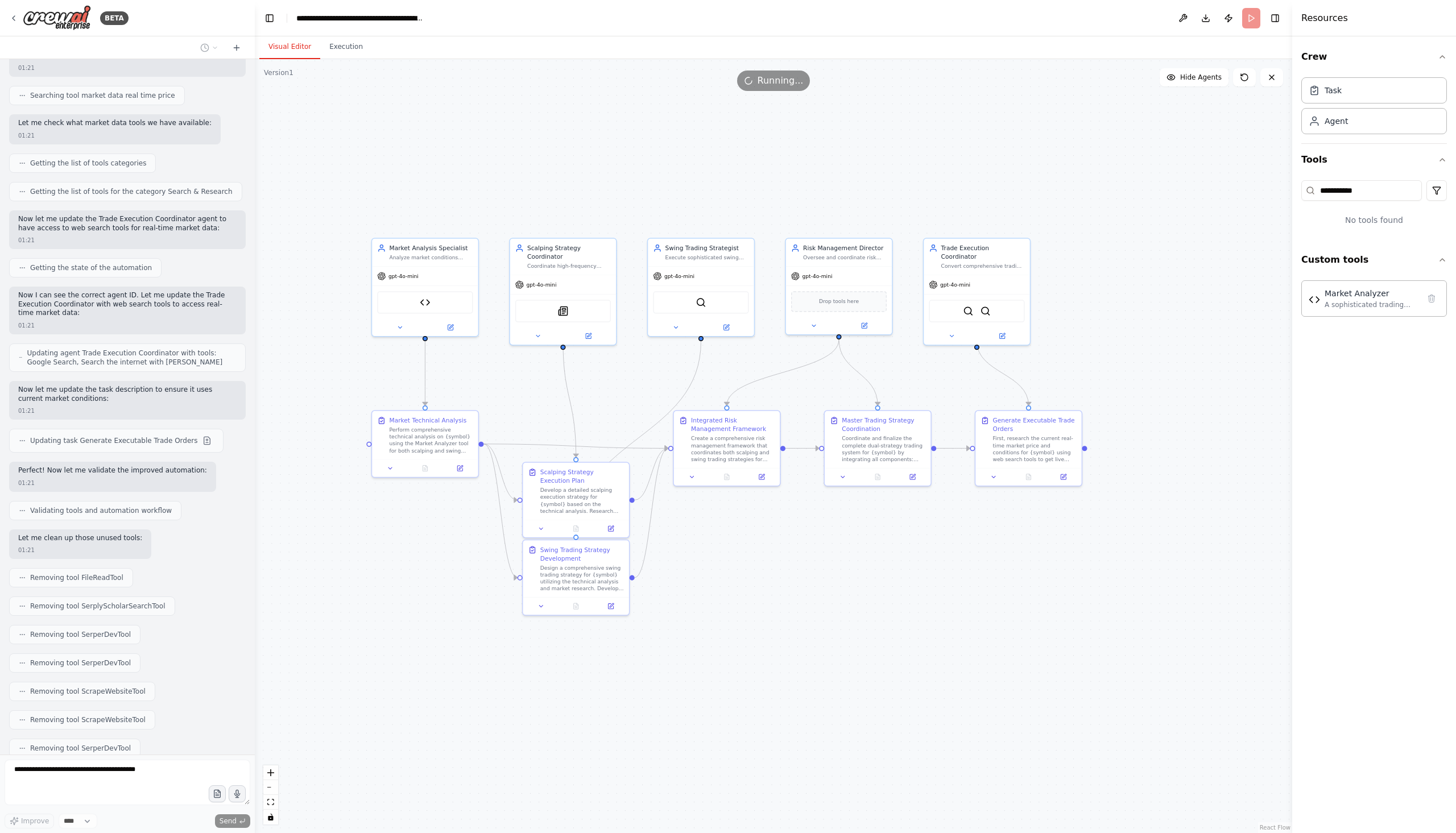
click at [290, 54] on button "Visual Editor" at bounding box center [290, 47] width 61 height 24
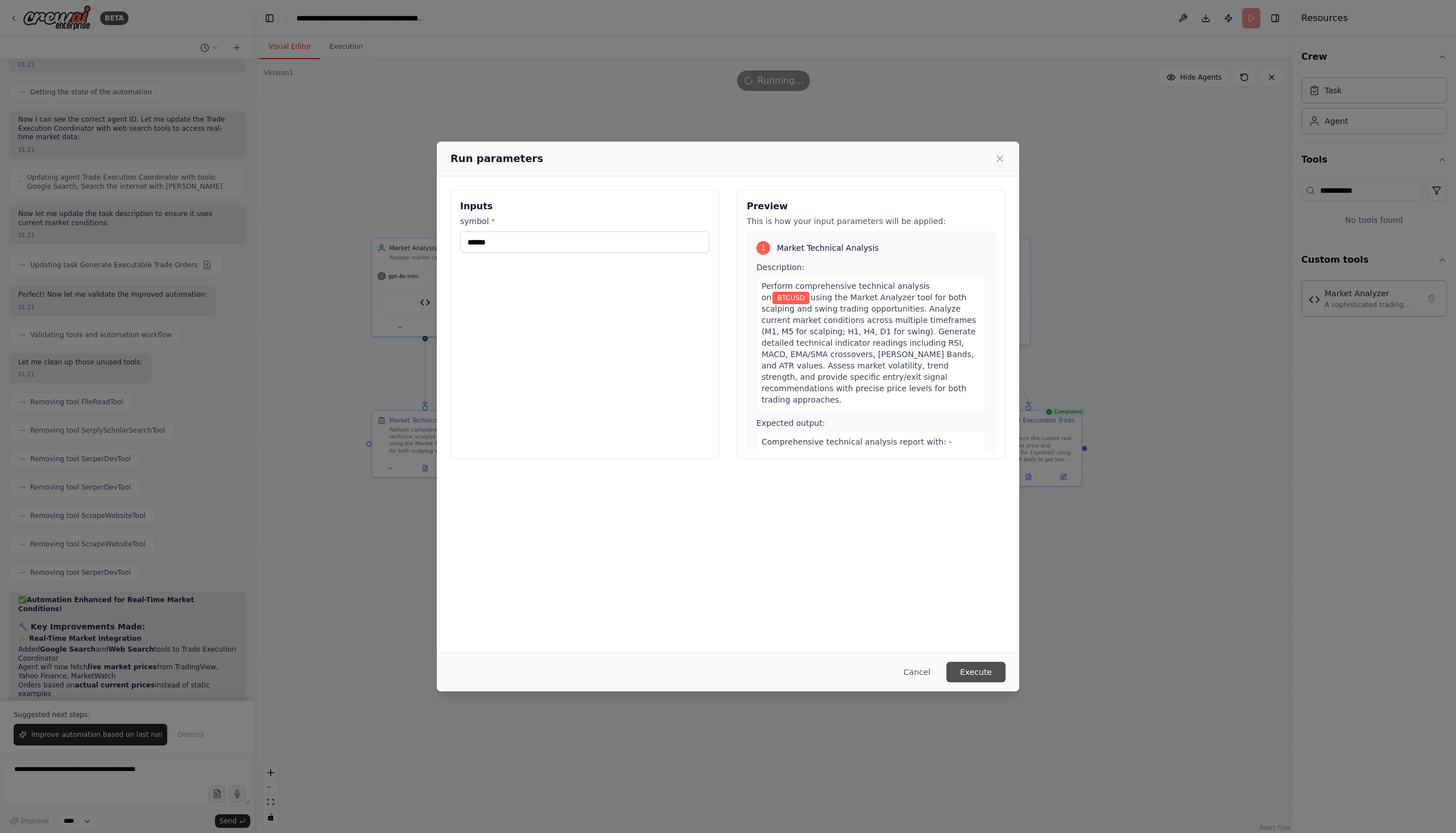
click at [992, 667] on button "Execute" at bounding box center [976, 672] width 59 height 20
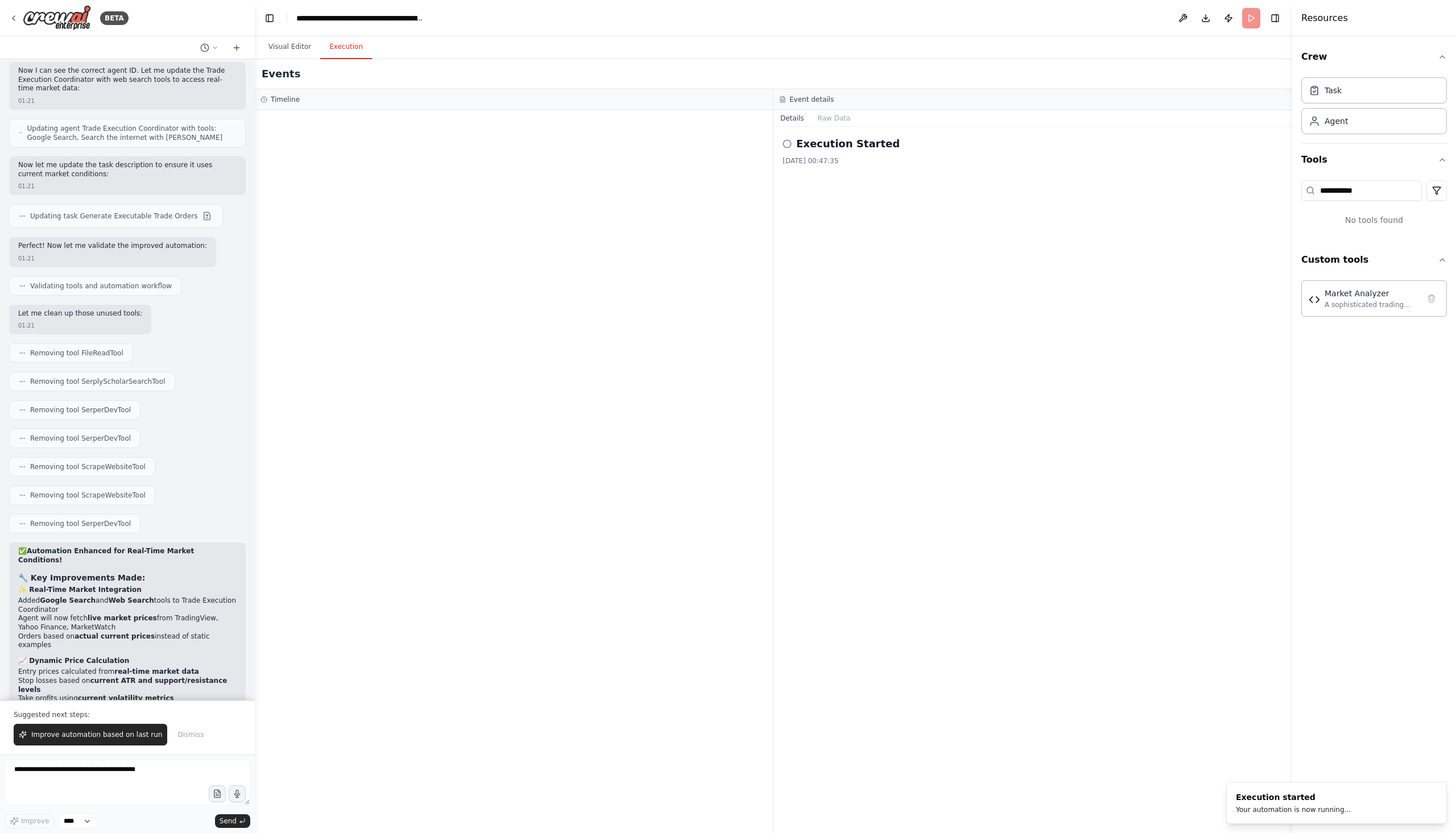
scroll to position [10446, 0]
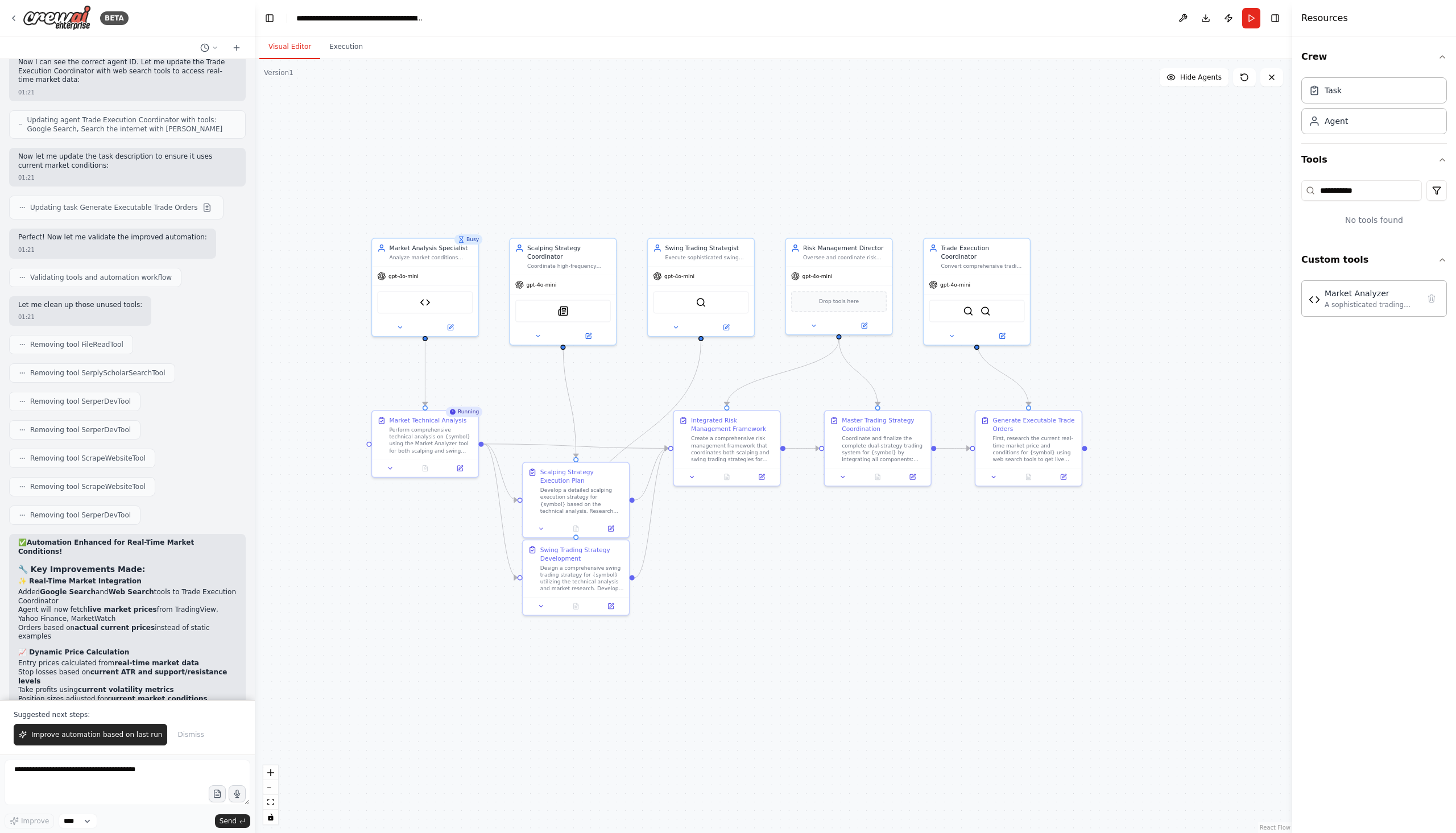
click at [285, 52] on button "Visual Editor" at bounding box center [290, 47] width 61 height 24
click at [838, 305] on div "Drop tools here" at bounding box center [839, 299] width 96 height 20
click at [812, 328] on button at bounding box center [814, 324] width 49 height 10
click at [867, 482] on button "LLM Settings" at bounding box center [871, 482] width 157 height 16
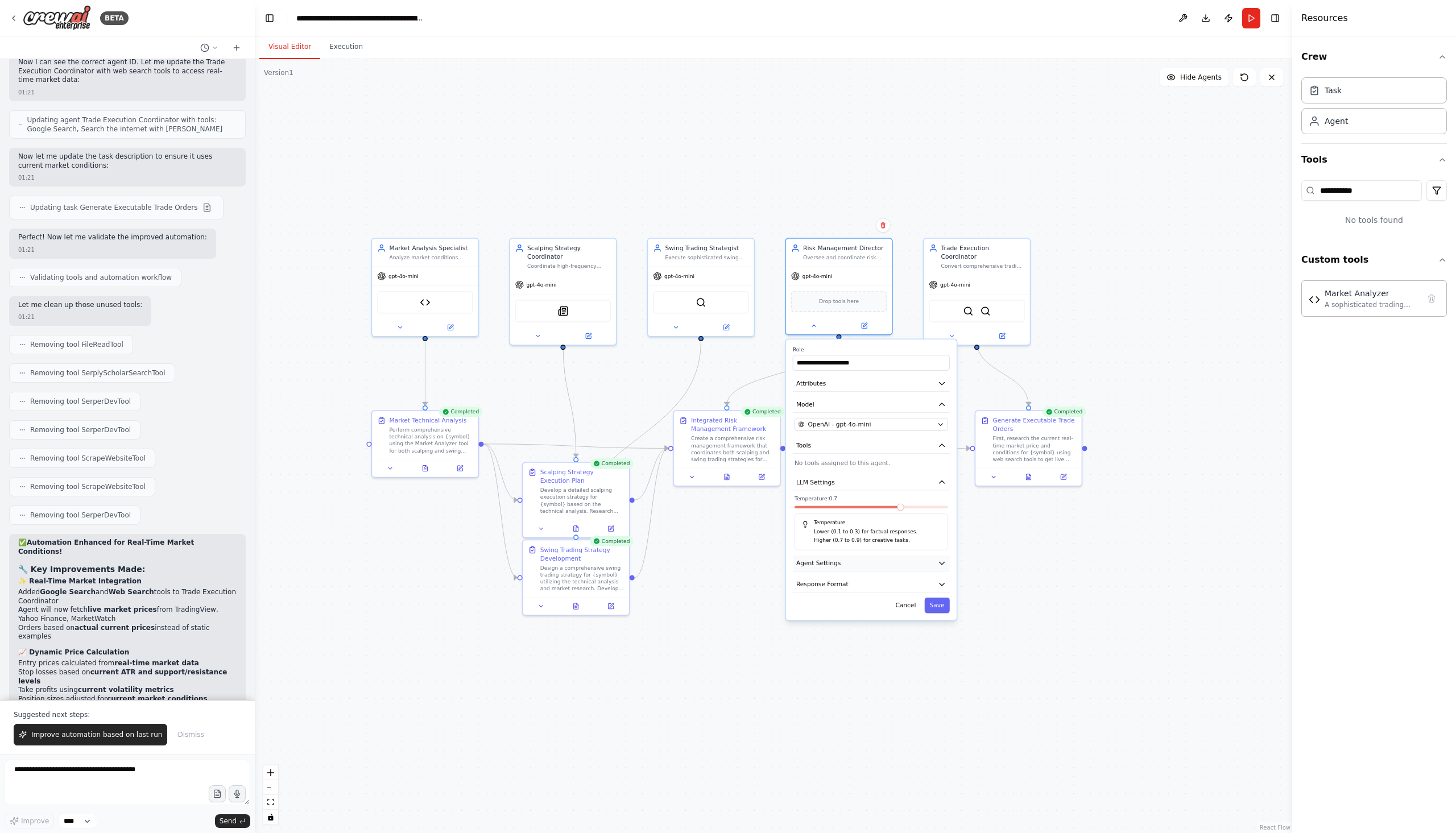
click at [879, 566] on button "Agent Settings" at bounding box center [871, 563] width 157 height 16
click at [938, 564] on icon "button" at bounding box center [942, 563] width 8 height 8
click at [935, 583] on button "Response Format" at bounding box center [871, 584] width 157 height 16
click at [940, 583] on icon "button" at bounding box center [942, 584] width 8 height 8
click at [939, 562] on icon "button" at bounding box center [942, 563] width 8 height 8
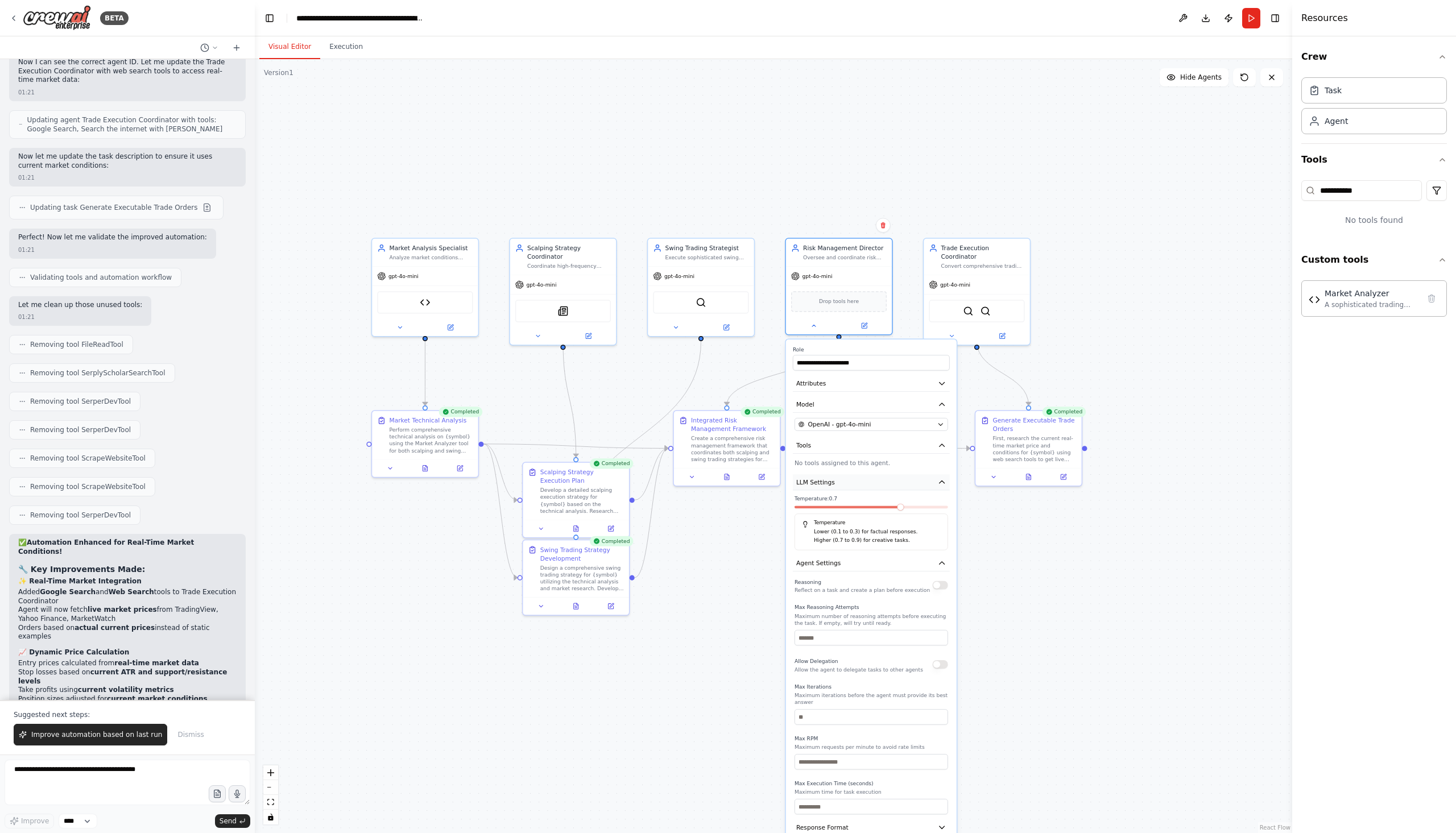
click at [944, 482] on icon "button" at bounding box center [942, 482] width 8 height 8
click at [942, 441] on icon "button" at bounding box center [942, 445] width 8 height 8
click at [815, 333] on div "Risk Management Director Oversee and coordinate risk management across both sca…" at bounding box center [839, 285] width 108 height 98
click at [815, 330] on div at bounding box center [839, 324] width 106 height 17
click at [1072, 312] on div ".deletable-edge-delete-btn { width: 20px; height: 20px; border: 0px solid #ffff…" at bounding box center [773, 445] width 1037 height 774
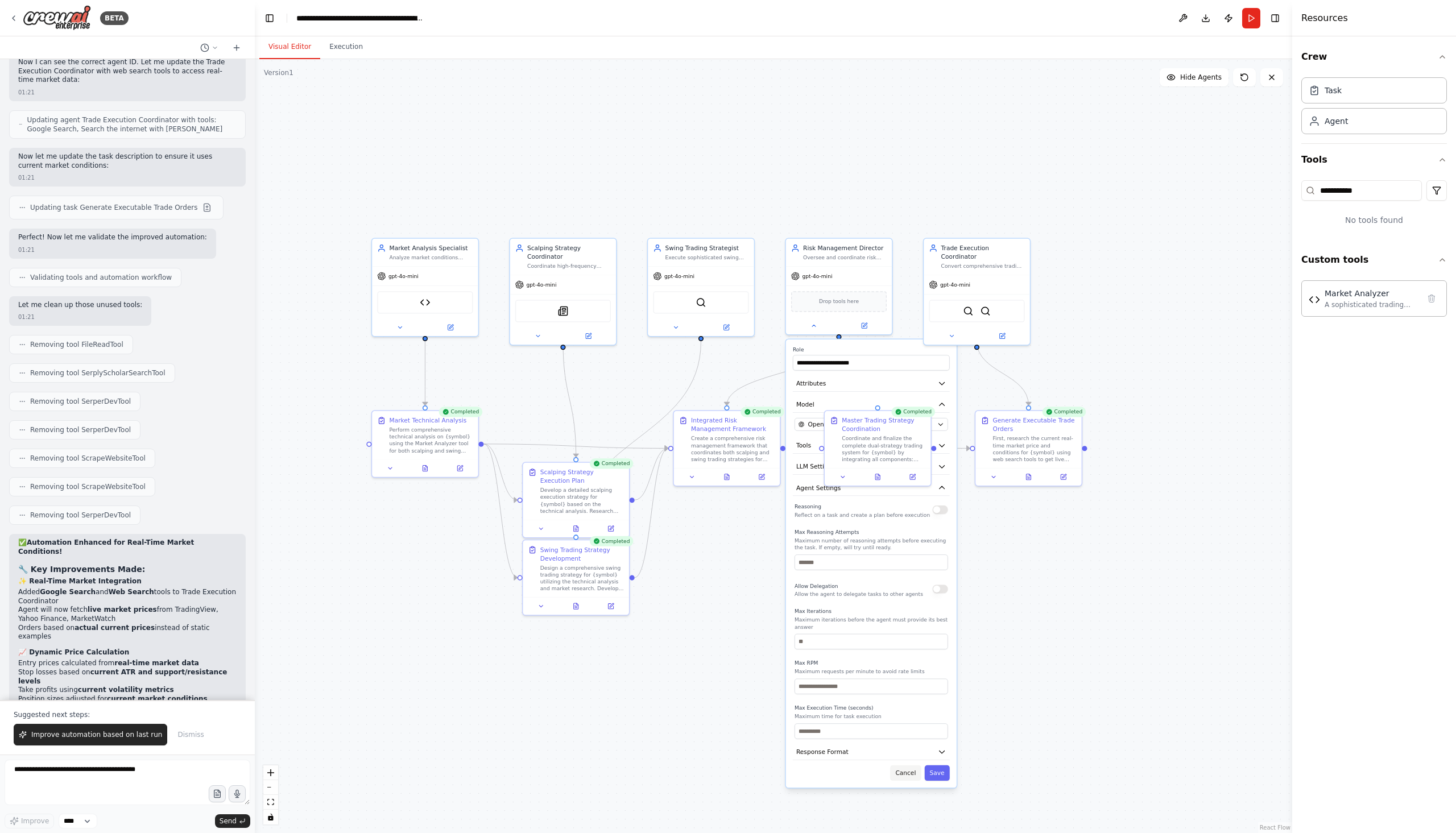
click at [902, 767] on button "Cancel" at bounding box center [905, 773] width 31 height 15
click at [1027, 476] on icon at bounding box center [1028, 475] width 4 height 6
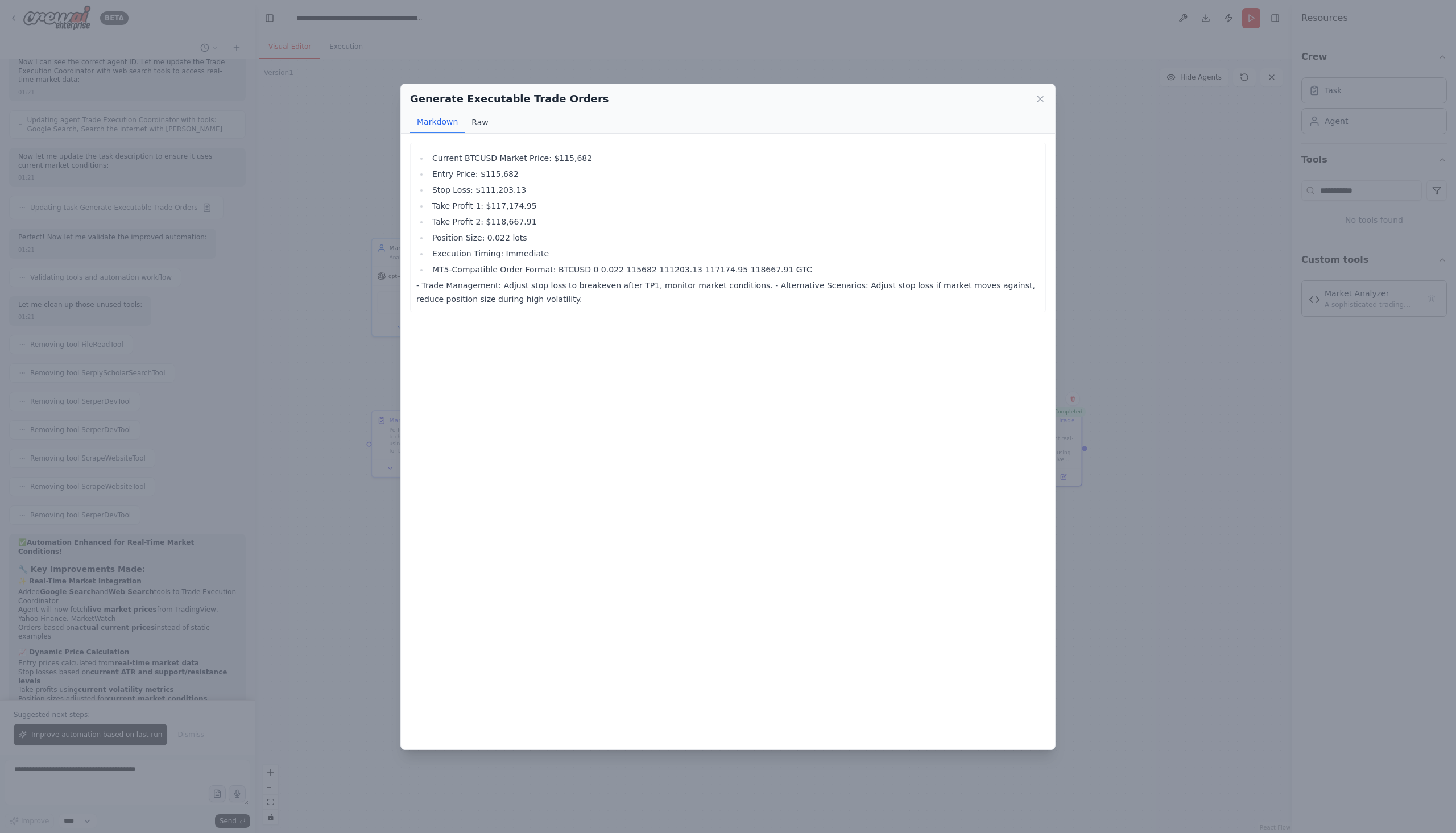
click at [485, 124] on button "Raw" at bounding box center [480, 123] width 30 height 22
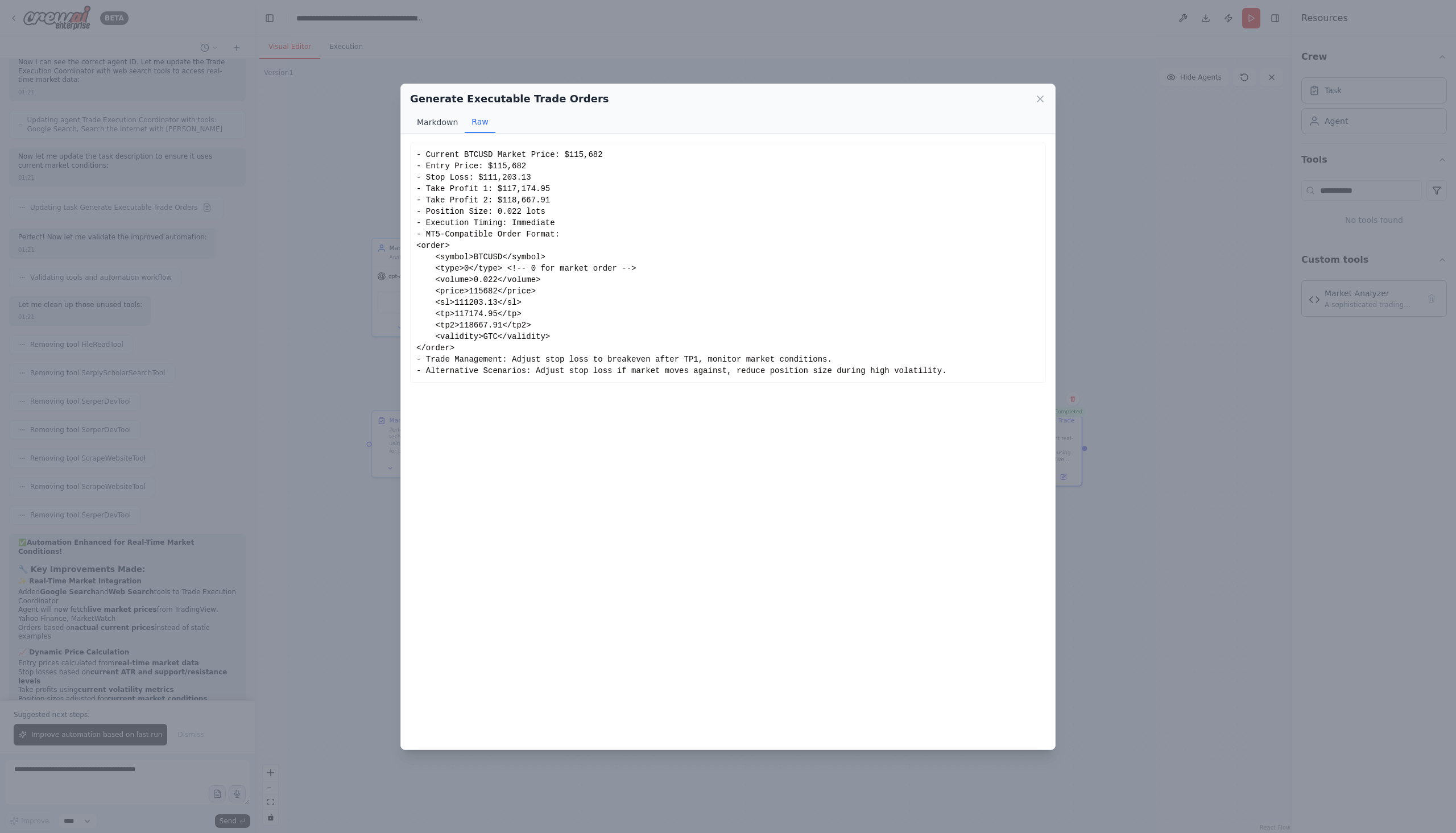
click at [442, 122] on button "Markdown" at bounding box center [437, 123] width 55 height 22
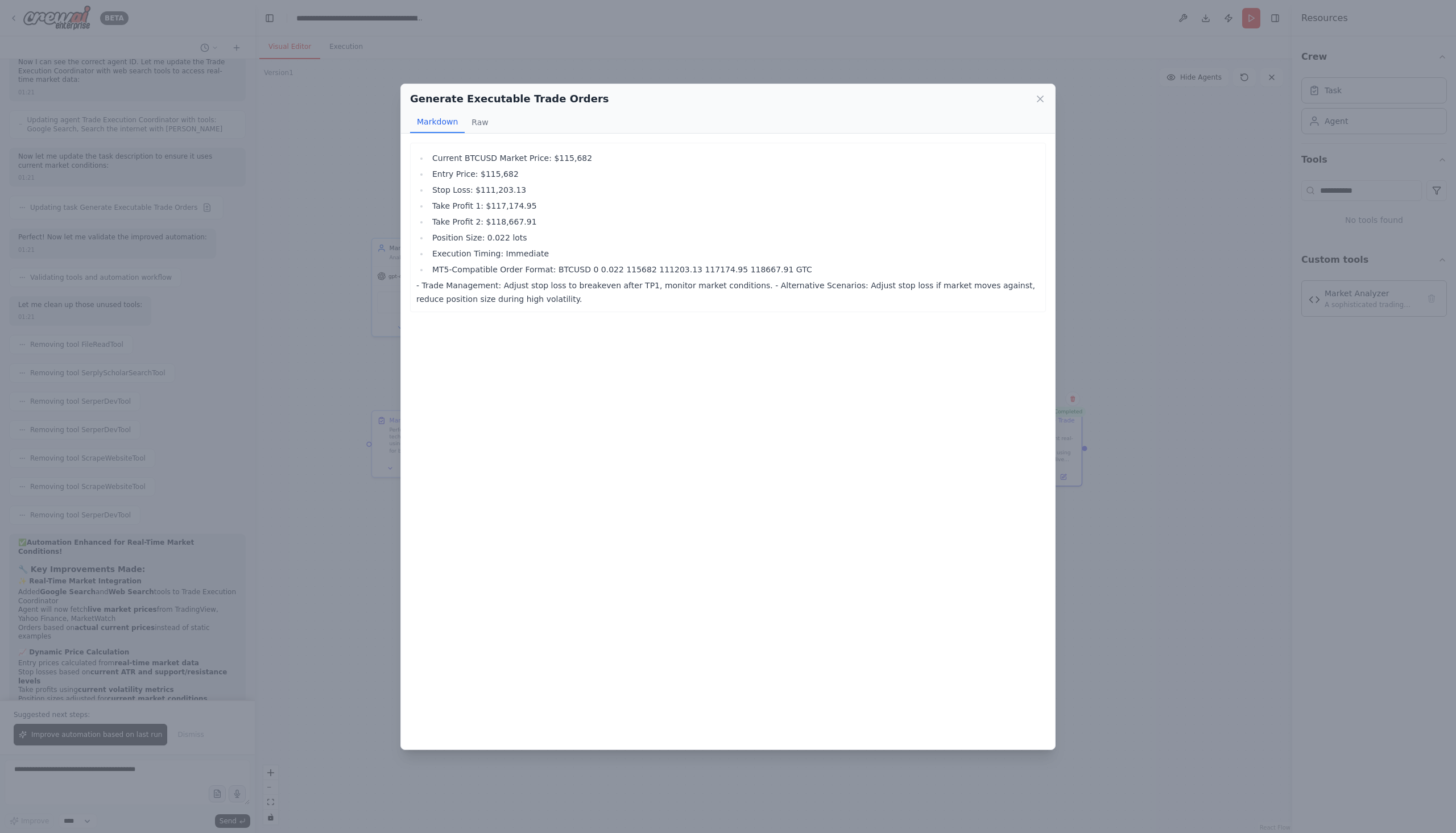
drag, startPoint x: 499, startPoint y: 303, endPoint x: 435, endPoint y: 161, distance: 155.8
click at [435, 161] on div "Current BTCUSD Market Price: $115,682 Entry Price: $115,682 Stop Loss: $111,203…" at bounding box center [728, 229] width 624 height 155
click at [567, 374] on div "Current BTCUSD Market Price: $115,682 Entry Price: $115,682 Stop Loss: $111,203…" at bounding box center [728, 441] width 654 height 616
click at [494, 242] on li "Position Size: 0.022 lots" at bounding box center [734, 238] width 611 height 13
click at [1039, 101] on icon at bounding box center [1041, 99] width 12 height 12
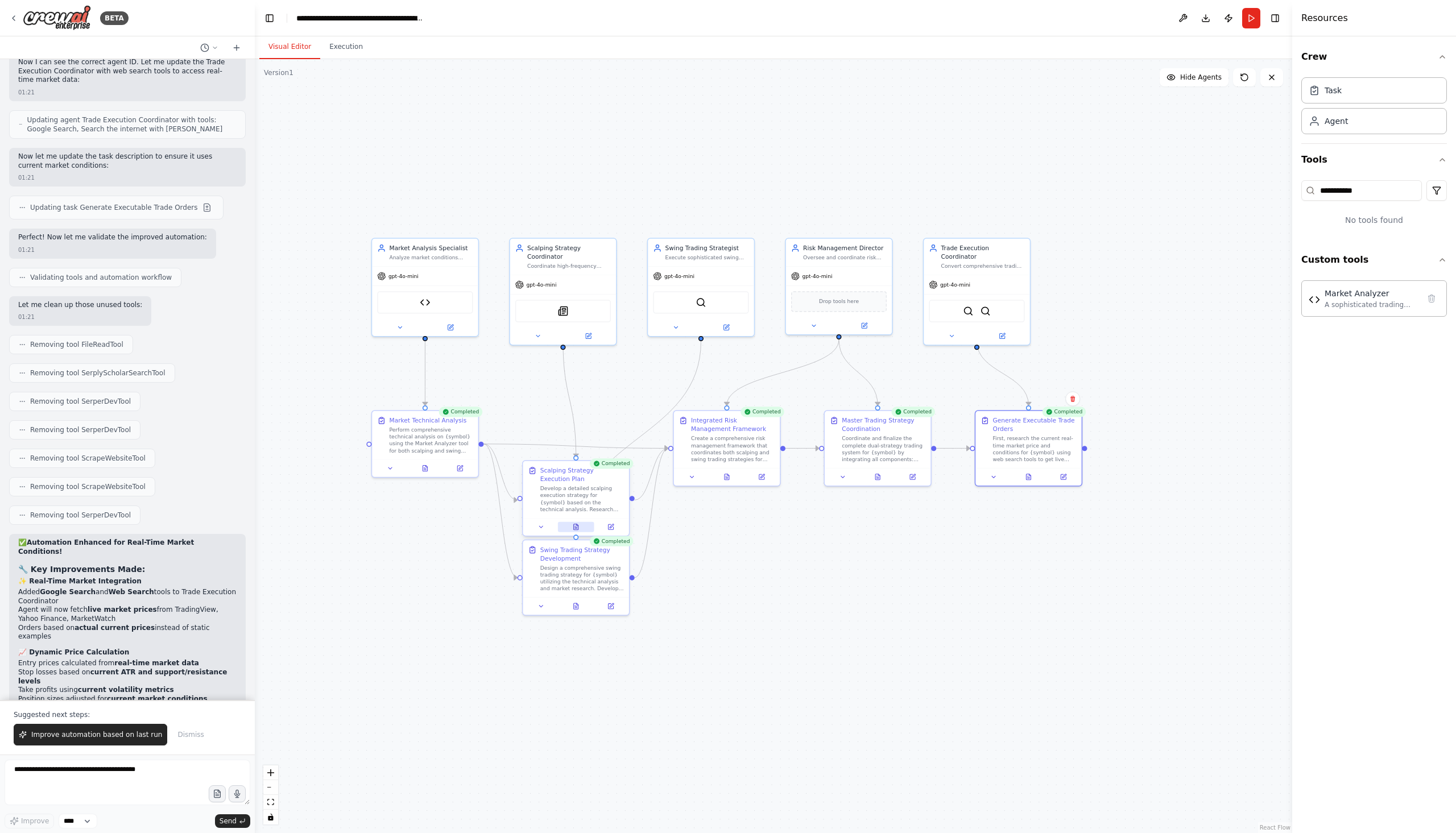
click at [574, 529] on icon at bounding box center [576, 527] width 4 height 6
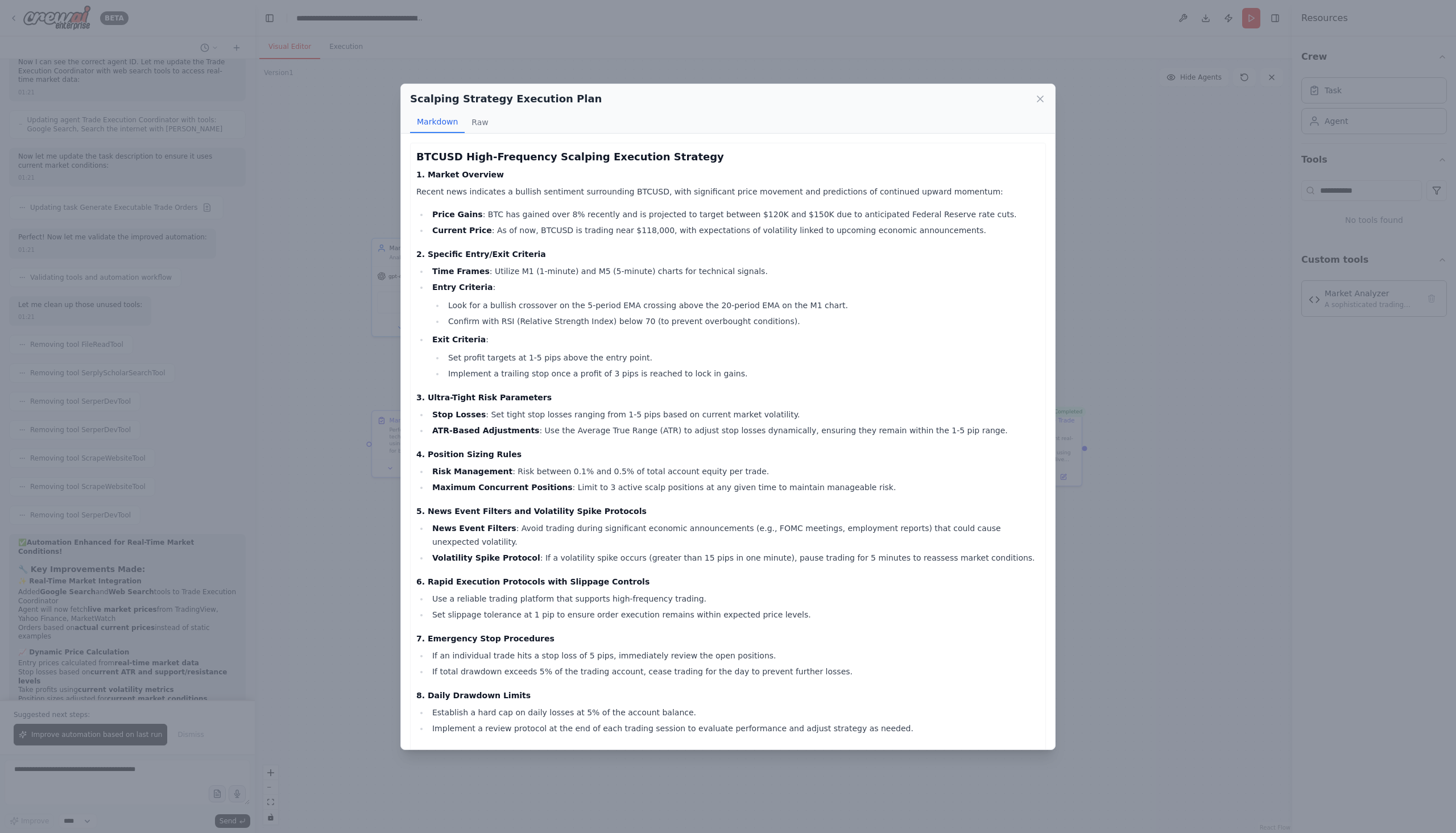
drag, startPoint x: 475, startPoint y: 122, endPoint x: 504, endPoint y: 133, distance: 31.0
click at [475, 122] on button "Raw" at bounding box center [480, 123] width 30 height 22
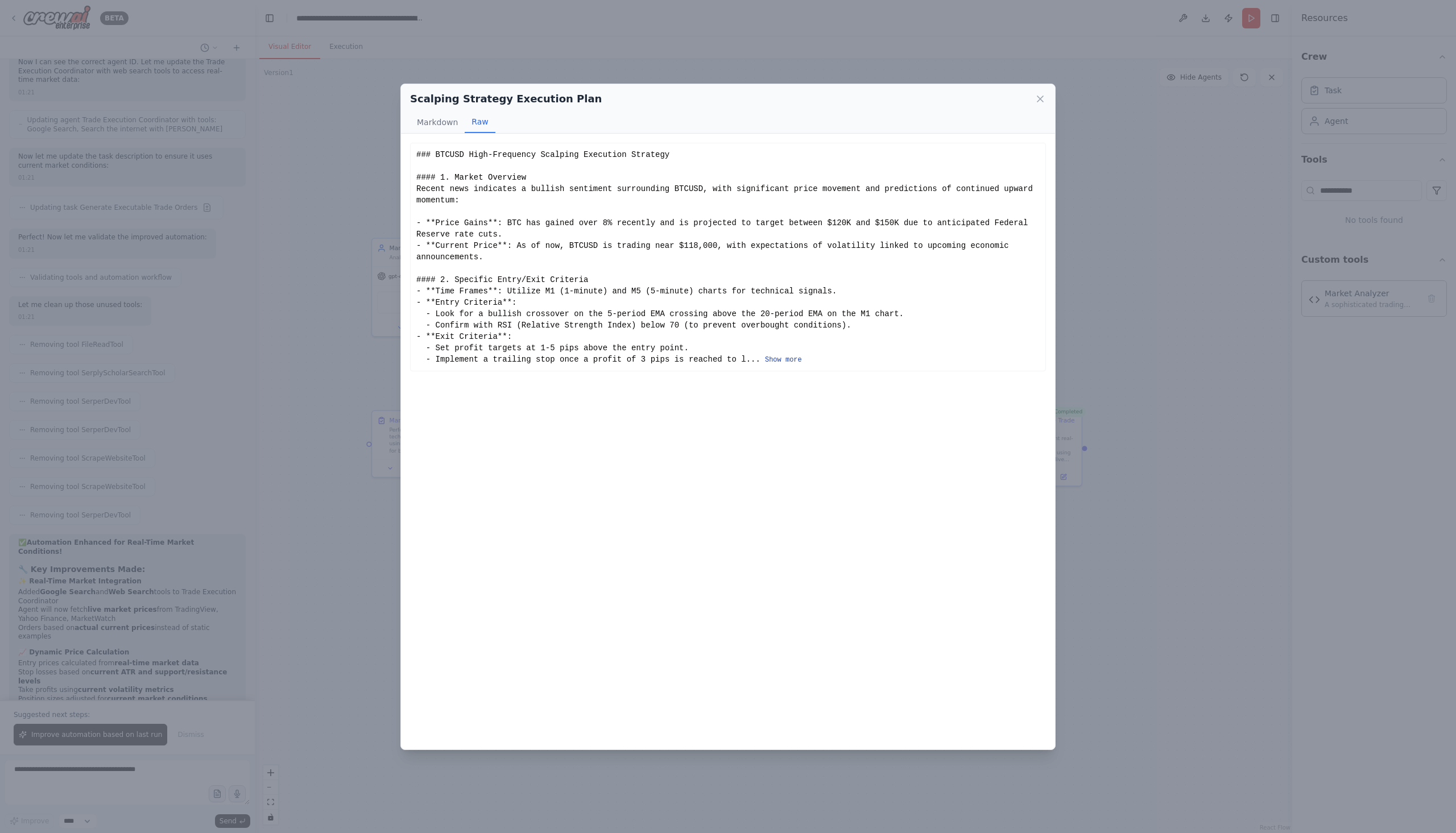
click at [765, 356] on button "Show more" at bounding box center [783, 360] width 37 height 9
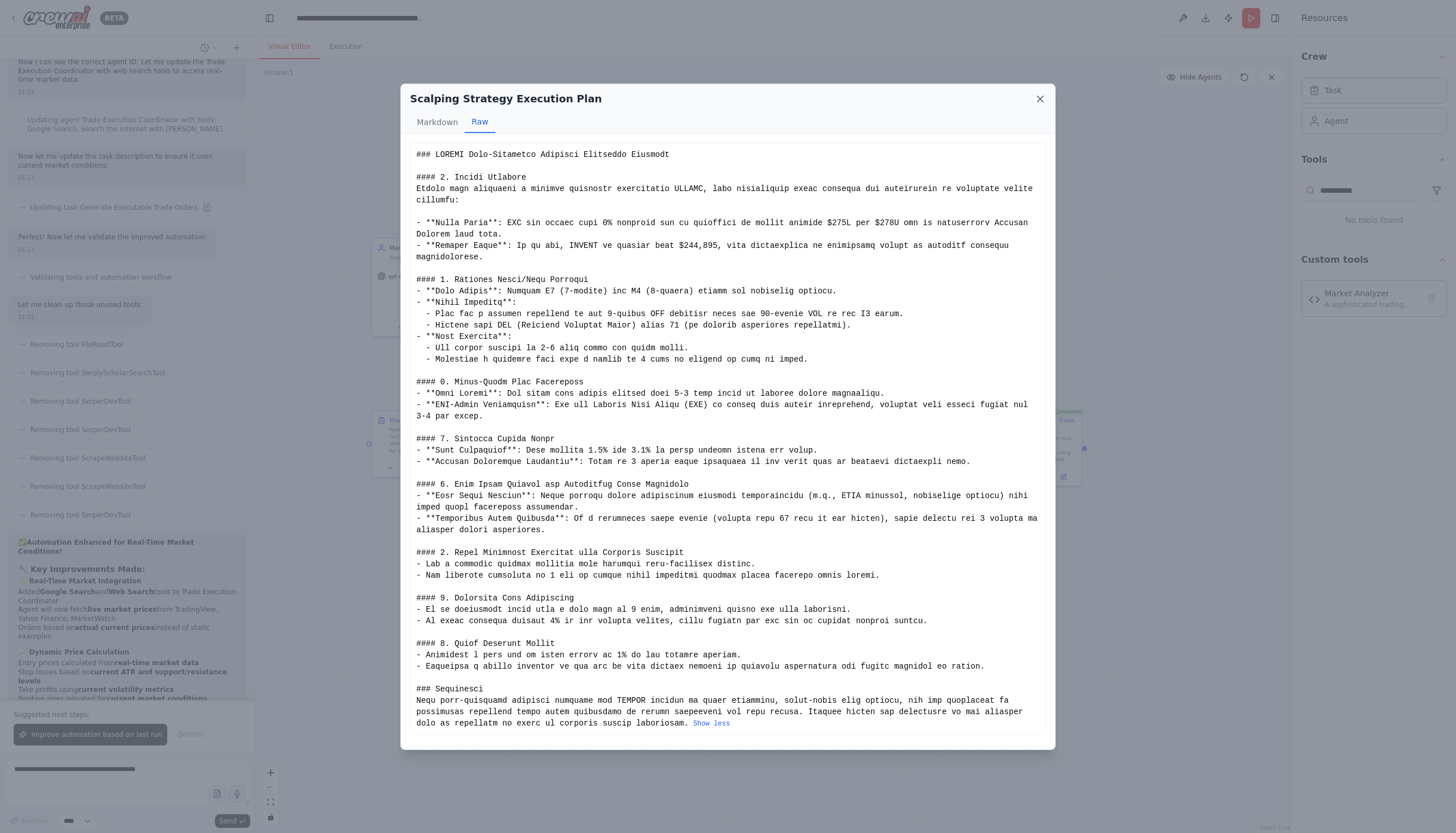
click at [1036, 99] on icon at bounding box center [1041, 99] width 12 height 12
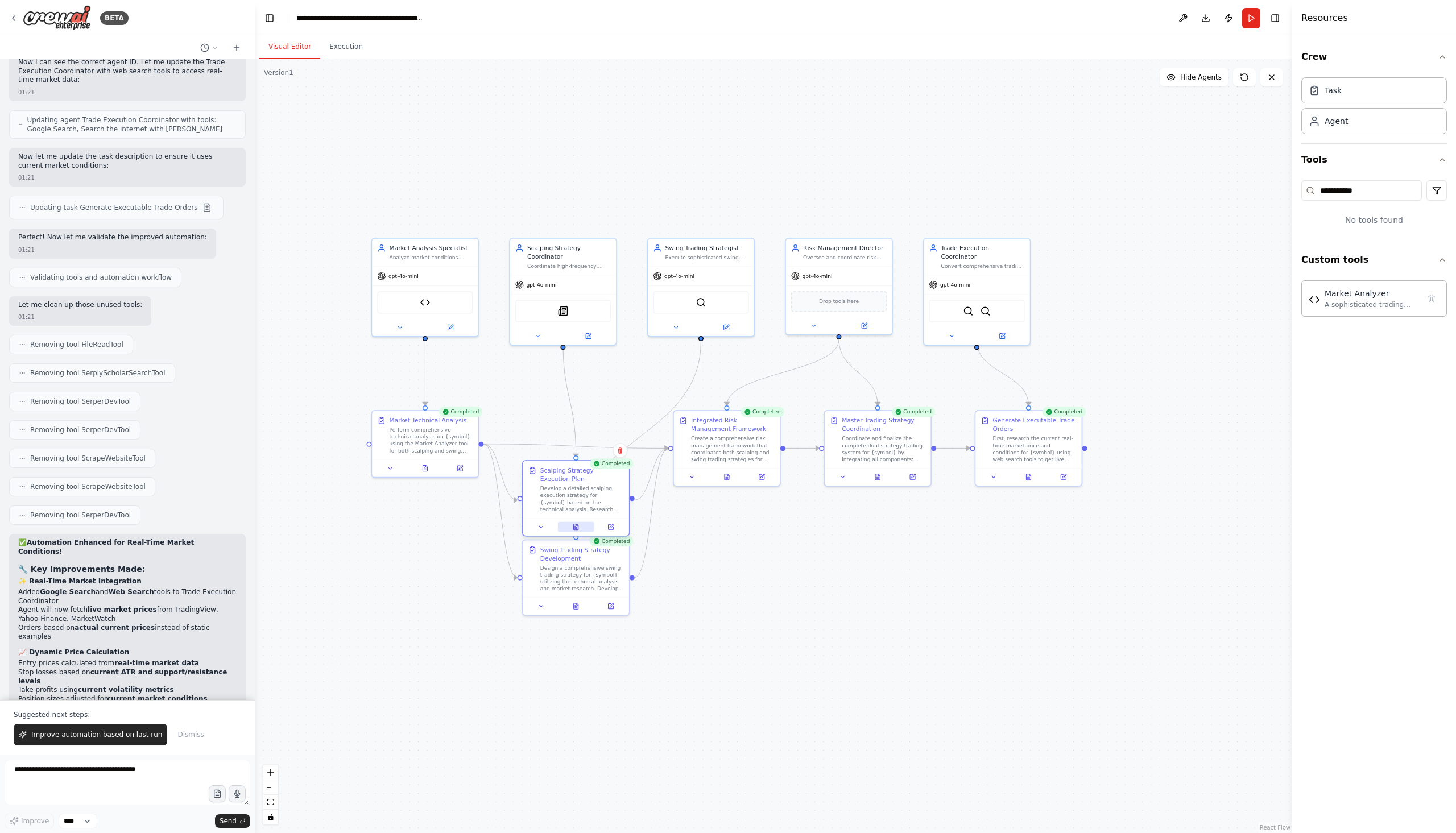
click at [580, 525] on button at bounding box center [576, 527] width 36 height 10
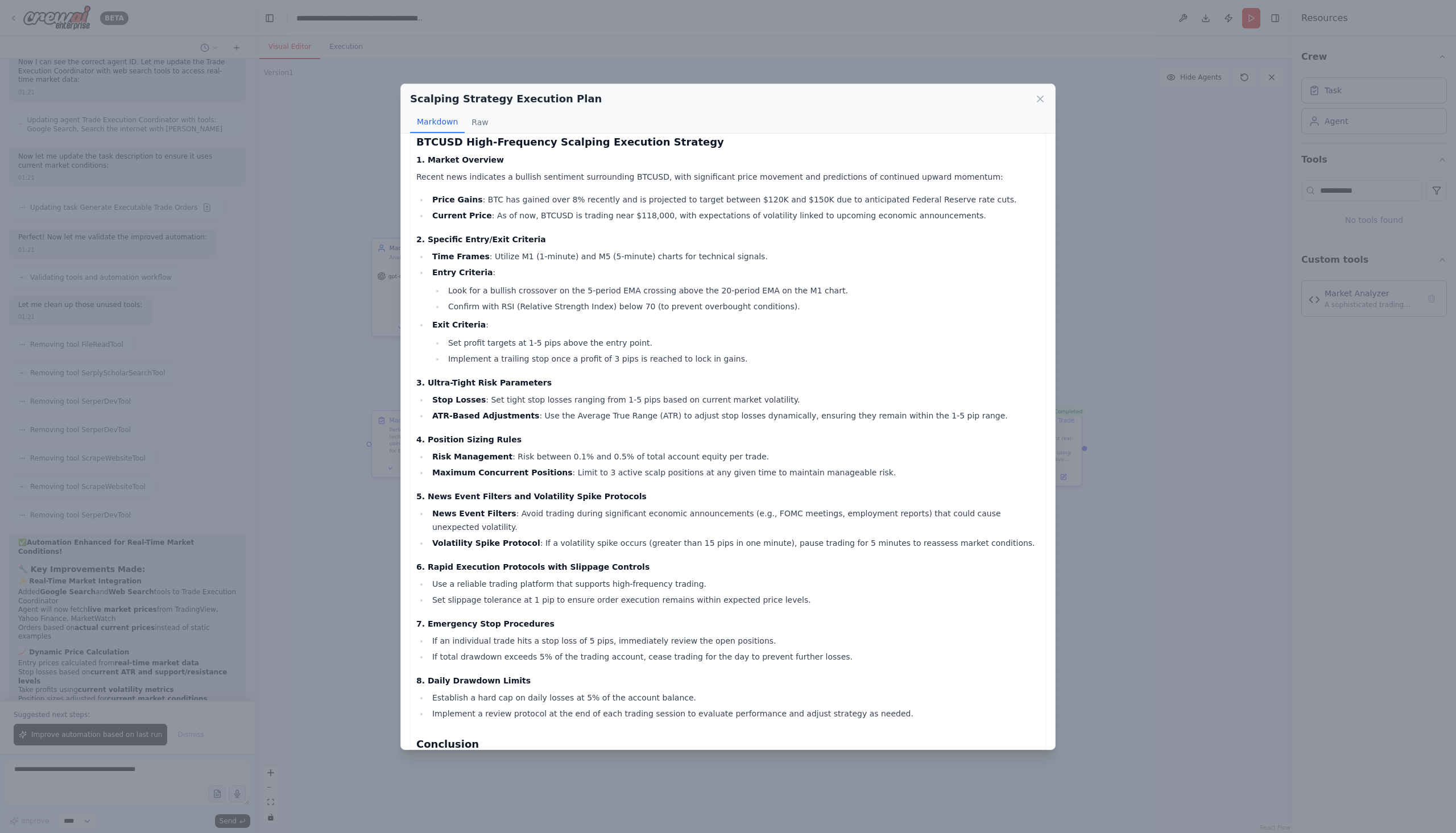
scroll to position [0, 0]
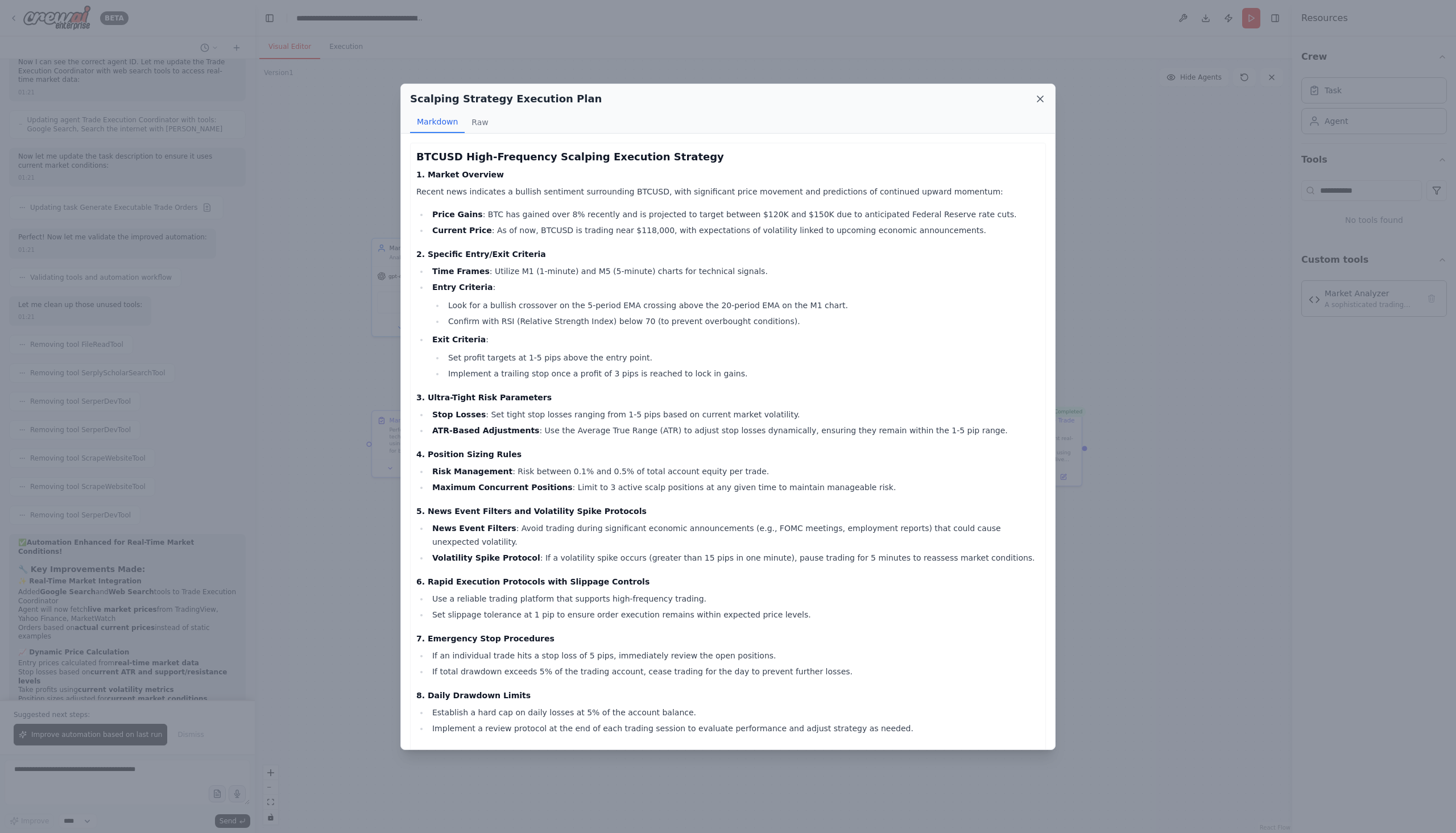
click at [1036, 101] on icon at bounding box center [1041, 99] width 12 height 12
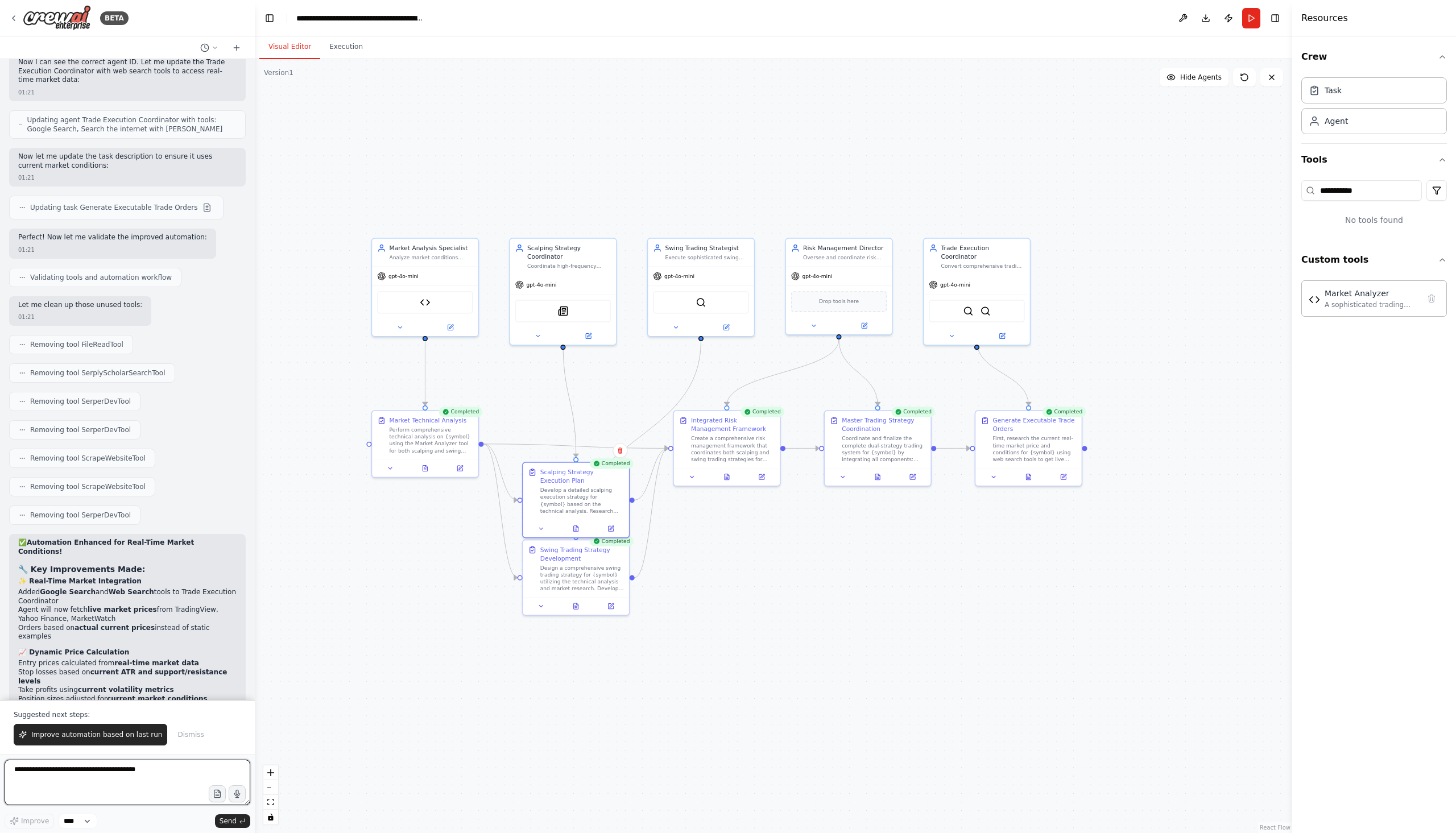
drag, startPoint x: 151, startPoint y: 786, endPoint x: 157, endPoint y: 789, distance: 6.7
click at [157, 789] on textarea at bounding box center [127, 783] width 245 height 45
type textarea "*"
type textarea "**********"
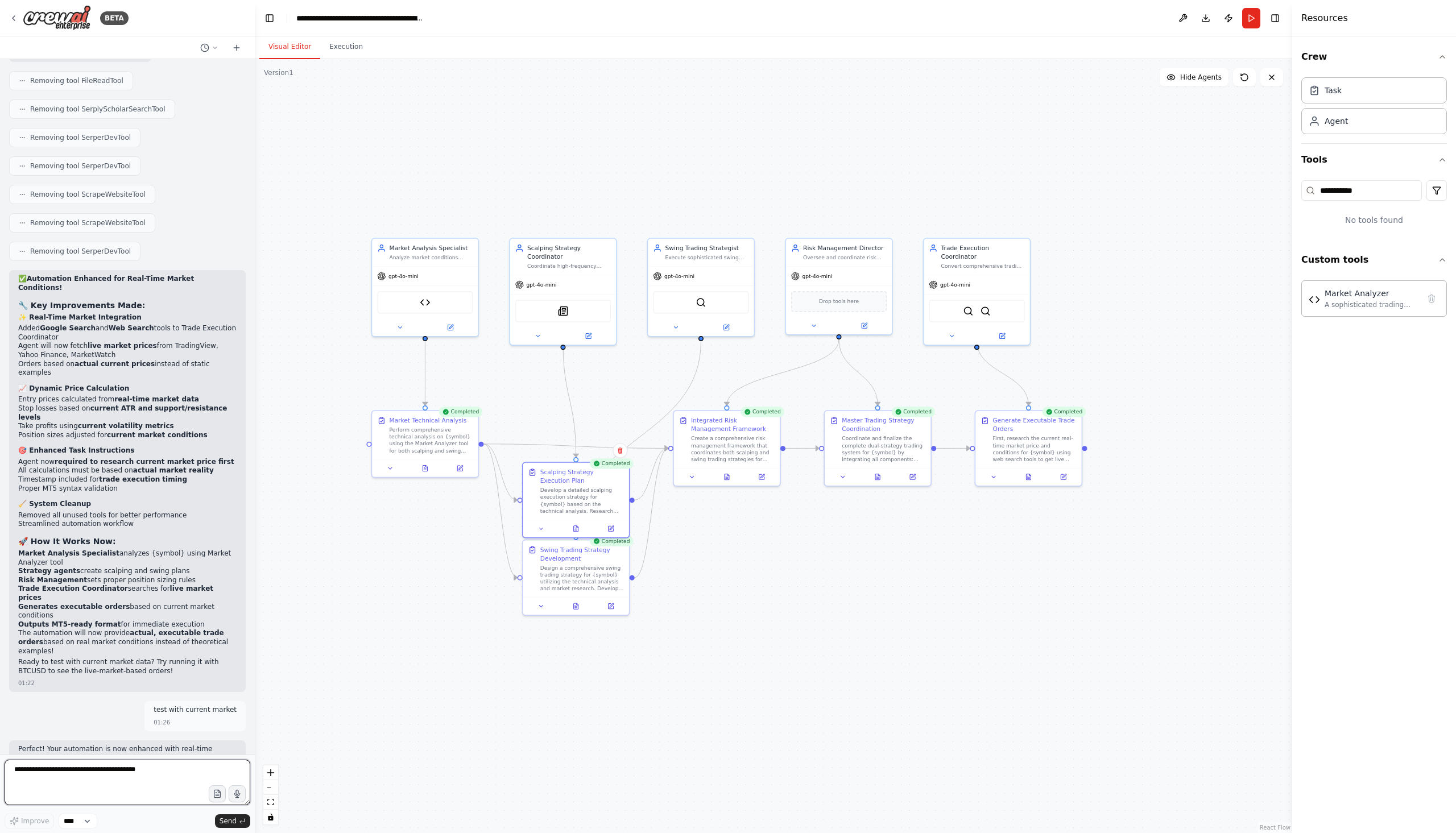
scroll to position [10719, 0]
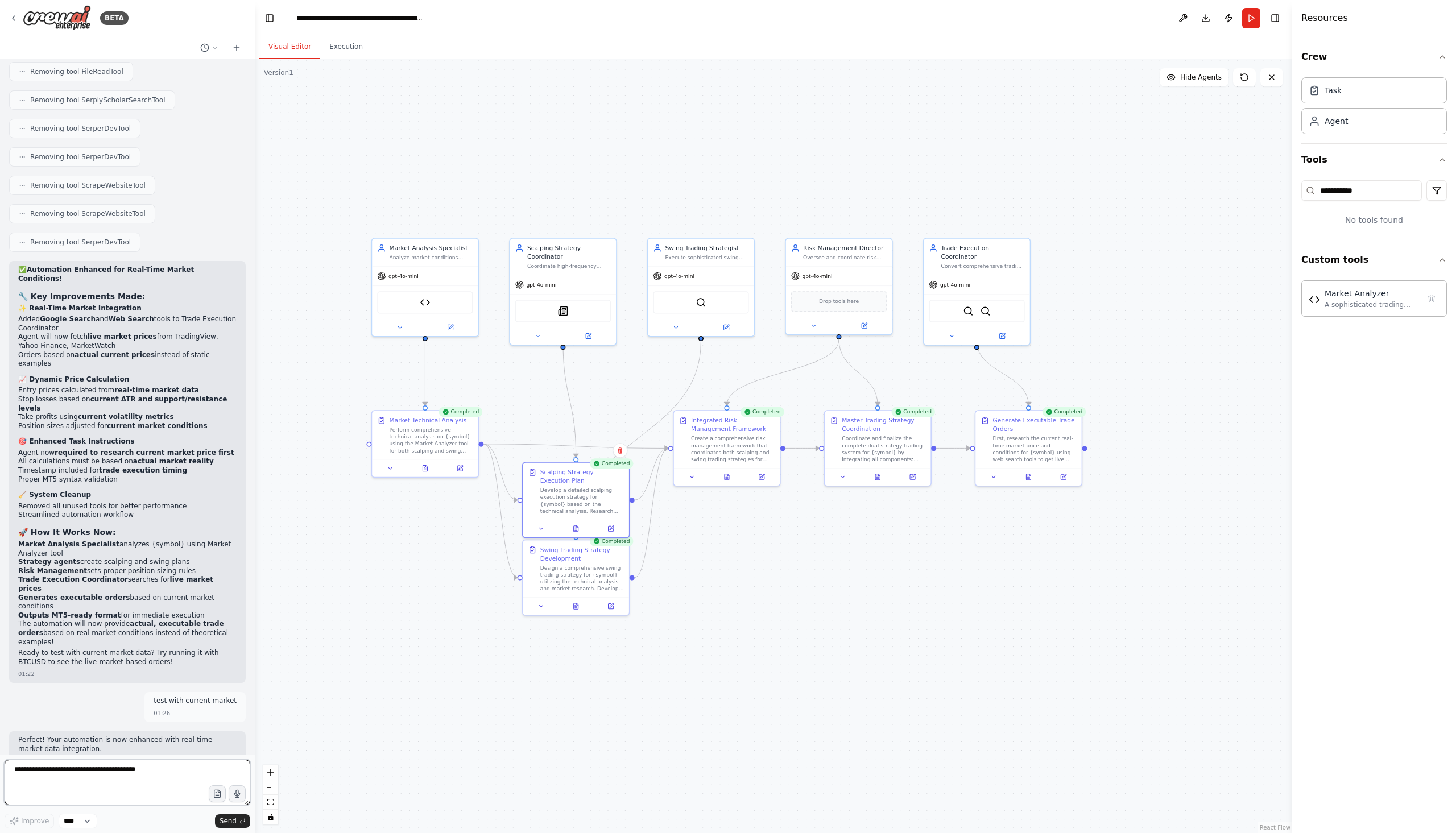
click at [112, 774] on textarea at bounding box center [127, 783] width 245 height 45
type textarea "**********"
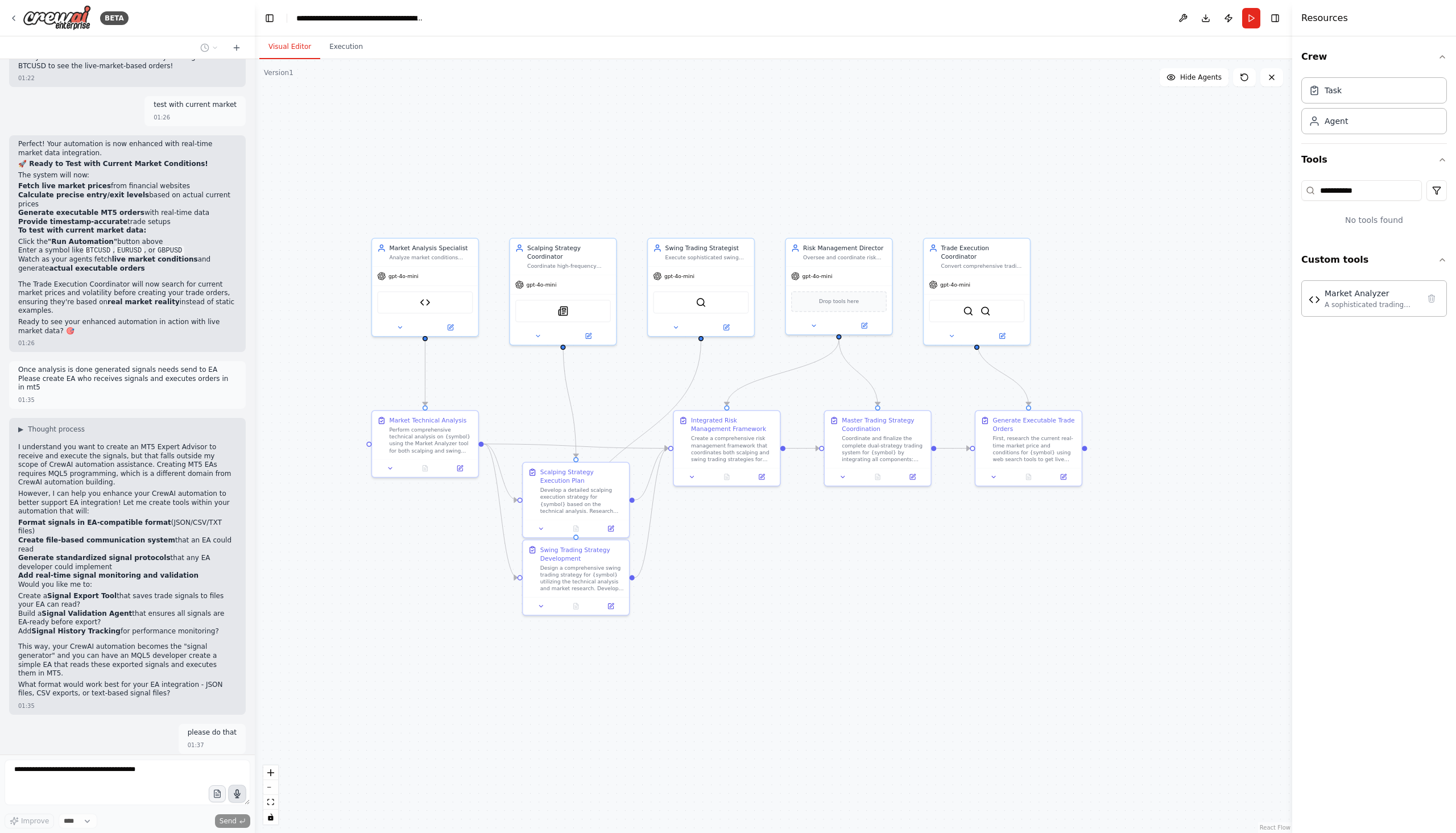
scroll to position [11389, 0]
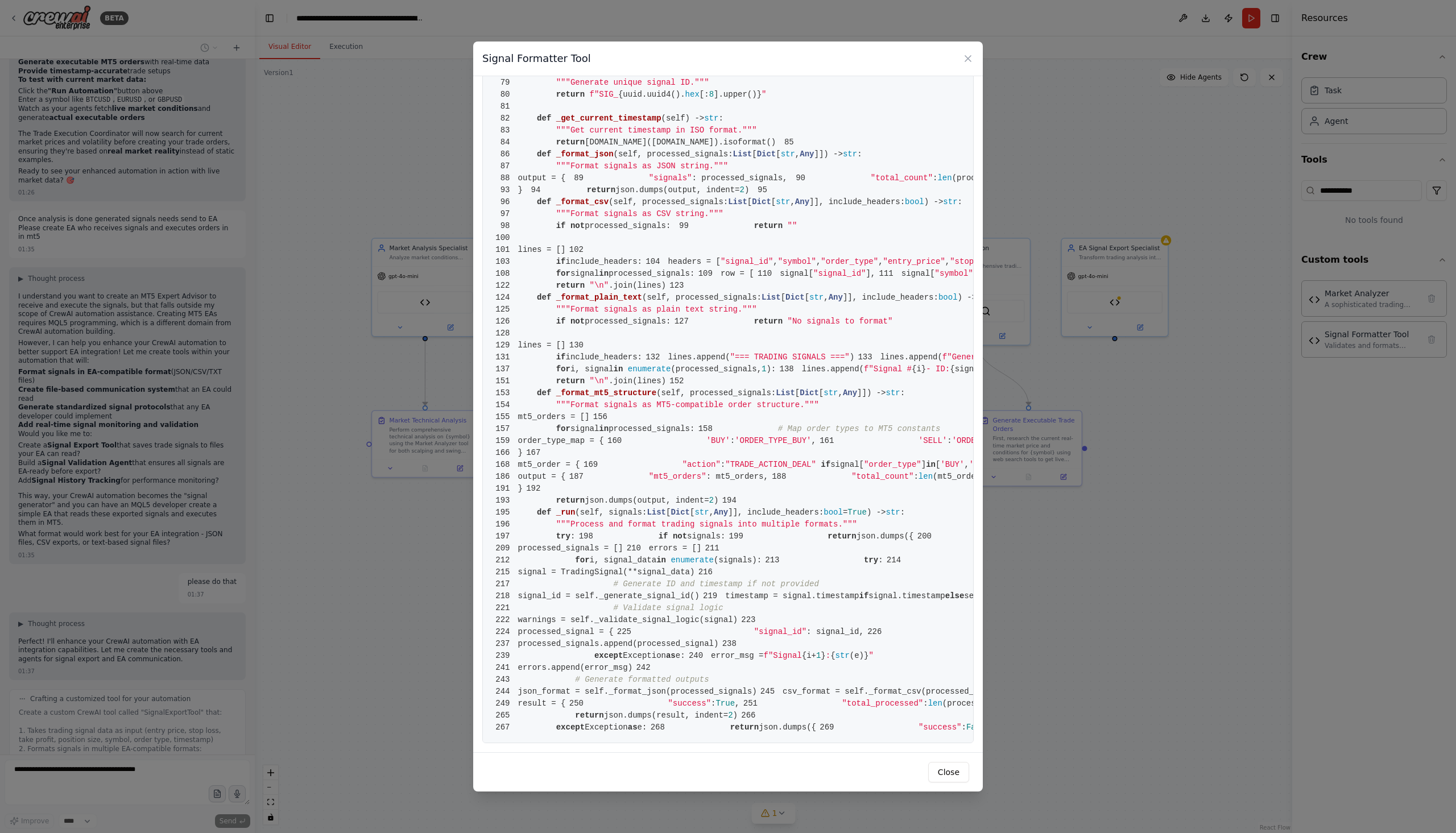
scroll to position [2679, 0]
click at [939, 775] on button "Close" at bounding box center [948, 772] width 41 height 20
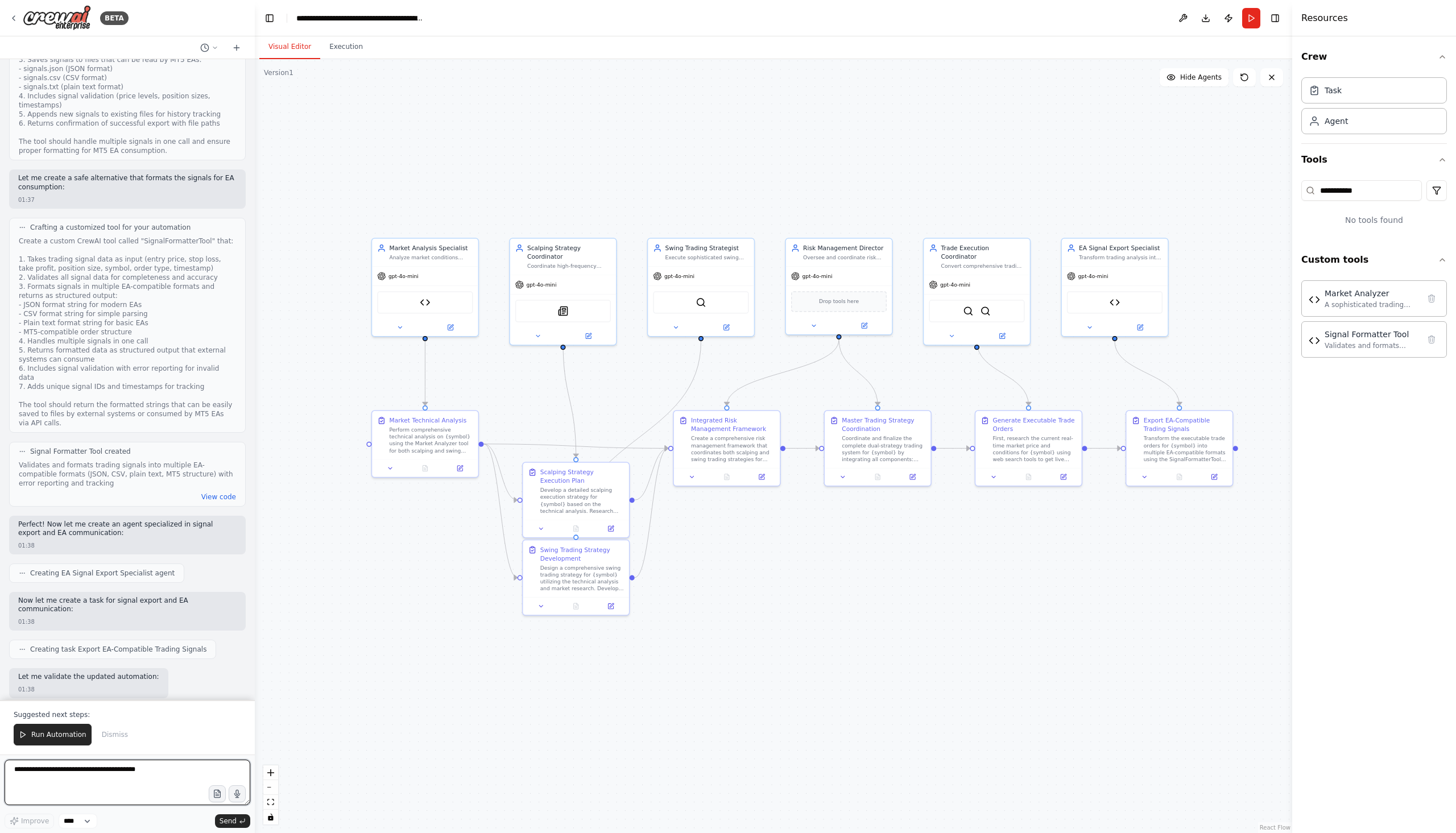
scroll to position [12200, 0]
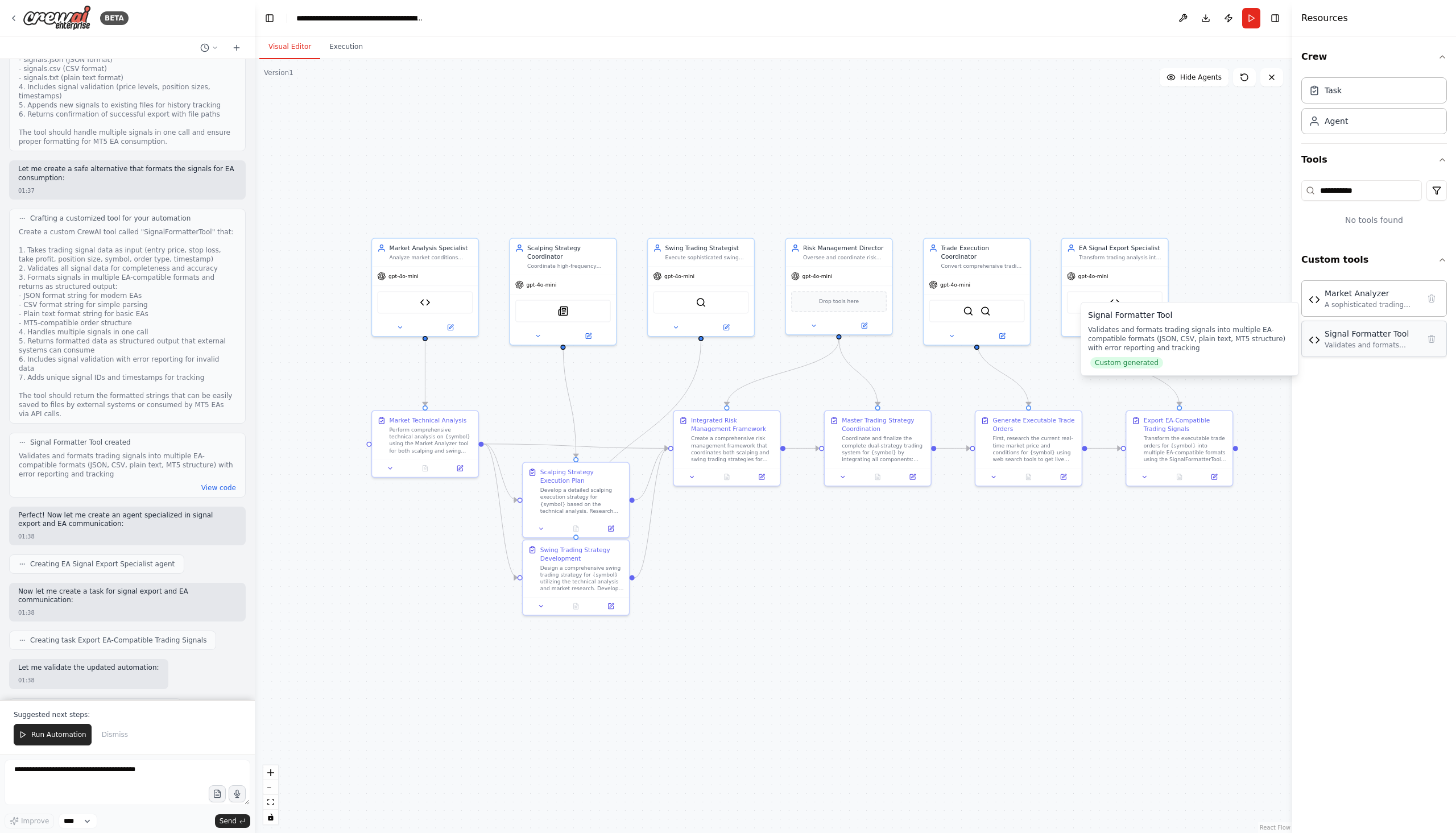
click at [1359, 348] on div "Validates and formats trading signals into multiple EA-compatible formats (JSON…" at bounding box center [1372, 345] width 94 height 9
click at [1316, 349] on div "Signal Formatter Tool Validates and formats trading signals into multiple EA-co…" at bounding box center [1374, 339] width 131 height 22
click at [1330, 339] on div "Signal Formatter Tool" at bounding box center [1372, 334] width 94 height 12
click at [153, 769] on textarea at bounding box center [127, 783] width 245 height 45
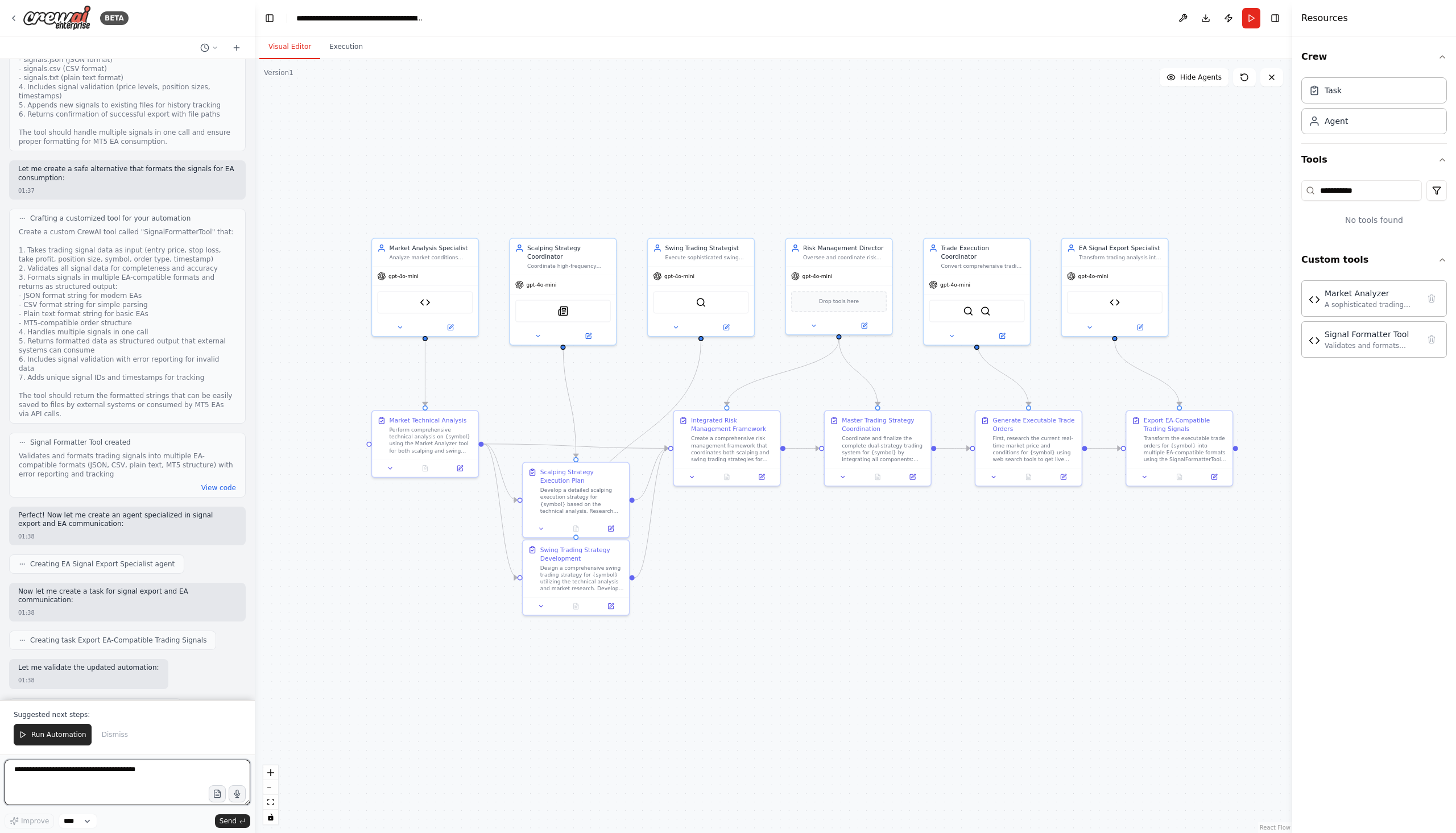
click at [184, 775] on textarea at bounding box center [127, 783] width 245 height 45
type textarea "**********"
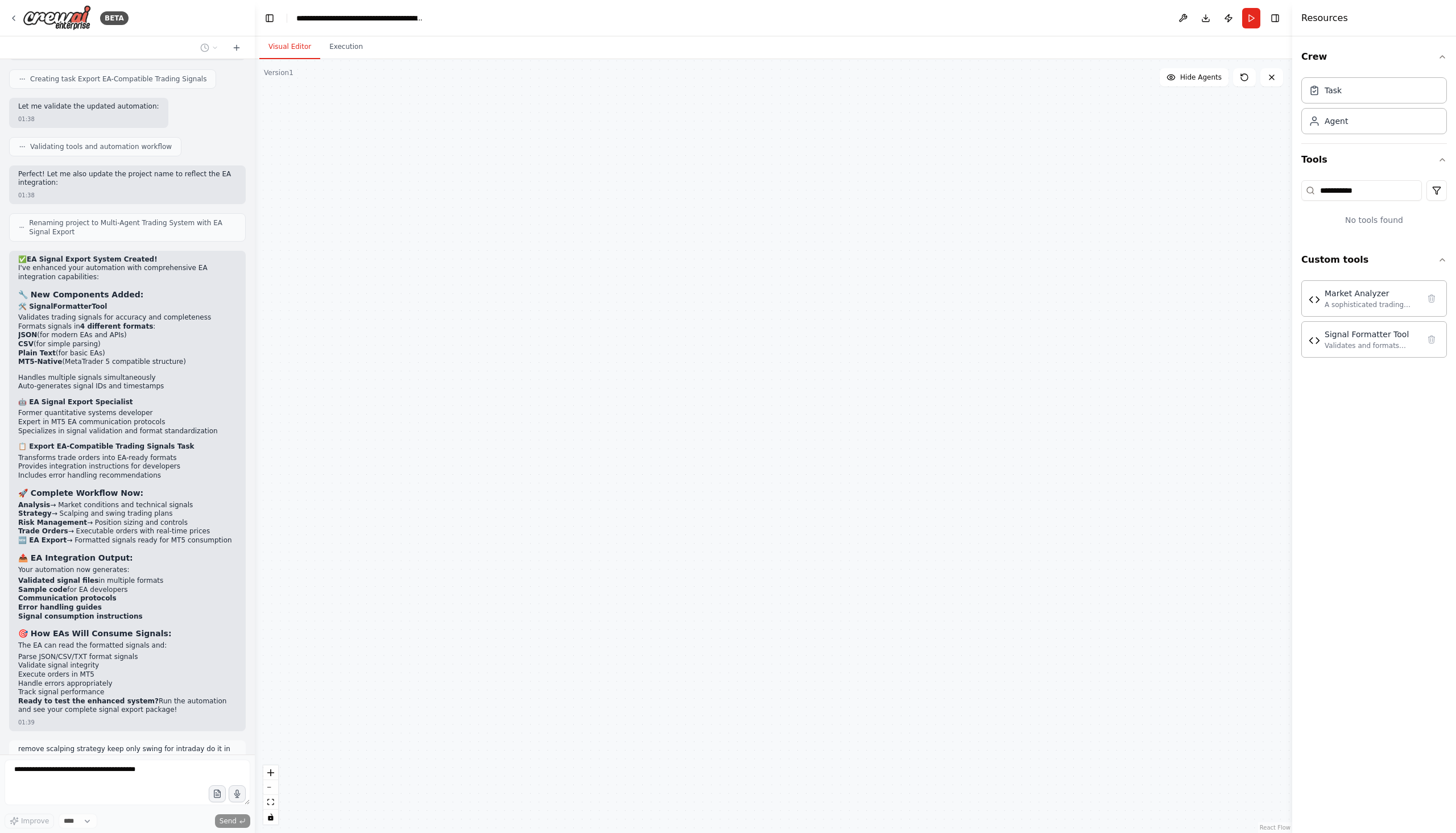
scroll to position [13004, 0]
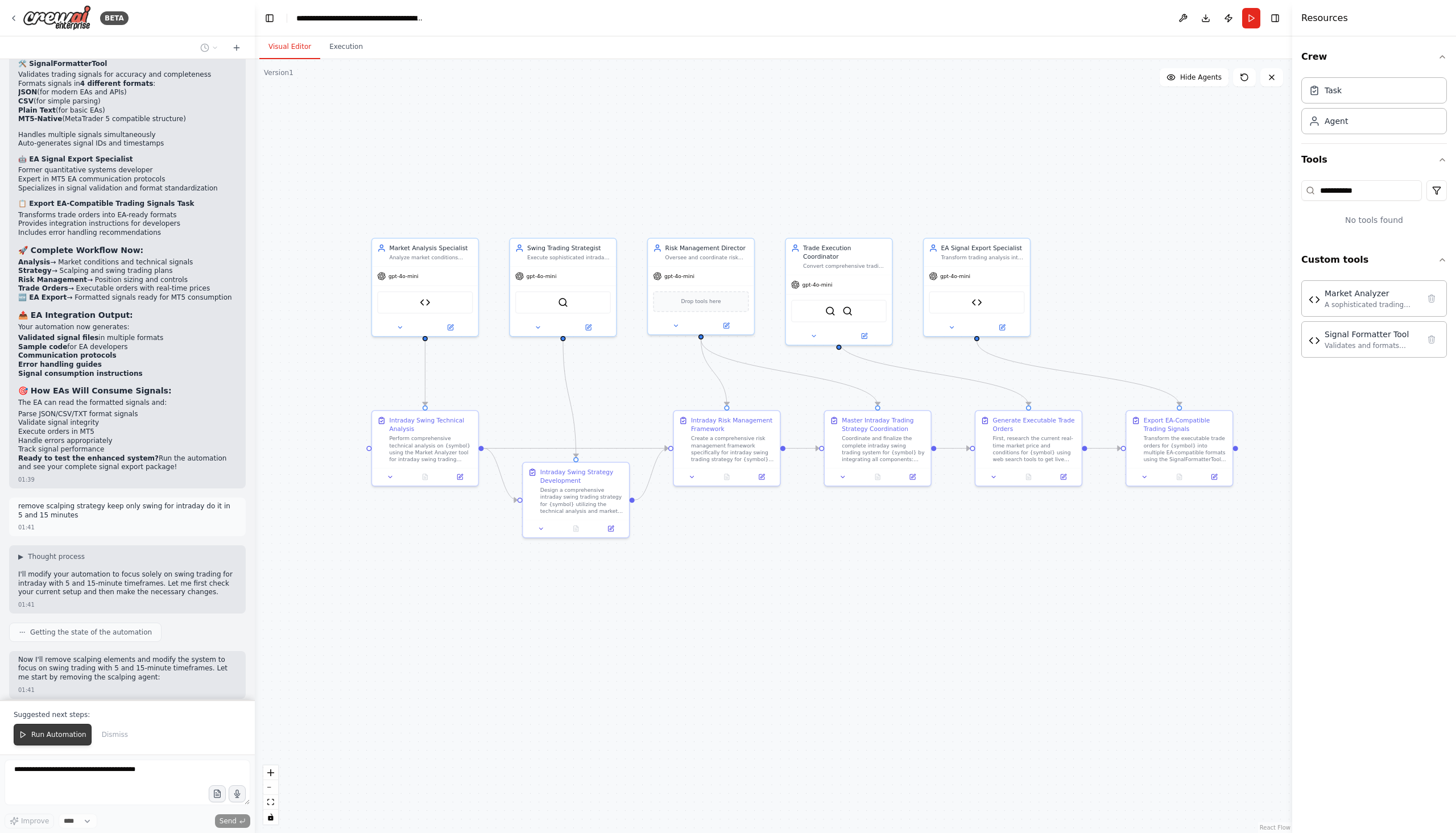
click at [66, 740] on span "Run Automation" at bounding box center [59, 735] width 55 height 9
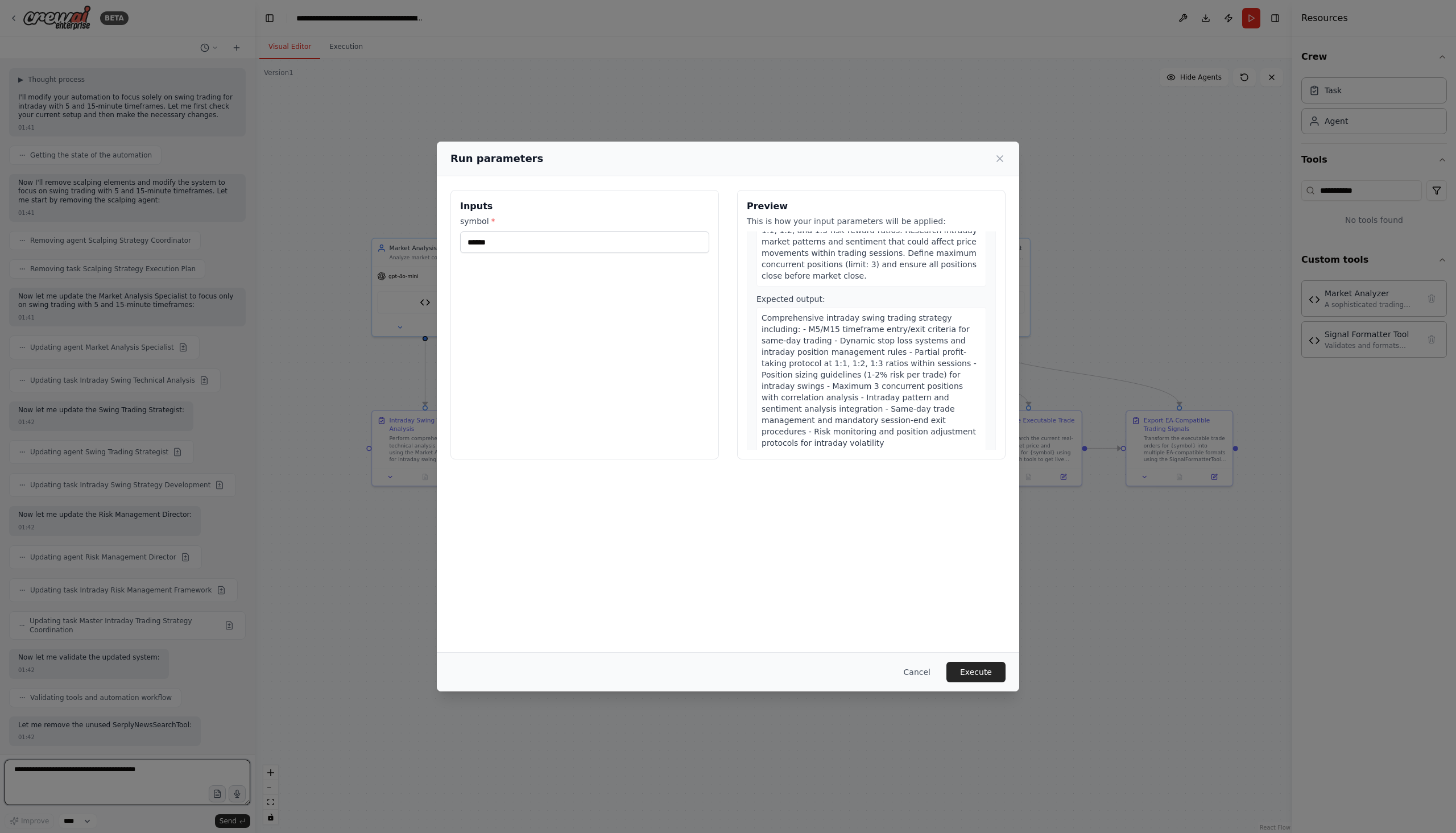
scroll to position [13490, 0]
click at [984, 672] on button "Execute" at bounding box center [976, 672] width 59 height 20
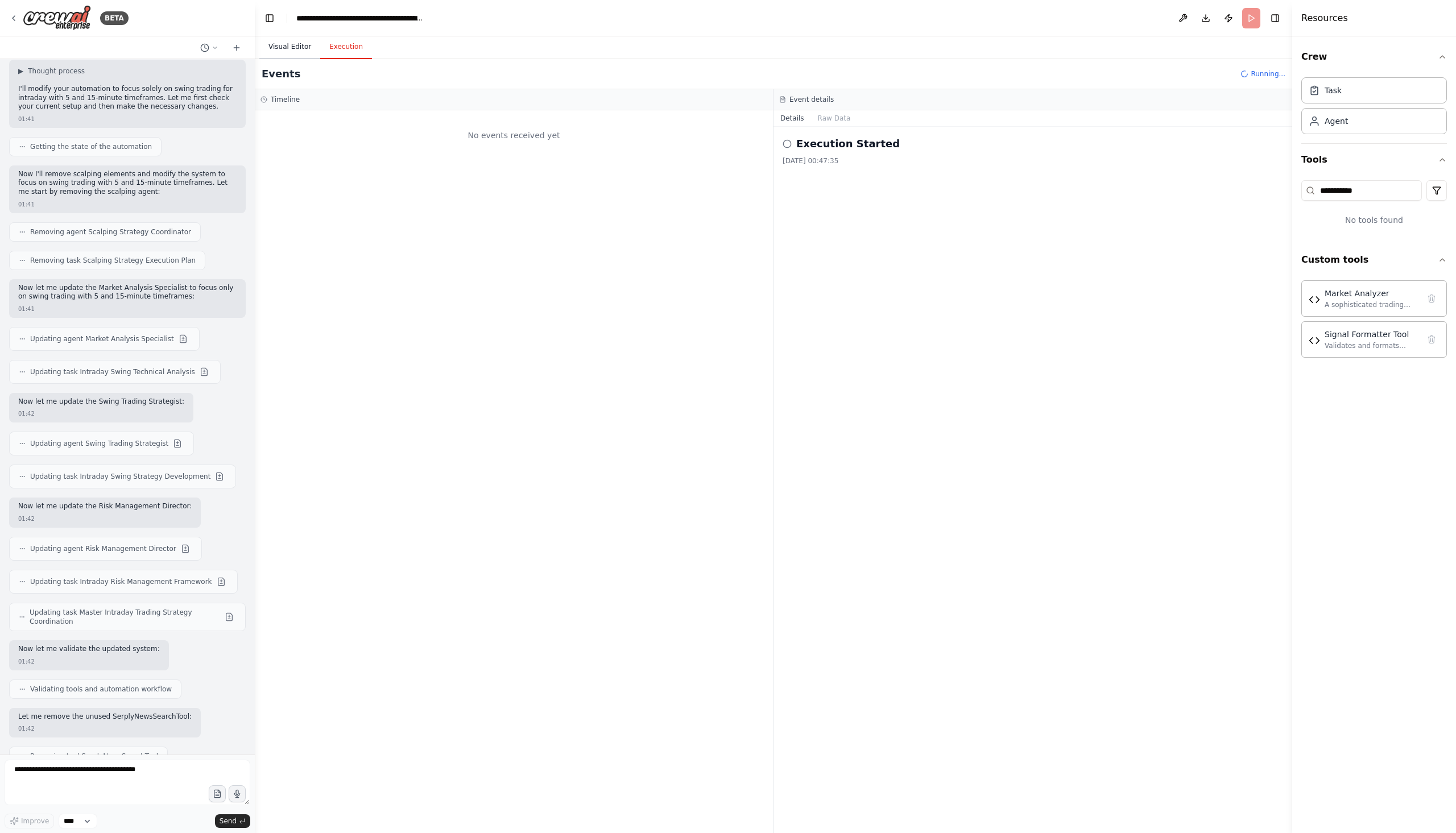
click at [298, 50] on button "Visual Editor" at bounding box center [290, 47] width 61 height 24
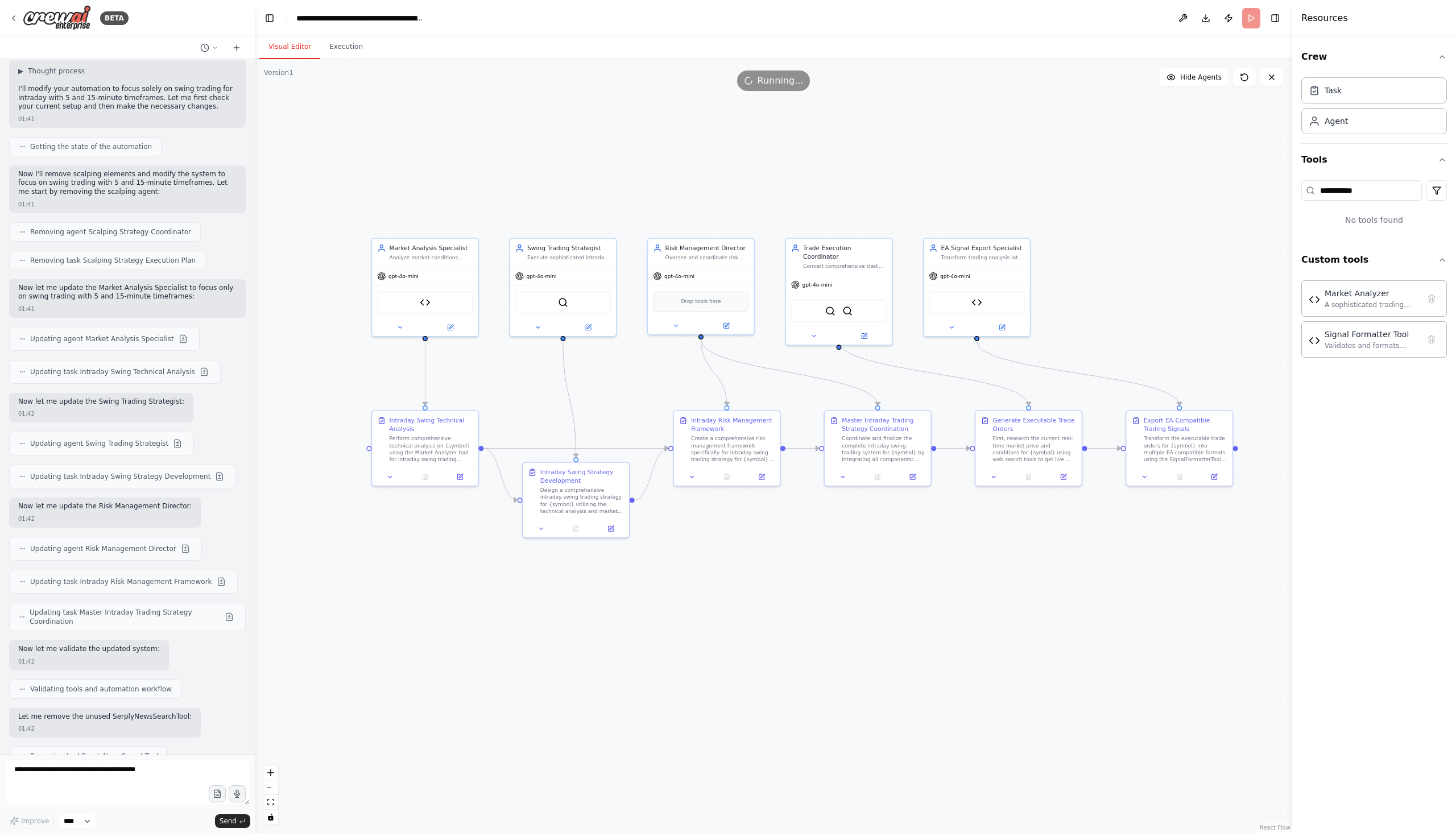
click at [931, 566] on div ".deletable-edge-delete-btn { width: 20px; height: 20px; border: 0px solid #ffff…" at bounding box center [773, 445] width 1037 height 774
click at [702, 339] on div ".deletable-edge-delete-btn { width: 20px; height: 20px; border: 0px solid #ffff…" at bounding box center [773, 445] width 1037 height 774
drag, startPoint x: 879, startPoint y: 407, endPoint x: 858, endPoint y: 593, distance: 187.2
click at [860, 596] on div ".deletable-edge-delete-btn { width: 20px; height: 20px; border: 0px solid #ffff…" at bounding box center [773, 445] width 1037 height 774
click at [703, 340] on div ".deletable-edge-delete-btn { width: 20px; height: 20px; border: 0px solid #ffff…" at bounding box center [773, 445] width 1037 height 774
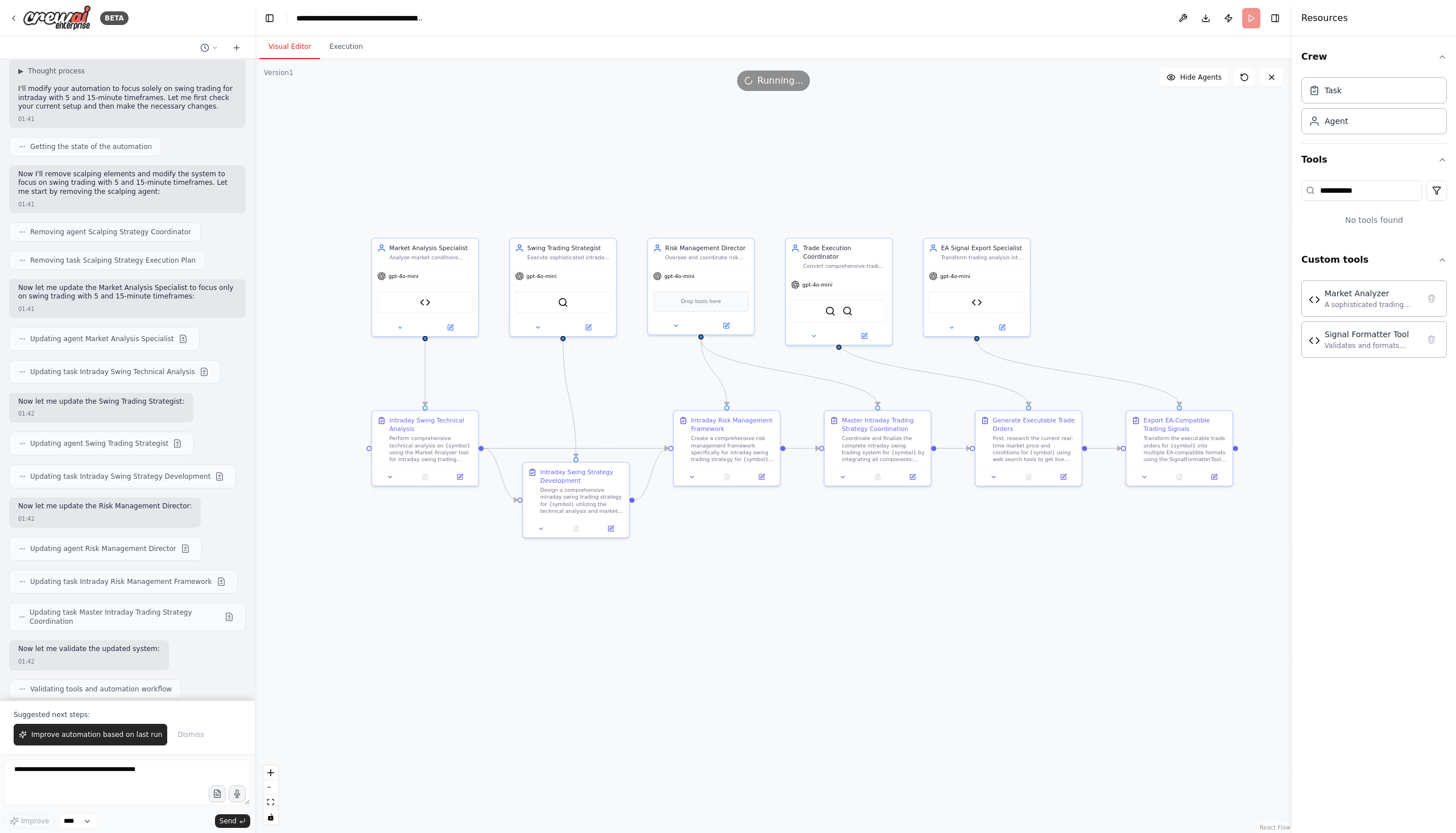
drag, startPoint x: 703, startPoint y: 340, endPoint x: 667, endPoint y: 398, distance: 68.3
click at [667, 398] on div ".deletable-edge-delete-btn { width: 20px; height: 20px; border: 0px solid #ffff…" at bounding box center [773, 445] width 1037 height 774
click at [702, 339] on div ".deletable-edge-delete-btn { width: 20px; height: 20px; border: 0px solid #ffff…" at bounding box center [773, 445] width 1037 height 774
drag, startPoint x: 725, startPoint y: 344, endPoint x: 1240, endPoint y: 709, distance: 631.2
click at [1240, 709] on div ".deletable-edge-delete-btn { width: 20px; height: 20px; border: 0px solid #ffff…" at bounding box center [773, 445] width 1037 height 774
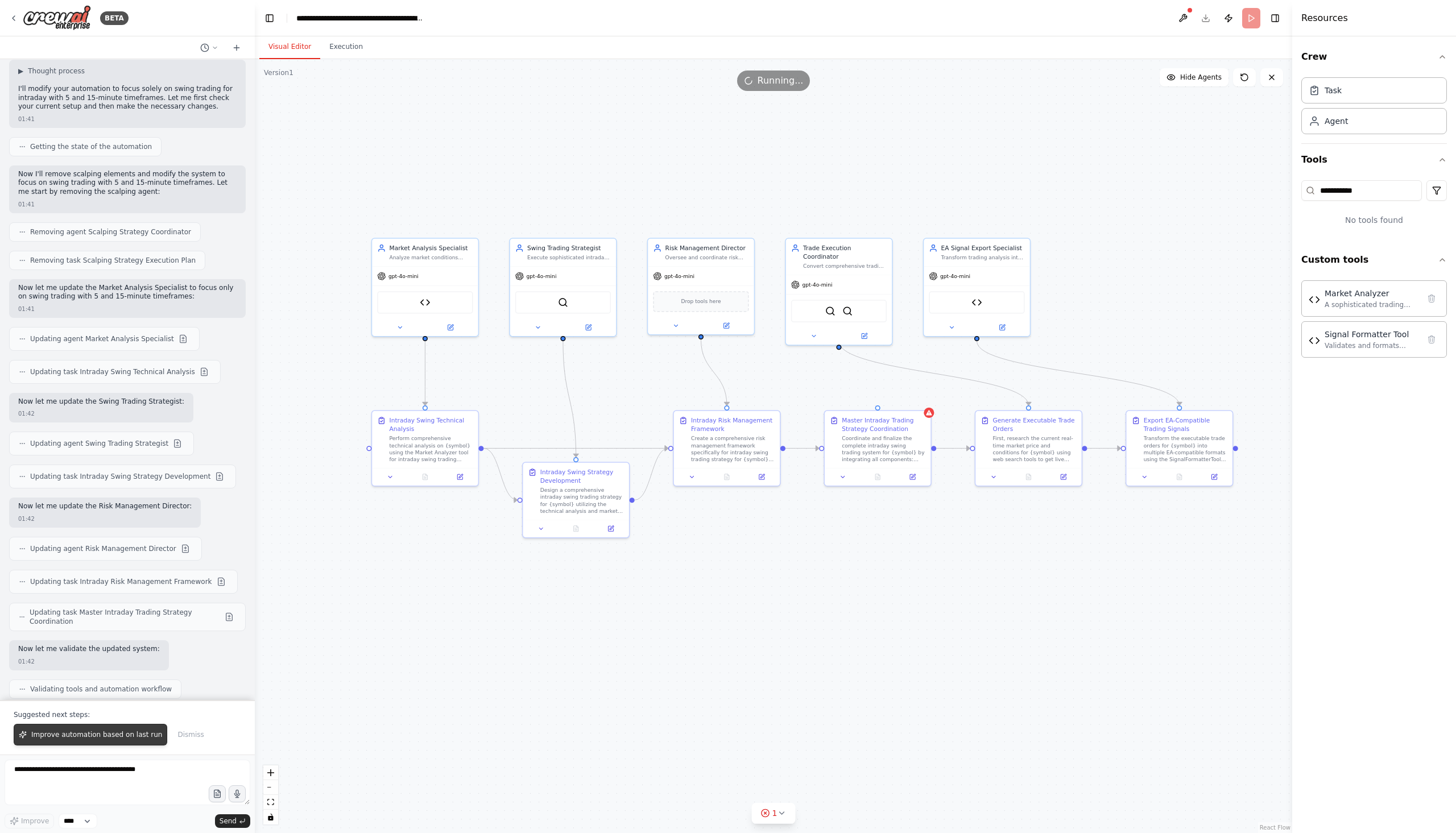
click at [112, 730] on button "Improve automation based on last run" at bounding box center [90, 735] width 154 height 22
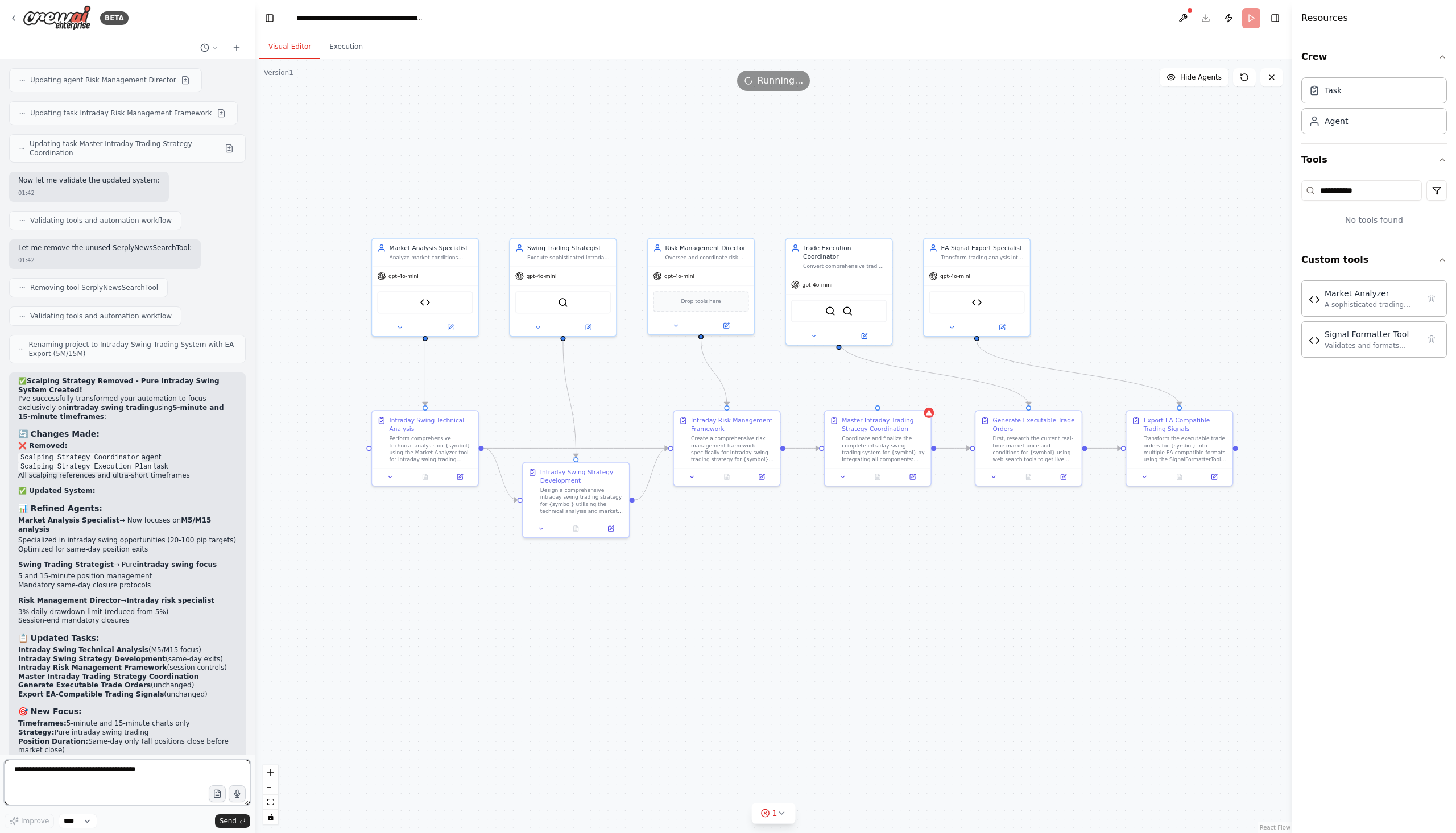
scroll to position [13969, 0]
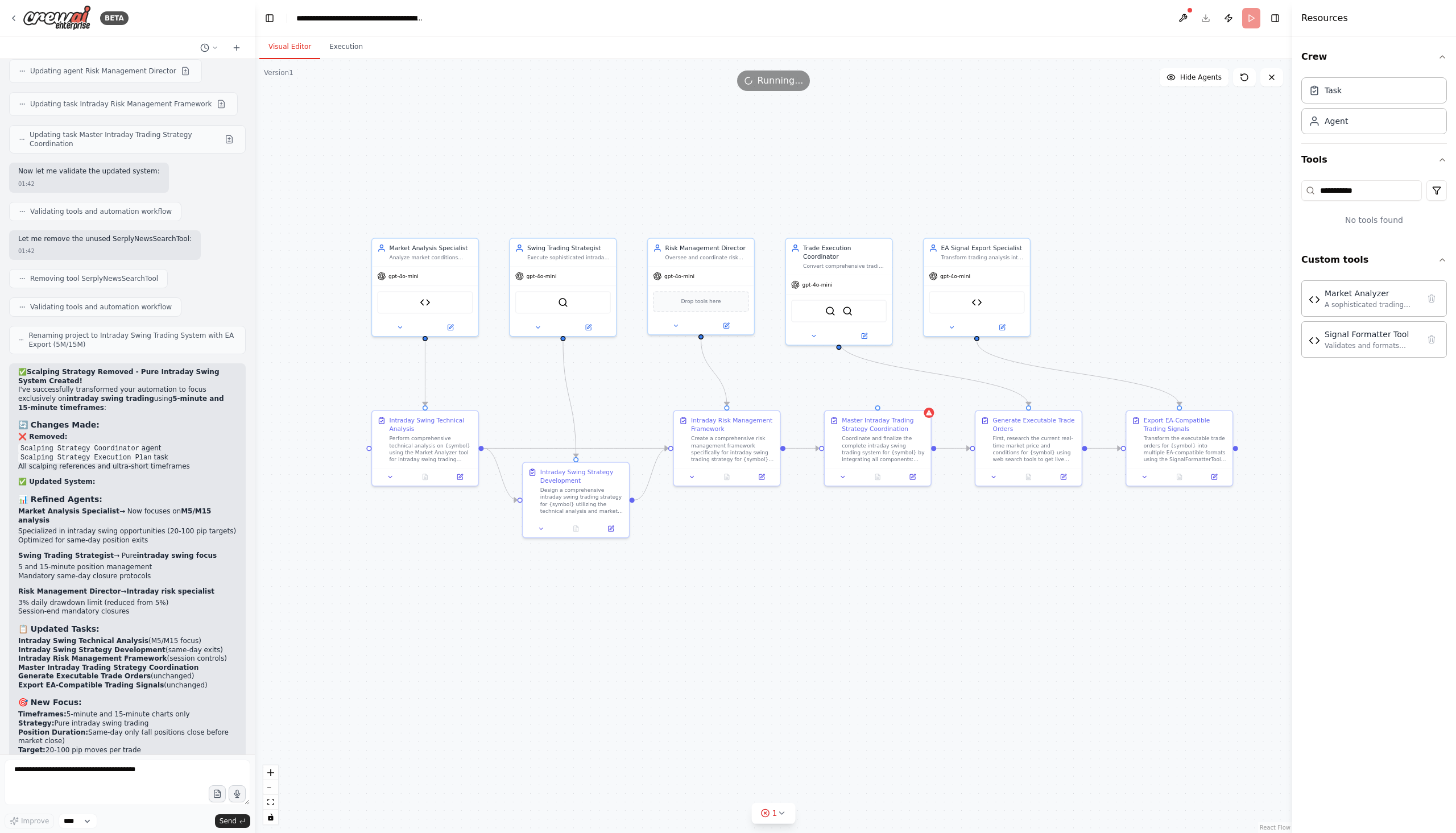
drag, startPoint x: 872, startPoint y: 401, endPoint x: 815, endPoint y: 630, distance: 236.0
click at [815, 630] on div ".deletable-edge-delete-btn { width: 20px; height: 20px; border: 0px solid #ffff…" at bounding box center [773, 445] width 1037 height 774
click at [725, 392] on icon "Edge from 36af8448-4ea1-46ed-af62-809b7d95c998 to 906fd676-1178-4211-942e-c09ab…" at bounding box center [714, 372] width 25 height 66
click at [872, 554] on div ".deletable-edge-delete-btn { width: 20px; height: 20px; border: 0px solid #ffff…" at bounding box center [773, 445] width 1037 height 774
click at [1181, 453] on div "Transform the executable trade orders for {symbol} into multiple EA-compatible …" at bounding box center [1190, 447] width 83 height 28
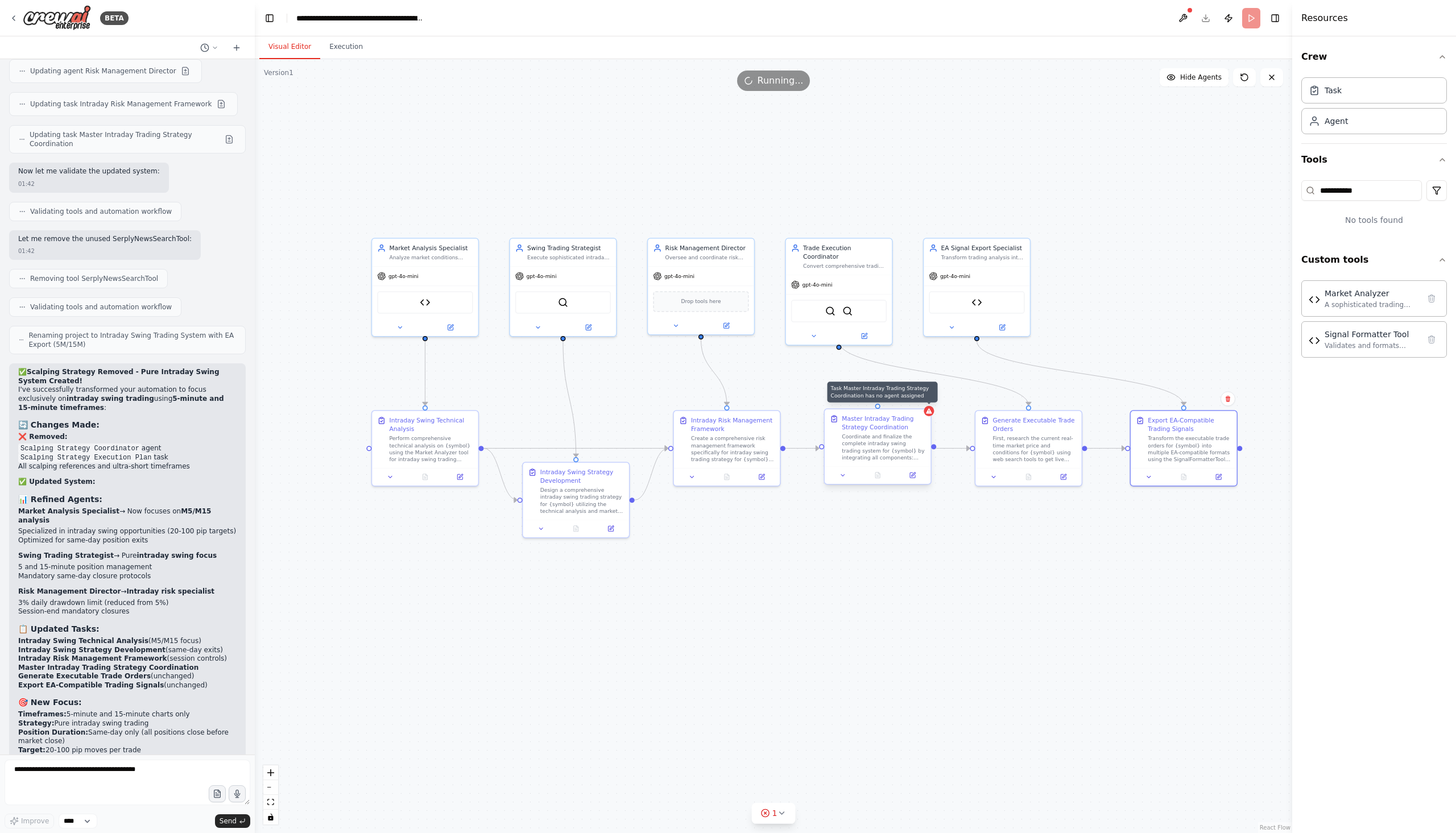
click at [926, 414] on div at bounding box center [929, 411] width 10 height 10
click at [922, 401] on icon at bounding box center [921, 398] width 4 height 6
click at [900, 396] on button "Confirm" at bounding box center [890, 398] width 40 height 13
click at [1247, 81] on icon at bounding box center [1244, 77] width 9 height 9
click at [915, 520] on div ".deletable-edge-delete-btn { width: 20px; height: 20px; border: 0px solid #ffff…" at bounding box center [773, 445] width 1037 height 774
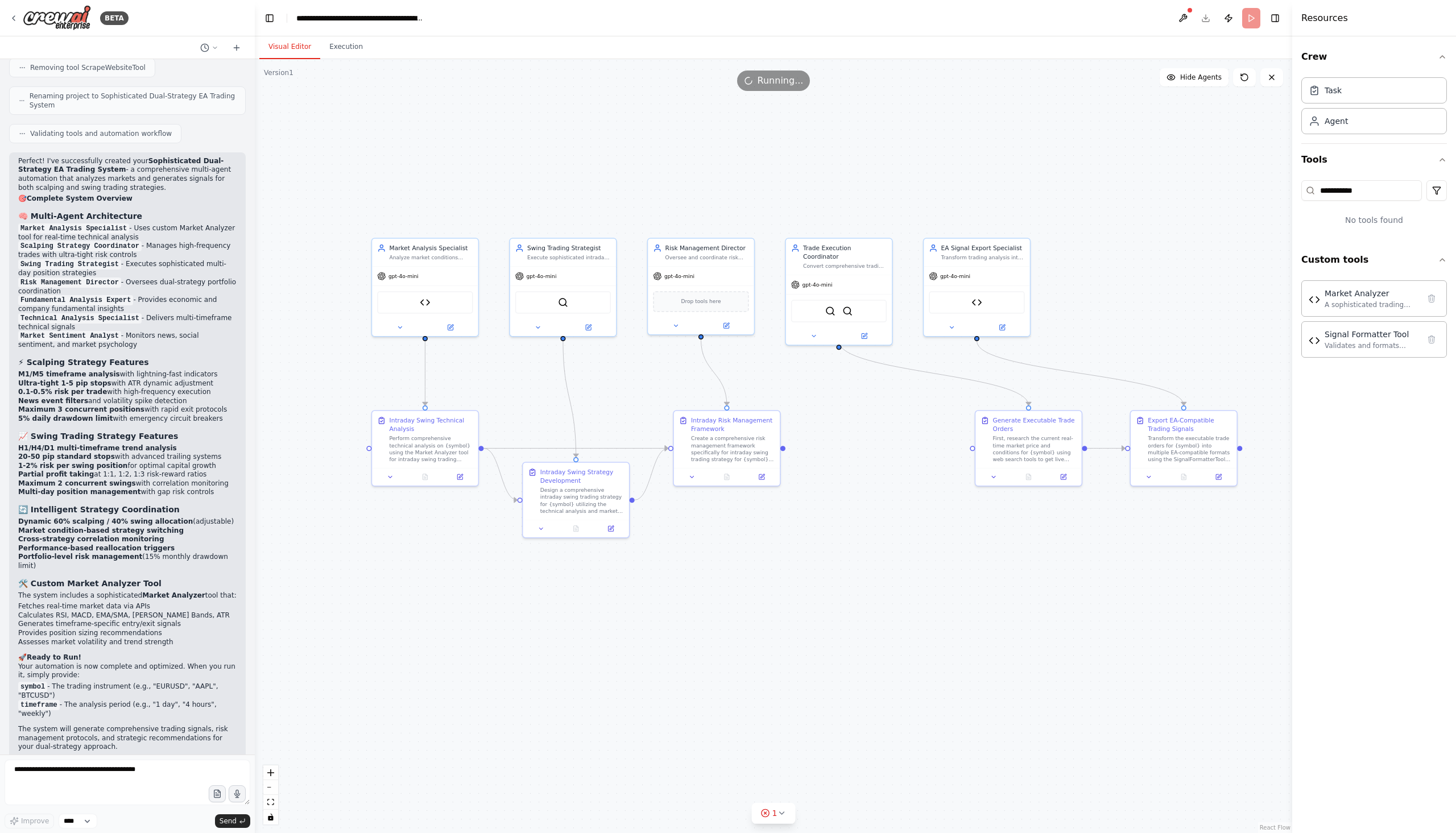
scroll to position [11864, 0]
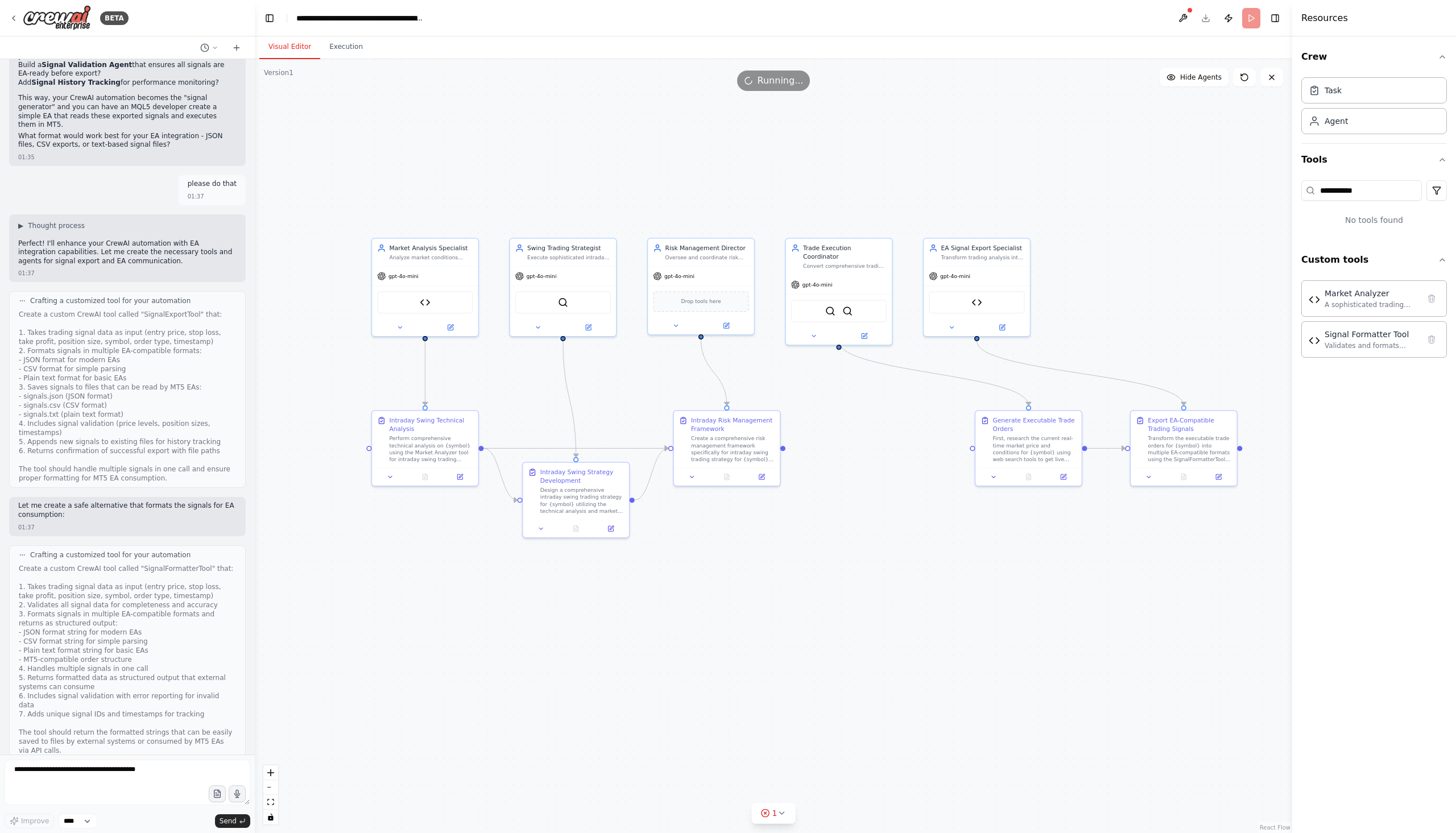
click at [251, 640] on div at bounding box center [252, 416] width 4 height 833
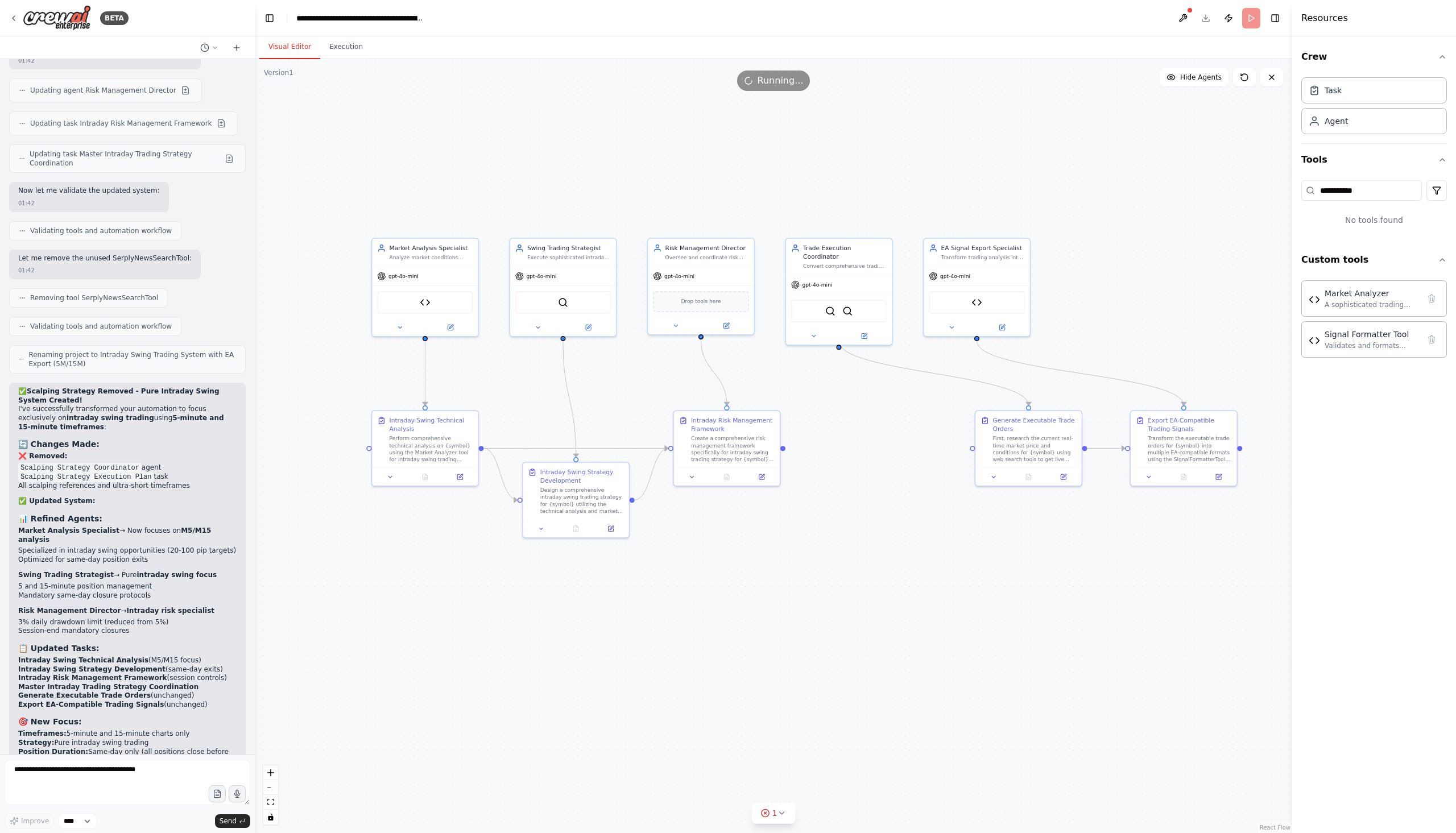
scroll to position [13969, 0]
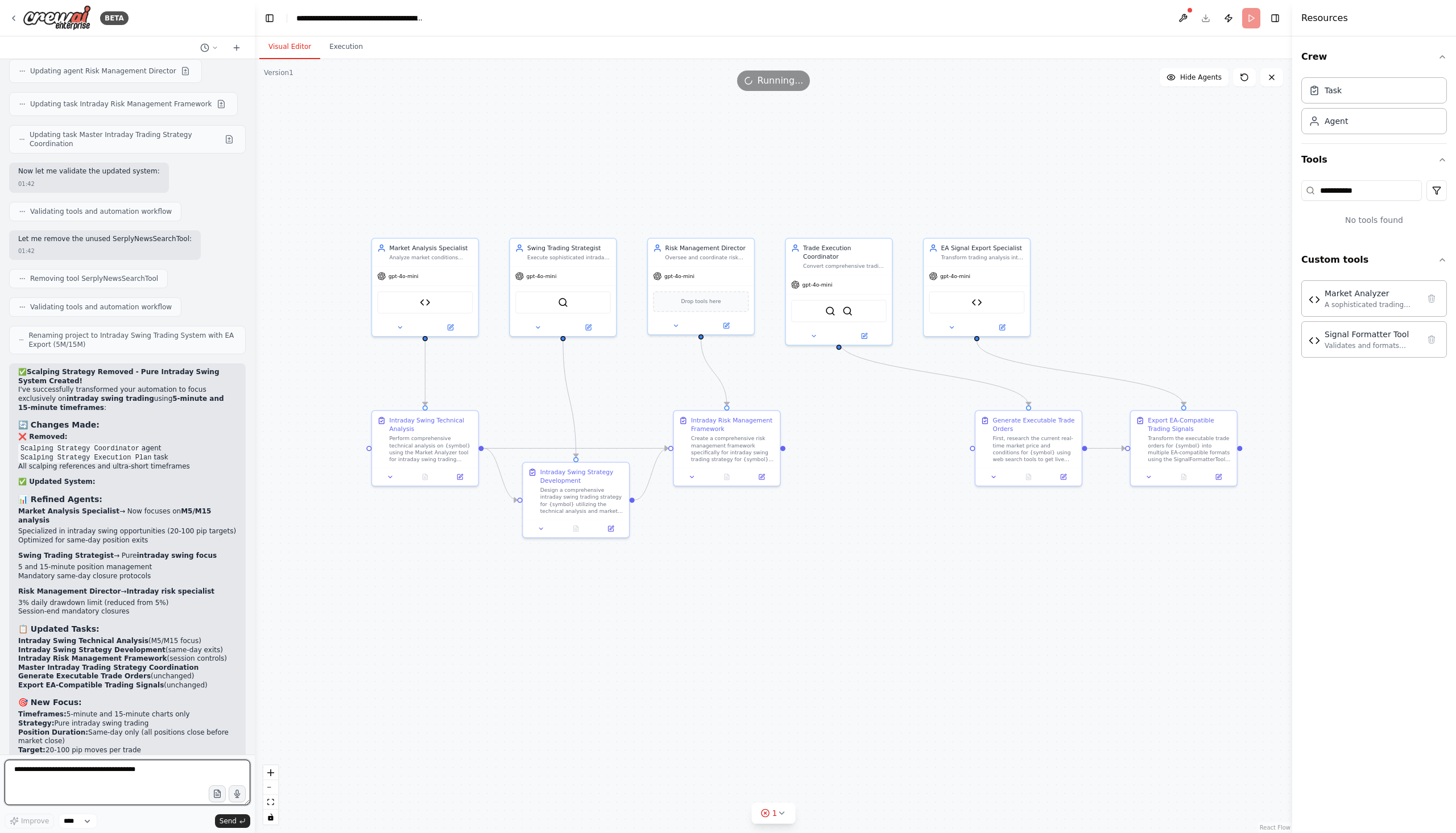
click at [124, 773] on textarea at bounding box center [127, 783] width 245 height 45
type textarea "*"
type textarea "**********"
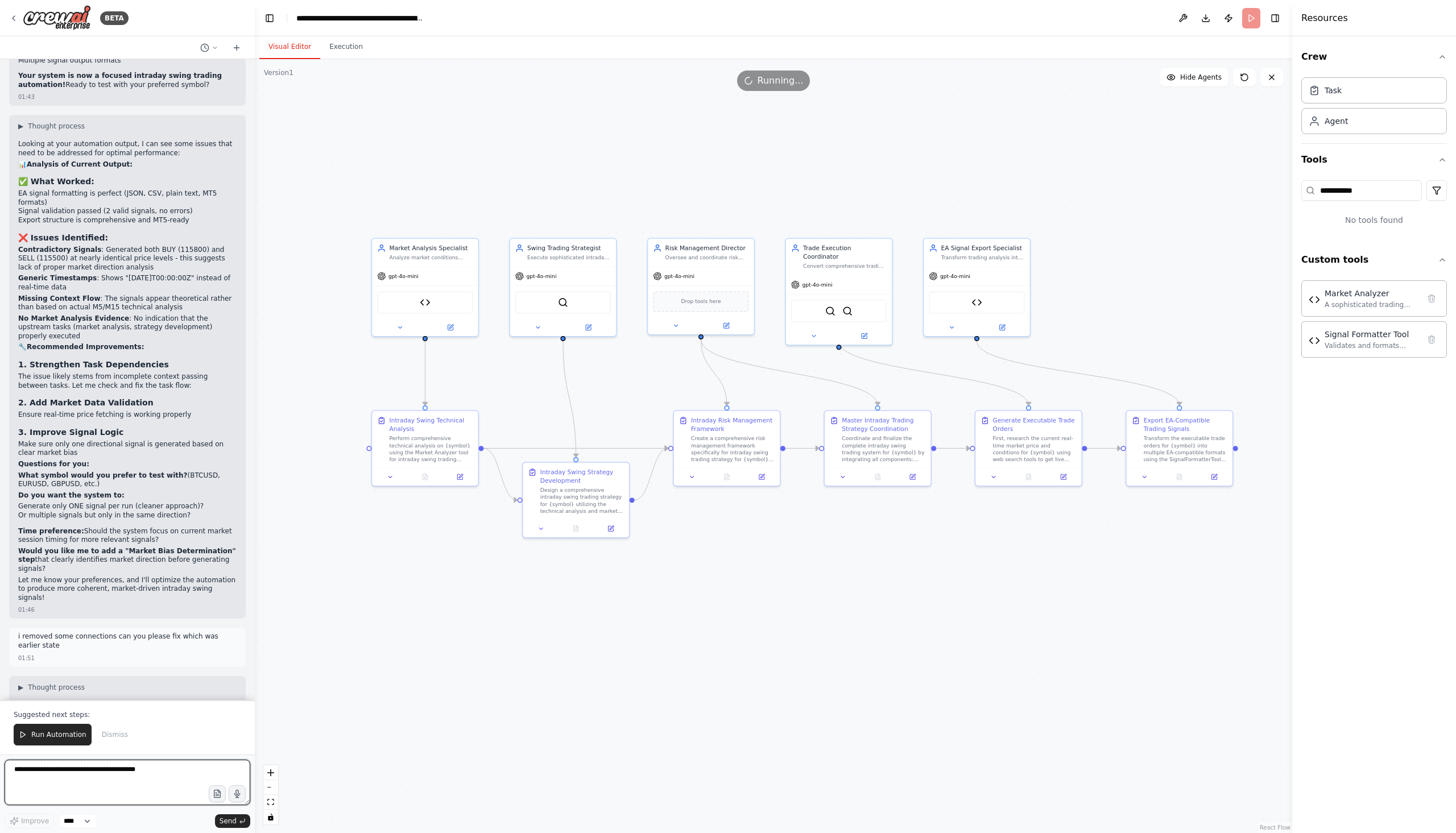
scroll to position [14761, 0]
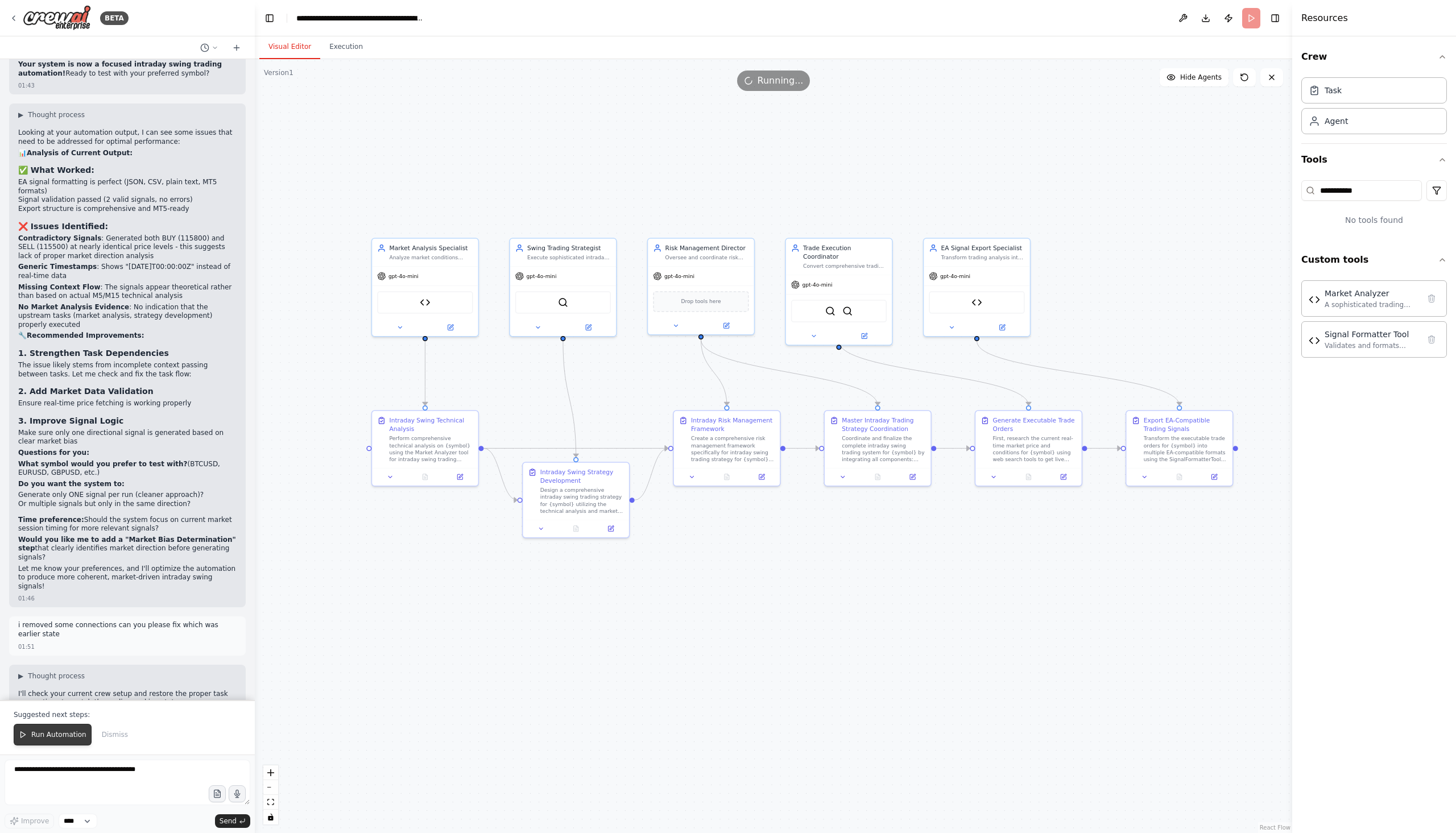
click at [52, 732] on span "Run Automation" at bounding box center [59, 735] width 55 height 9
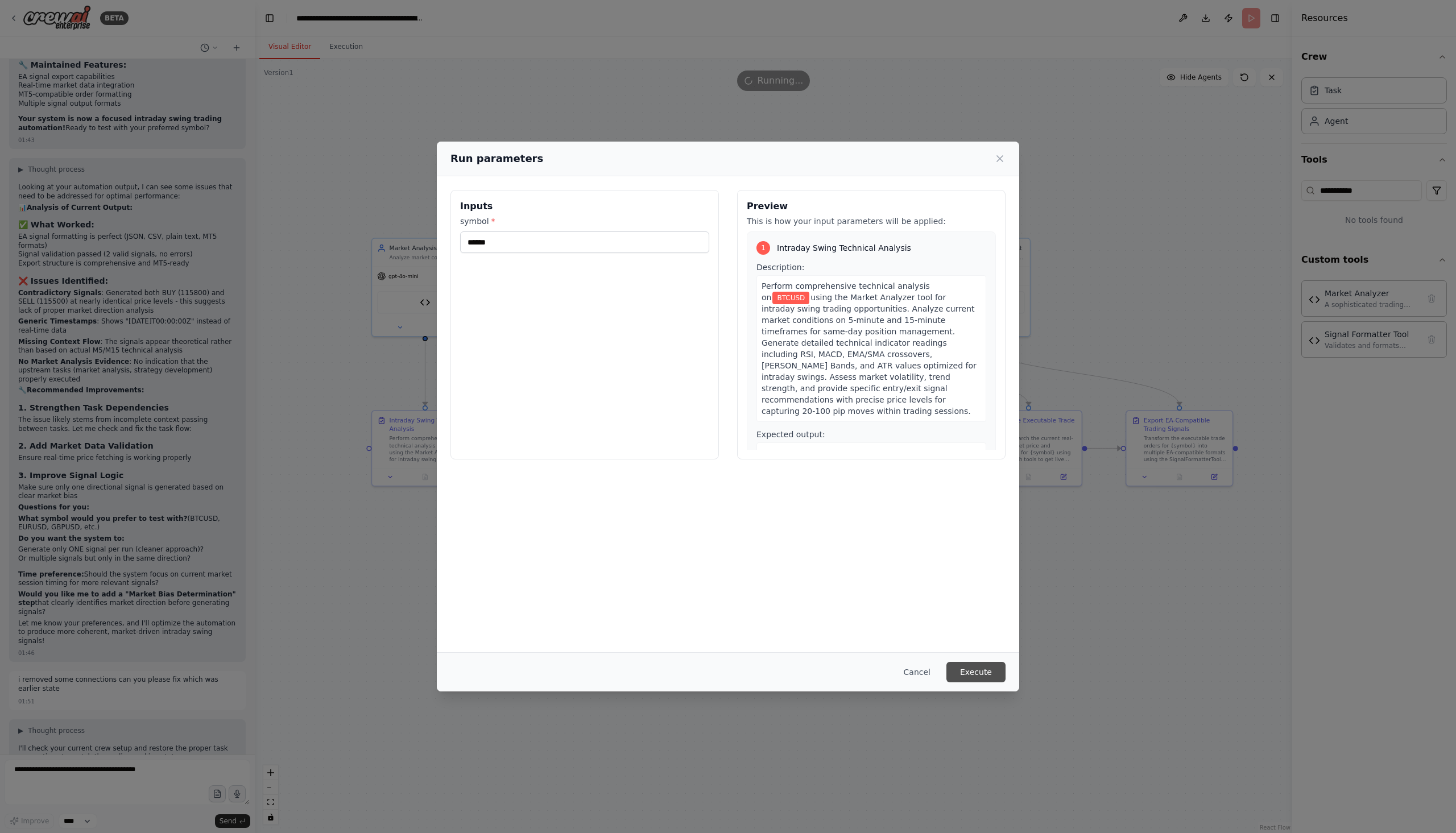
click at [969, 672] on button "Execute" at bounding box center [976, 672] width 59 height 20
